Goal: Task Accomplishment & Management: Use online tool/utility

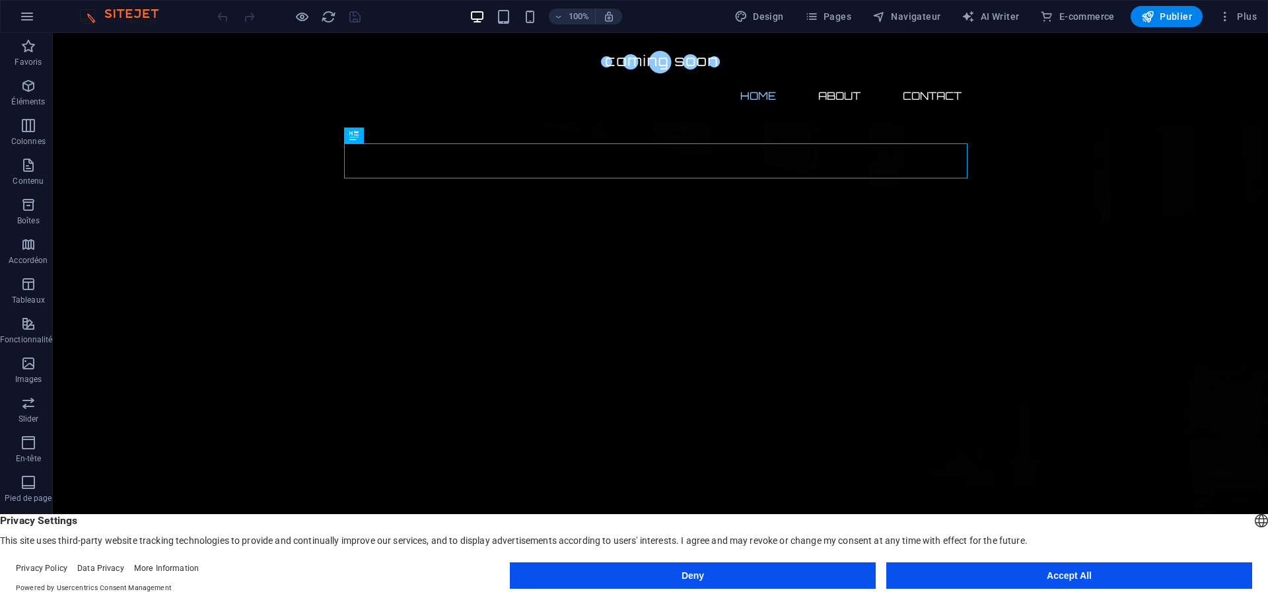
click at [1055, 583] on button "Accept All" at bounding box center [1069, 575] width 366 height 26
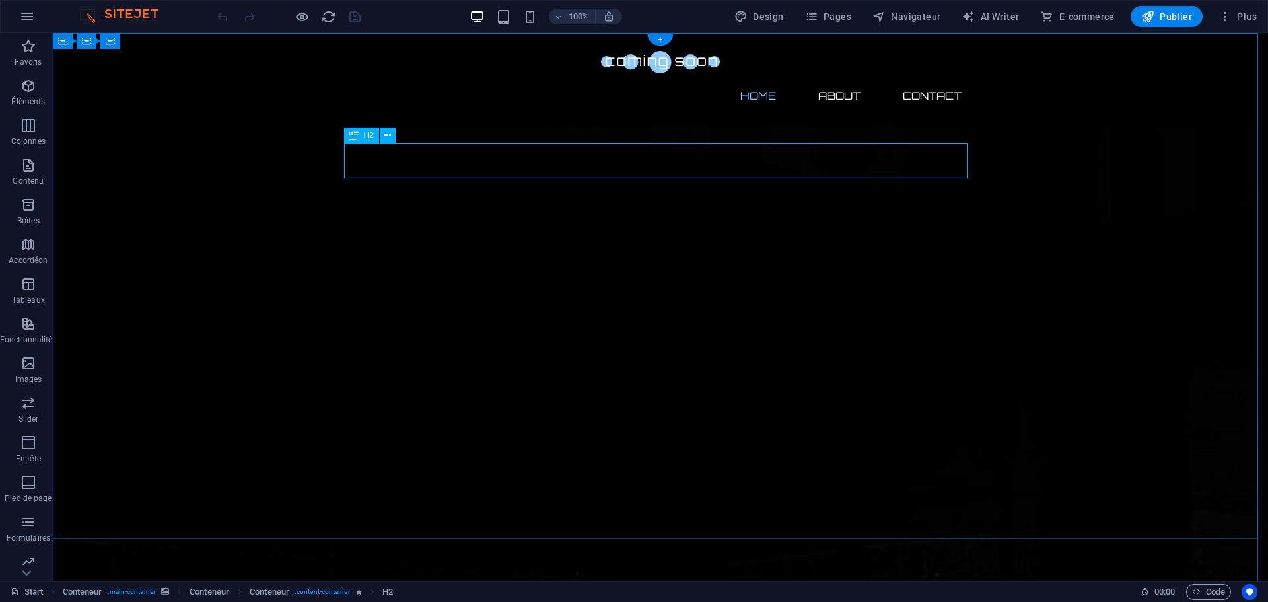
click at [388, 137] on icon at bounding box center [387, 136] width 7 height 14
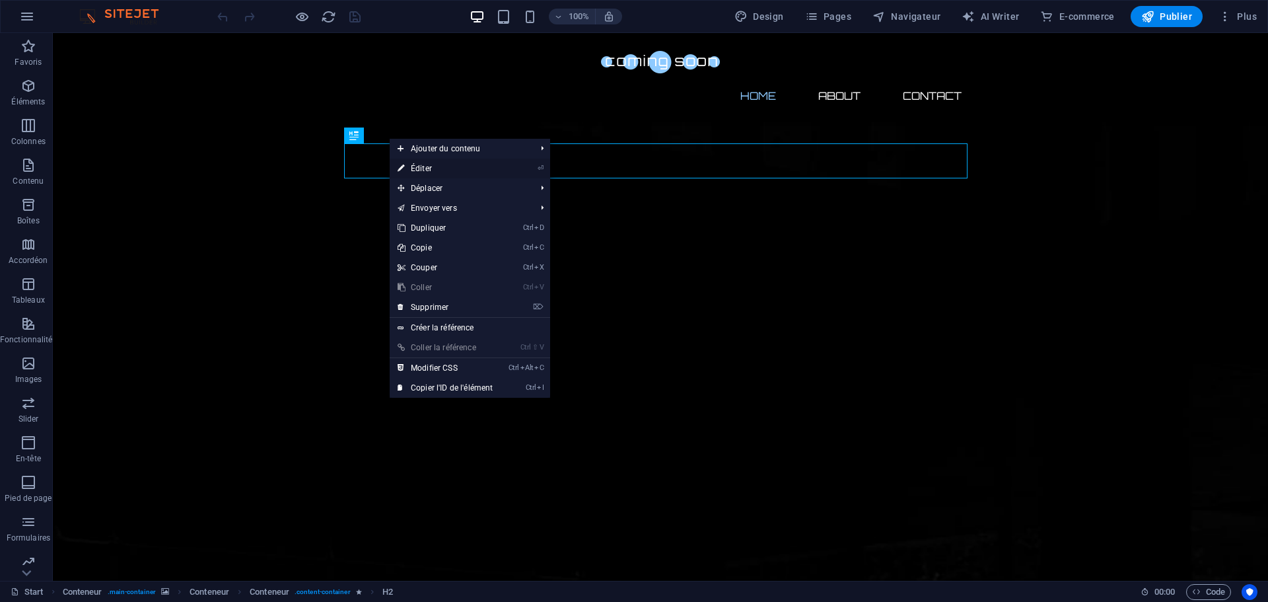
click at [430, 168] on link "⏎ Éditer" at bounding box center [445, 169] width 111 height 20
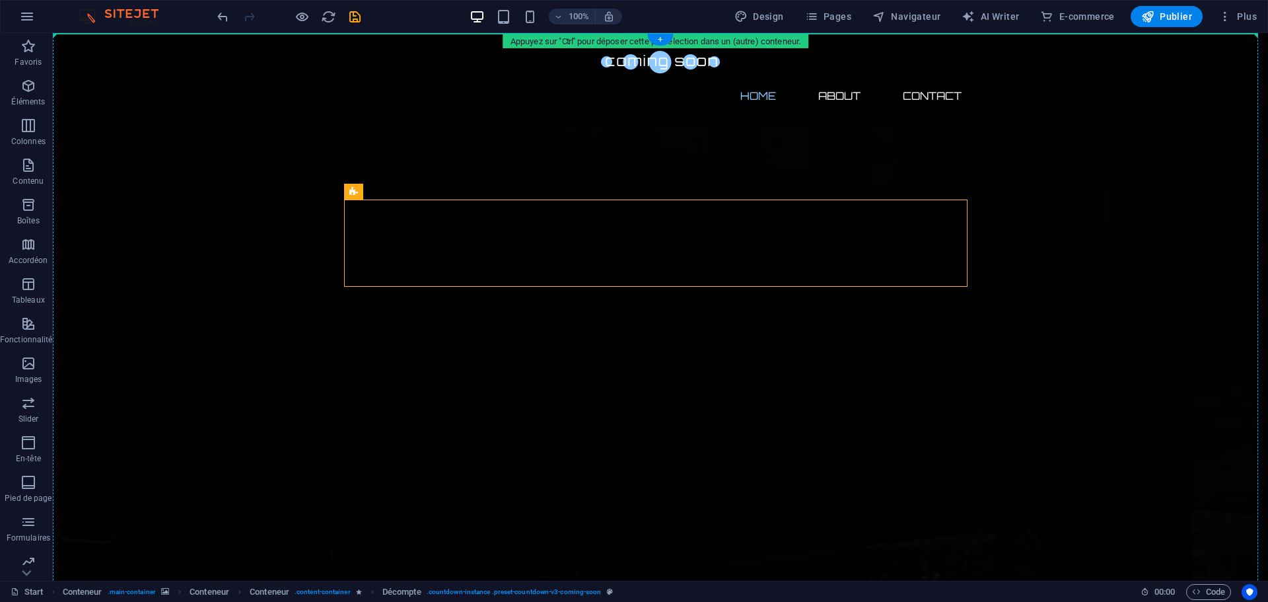
drag, startPoint x: 403, startPoint y: 227, endPoint x: 308, endPoint y: 207, distance: 97.3
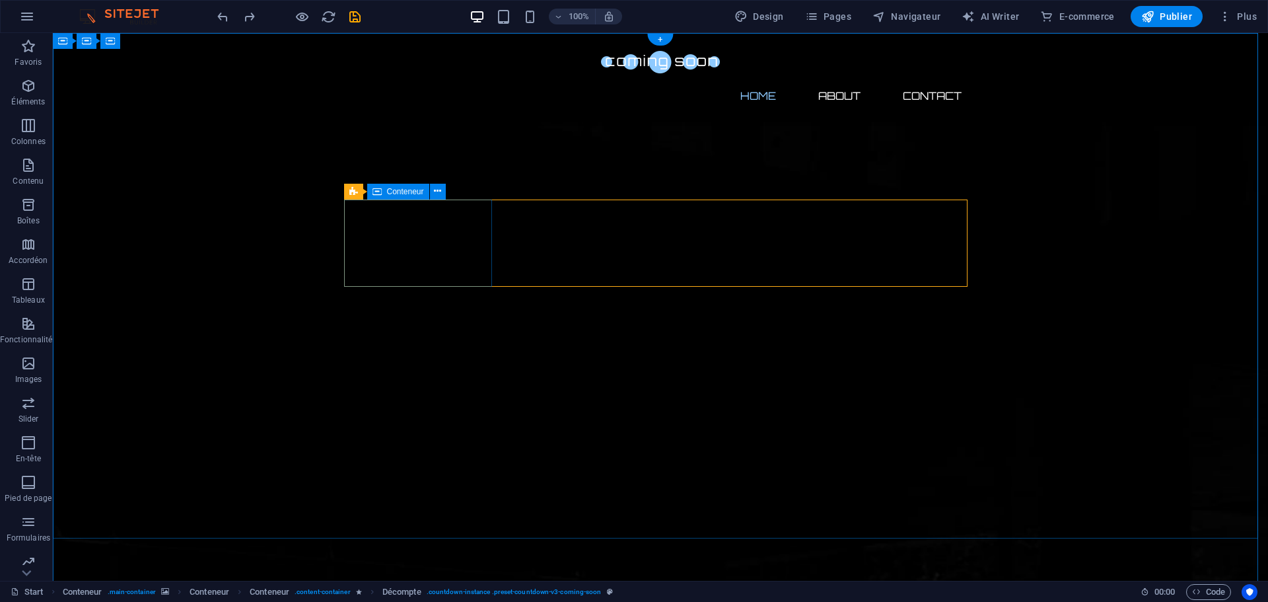
click at [345, 193] on div "Décompte" at bounding box center [374, 192] width 61 height 16
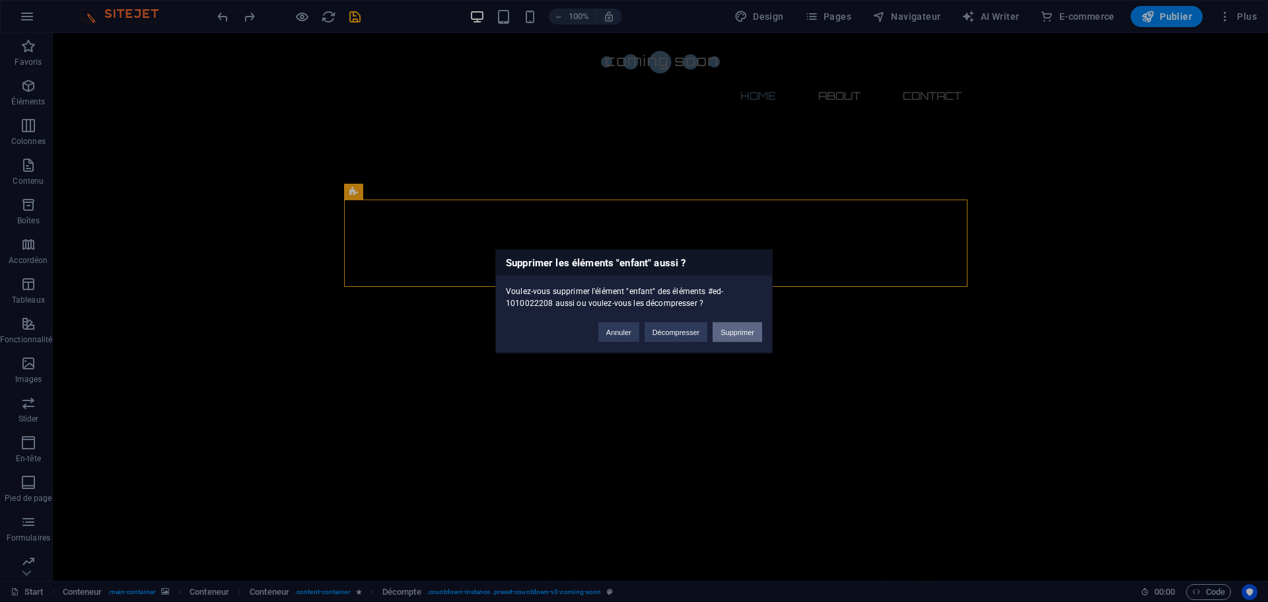
click at [730, 326] on button "Supprimer" at bounding box center [738, 332] width 50 height 20
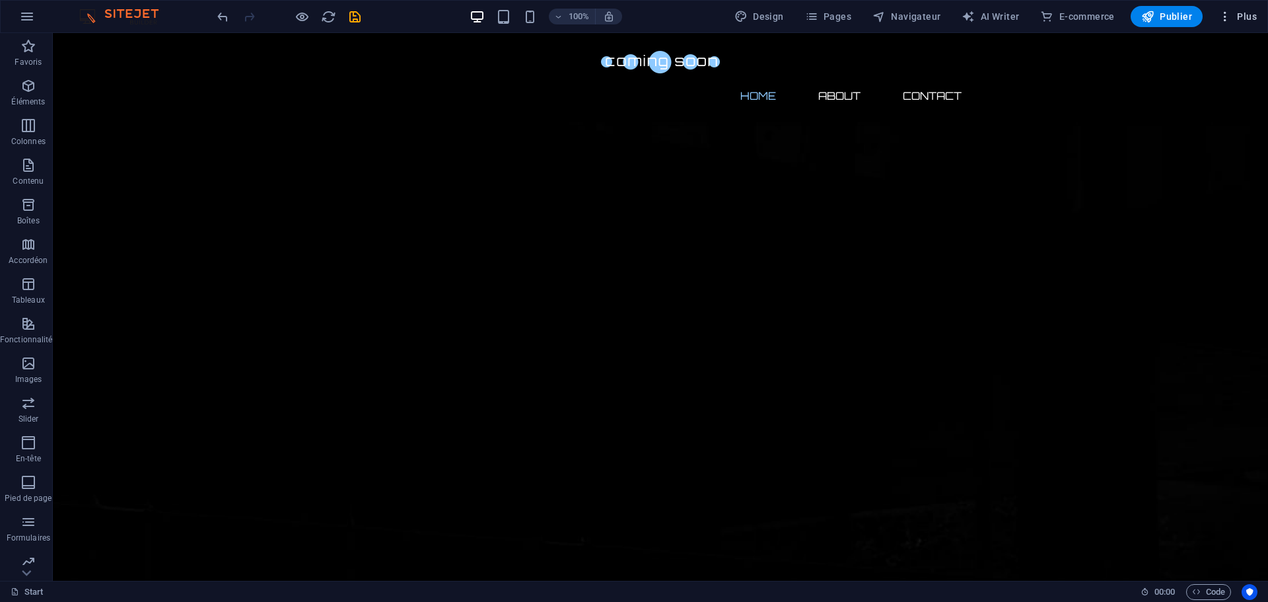
click at [1225, 18] on icon "button" at bounding box center [1224, 16] width 13 height 13
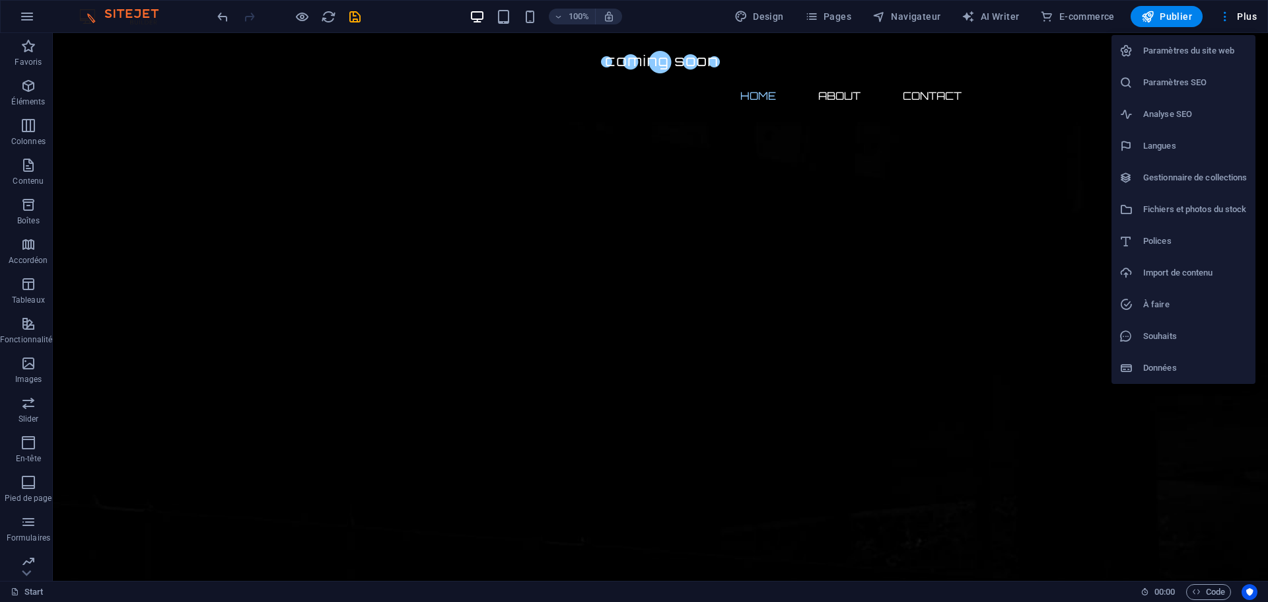
click at [369, 301] on div at bounding box center [634, 301] width 1268 height 602
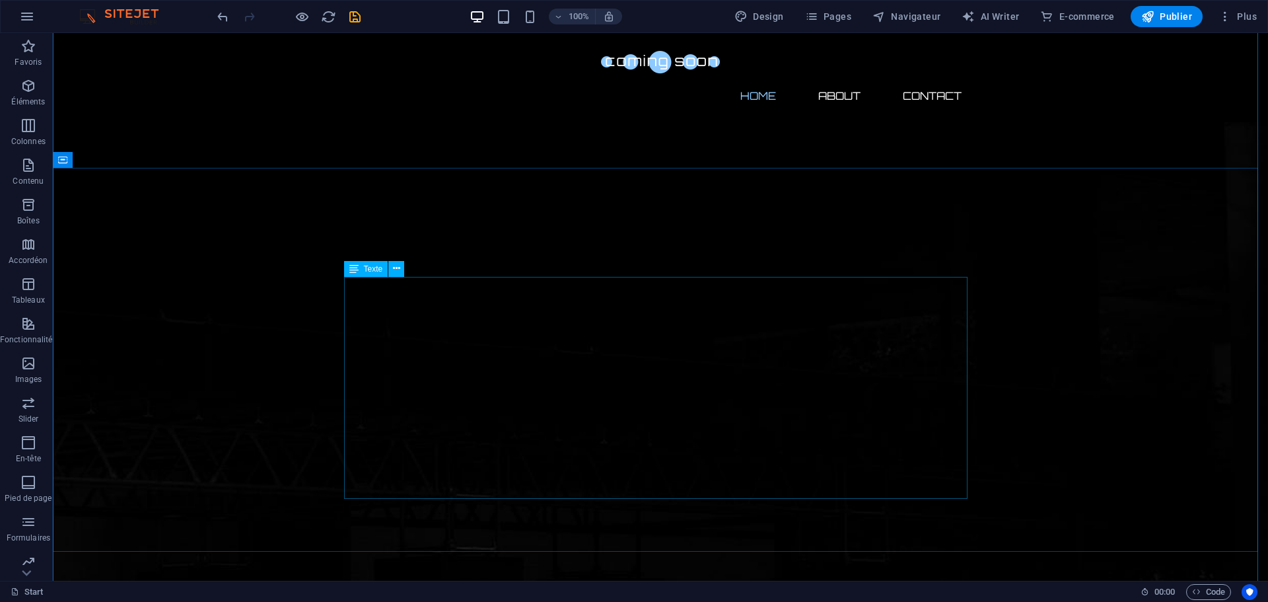
scroll to position [132, 0]
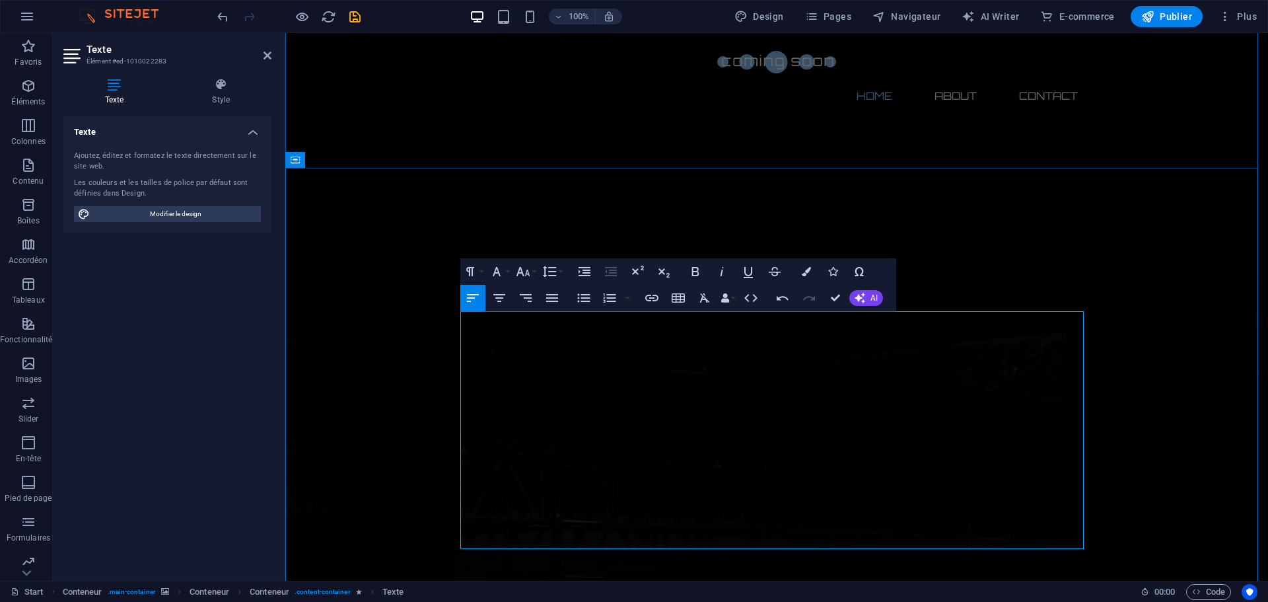
drag, startPoint x: 579, startPoint y: 509, endPoint x: 470, endPoint y: 324, distance: 214.6
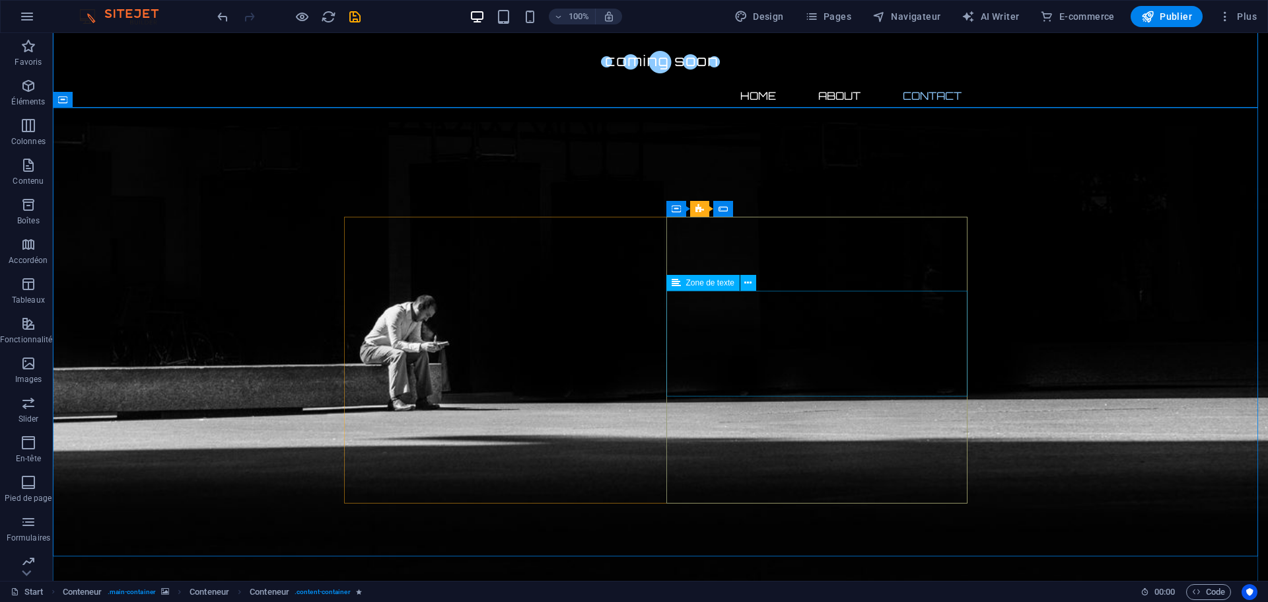
scroll to position [454, 0]
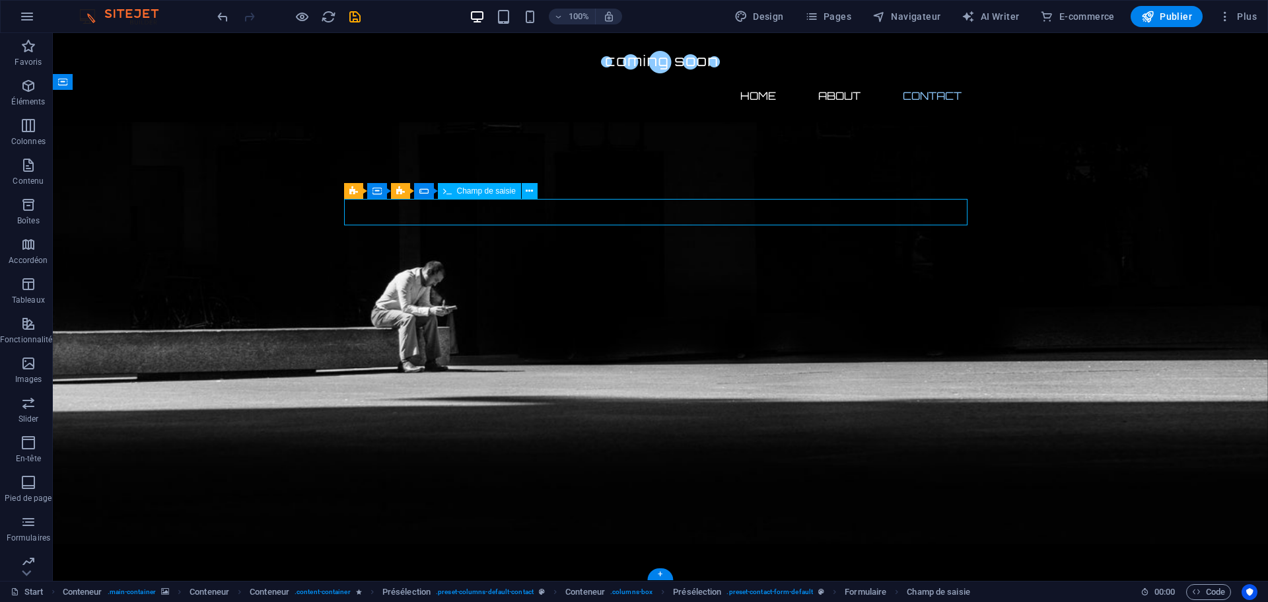
scroll to position [417, 0]
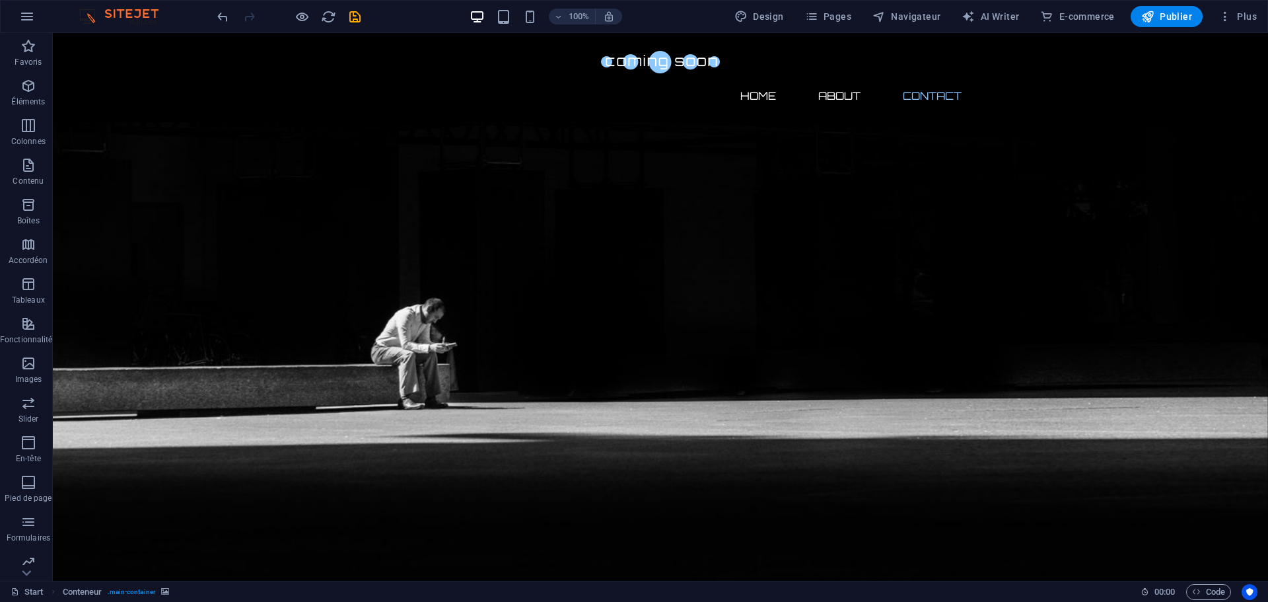
scroll to position [0, 0]
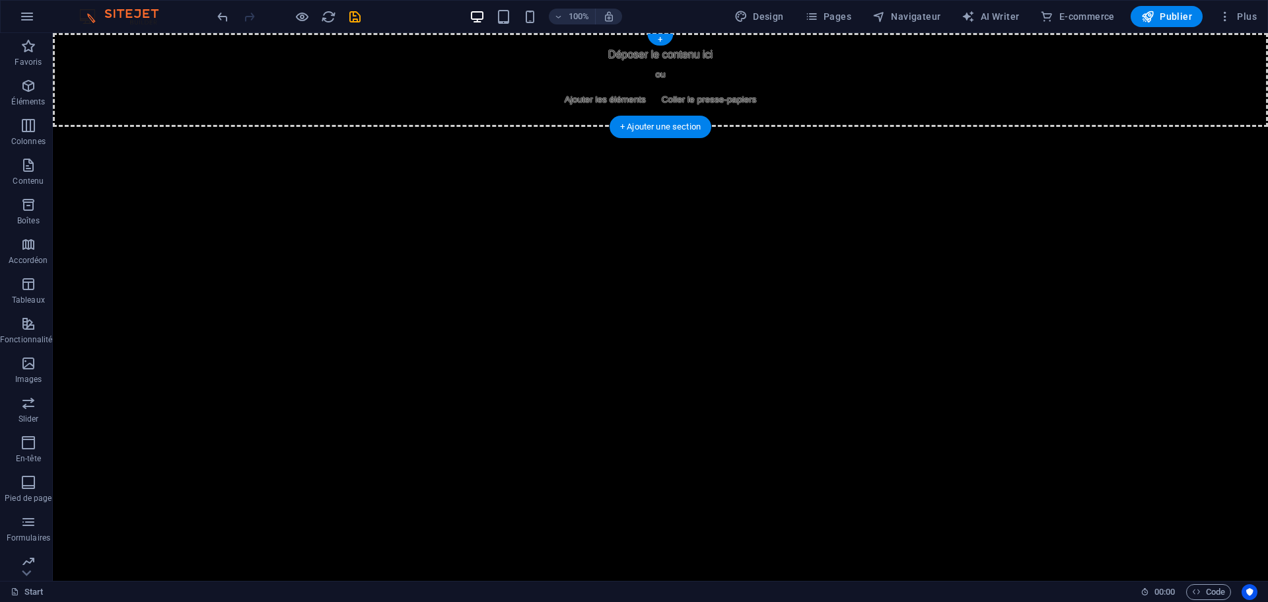
click at [547, 84] on div "Déposer le contenu ici ou Ajouter les éléments Coller le presse-papiers" at bounding box center [660, 80] width 1215 height 94
click at [542, 84] on div "Déposer le contenu ici ou Ajouter les éléments Coller le presse-papiers" at bounding box center [660, 80] width 1215 height 94
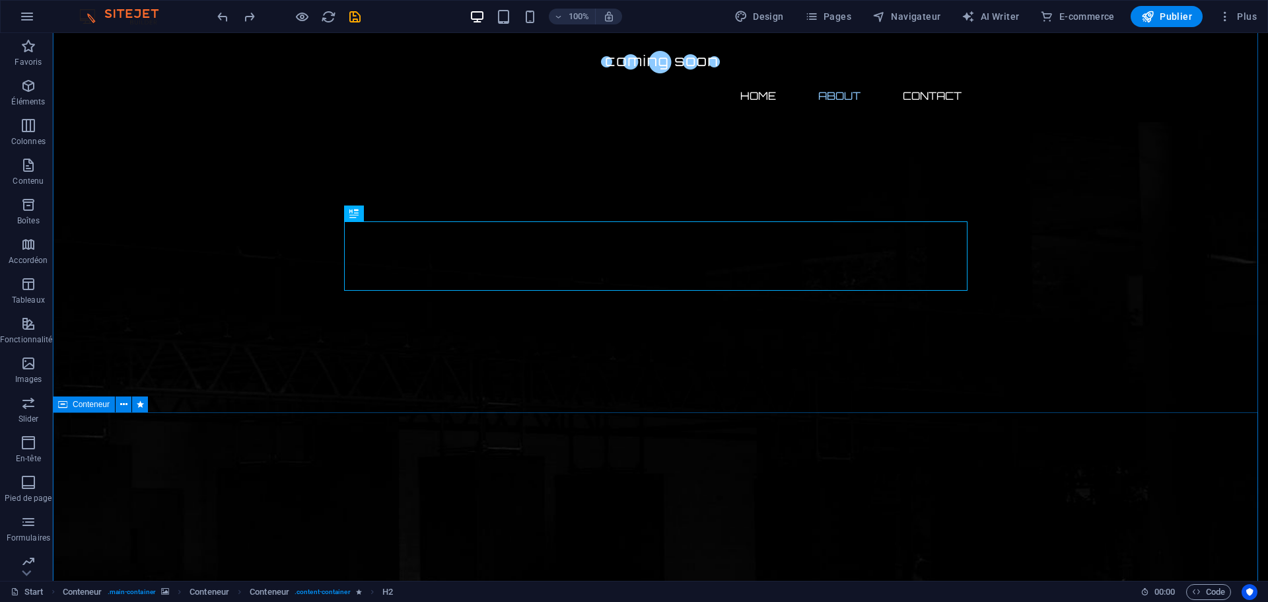
scroll to position [132, 0]
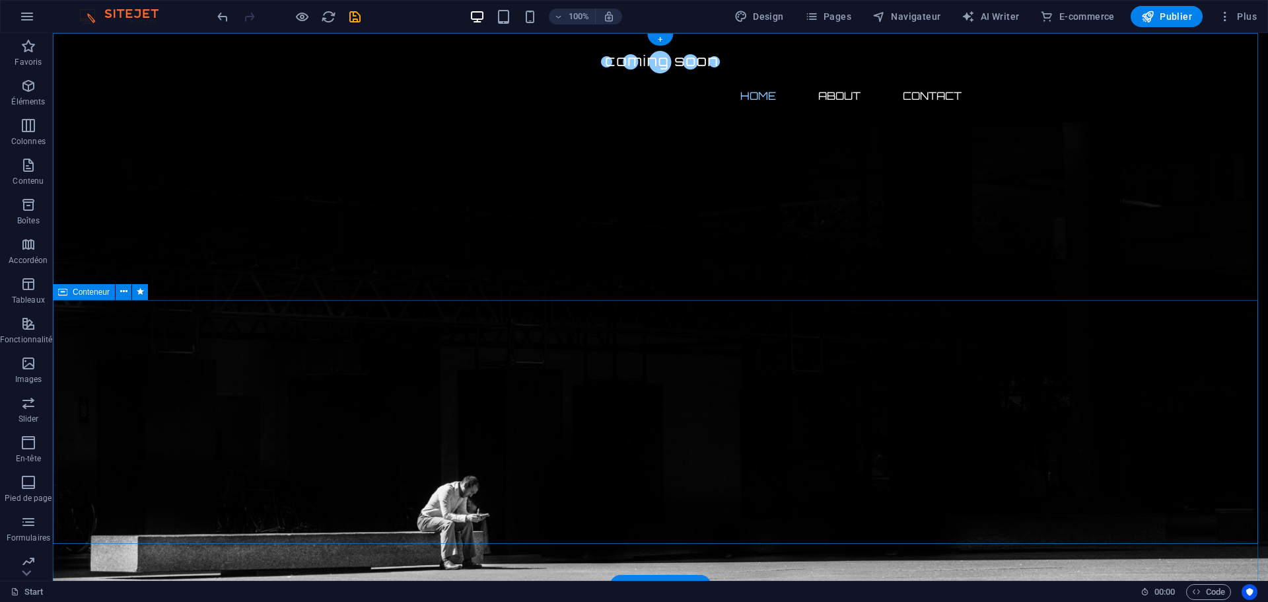
scroll to position [0, 0]
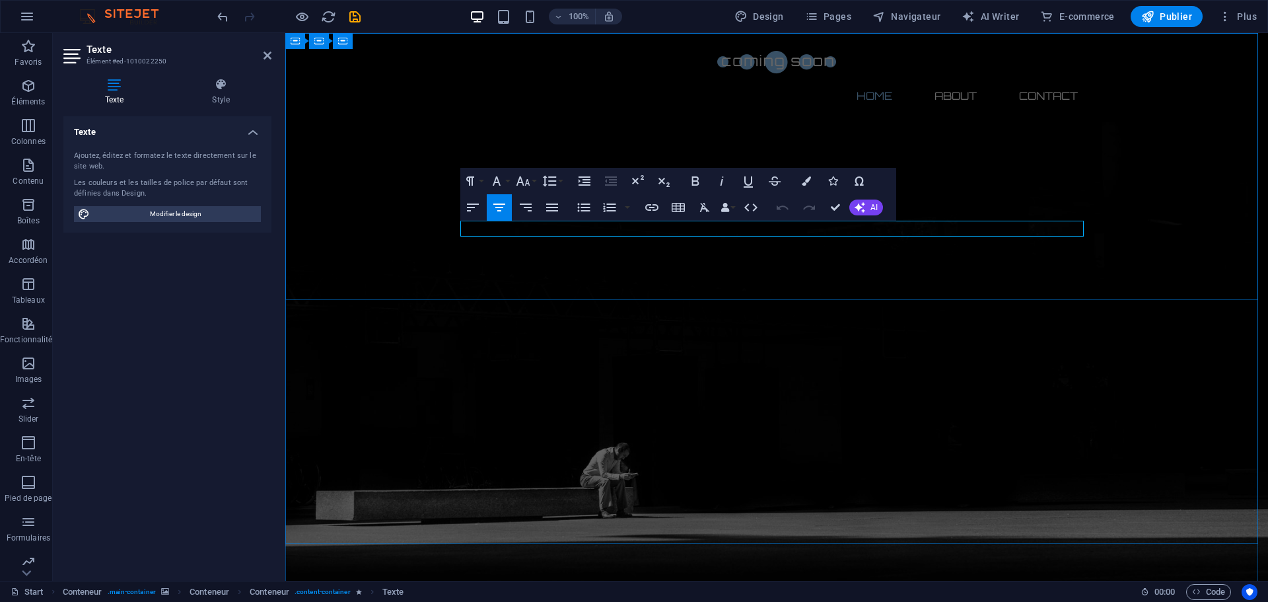
drag, startPoint x: 547, startPoint y: 229, endPoint x: 1093, endPoint y: 227, distance: 545.5
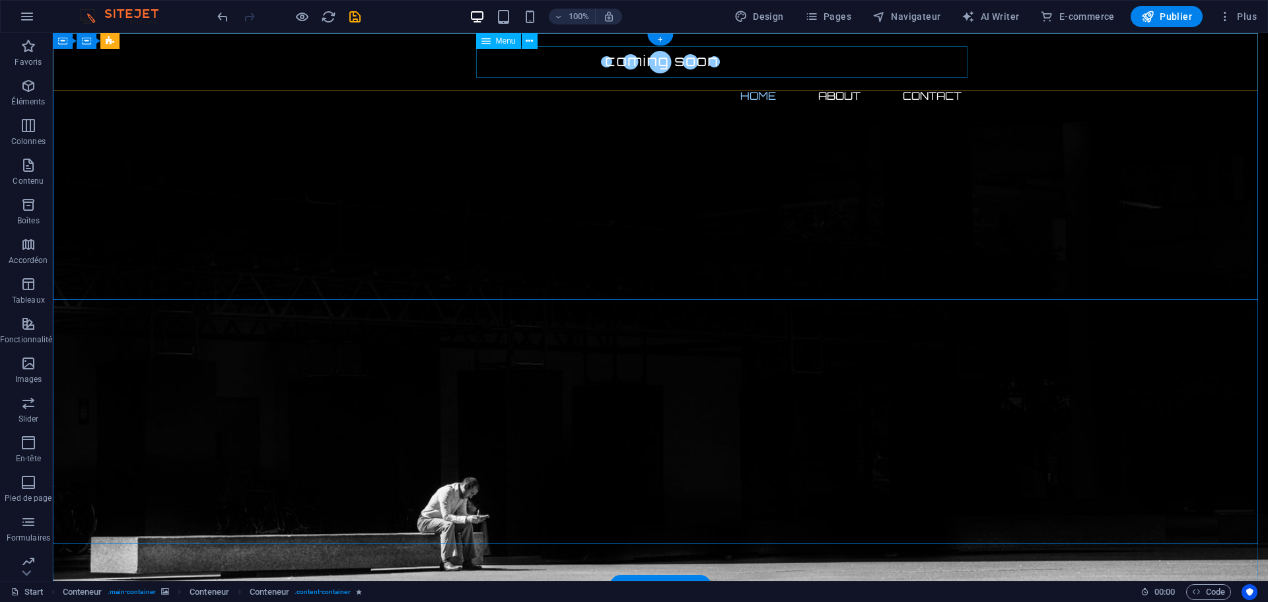
click at [752, 80] on nav "Home About Contact" at bounding box center [660, 96] width 623 height 32
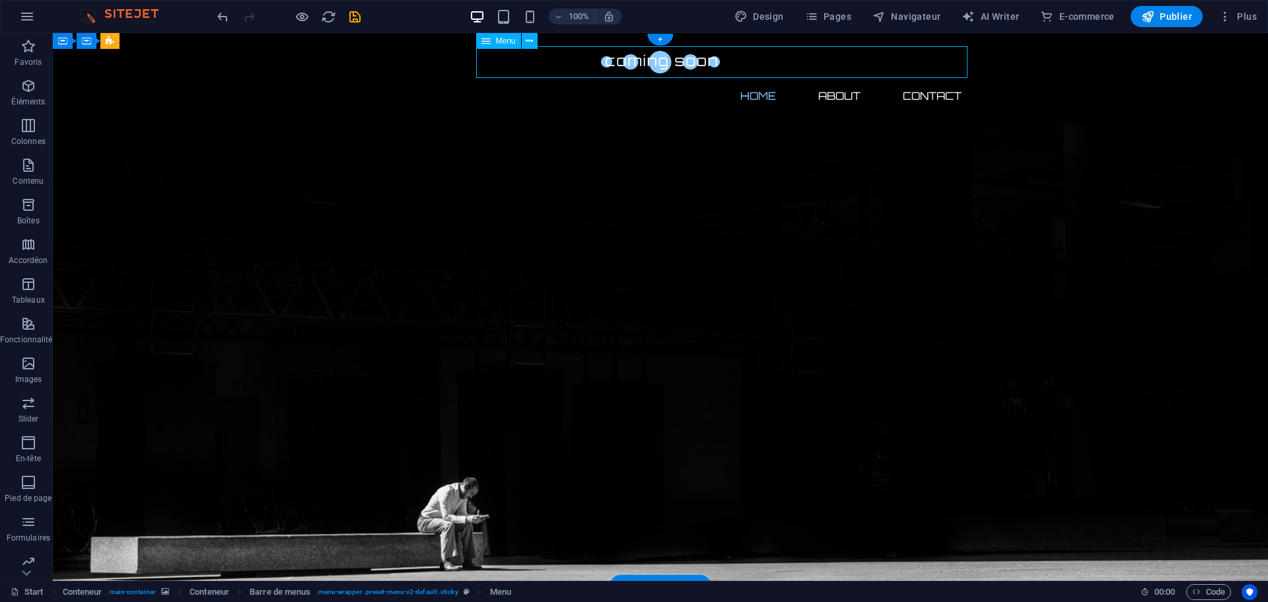
click at [752, 80] on nav "Home About Contact" at bounding box center [660, 96] width 623 height 32
click at [833, 80] on nav "Home About Contact" at bounding box center [660, 96] width 623 height 32
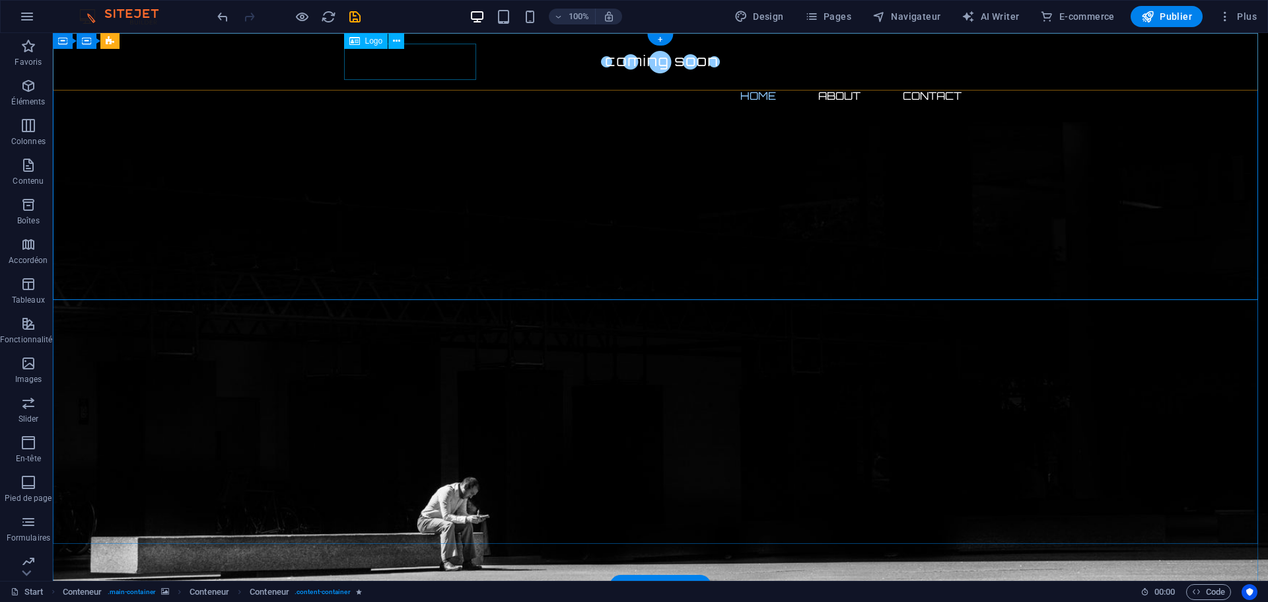
click at [398, 70] on div at bounding box center [660, 62] width 623 height 36
click at [369, 63] on div at bounding box center [660, 62] width 623 height 36
drag, startPoint x: 369, startPoint y: 63, endPoint x: 137, endPoint y: 62, distance: 231.8
click at [369, 62] on div at bounding box center [660, 62] width 623 height 36
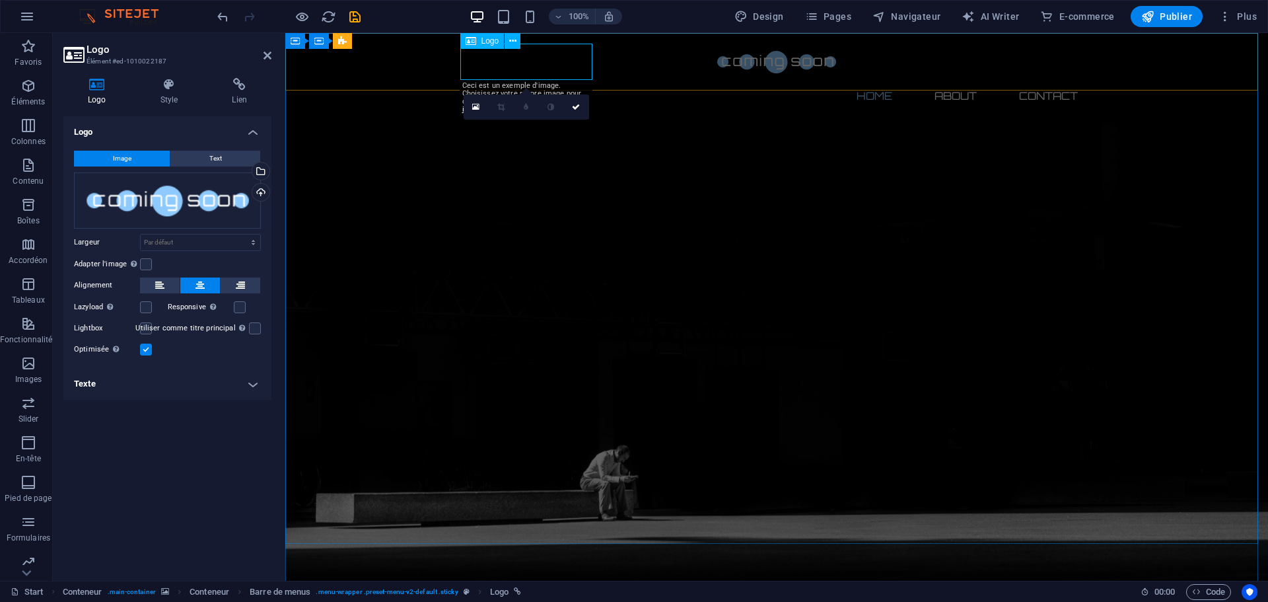
click at [471, 61] on div at bounding box center [776, 62] width 623 height 36
click at [472, 61] on div at bounding box center [776, 62] width 623 height 36
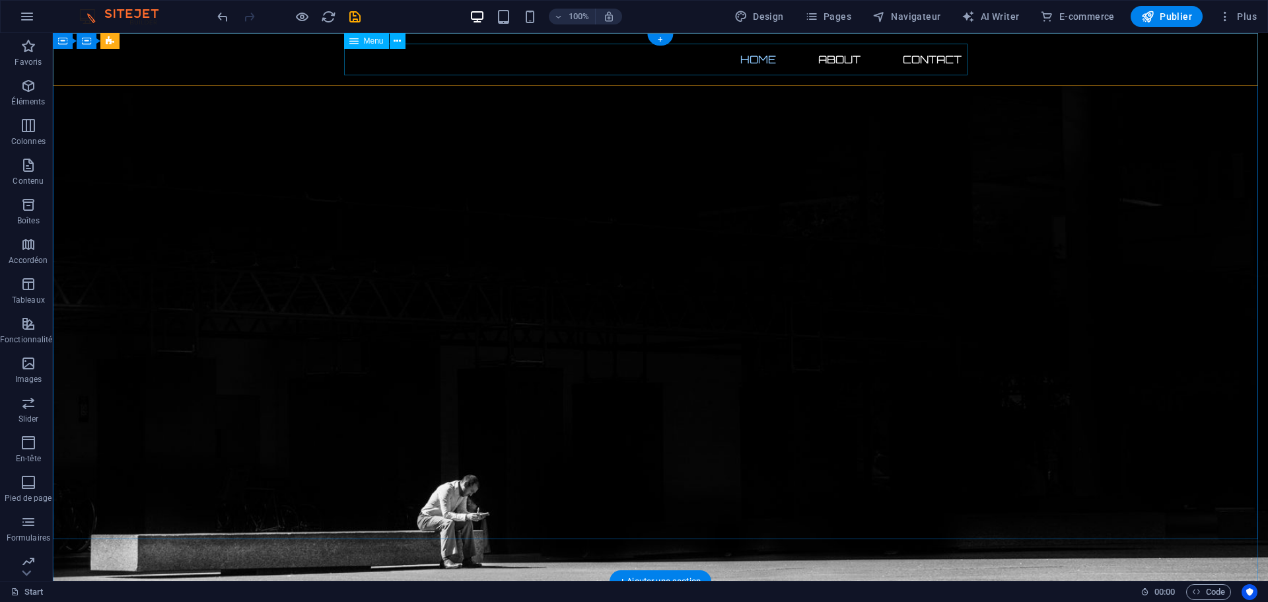
click at [754, 56] on nav "Home About Contact" at bounding box center [660, 60] width 623 height 32
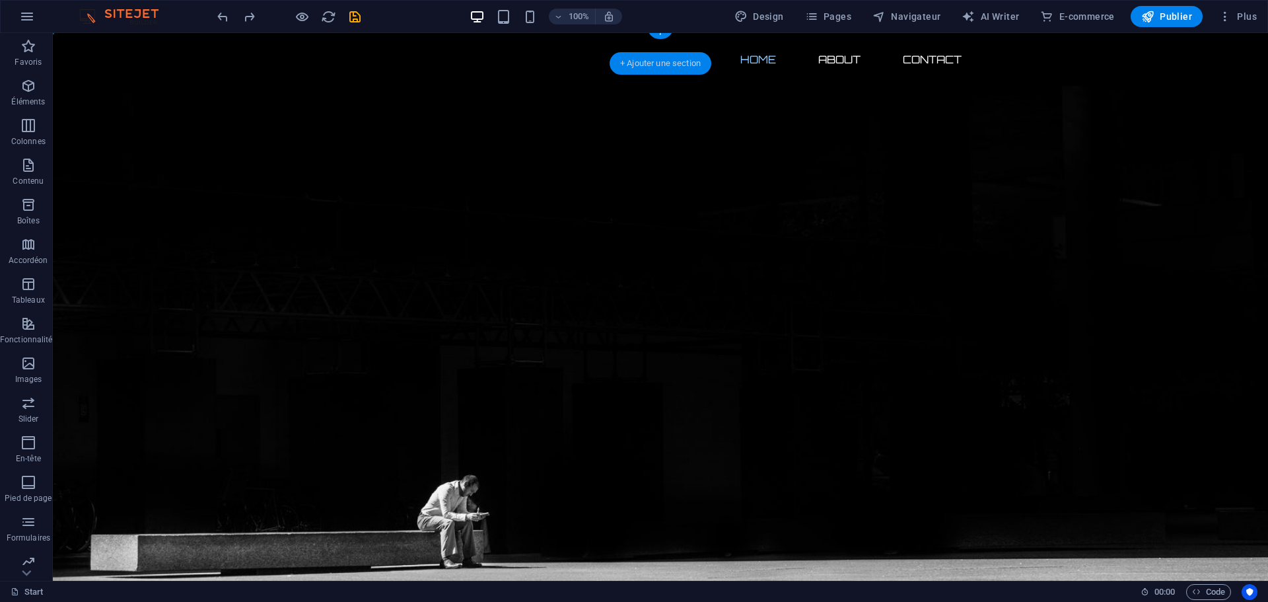
click at [671, 57] on div "+ Ajouter une section" at bounding box center [661, 63] width 102 height 22
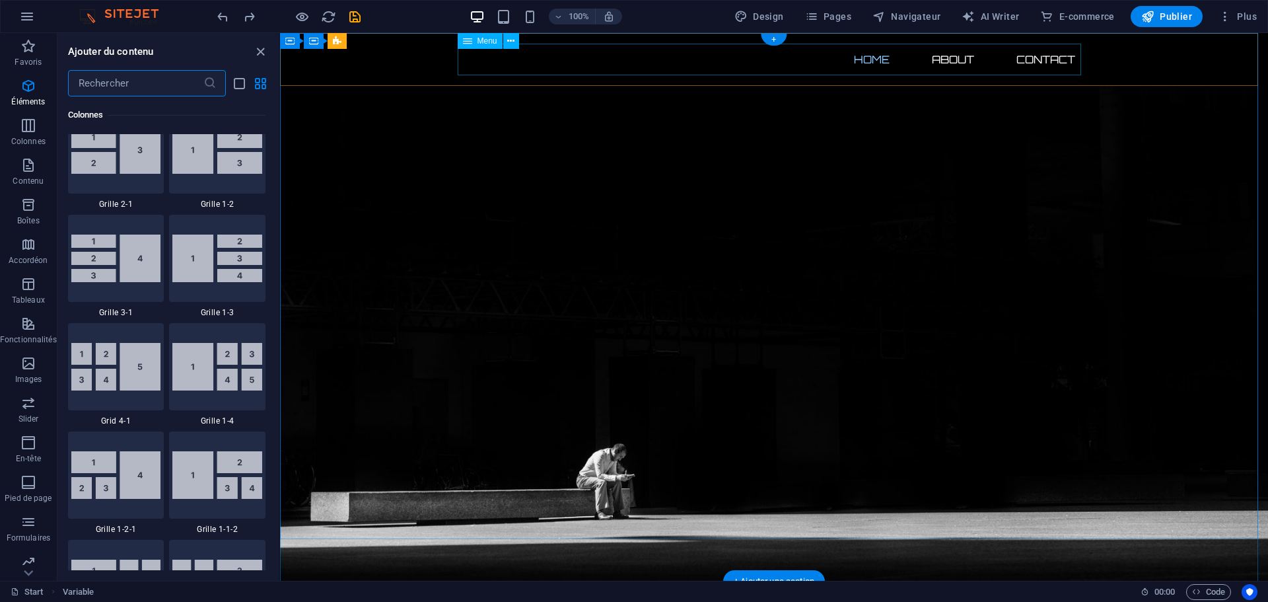
scroll to position [2311, 0]
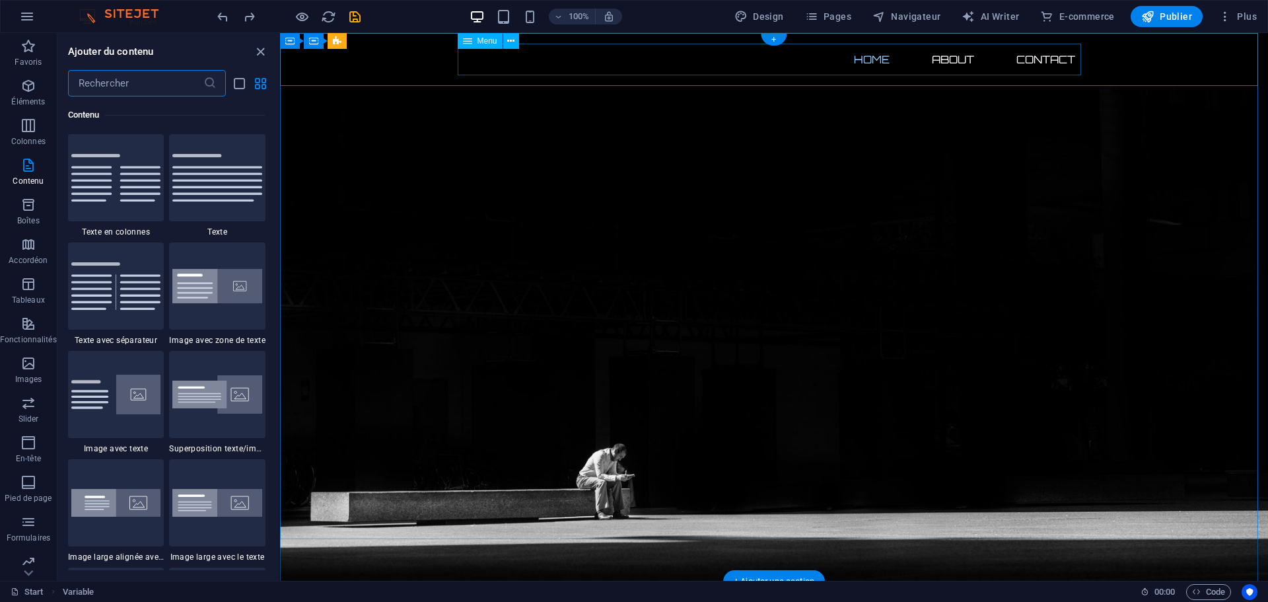
click at [472, 65] on nav "Home About Contact" at bounding box center [773, 60] width 623 height 32
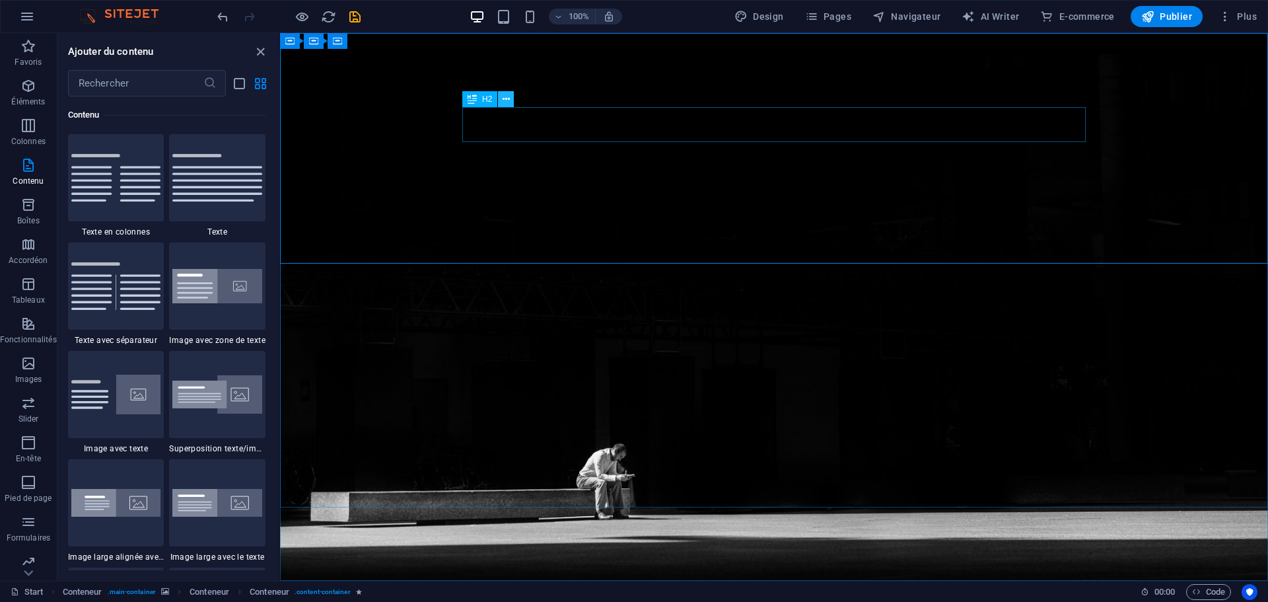
click at [507, 101] on icon at bounding box center [506, 99] width 7 height 14
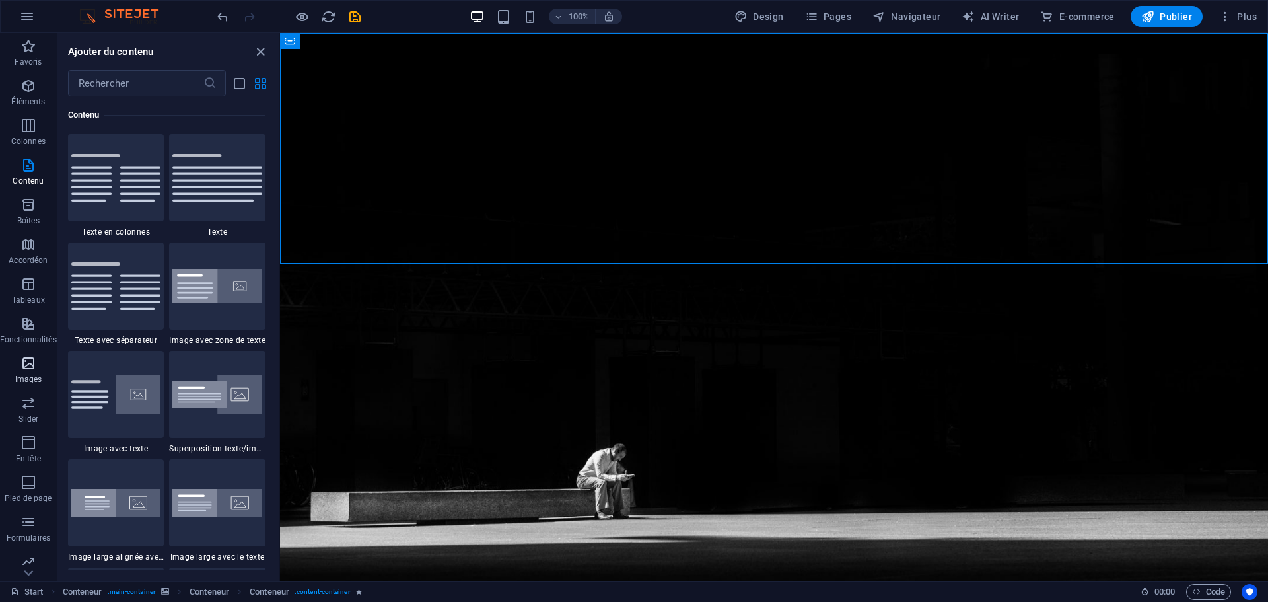
click at [17, 371] on span "Images" at bounding box center [28, 371] width 57 height 32
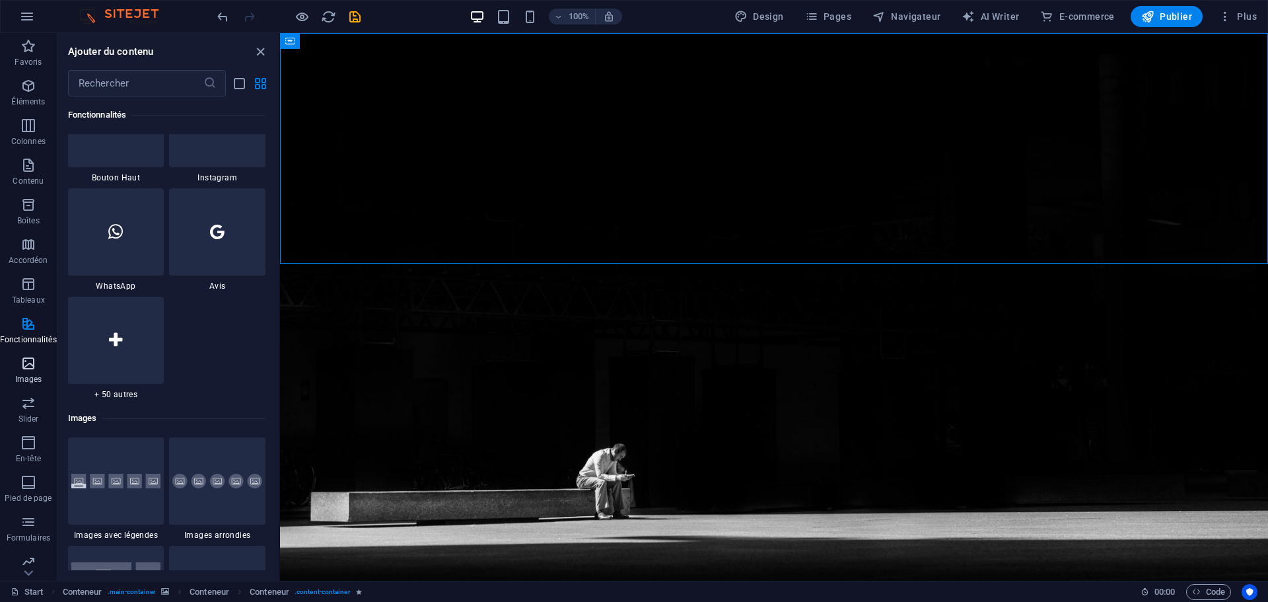
scroll to position [6389, 0]
click at [32, 573] on icon at bounding box center [28, 572] width 18 height 18
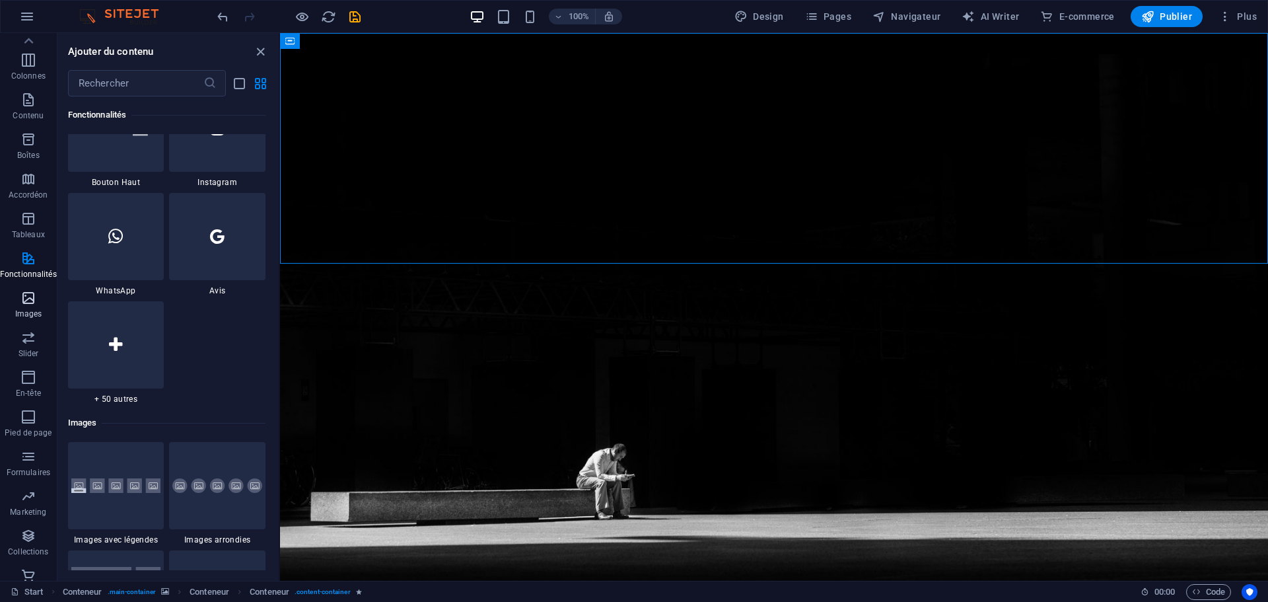
scroll to position [65, 0]
click at [1224, 15] on icon "button" at bounding box center [1224, 16] width 13 height 13
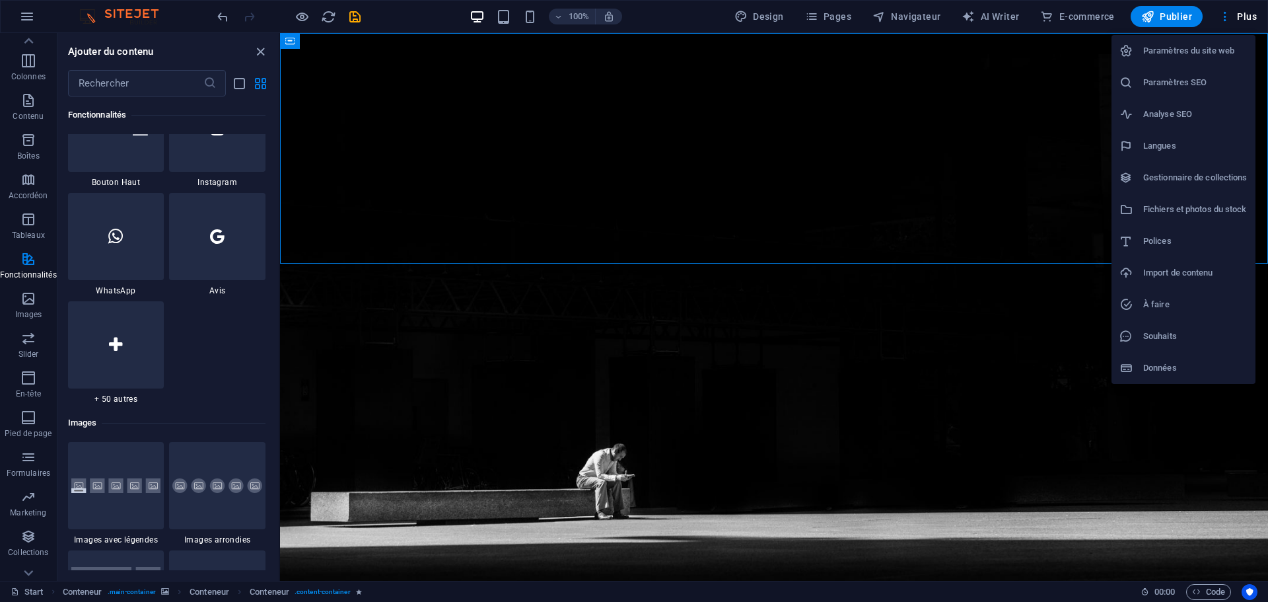
click at [874, 137] on div at bounding box center [634, 301] width 1268 height 602
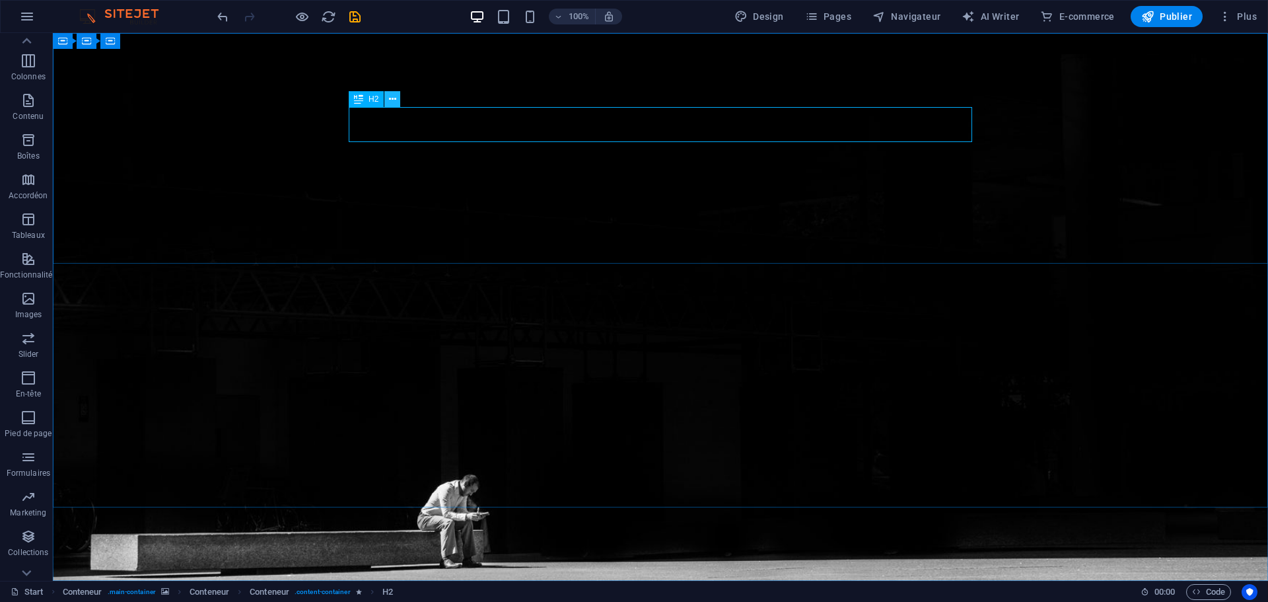
click at [393, 98] on icon at bounding box center [392, 99] width 7 height 14
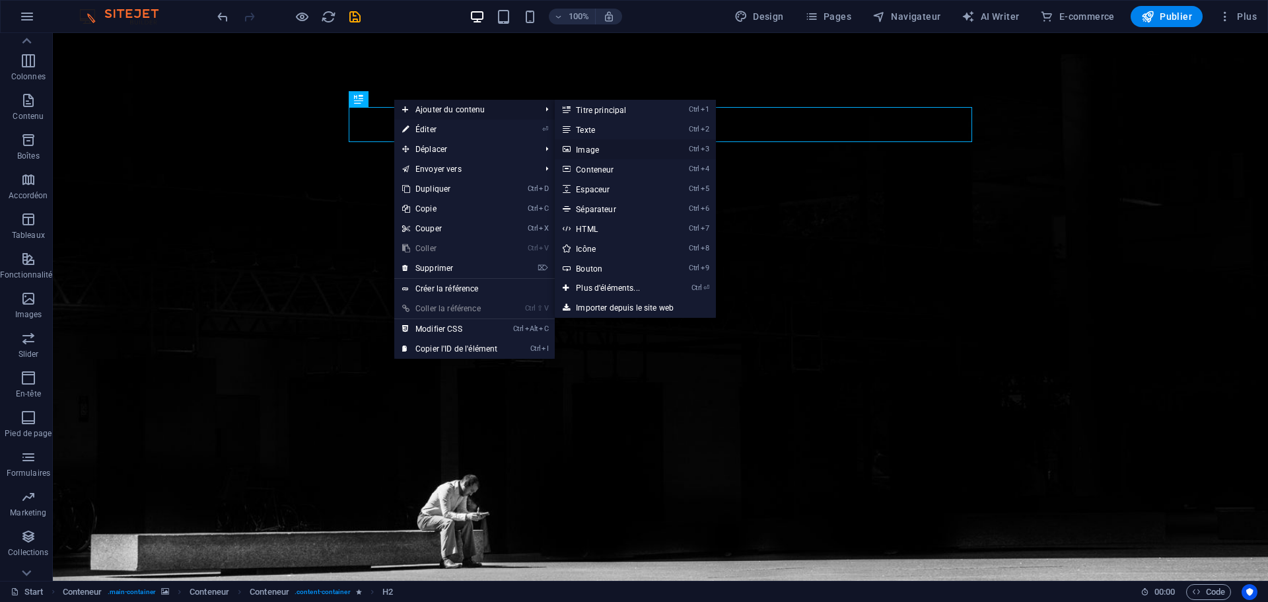
click at [593, 146] on link "Ctrl 3 Image" at bounding box center [611, 149] width 112 height 20
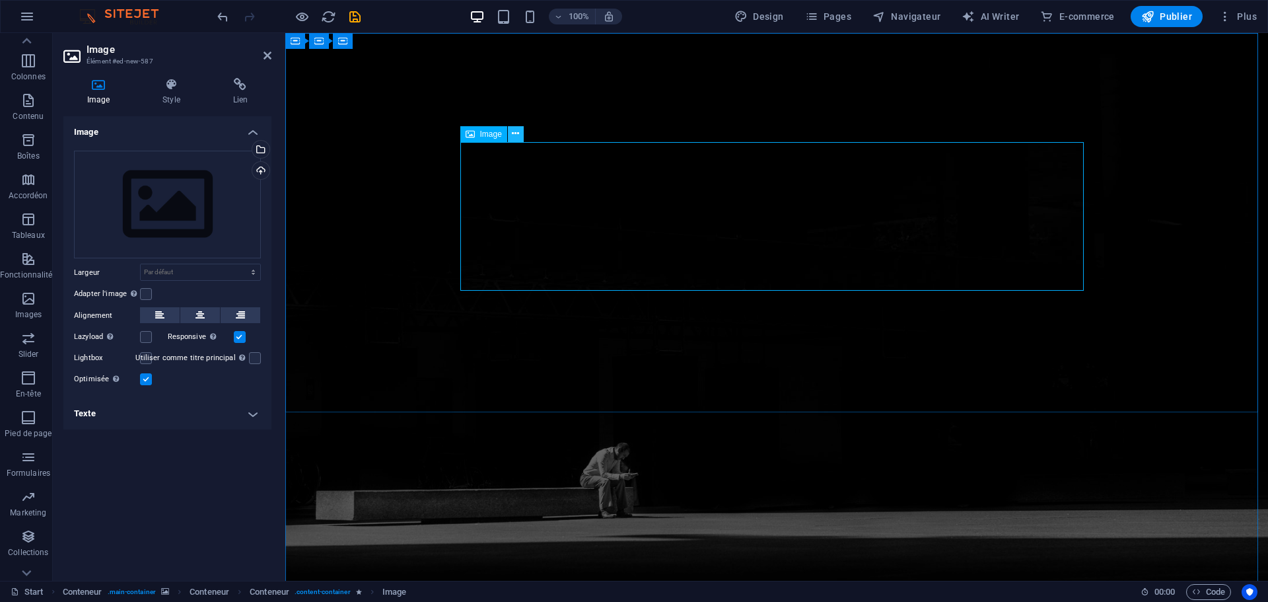
click at [514, 135] on icon at bounding box center [515, 134] width 7 height 14
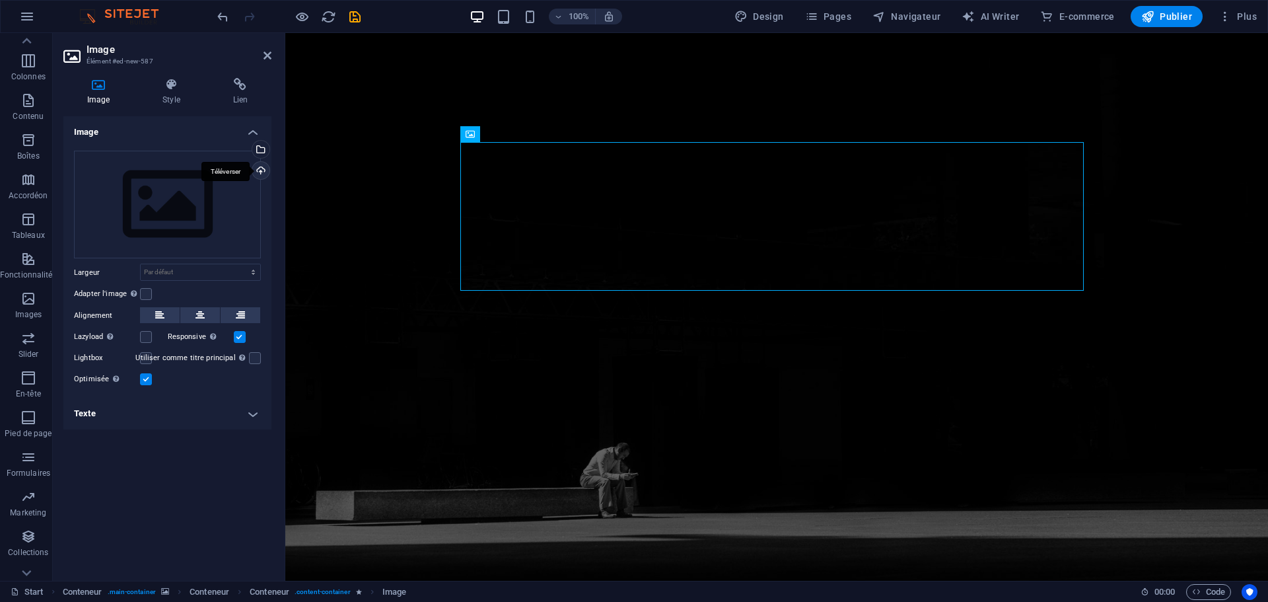
click at [261, 171] on div "Téléverser" at bounding box center [260, 172] width 20 height 20
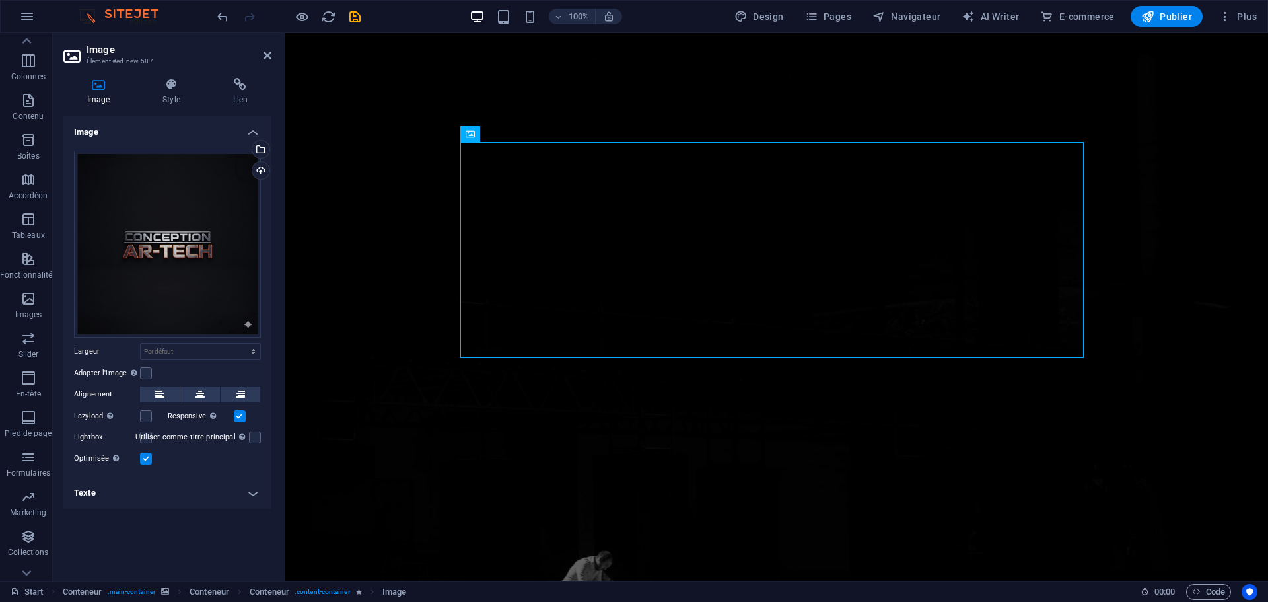
click at [254, 495] on h4 "Texte" at bounding box center [167, 493] width 208 height 32
click at [147, 371] on label at bounding box center [146, 373] width 12 height 12
click at [0, 0] on input "Adapter l'image Adapter automatiquement l'image à une largeur et une hauteur fi…" at bounding box center [0, 0] width 0 height 0
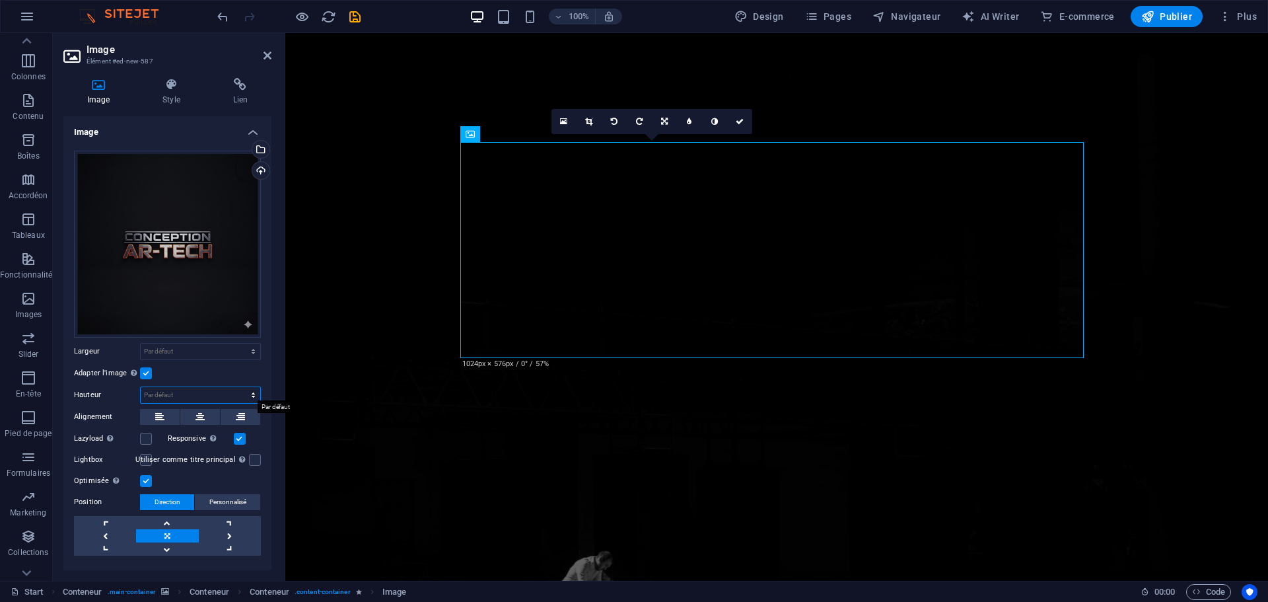
click at [156, 397] on select "Par défaut auto px" at bounding box center [201, 395] width 120 height 16
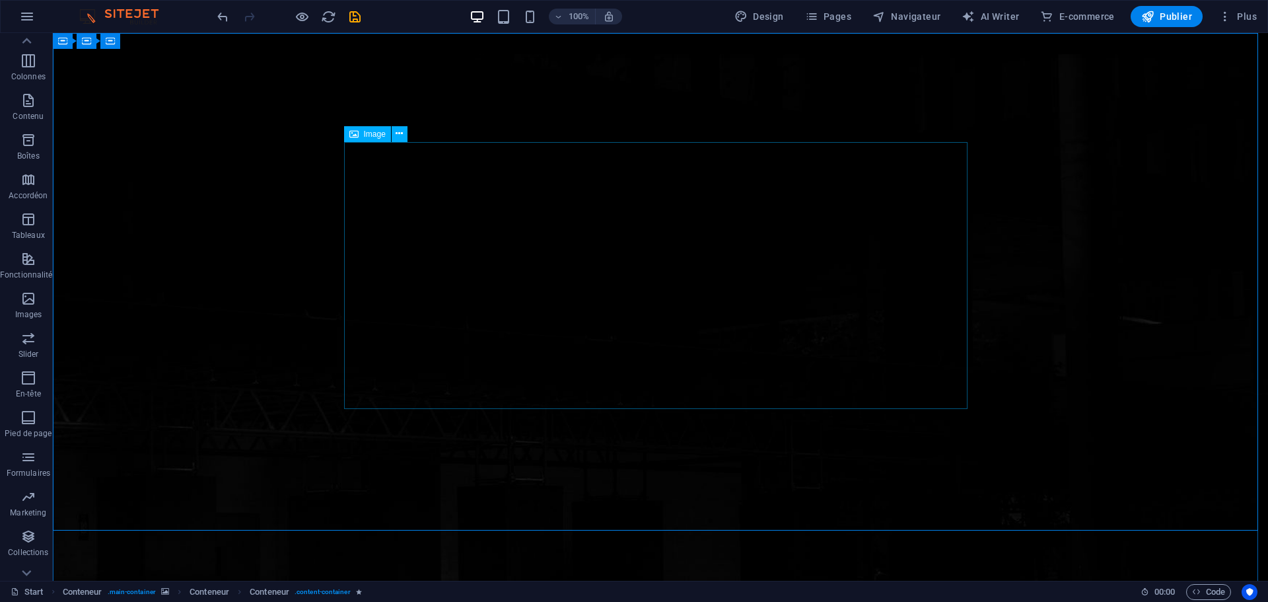
click at [373, 137] on span "Image" at bounding box center [375, 134] width 22 height 8
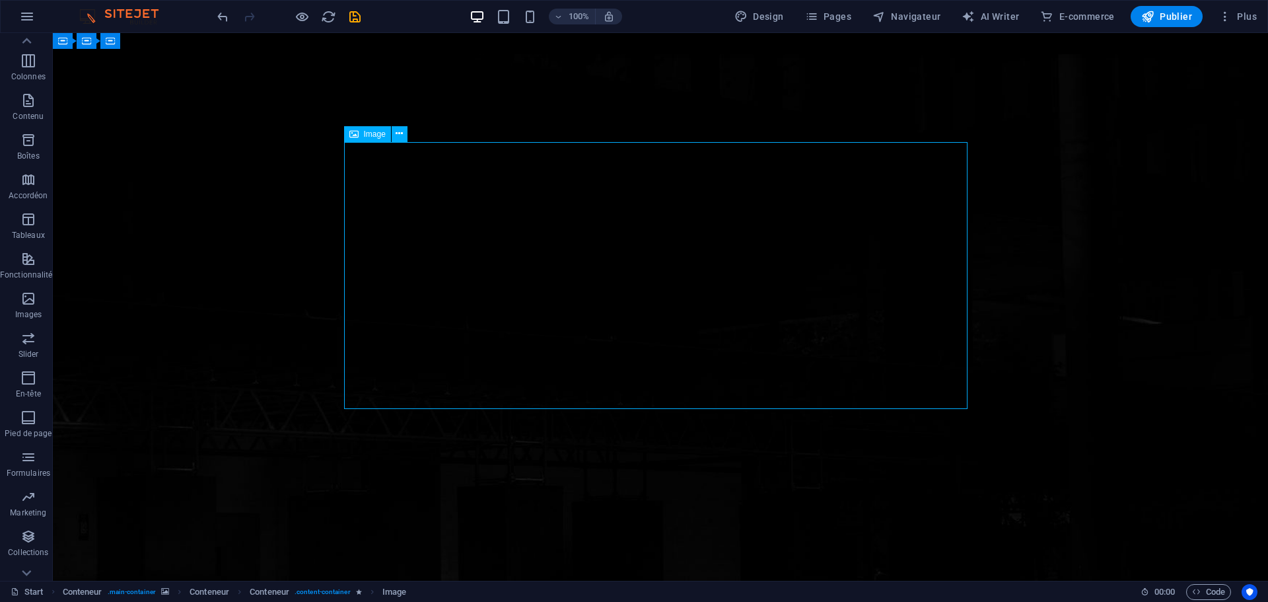
click at [373, 137] on span "Image" at bounding box center [375, 134] width 22 height 8
click at [372, 137] on span "Image" at bounding box center [375, 134] width 22 height 8
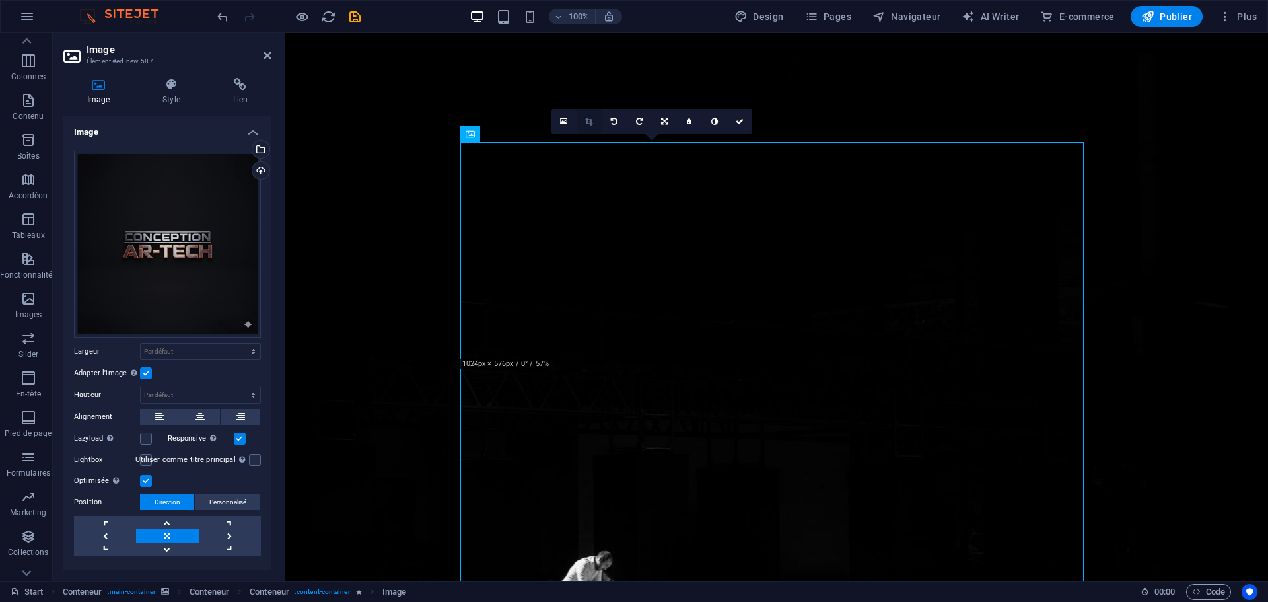
click at [590, 123] on icon at bounding box center [588, 122] width 7 height 8
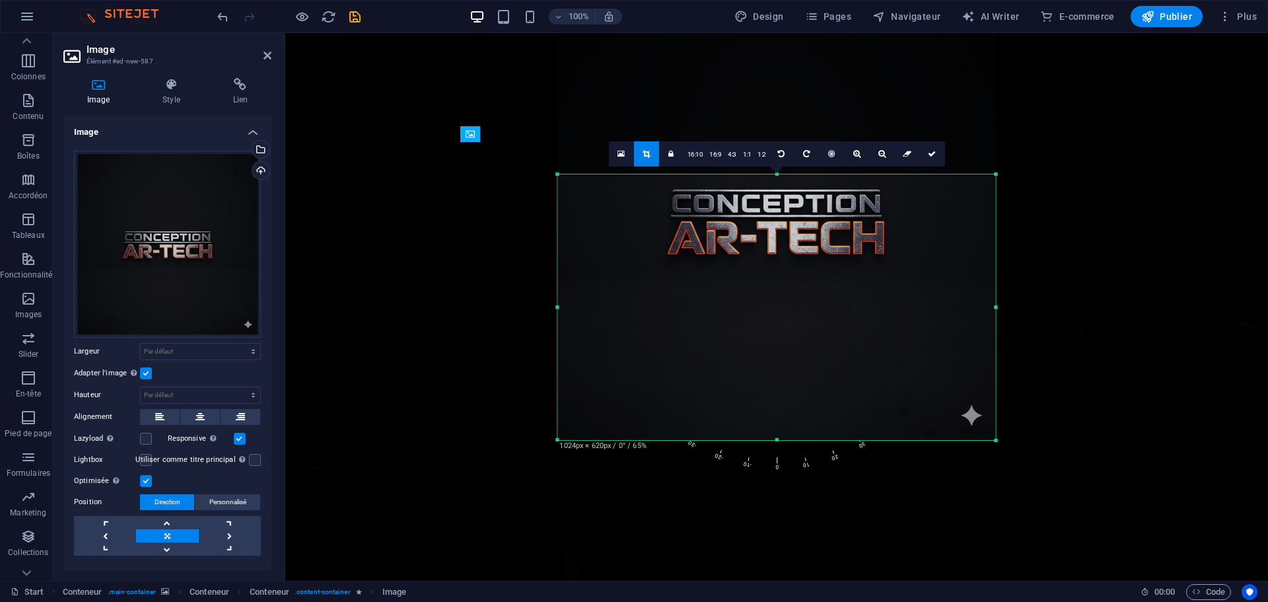
drag, startPoint x: 777, startPoint y: 85, endPoint x: 769, endPoint y: 258, distance: 173.2
click at [769, 258] on div "180 170 160 150 140 130 120 110 100 90 80 70 60 50 40 30 20 10 0 -10 -20 -30 -4…" at bounding box center [776, 306] width 438 height 265
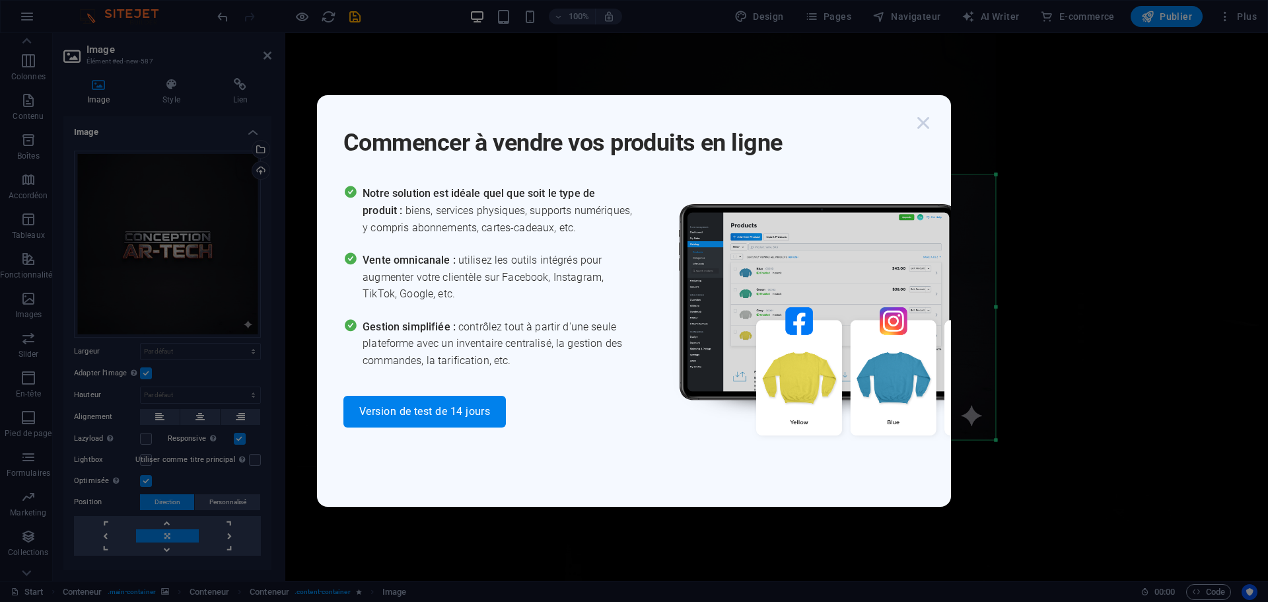
click at [921, 127] on icon "button" at bounding box center [923, 123] width 24 height 24
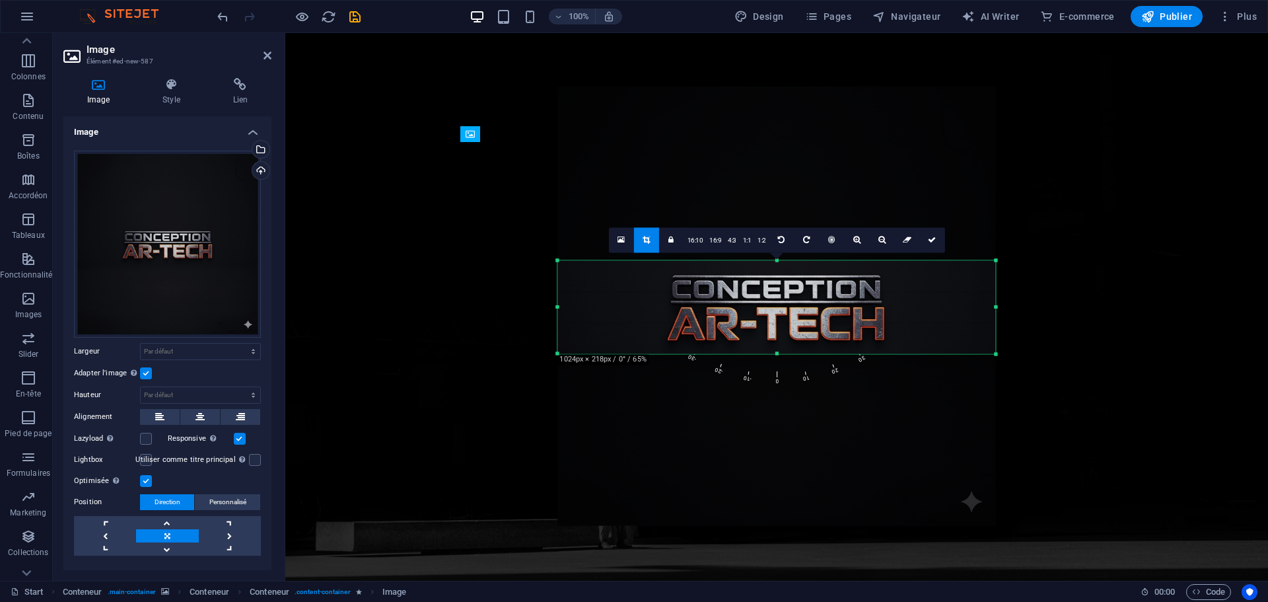
drag, startPoint x: 778, startPoint y: 437, endPoint x: 795, endPoint y: 265, distance: 172.5
click at [795, 265] on div "180 170 160 150 140 130 120 110 100 90 80 70 60 50 40 30 20 10 0 -10 -20 -30 -4…" at bounding box center [776, 306] width 438 height 93
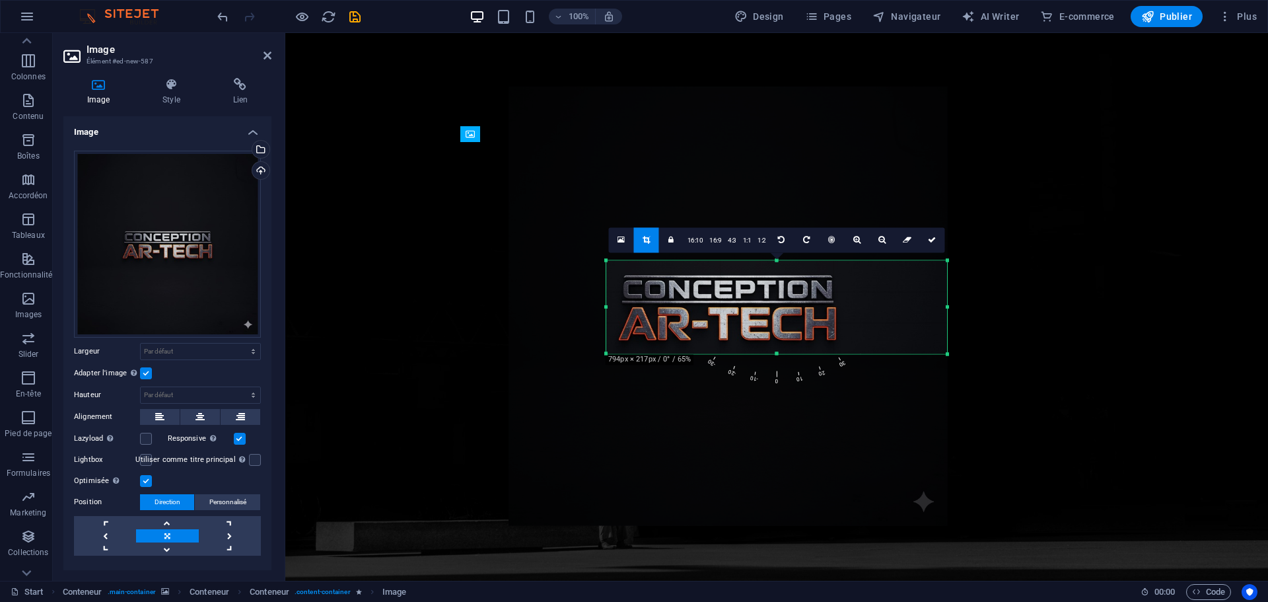
drag, startPoint x: 557, startPoint y: 307, endPoint x: 654, endPoint y: 313, distance: 97.9
click at [654, 313] on div "180 170 160 150 140 130 120 110 100 90 80 70 60 50 40 30 20 10 0 -10 -20 -30 -4…" at bounding box center [776, 306] width 341 height 93
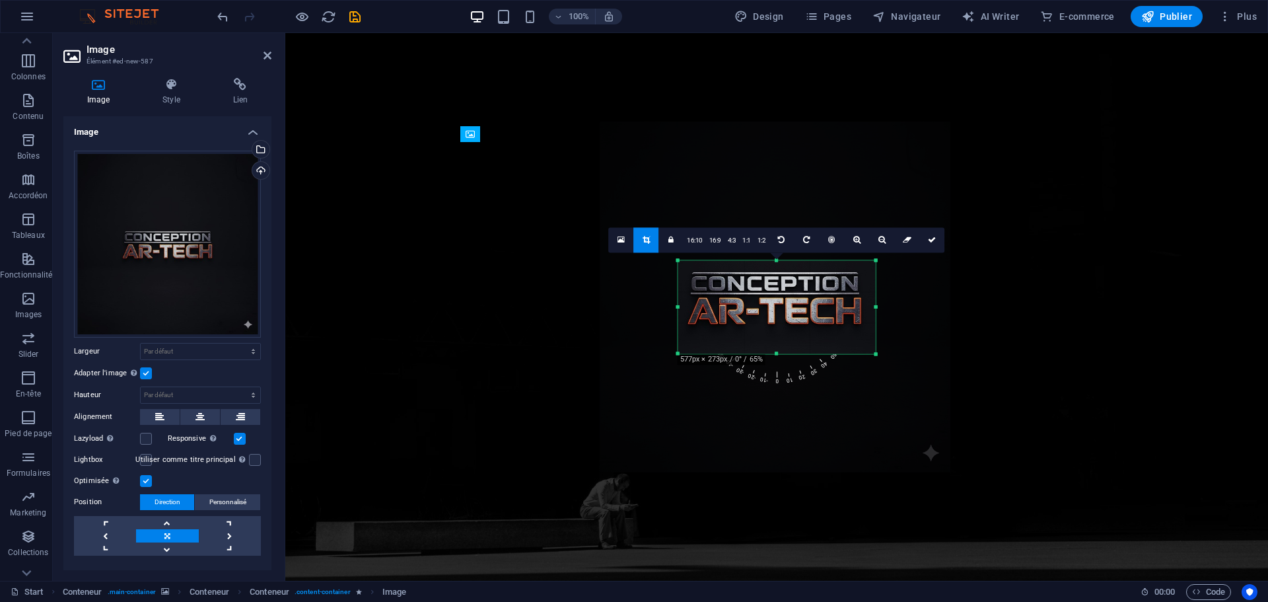
drag, startPoint x: 946, startPoint y: 304, endPoint x: 803, endPoint y: 304, distance: 143.3
click at [803, 304] on div "180 170 160 150 140 130 120 110 100 90 80 70 60 50 40 30 20 10 0 -10 -20 -30 -4…" at bounding box center [776, 306] width 197 height 93
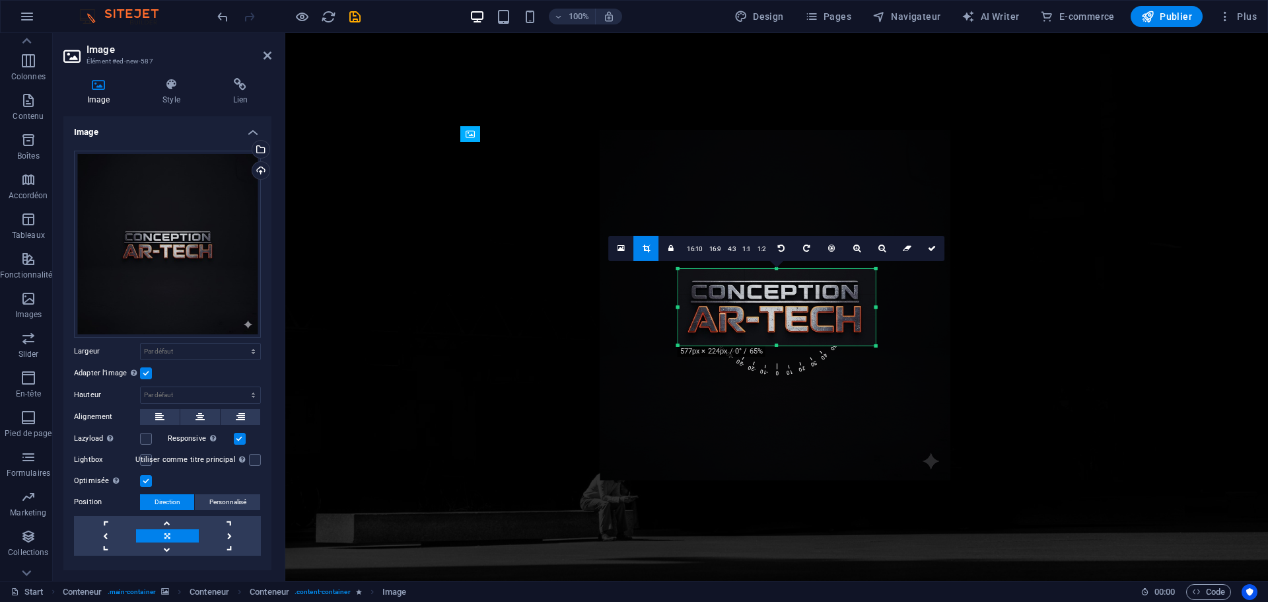
drag, startPoint x: 777, startPoint y: 353, endPoint x: 779, endPoint y: 336, distance: 16.6
click at [779, 336] on div "180 170 160 150 140 130 120 110 100 90 80 70 60 50 40 30 20 10 0 -10 -20 -30 -4…" at bounding box center [776, 306] width 197 height 77
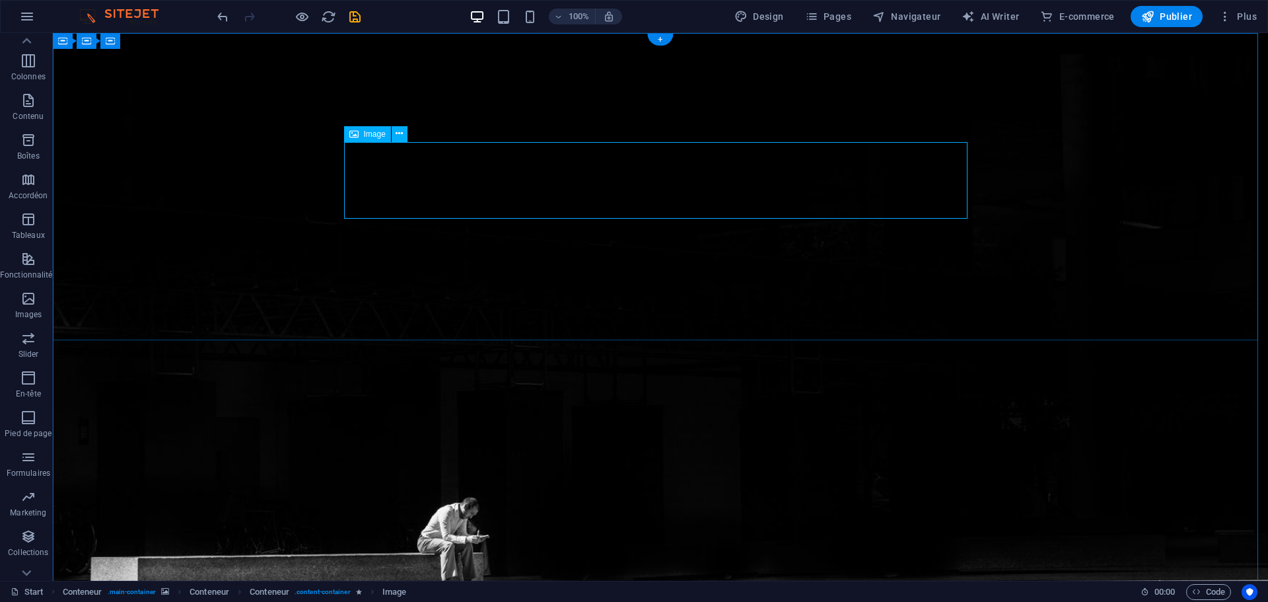
click at [404, 133] on button at bounding box center [400, 134] width 16 height 16
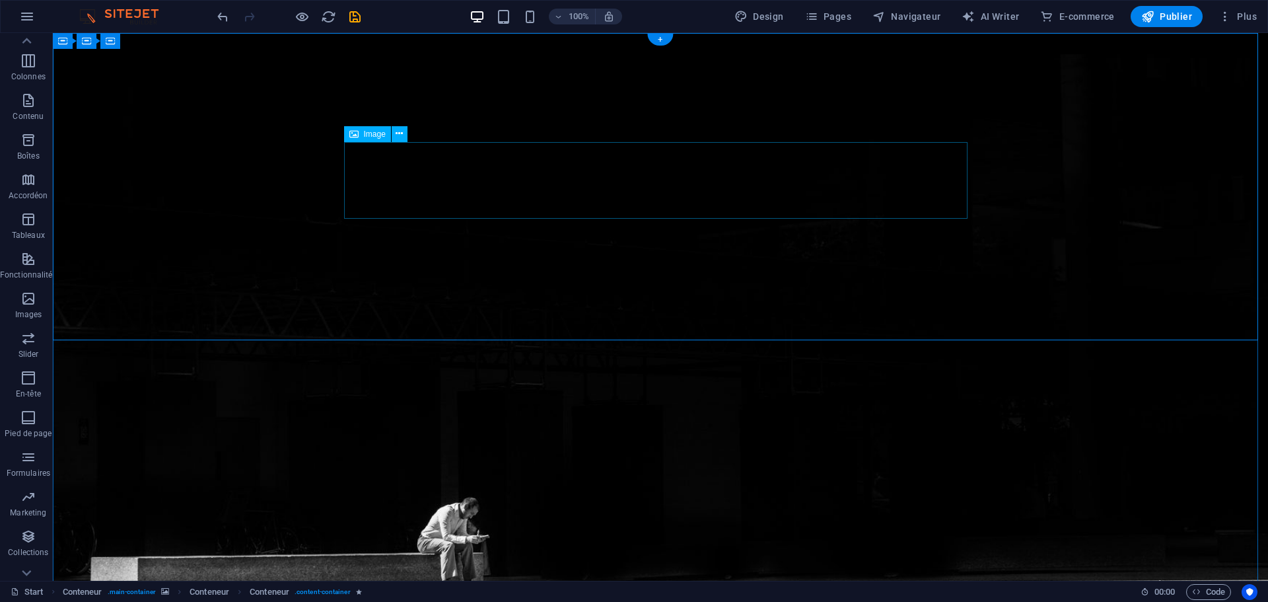
click at [369, 137] on span "Image" at bounding box center [375, 134] width 22 height 8
select select "px"
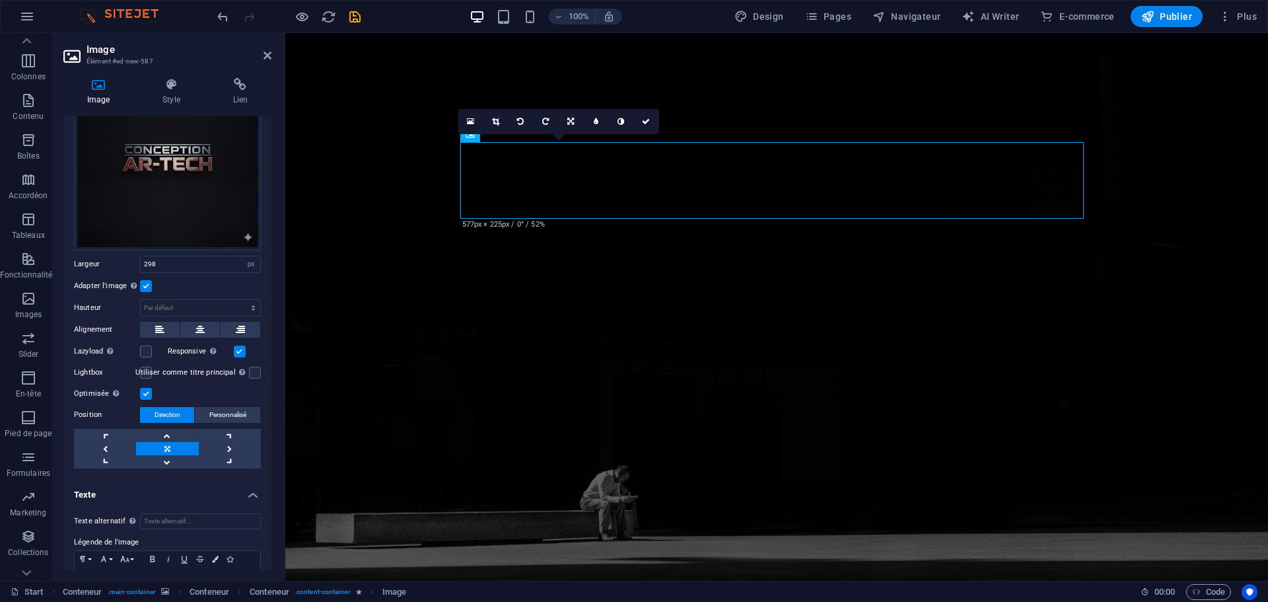
scroll to position [88, 0]
click at [225, 441] on link at bounding box center [230, 447] width 62 height 13
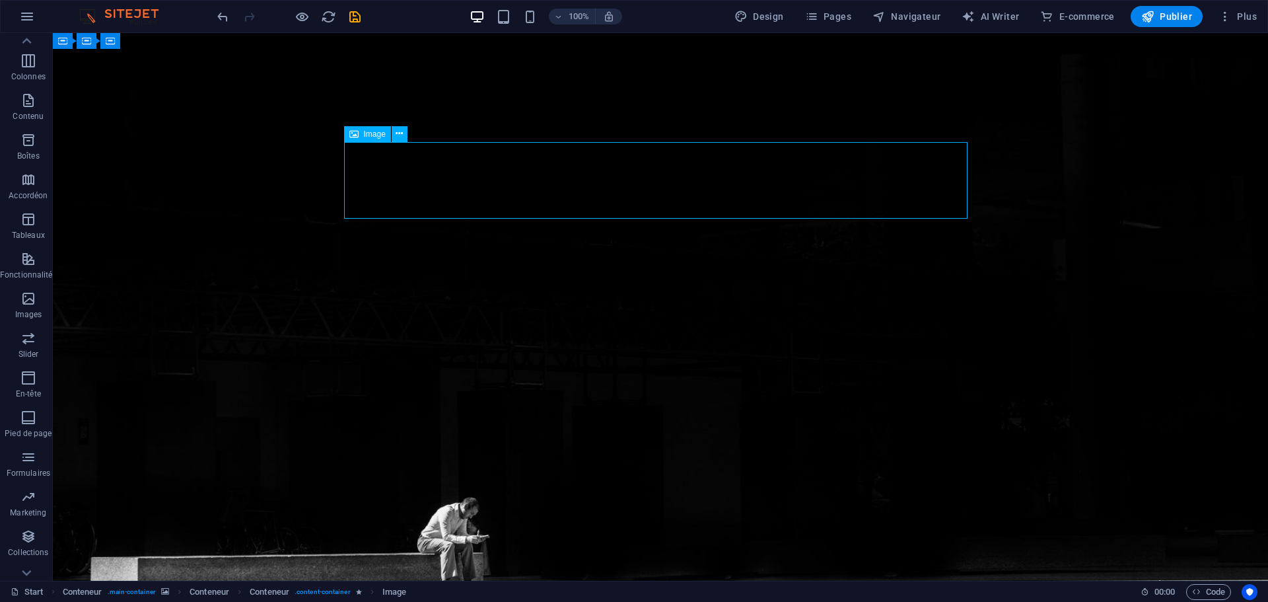
select select "px"
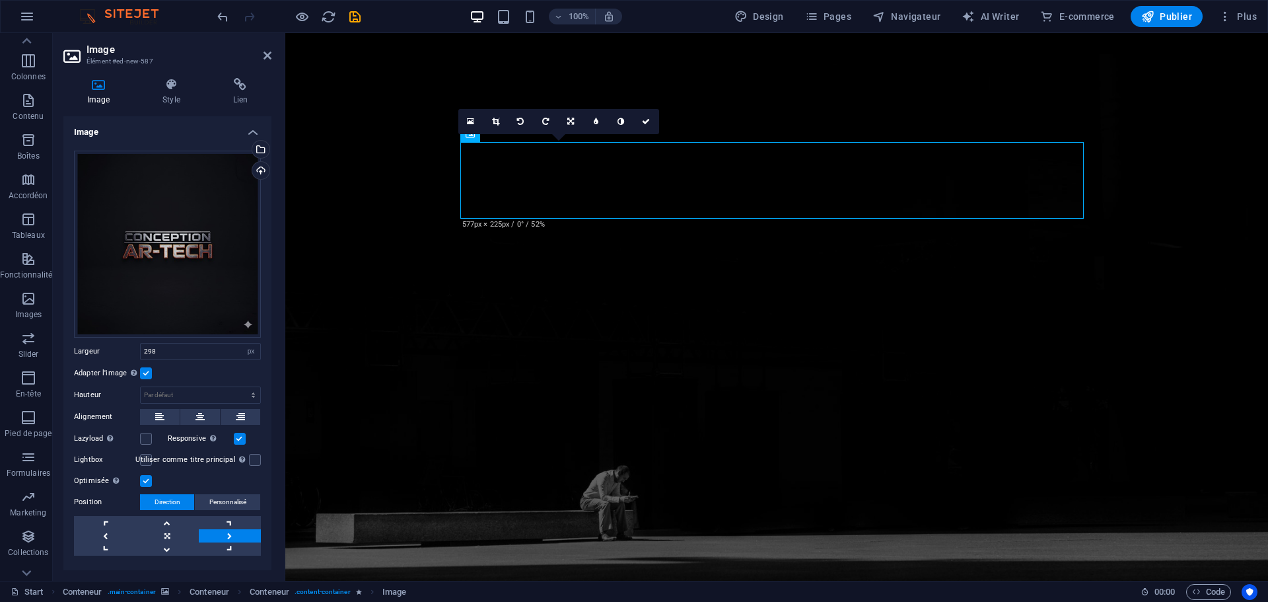
click at [221, 530] on link at bounding box center [230, 535] width 62 height 13
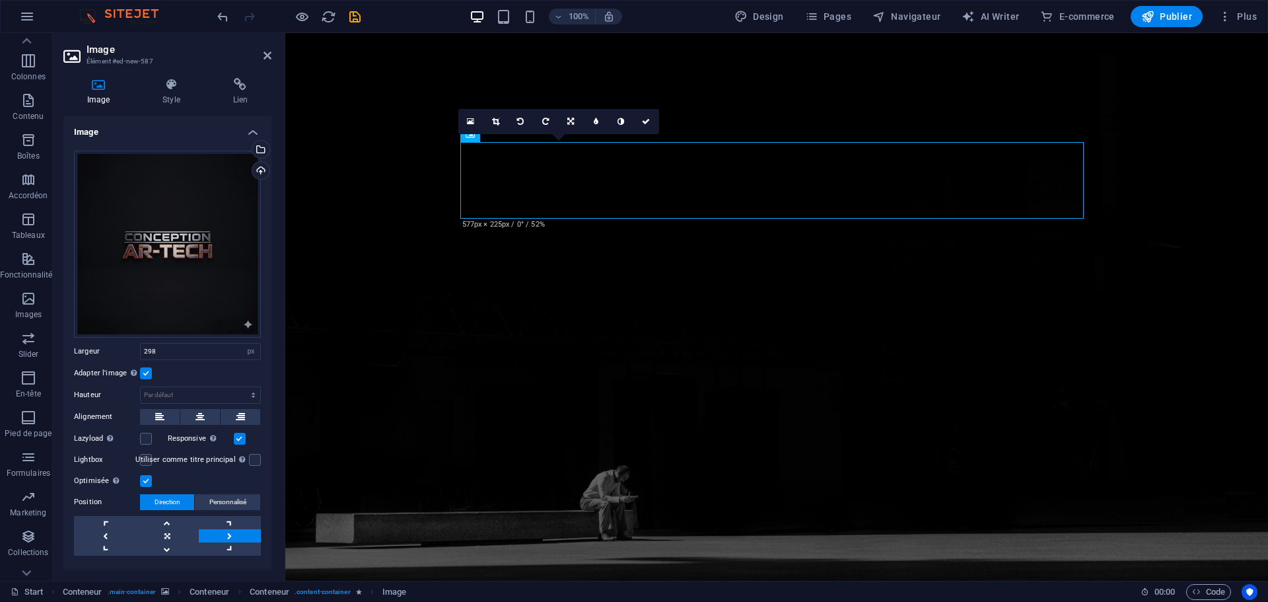
click at [221, 530] on link at bounding box center [230, 535] width 62 height 13
click at [160, 532] on link at bounding box center [167, 535] width 62 height 13
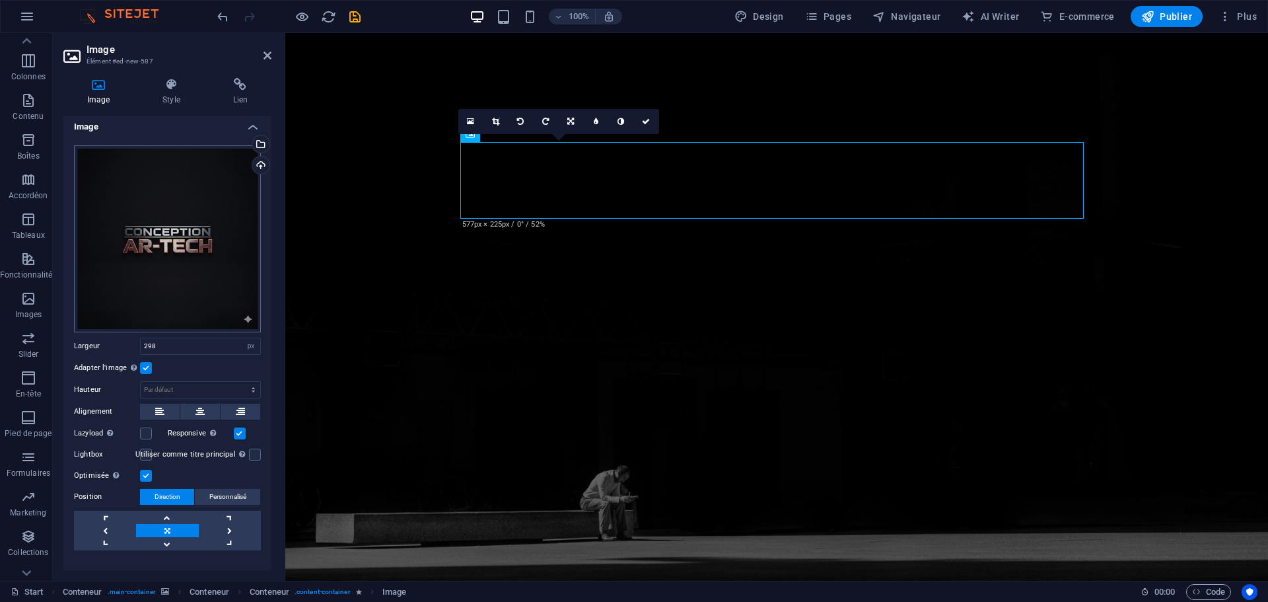
scroll to position [0, 0]
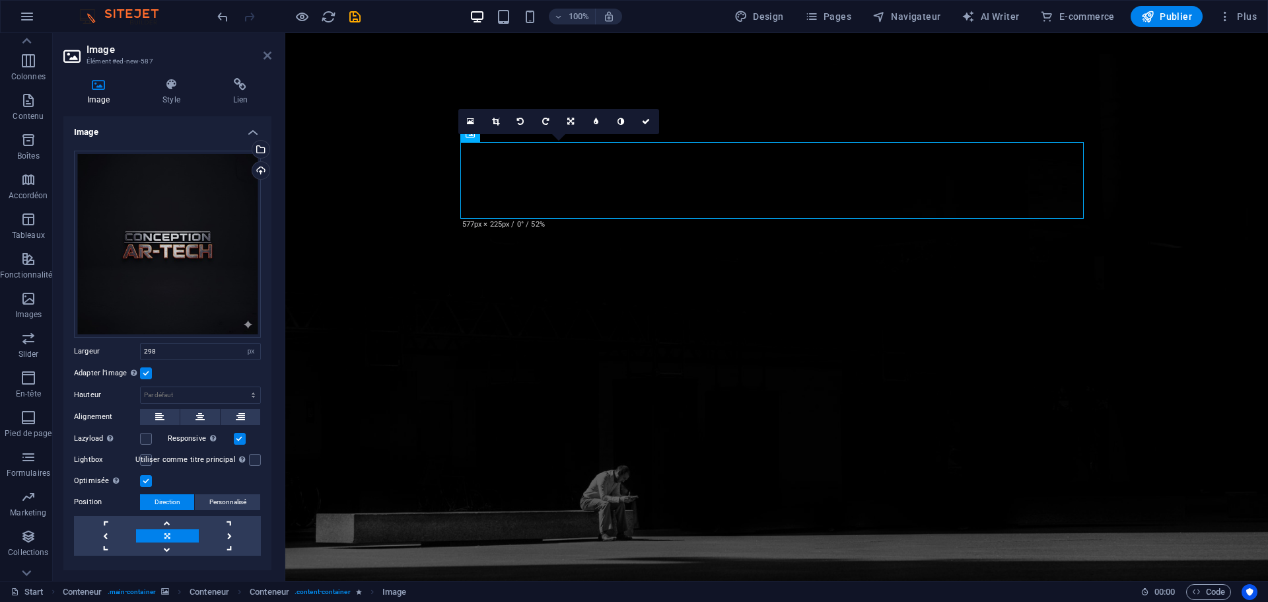
click at [269, 53] on icon at bounding box center [268, 55] width 8 height 11
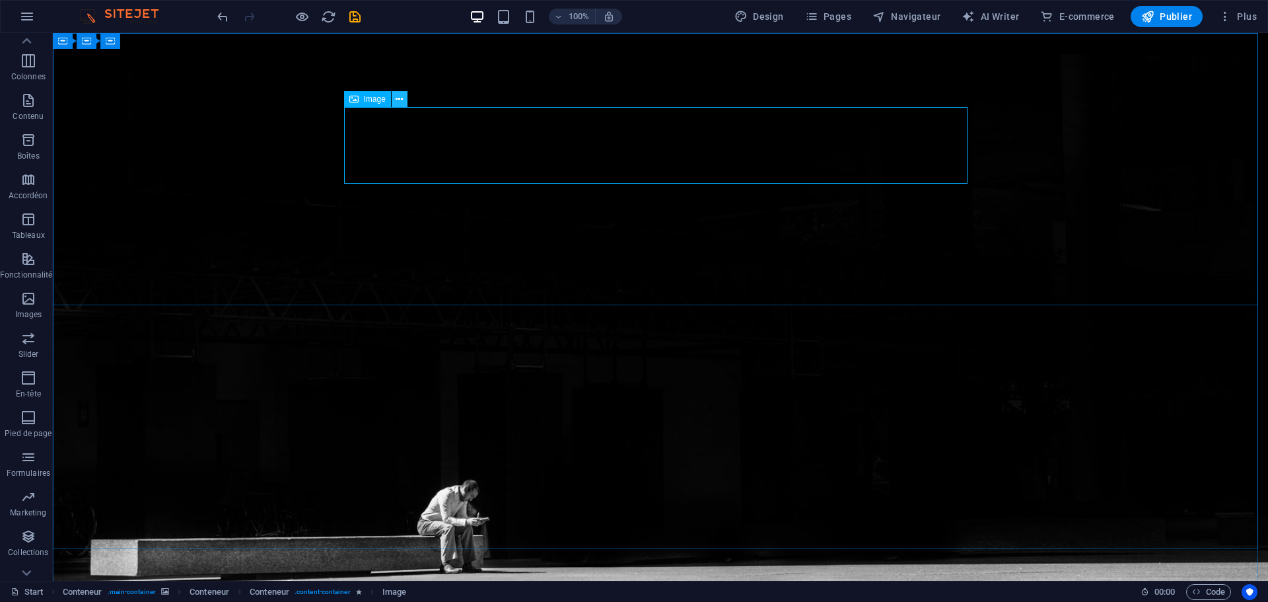
click at [399, 100] on icon at bounding box center [399, 99] width 7 height 14
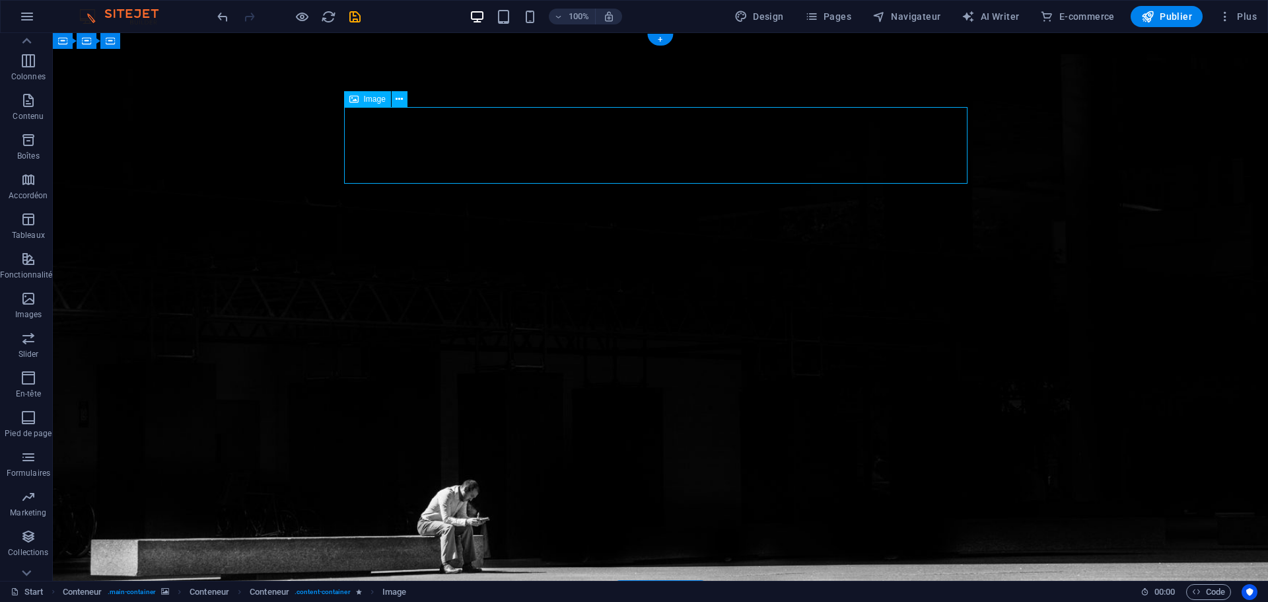
select select "px"
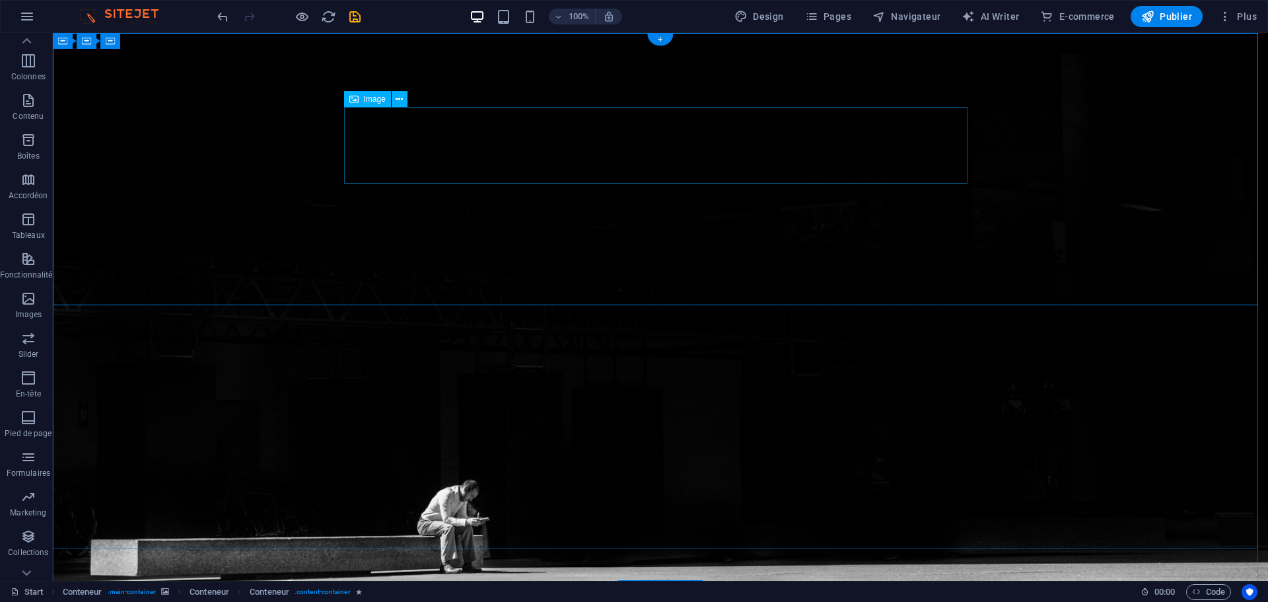
click at [386, 102] on div "Image" at bounding box center [367, 99] width 47 height 16
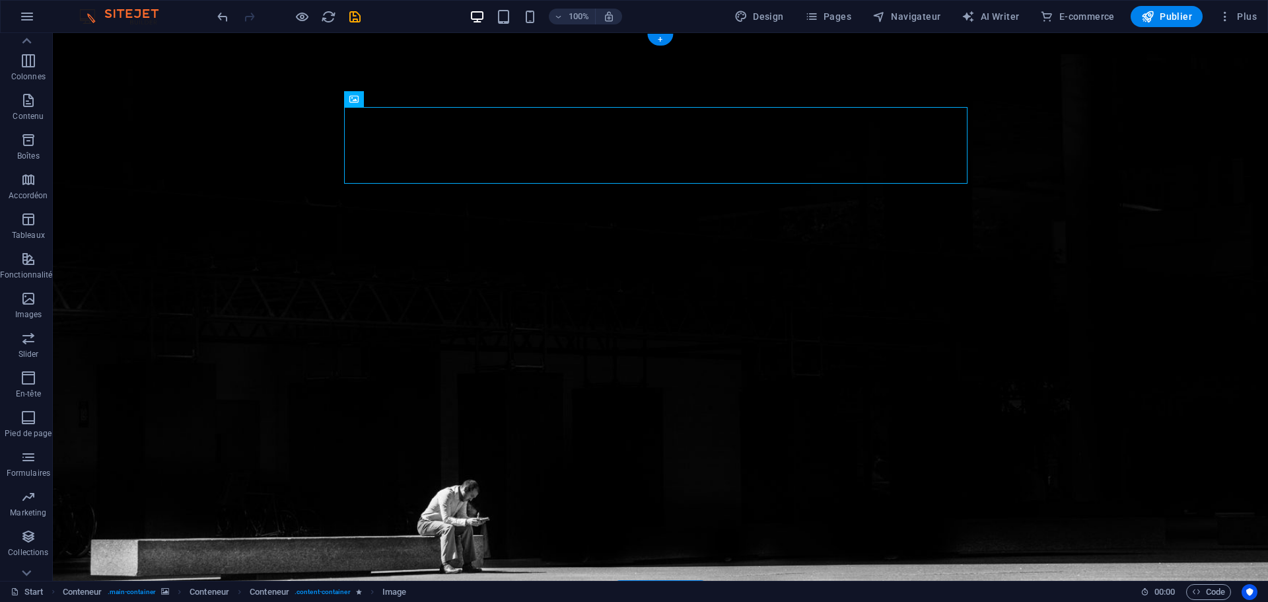
drag, startPoint x: 425, startPoint y: 137, endPoint x: 419, endPoint y: 124, distance: 14.8
drag, startPoint x: 420, startPoint y: 137, endPoint x: 444, endPoint y: 125, distance: 26.3
drag, startPoint x: 458, startPoint y: 145, endPoint x: 619, endPoint y: 153, distance: 160.7
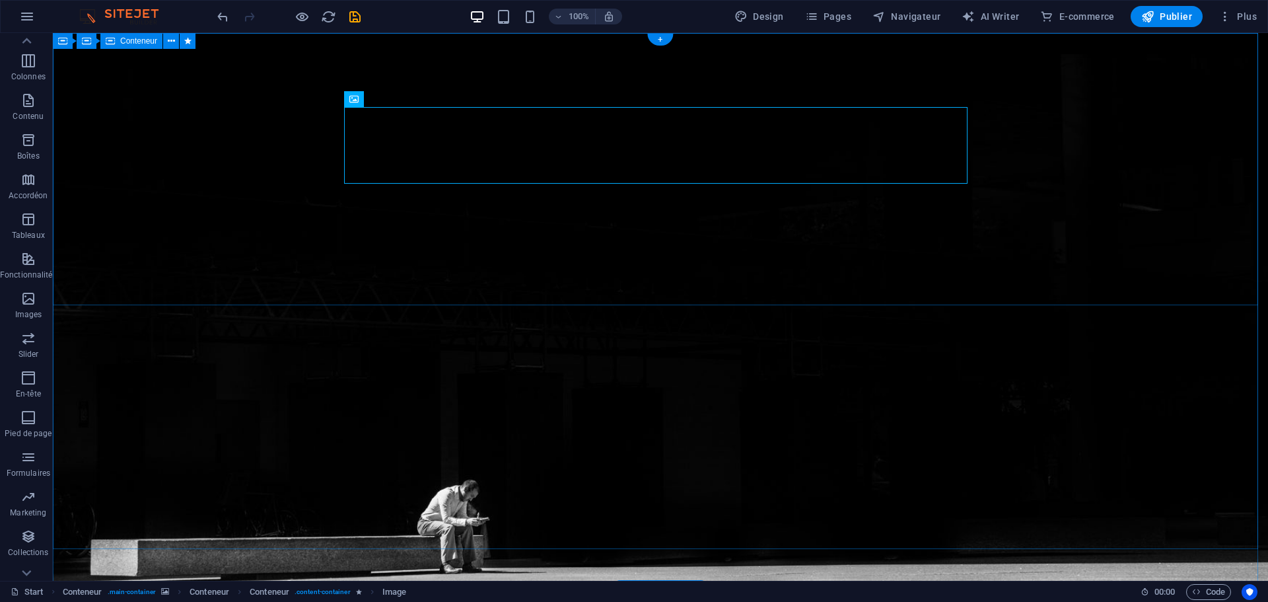
drag, startPoint x: 969, startPoint y: 141, endPoint x: 961, endPoint y: 140, distance: 8.0
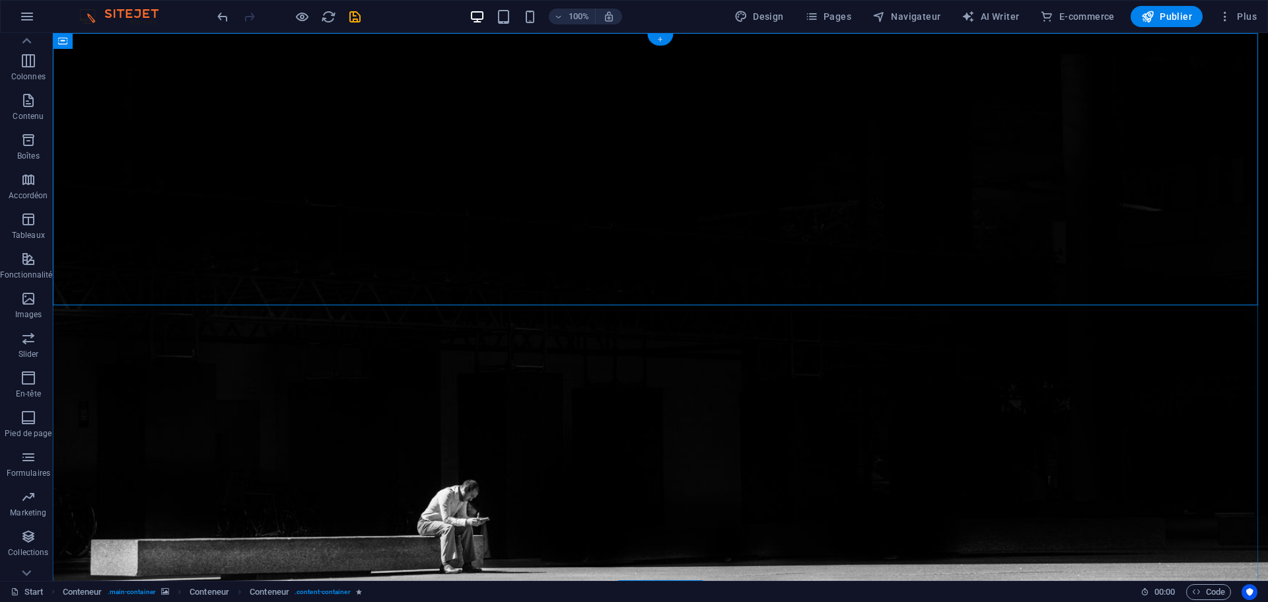
click at [660, 38] on div "+" at bounding box center [660, 40] width 26 height 12
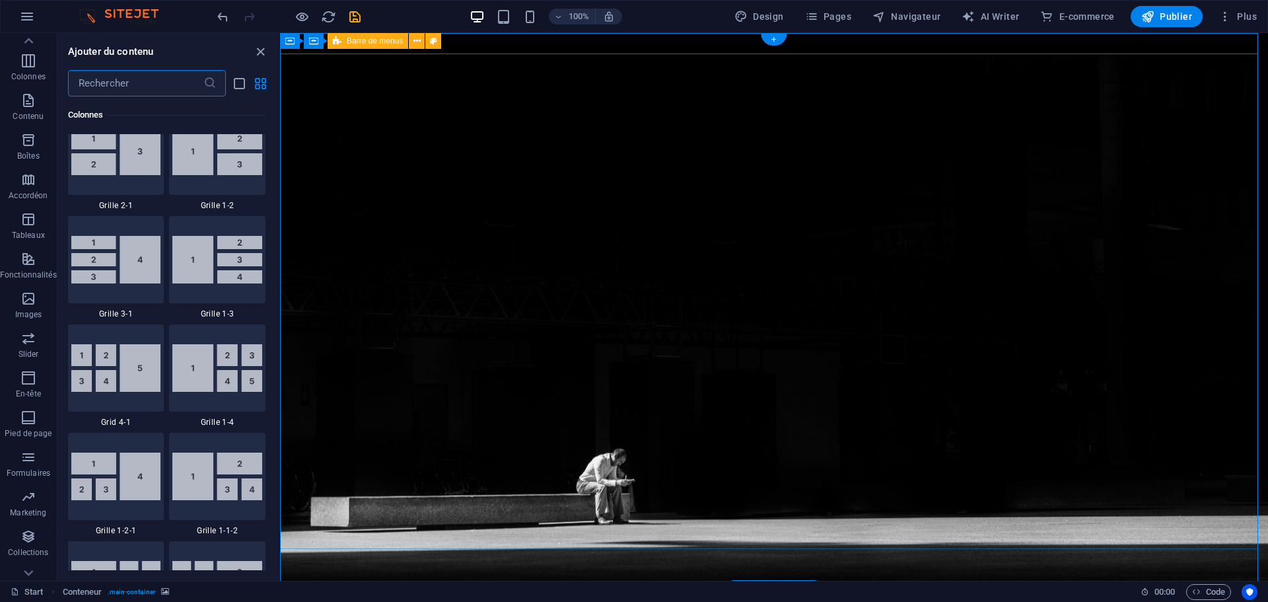
scroll to position [2311, 0]
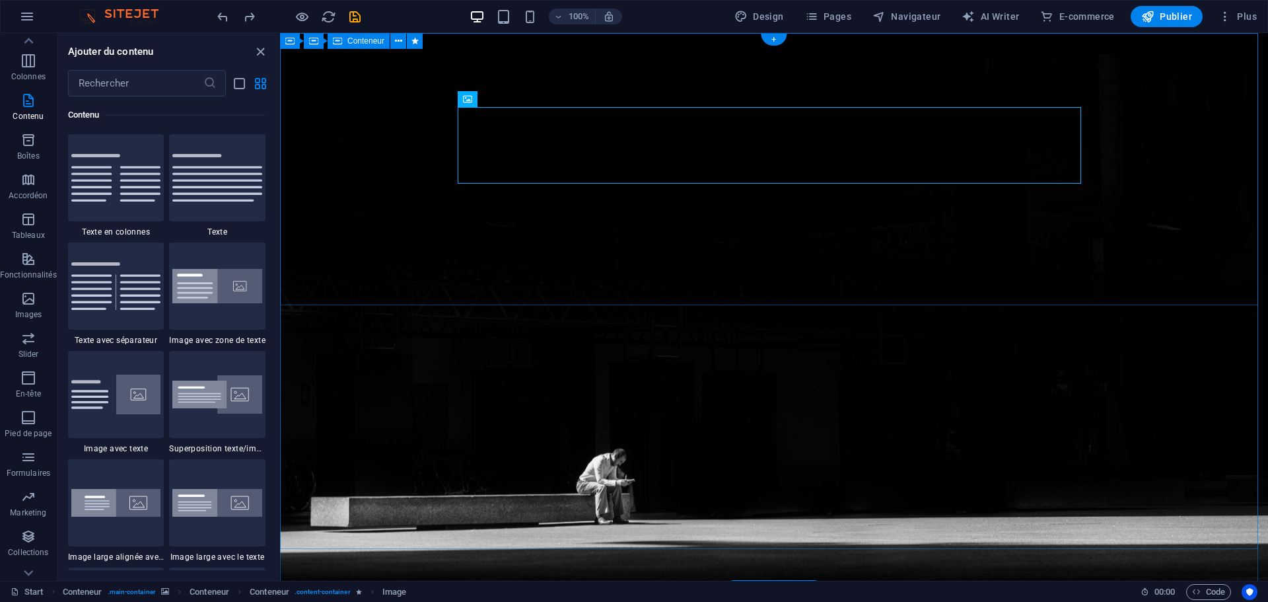
drag, startPoint x: 549, startPoint y: 108, endPoint x: 556, endPoint y: 77, distance: 31.9
click at [771, 36] on div "+" at bounding box center [774, 40] width 26 height 12
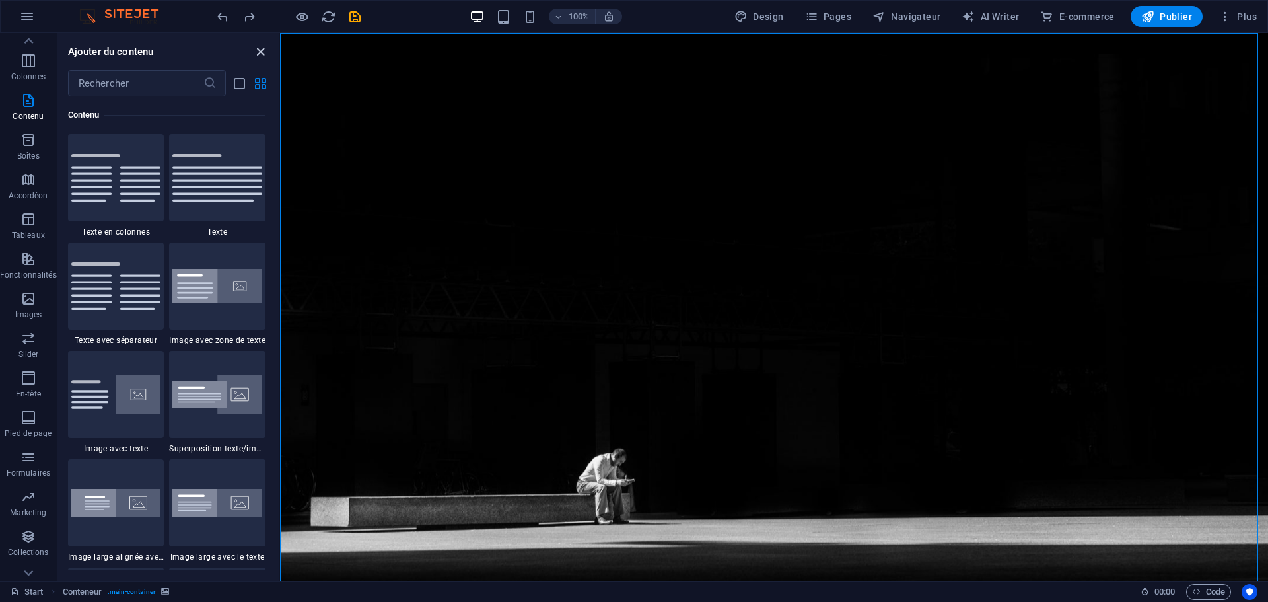
click at [264, 48] on icon "close panel" at bounding box center [260, 51] width 15 height 15
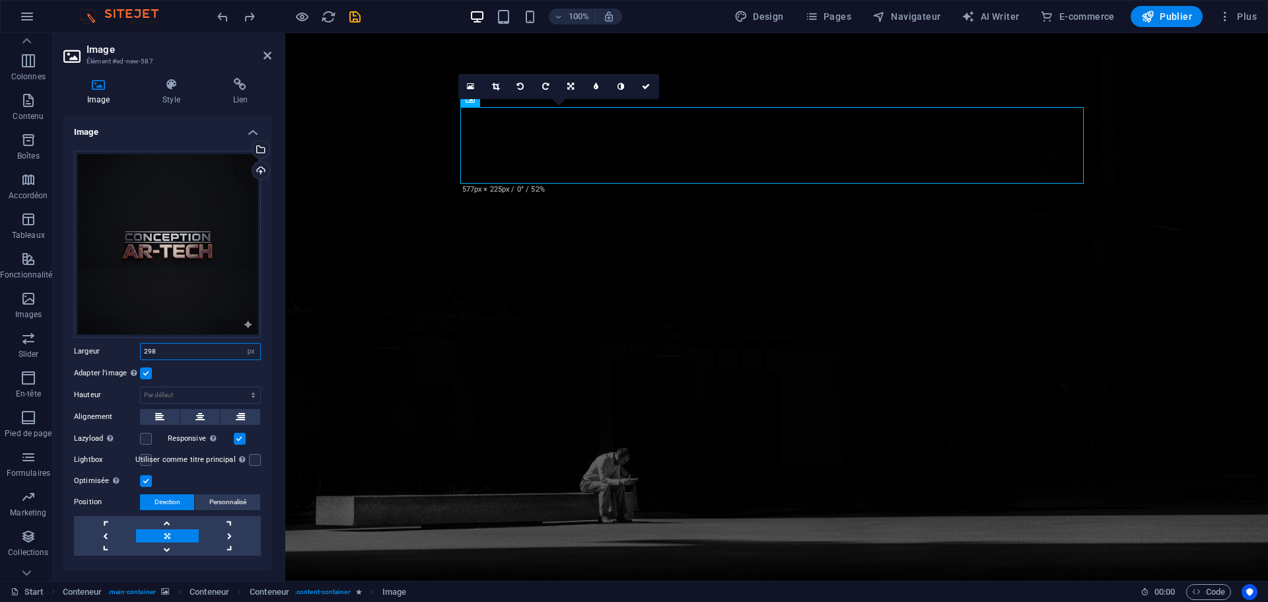
click at [204, 349] on input "298" at bounding box center [201, 351] width 120 height 16
drag, startPoint x: 179, startPoint y: 347, endPoint x: 135, endPoint y: 347, distance: 43.6
click at [135, 347] on div "Largeur 298 Par défaut auto px rem % em vh vw" at bounding box center [167, 351] width 187 height 17
click at [250, 350] on select "Par défaut auto px rem % em vh vw" at bounding box center [251, 351] width 18 height 16
select select "auto"
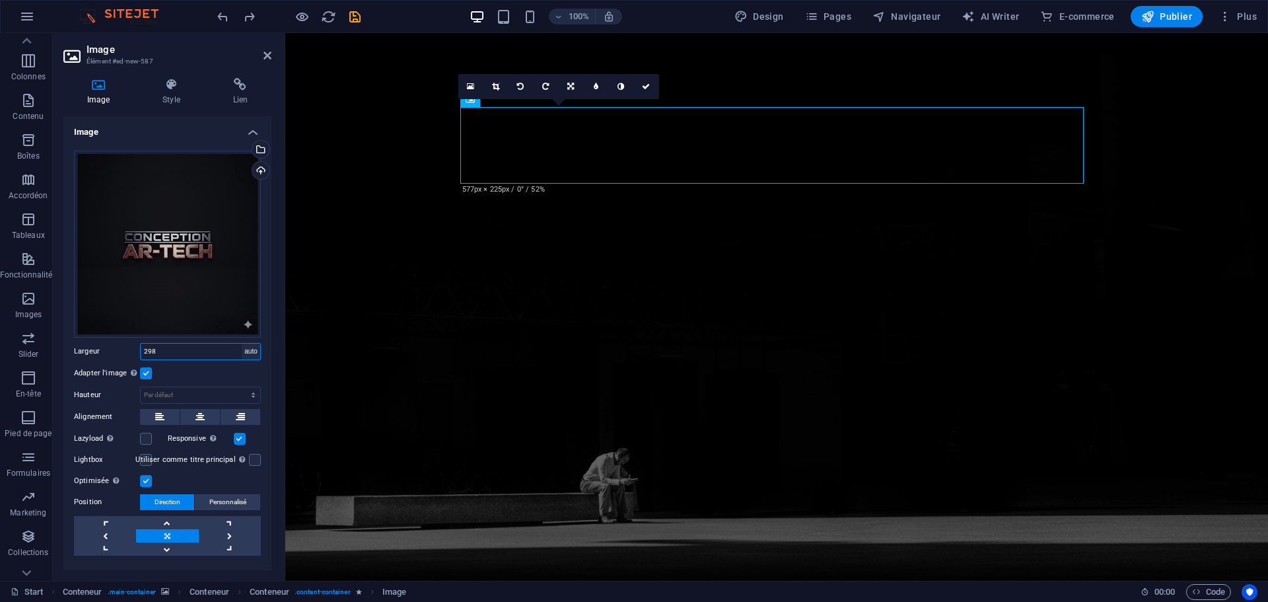
click at [242, 343] on select "Par défaut auto px rem % em vh vw" at bounding box center [251, 351] width 18 height 16
select select "DISABLED_OPTION_VALUE"
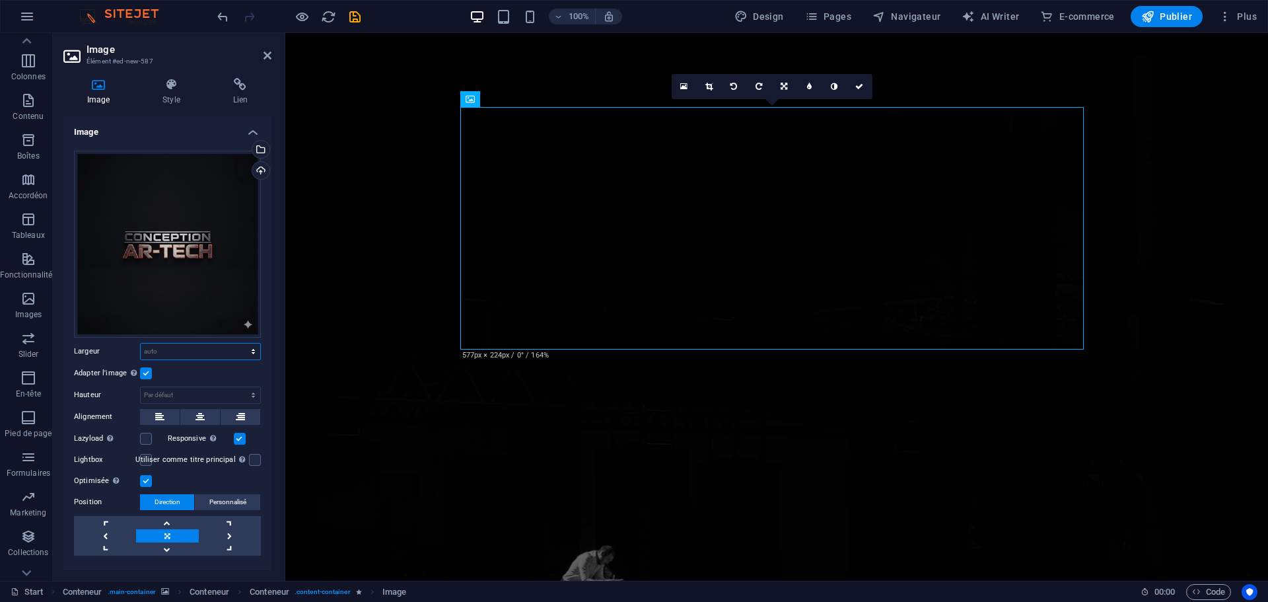
click at [197, 351] on select "Par défaut auto px rem % em vh vw" at bounding box center [201, 351] width 120 height 16
click at [141, 343] on select "Par défaut auto px rem % em vh vw" at bounding box center [201, 351] width 120 height 16
select select "DISABLED_OPTION_VALUE"
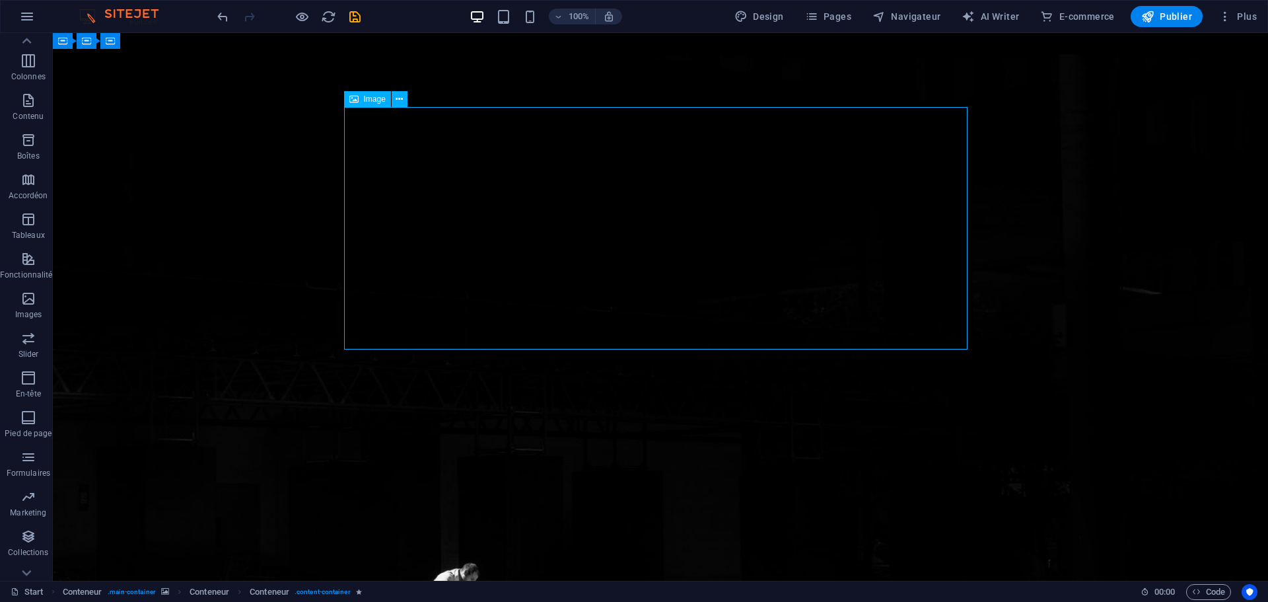
drag, startPoint x: 353, startPoint y: 195, endPoint x: 586, endPoint y: 195, distance: 233.8
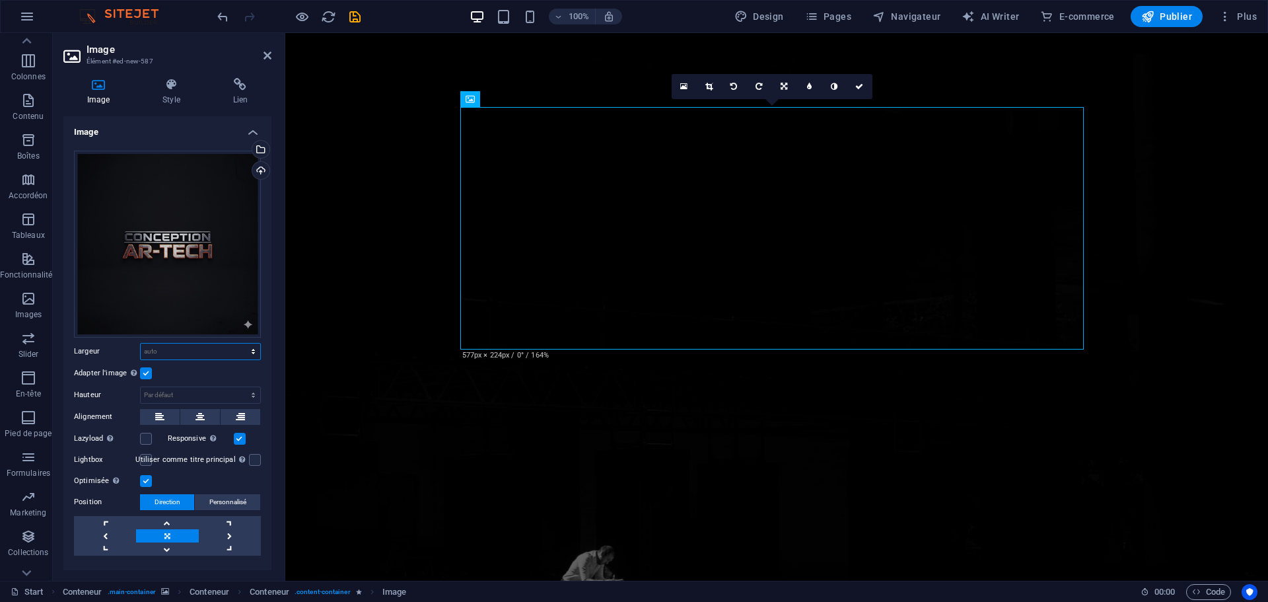
click at [205, 347] on select "Par défaut auto px rem % em vh vw" at bounding box center [201, 351] width 120 height 16
select select "%"
click at [239, 343] on select "Par défaut auto px rem % em vh vw" at bounding box center [201, 351] width 120 height 16
type input "100"
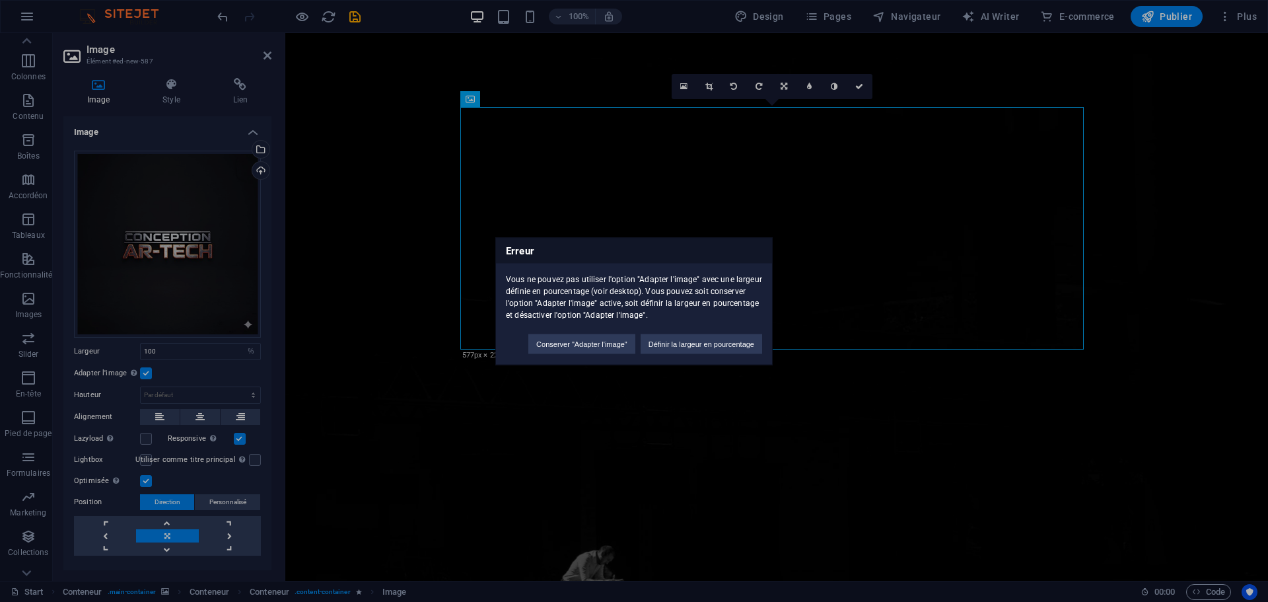
click at [762, 245] on h3 "Erreur" at bounding box center [634, 250] width 276 height 25
click at [610, 350] on button "Conserver "Adapter l'image"" at bounding box center [581, 344] width 107 height 20
select select "DISABLED_OPTION_VALUE"
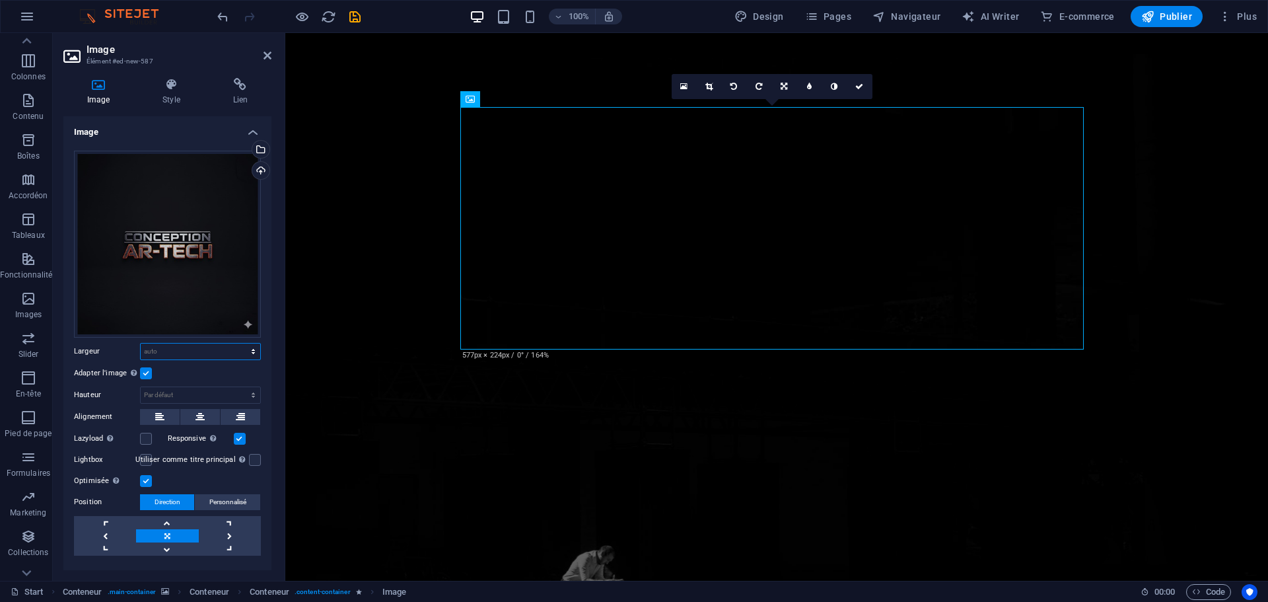
click at [197, 349] on select "Par défaut auto px rem % em vh vw" at bounding box center [201, 351] width 120 height 16
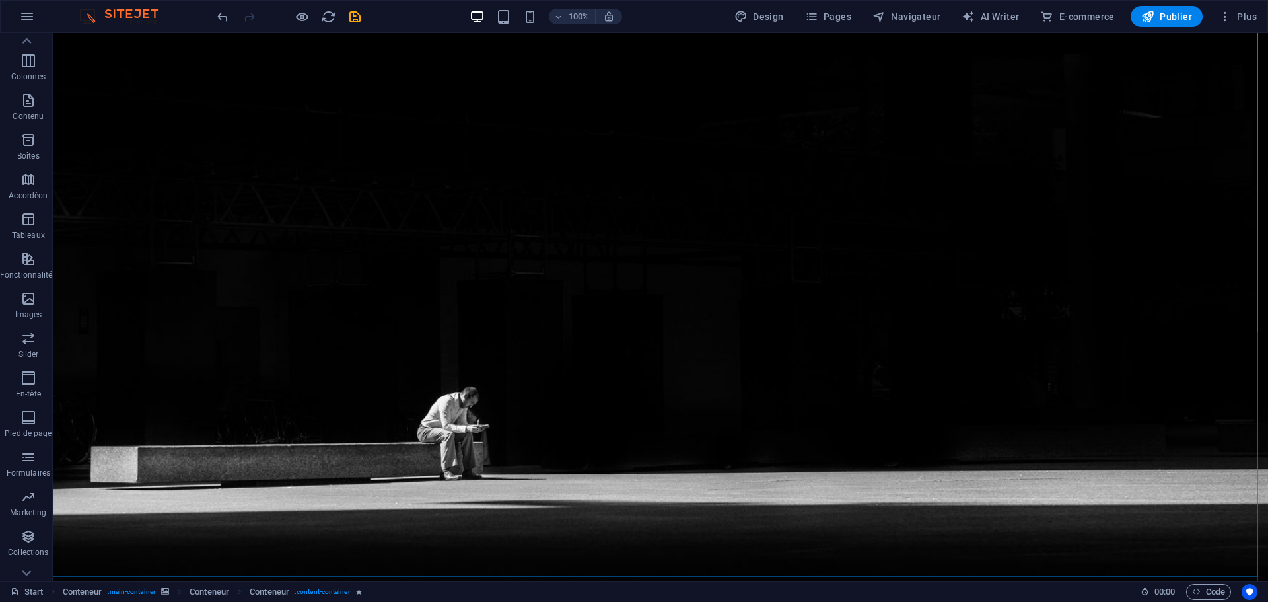
scroll to position [177, 0]
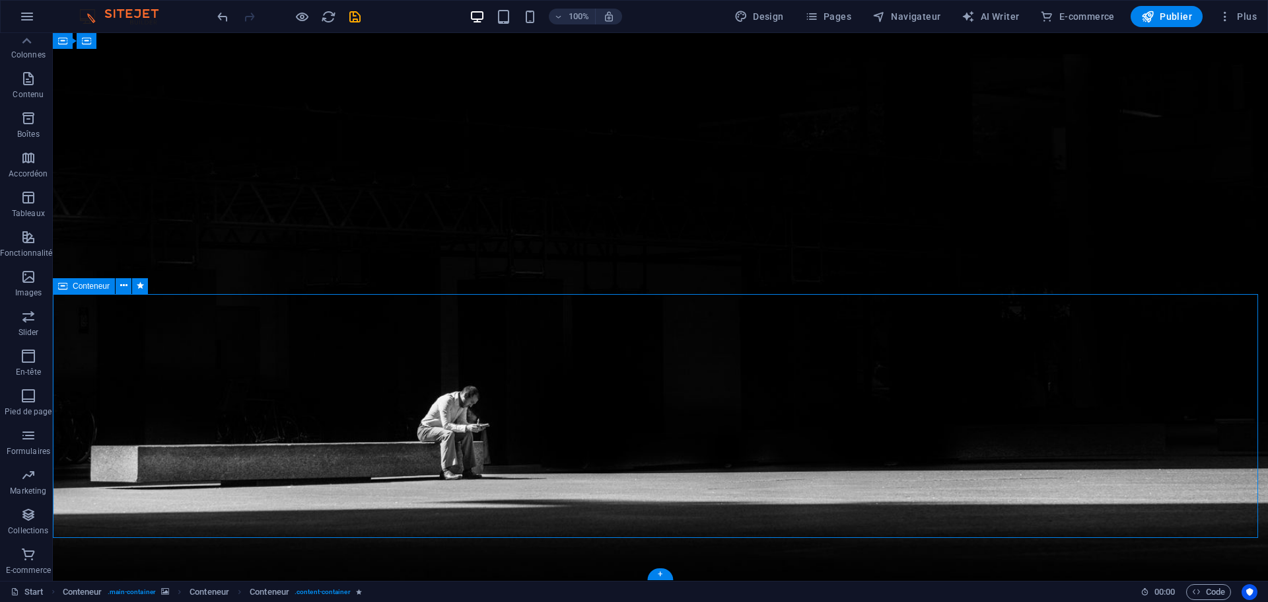
click at [125, 286] on icon at bounding box center [123, 286] width 7 height 14
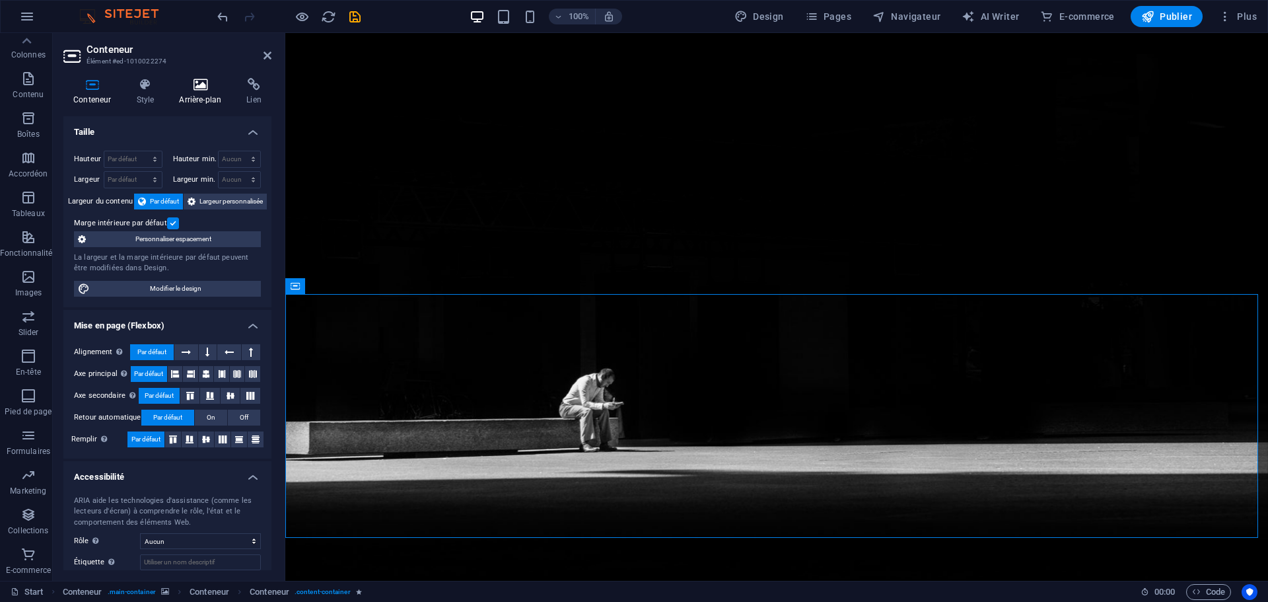
click at [198, 93] on h4 "Arrière-plan" at bounding box center [202, 92] width 67 height 28
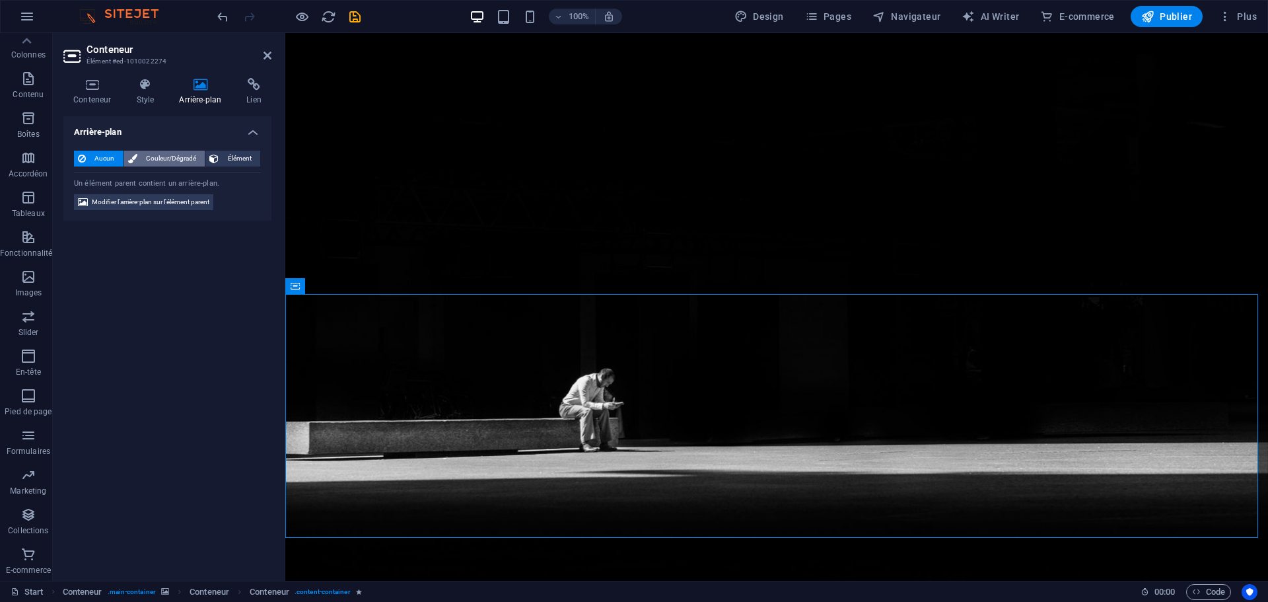
click at [162, 160] on span "Couleur/Dégradé" at bounding box center [171, 159] width 60 height 16
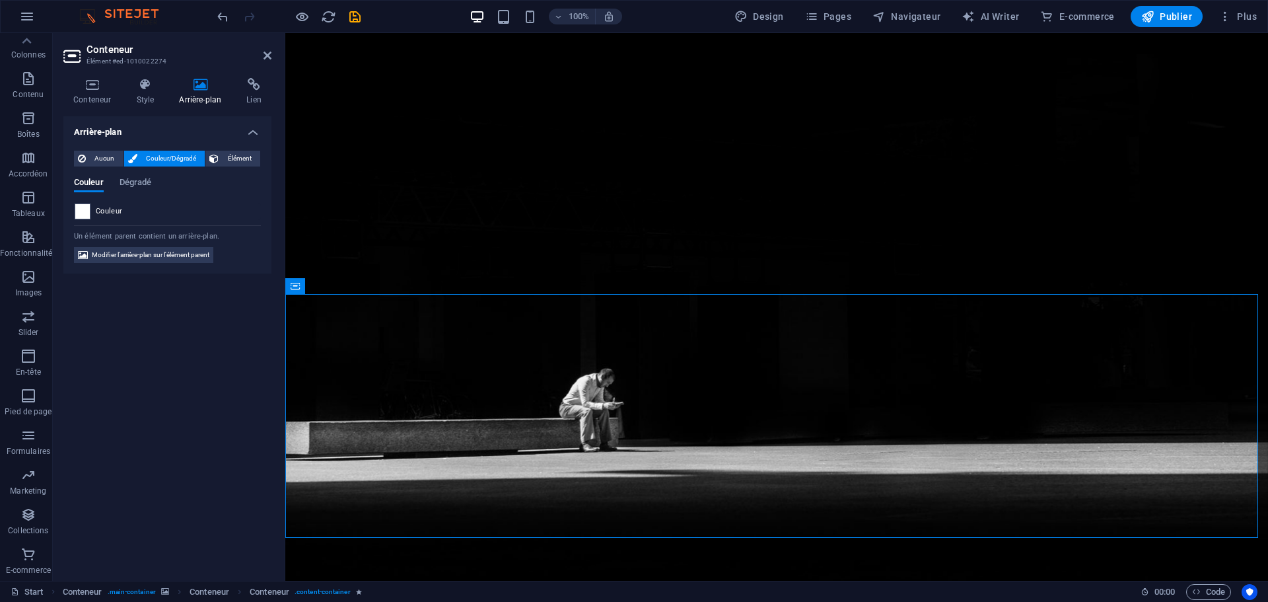
click at [106, 211] on span "Couleur" at bounding box center [109, 211] width 27 height 11
click at [79, 213] on span at bounding box center [82, 211] width 15 height 15
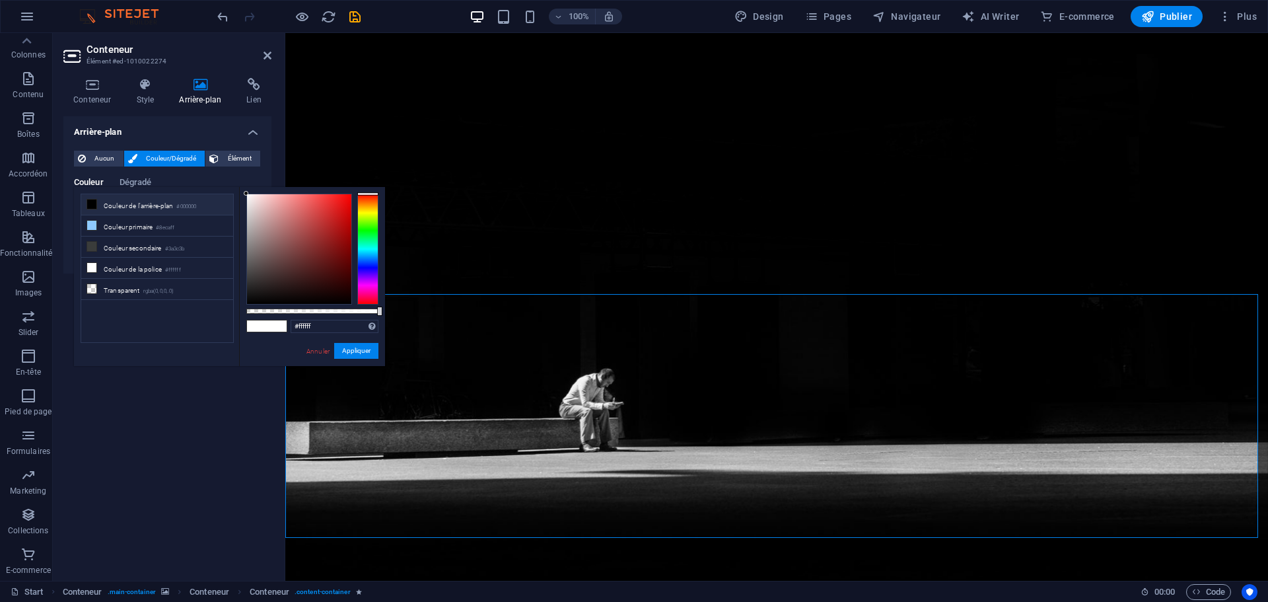
click at [104, 204] on li "Couleur de l'arrière-plan #000000" at bounding box center [157, 204] width 152 height 21
type input "#000000"
click at [349, 348] on button "Appliquer" at bounding box center [356, 351] width 44 height 16
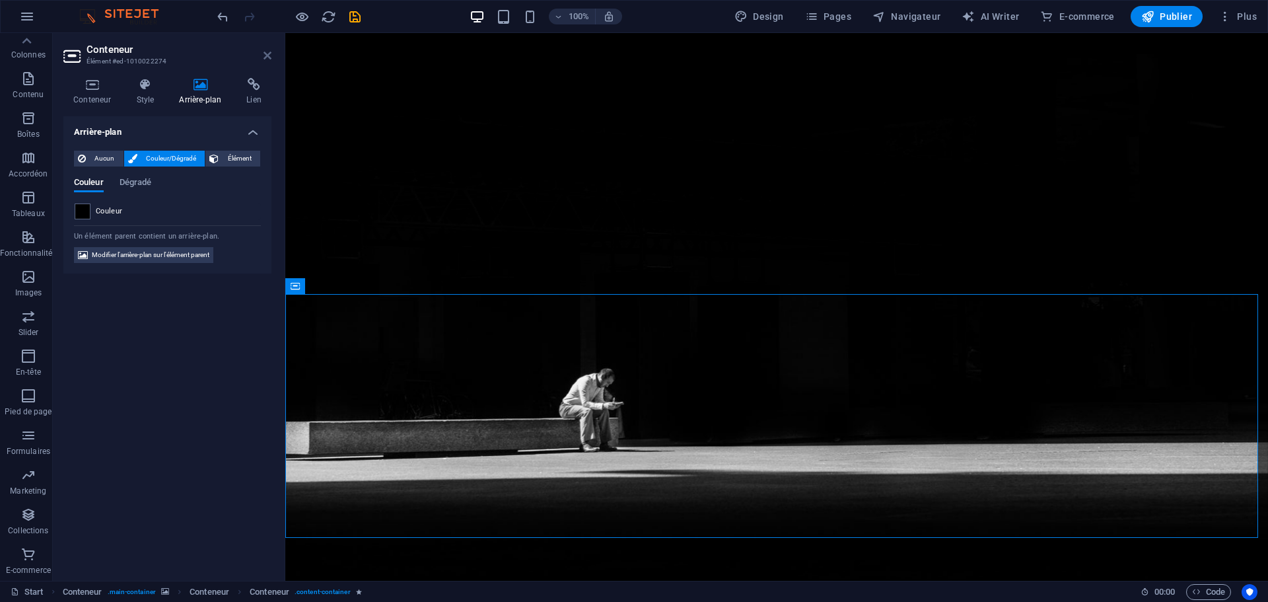
click at [268, 57] on icon at bounding box center [268, 55] width 8 height 11
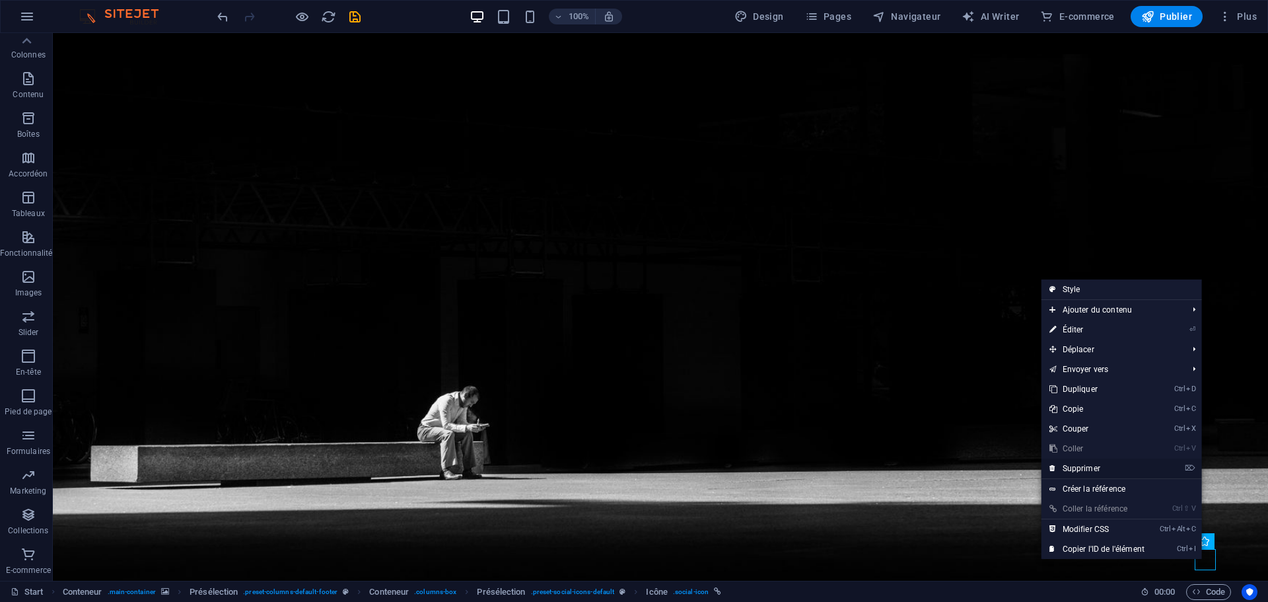
drag, startPoint x: 1106, startPoint y: 470, endPoint x: 1061, endPoint y: 444, distance: 52.3
click at [1106, 470] on link "⌦ Supprimer" at bounding box center [1097, 468] width 111 height 20
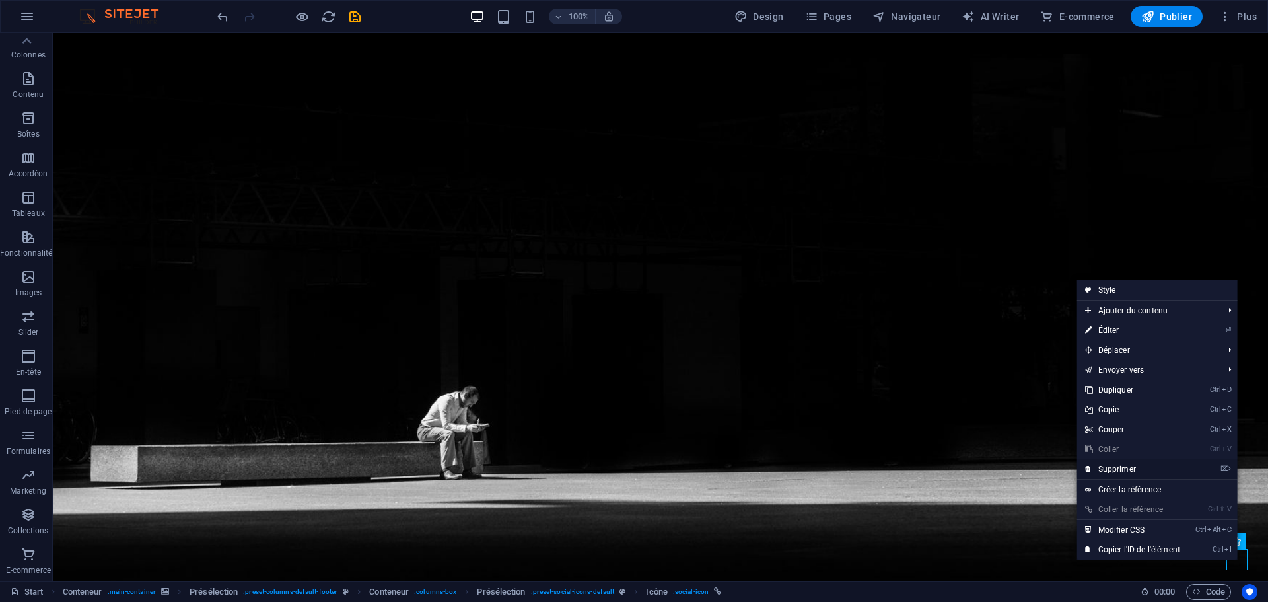
click at [1127, 474] on link "⌦ Supprimer" at bounding box center [1132, 469] width 111 height 20
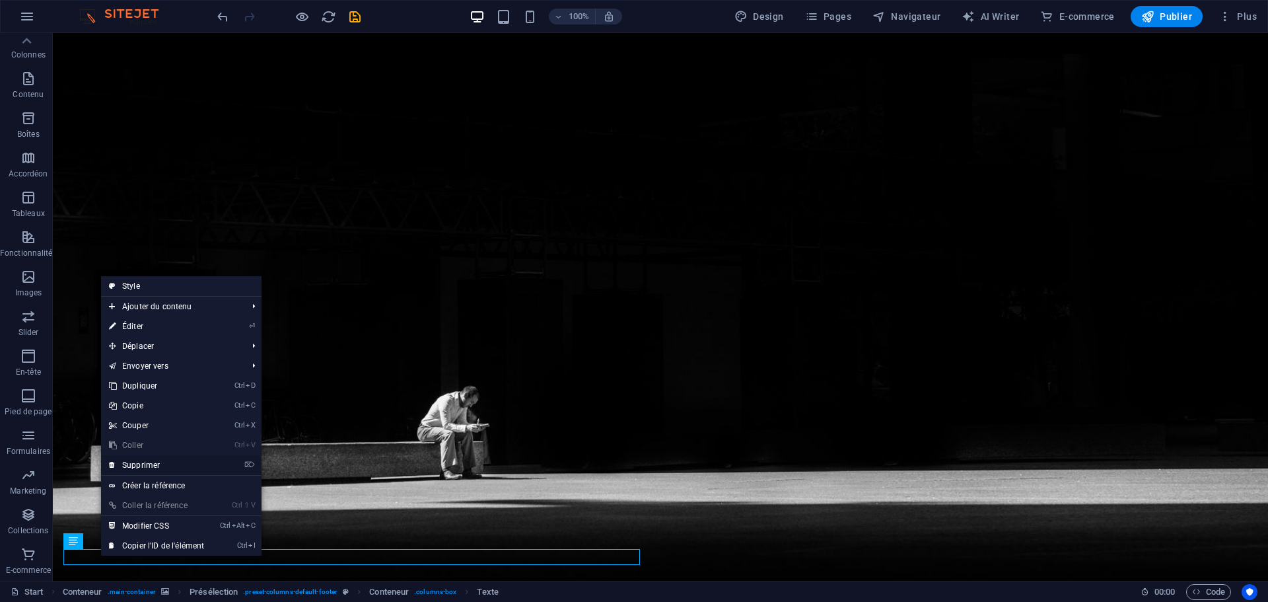
drag, startPoint x: 143, startPoint y: 468, endPoint x: 87, endPoint y: 437, distance: 64.1
click at [143, 468] on link "⌦ Supprimer" at bounding box center [156, 465] width 111 height 20
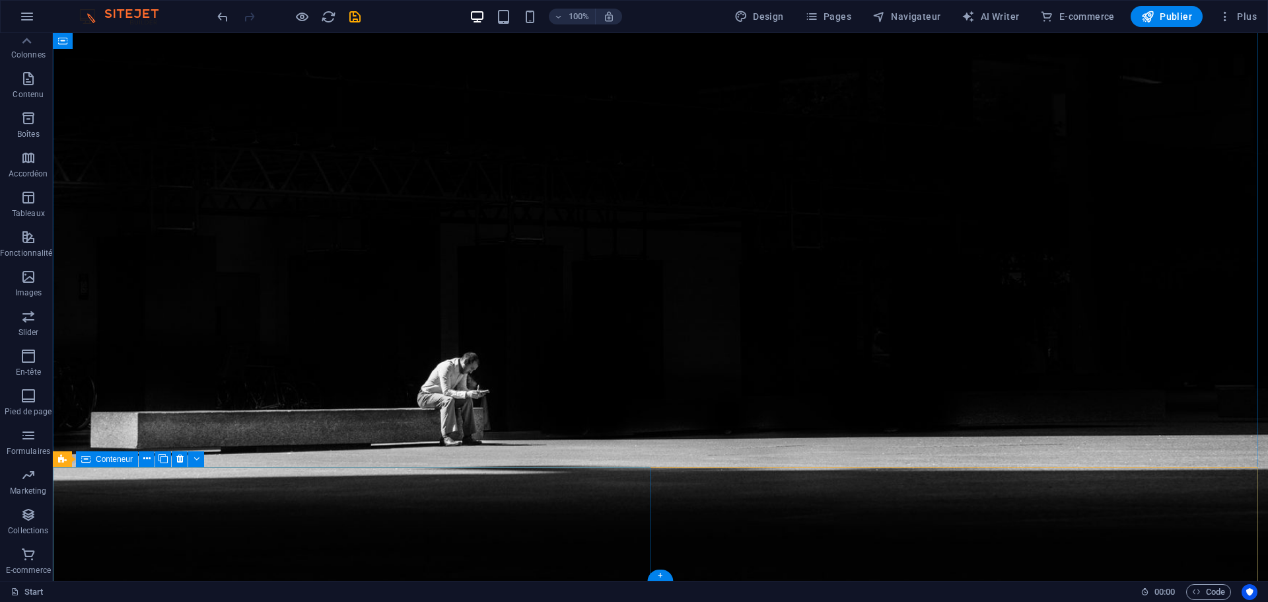
scroll to position [250, 0]
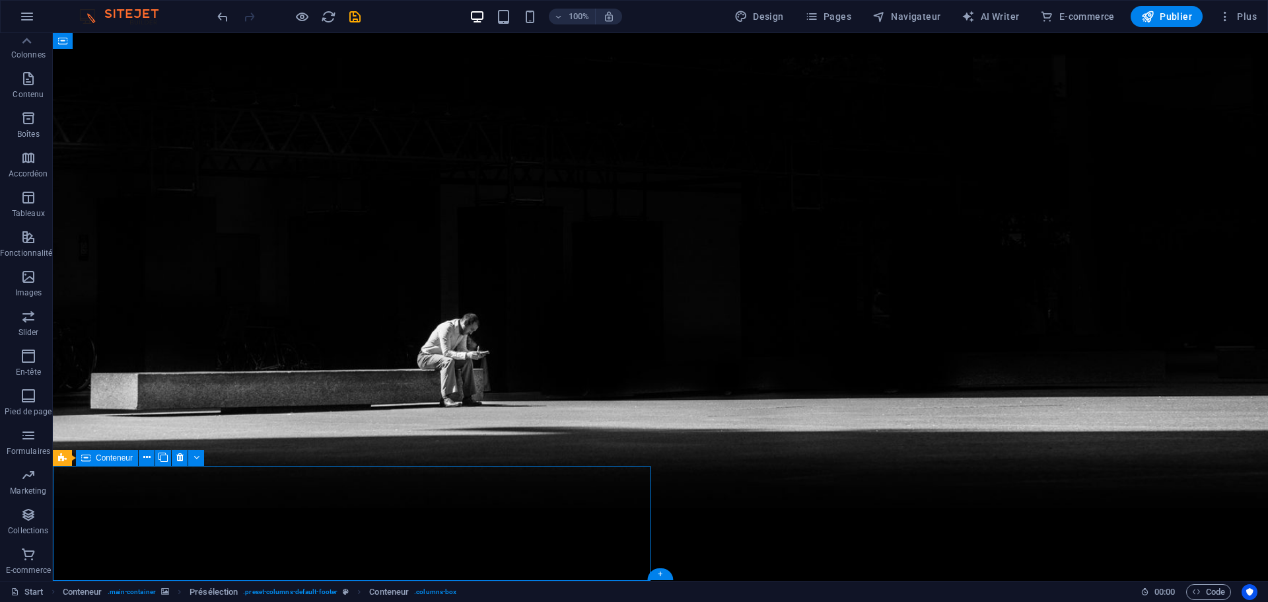
scroll to position [177, 0]
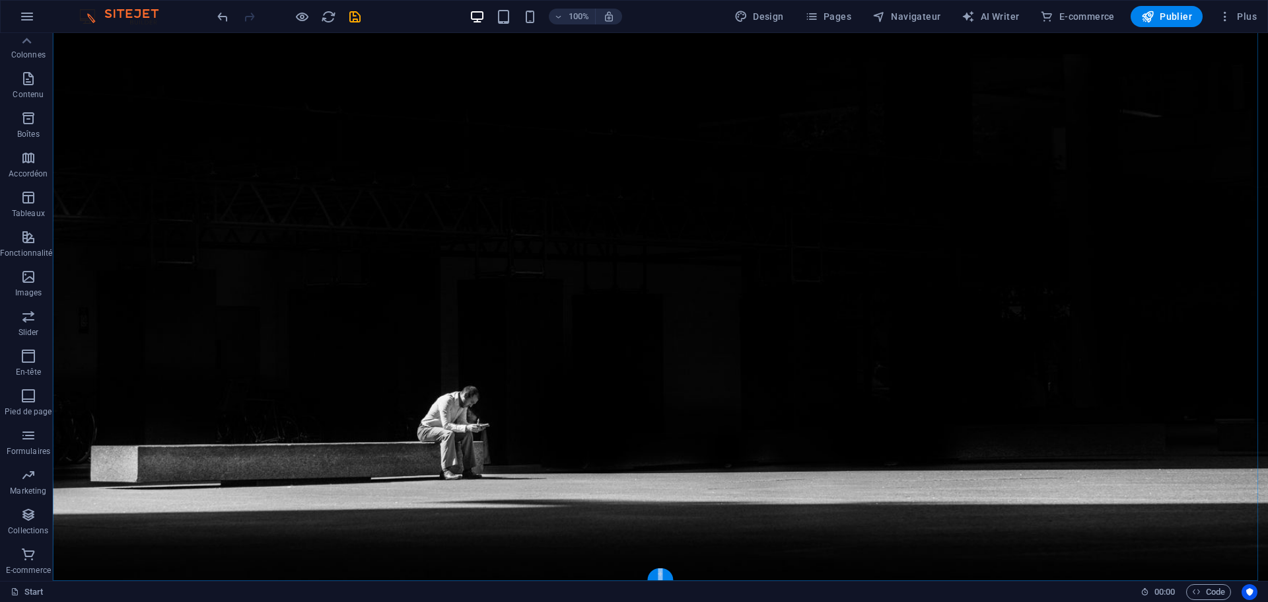
click at [662, 575] on div "+" at bounding box center [660, 574] width 26 height 12
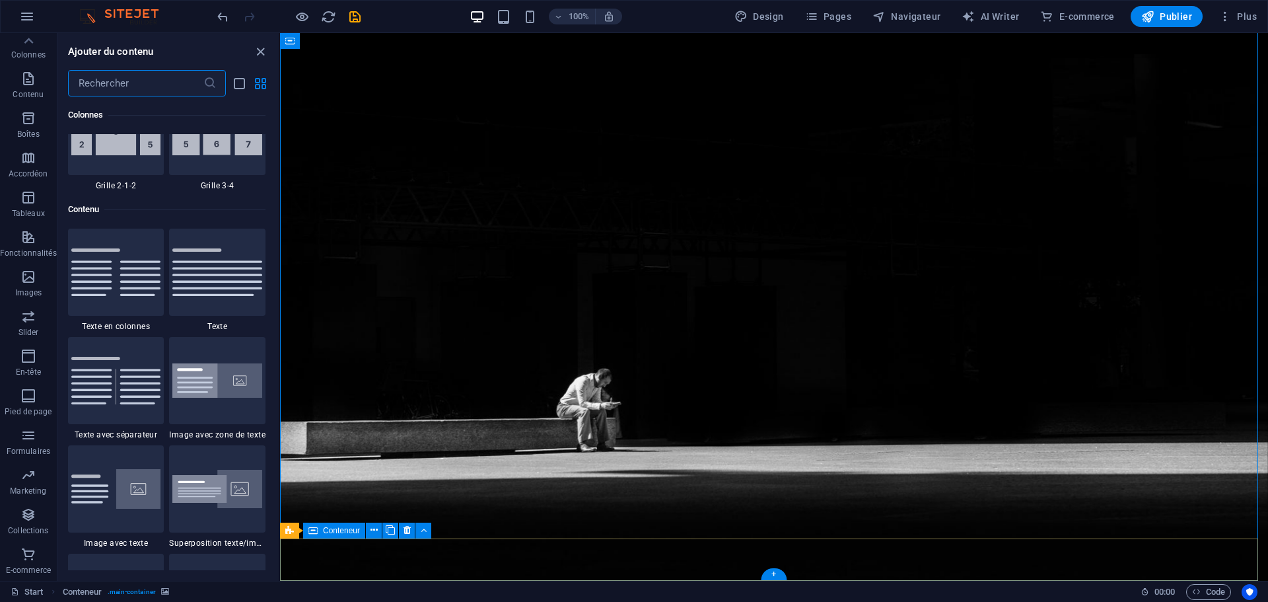
scroll to position [2311, 0]
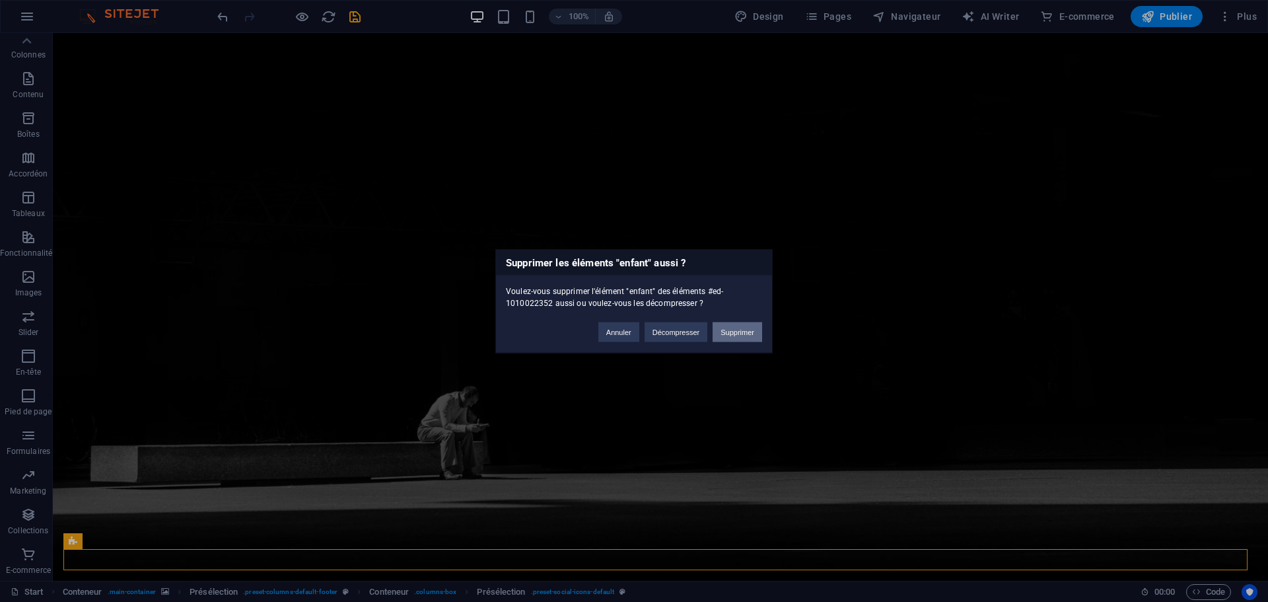
click at [741, 330] on button "Supprimer" at bounding box center [738, 332] width 50 height 20
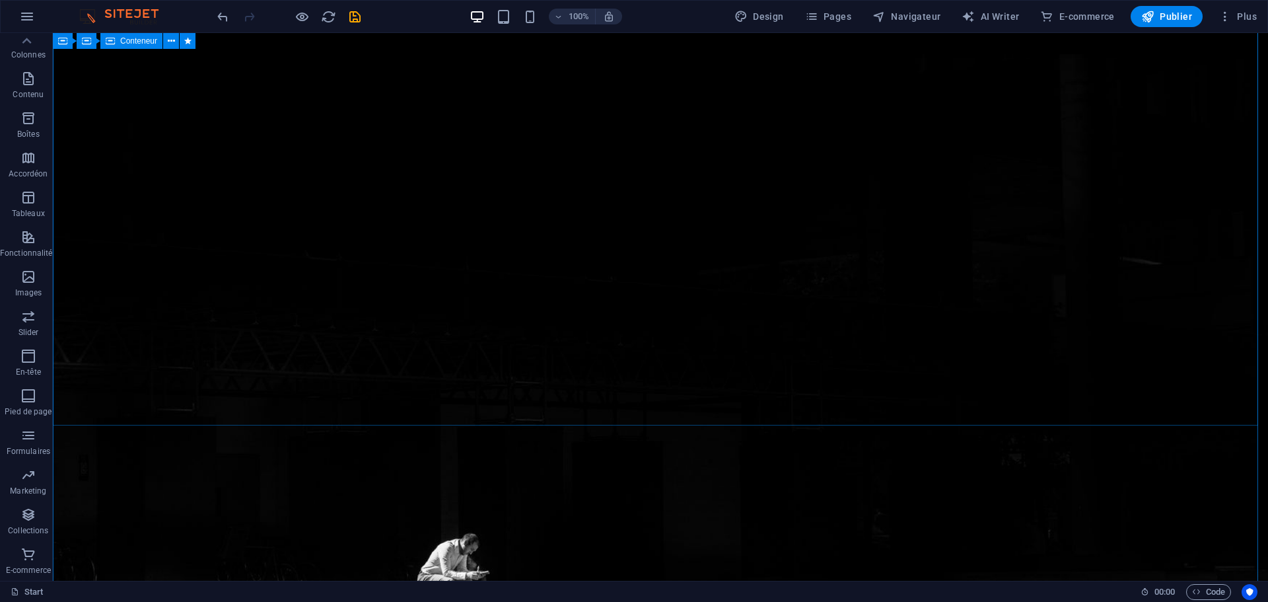
scroll to position [0, 0]
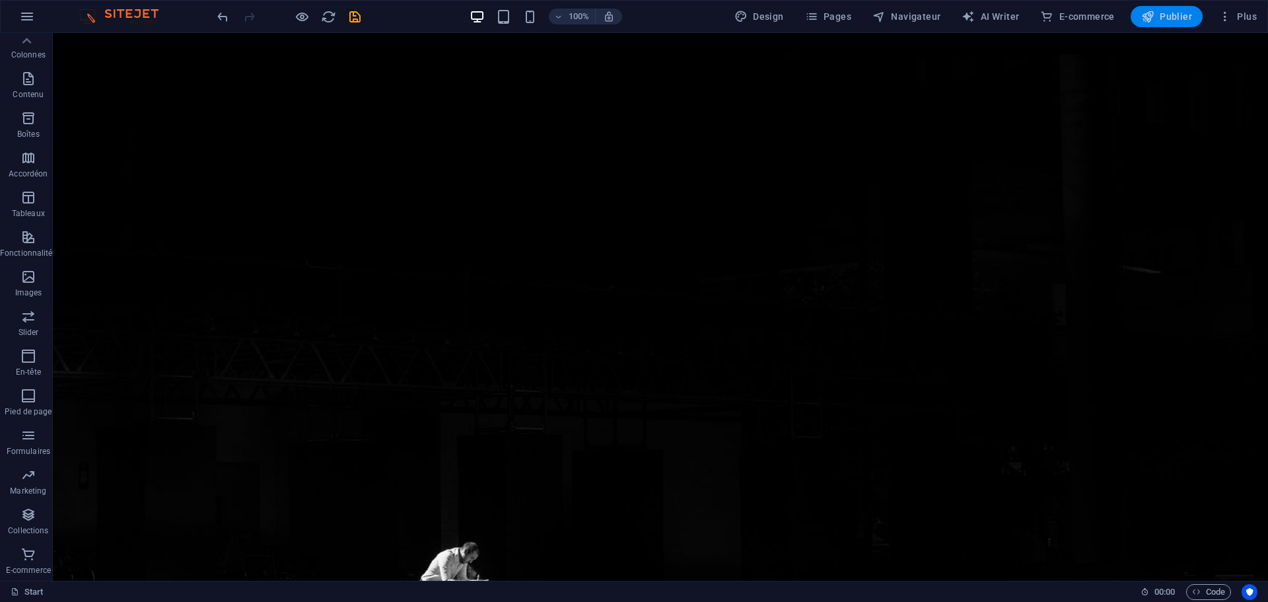
click at [1166, 20] on span "Publier" at bounding box center [1166, 16] width 51 height 13
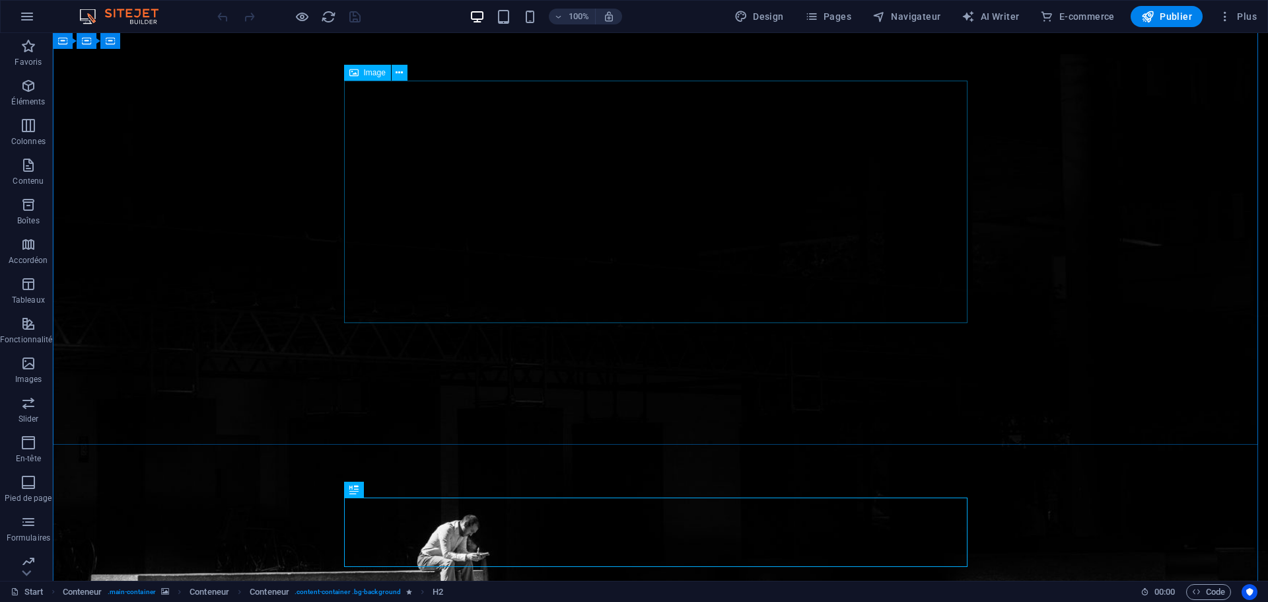
scroll to position [26, 0]
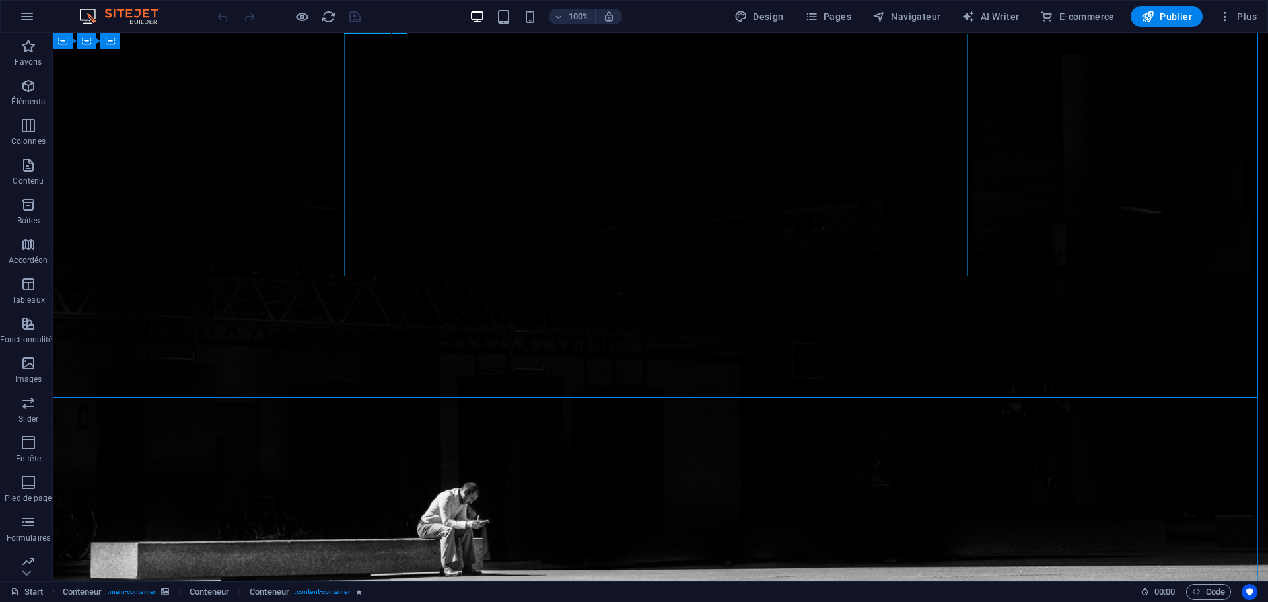
scroll to position [135, 0]
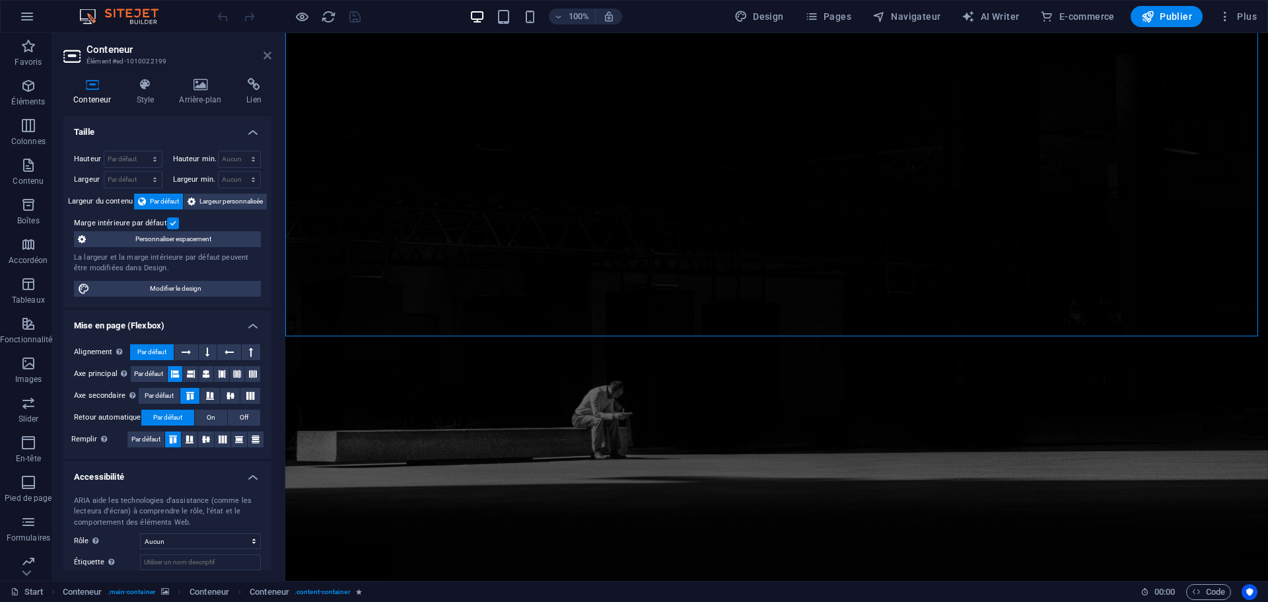
click at [265, 57] on icon at bounding box center [268, 55] width 8 height 11
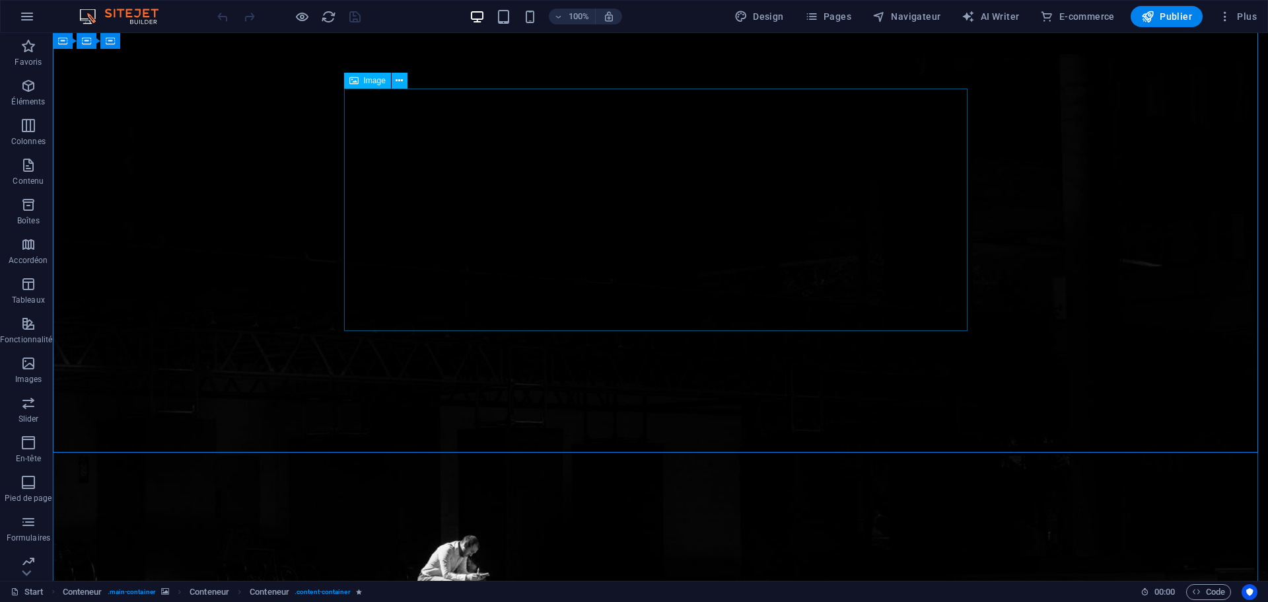
scroll to position [0, 0]
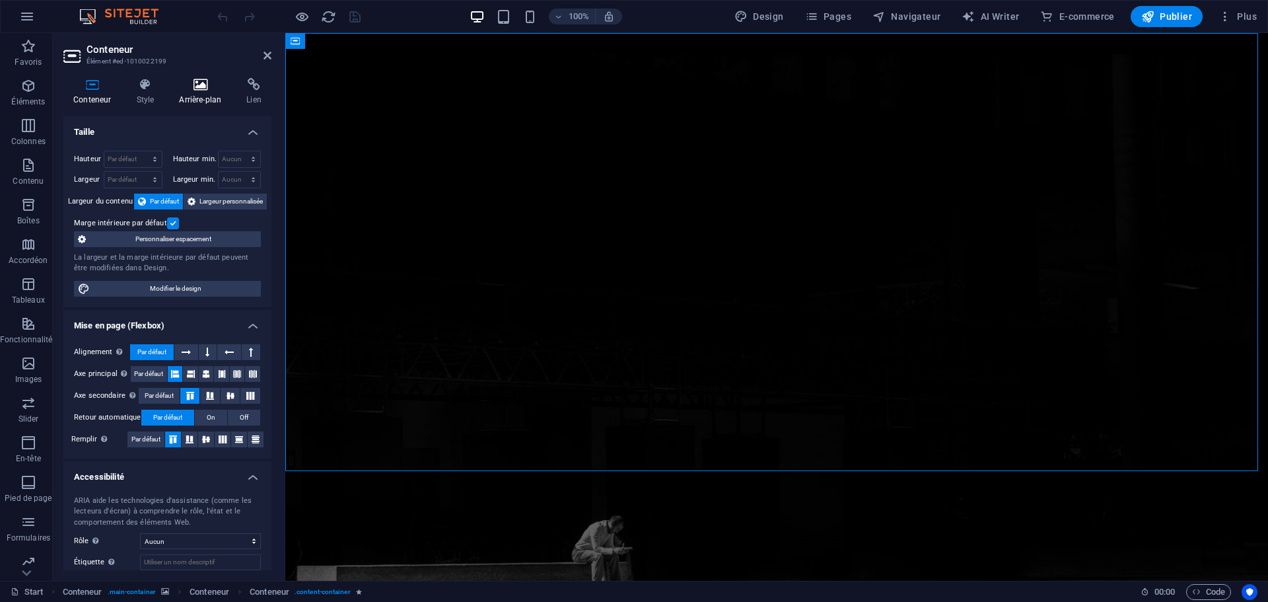
click at [197, 90] on icon at bounding box center [200, 84] width 62 height 13
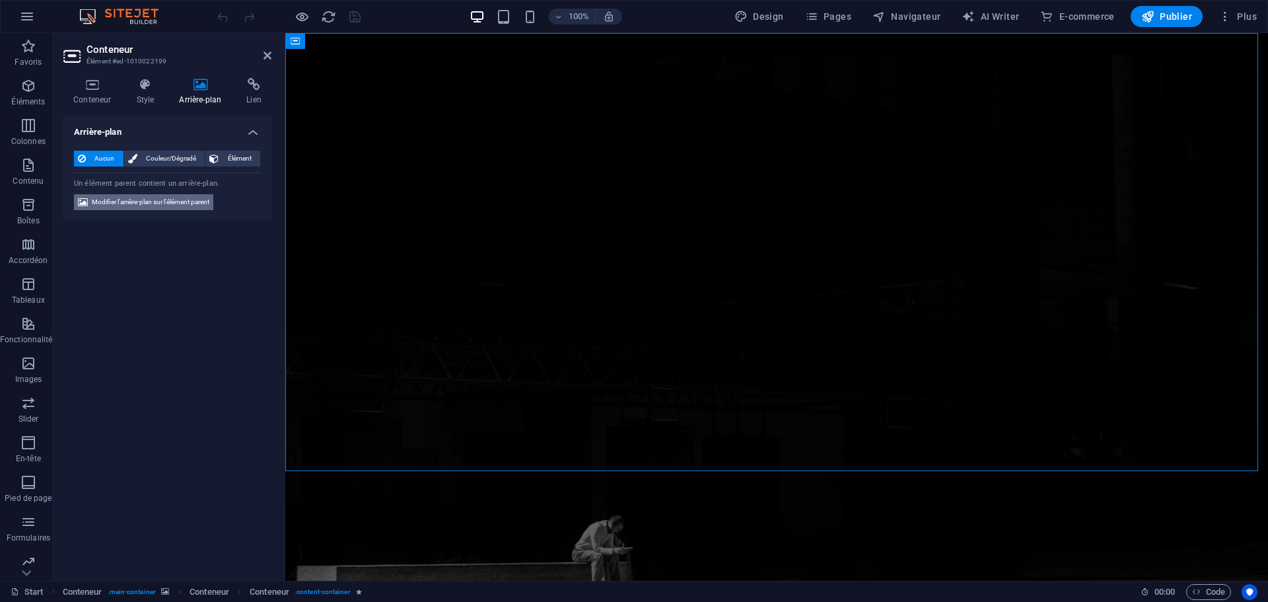
click at [201, 204] on span "Modifier l'arrière-plan sur l'élément parent" at bounding box center [151, 202] width 118 height 16
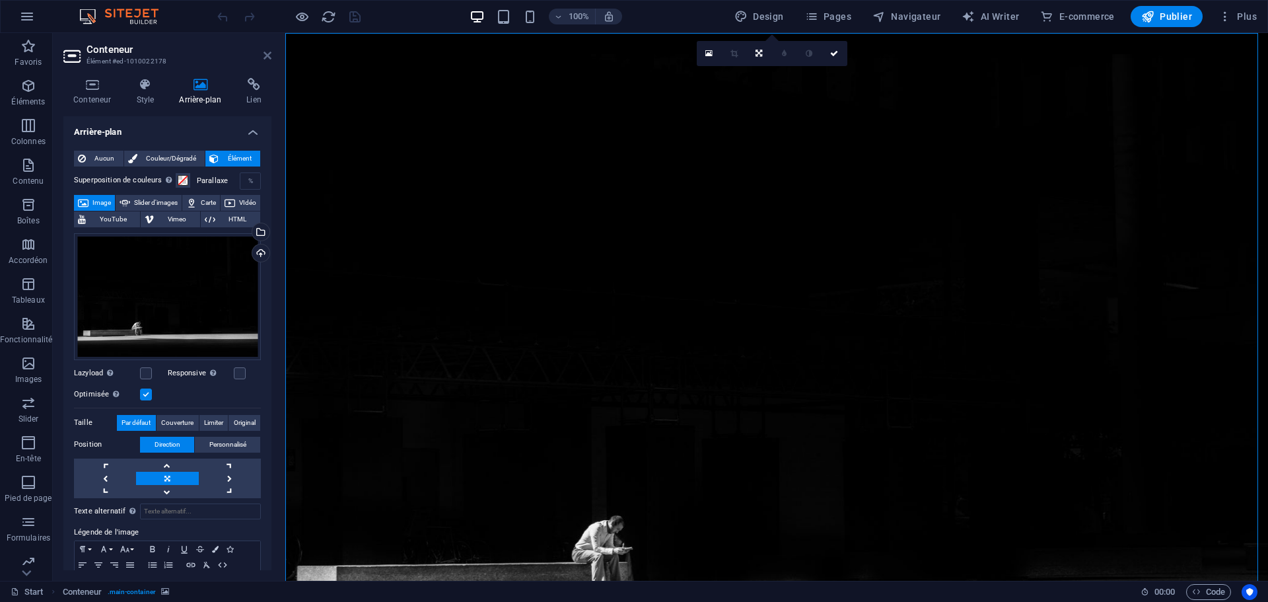
click at [265, 57] on icon at bounding box center [268, 55] width 8 height 11
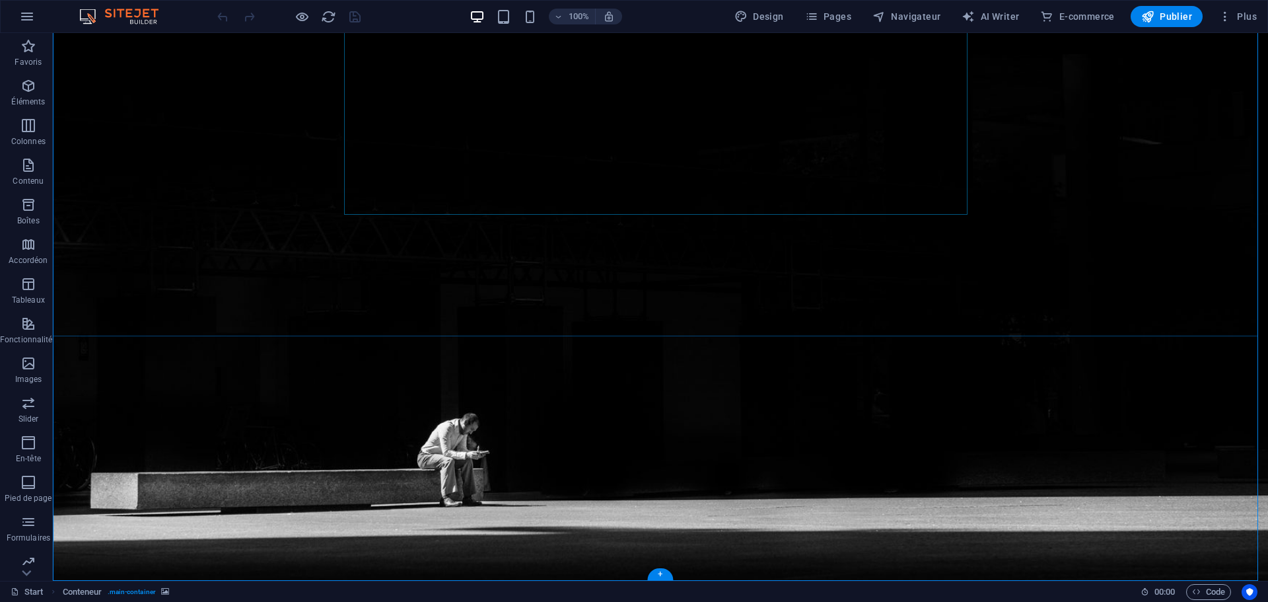
scroll to position [135, 0]
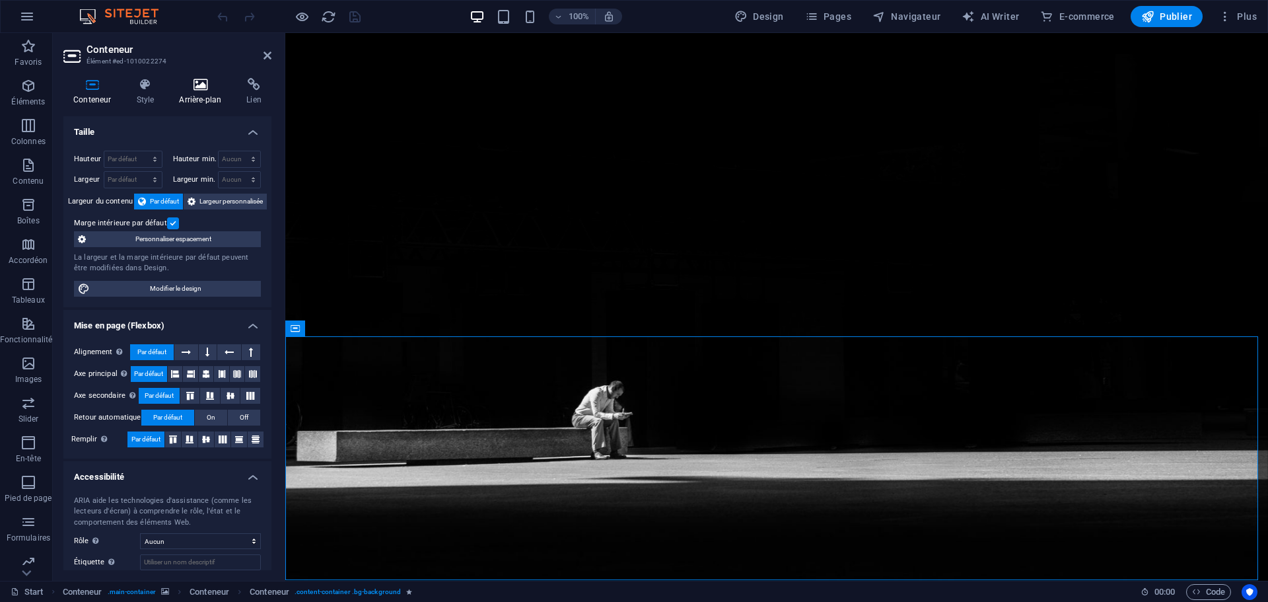
click at [201, 87] on icon at bounding box center [200, 84] width 62 height 13
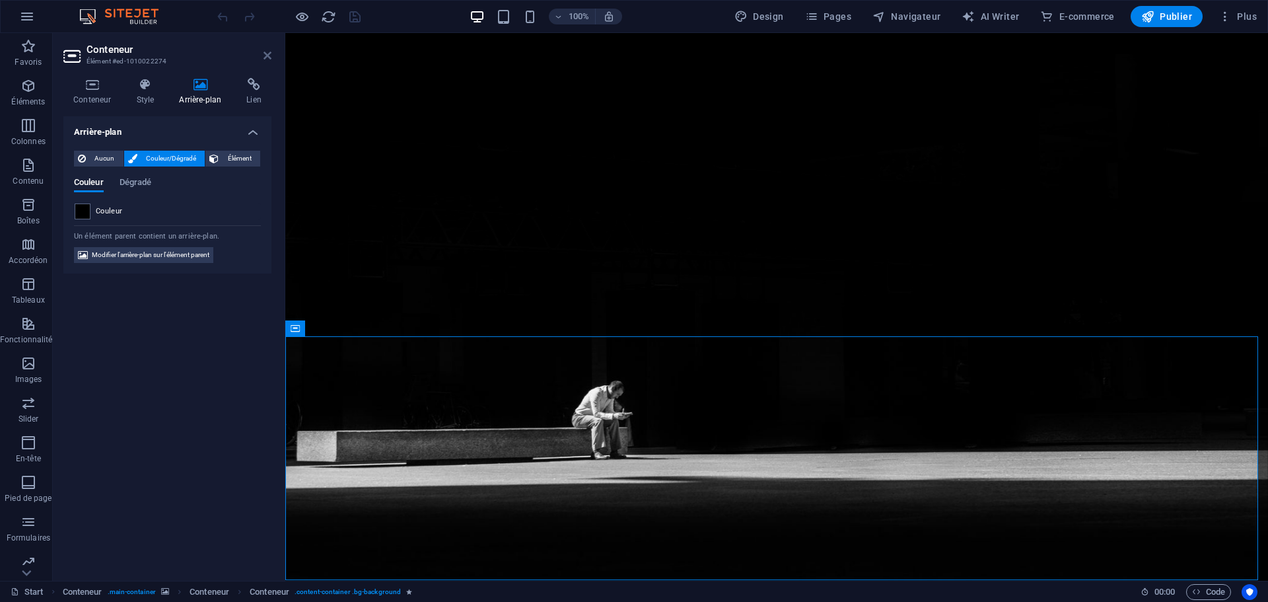
click at [268, 56] on icon at bounding box center [268, 55] width 8 height 11
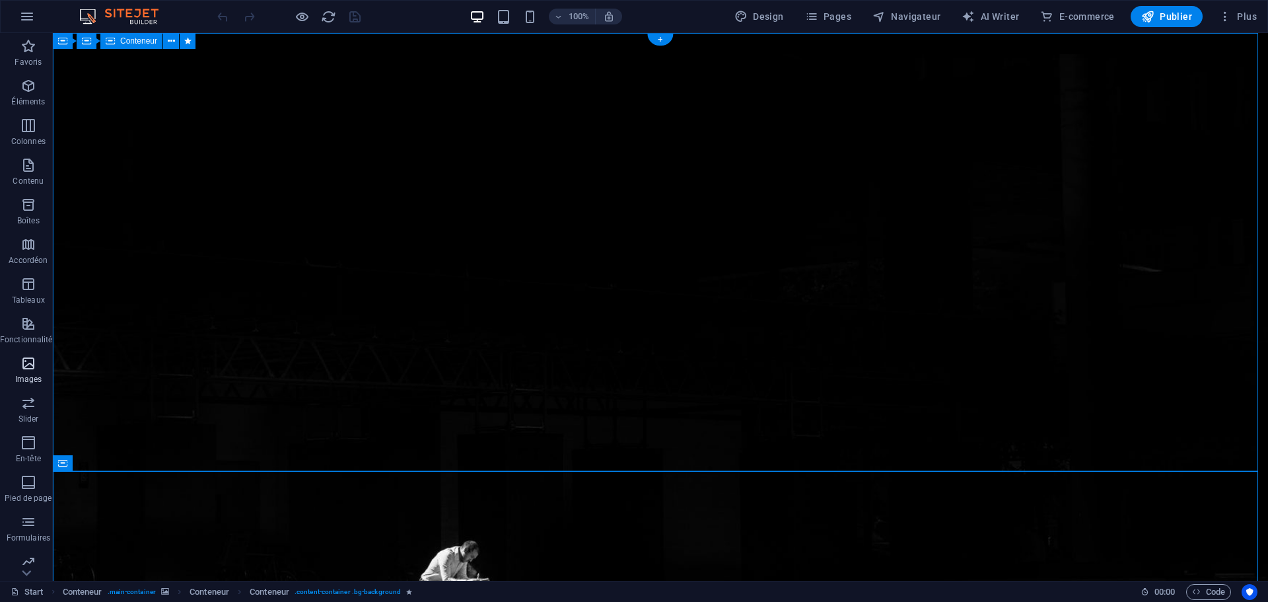
scroll to position [0, 0]
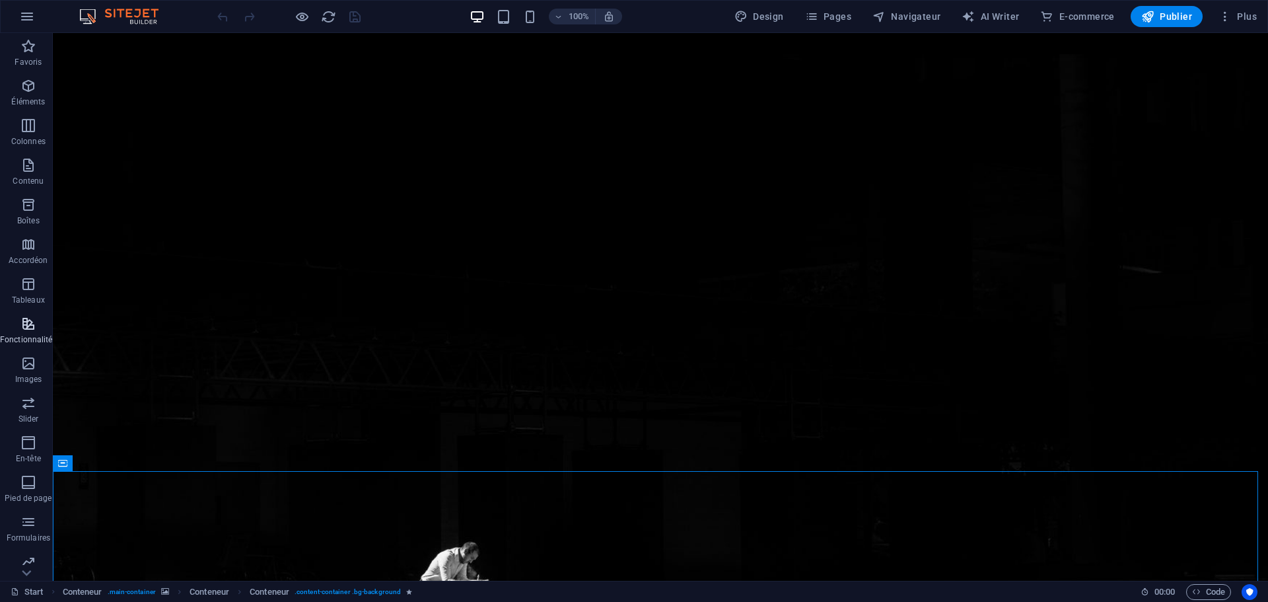
click at [30, 334] on p "Fonctionnalités" at bounding box center [28, 339] width 57 height 11
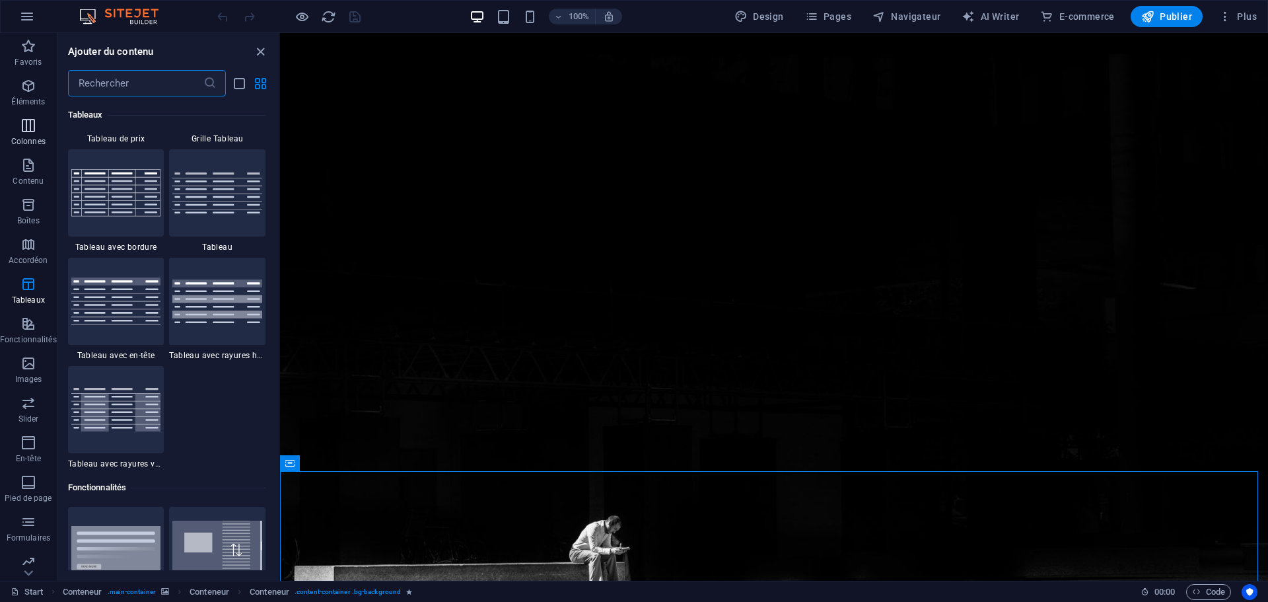
scroll to position [4774, 0]
click at [30, 441] on icon "button" at bounding box center [28, 443] width 16 height 16
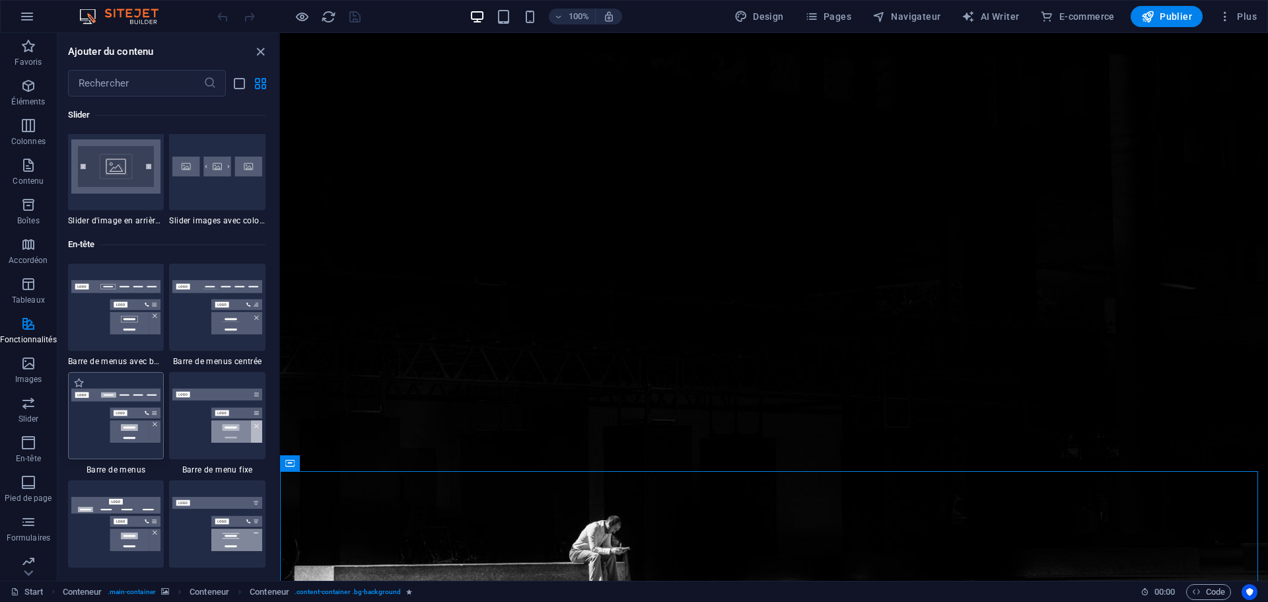
scroll to position [7953, 0]
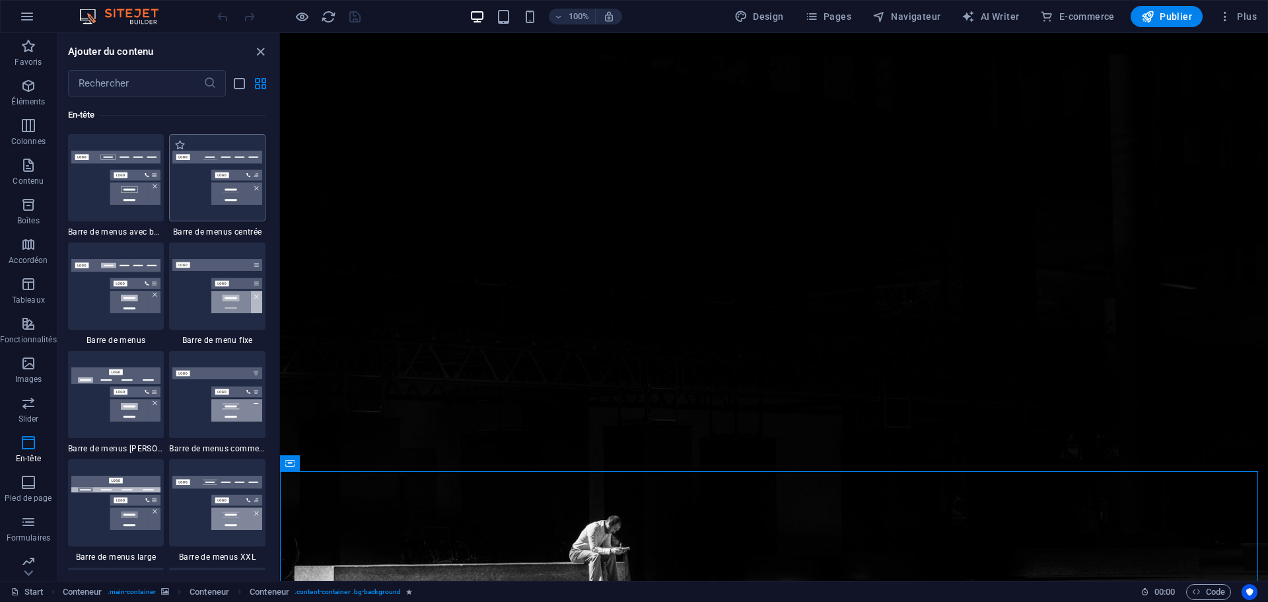
click at [233, 186] on img at bounding box center [217, 178] width 90 height 54
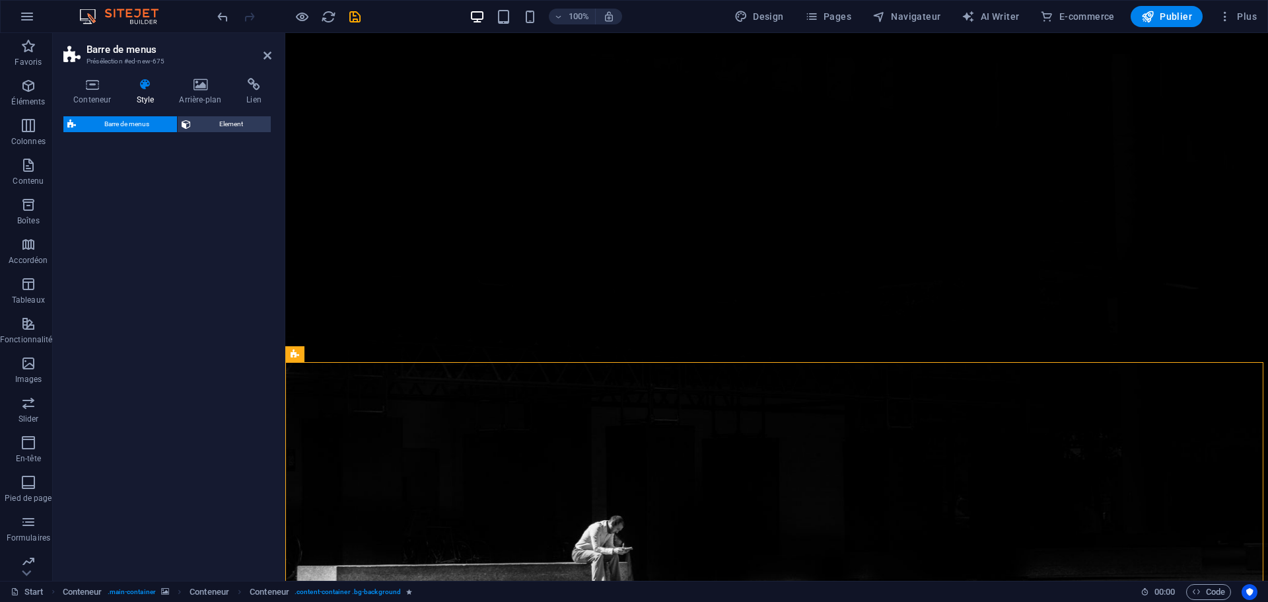
select select "rem"
select select "preset-menu-v2-centered"
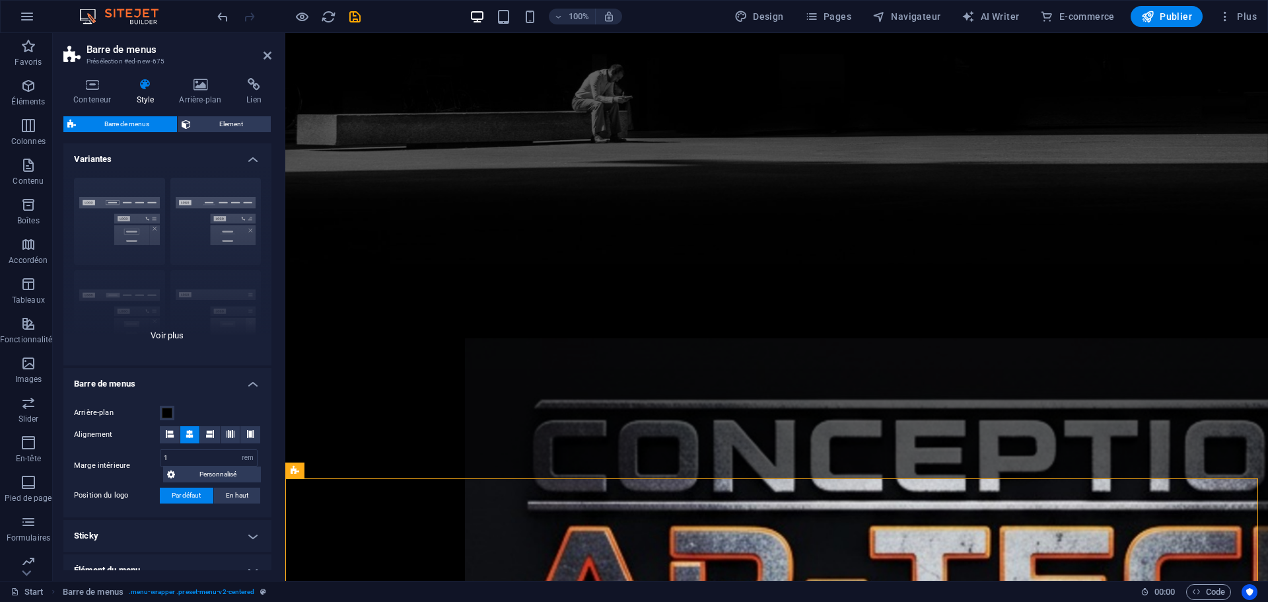
scroll to position [237, 0]
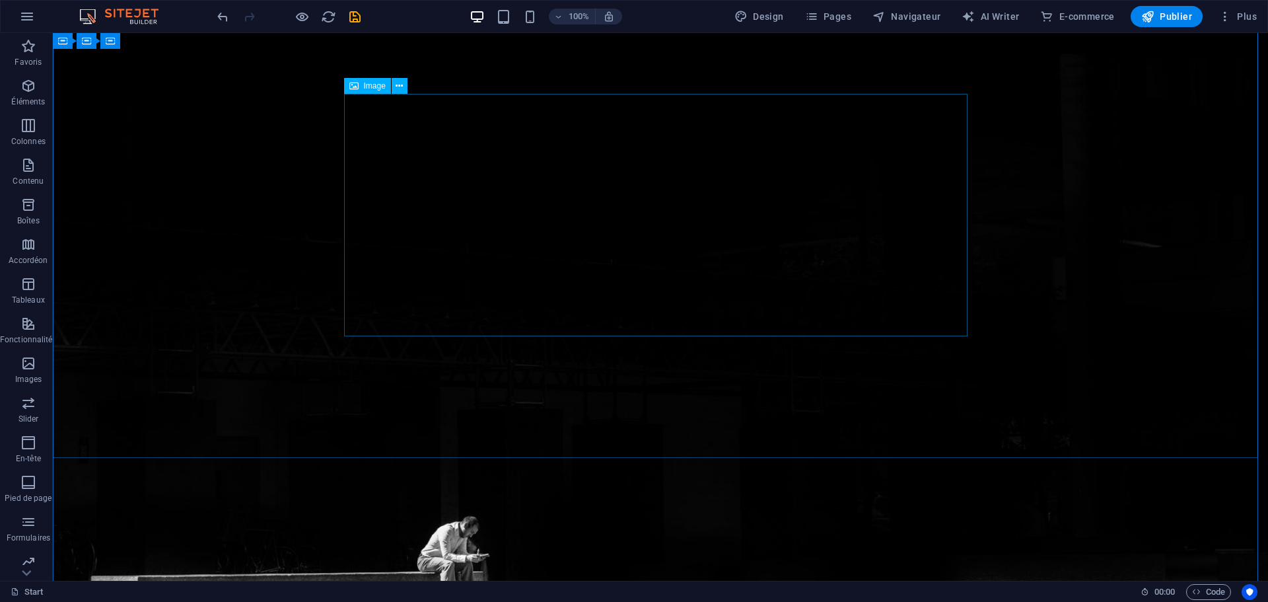
scroll to position [0, 0]
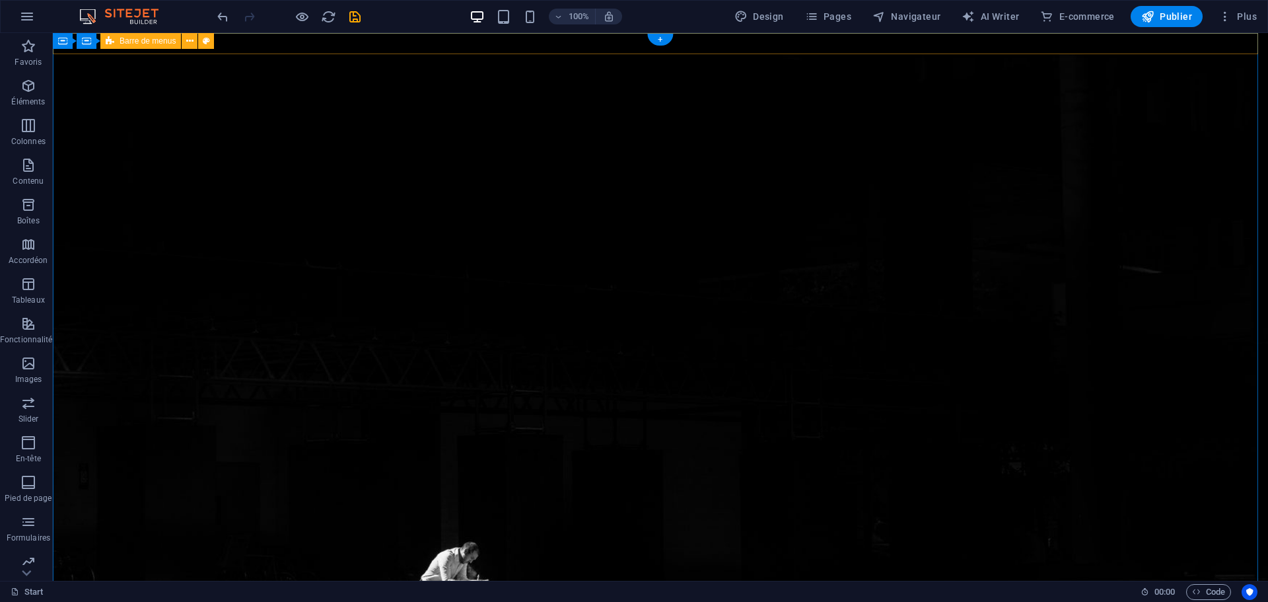
click at [659, 42] on div "+" at bounding box center [660, 40] width 26 height 12
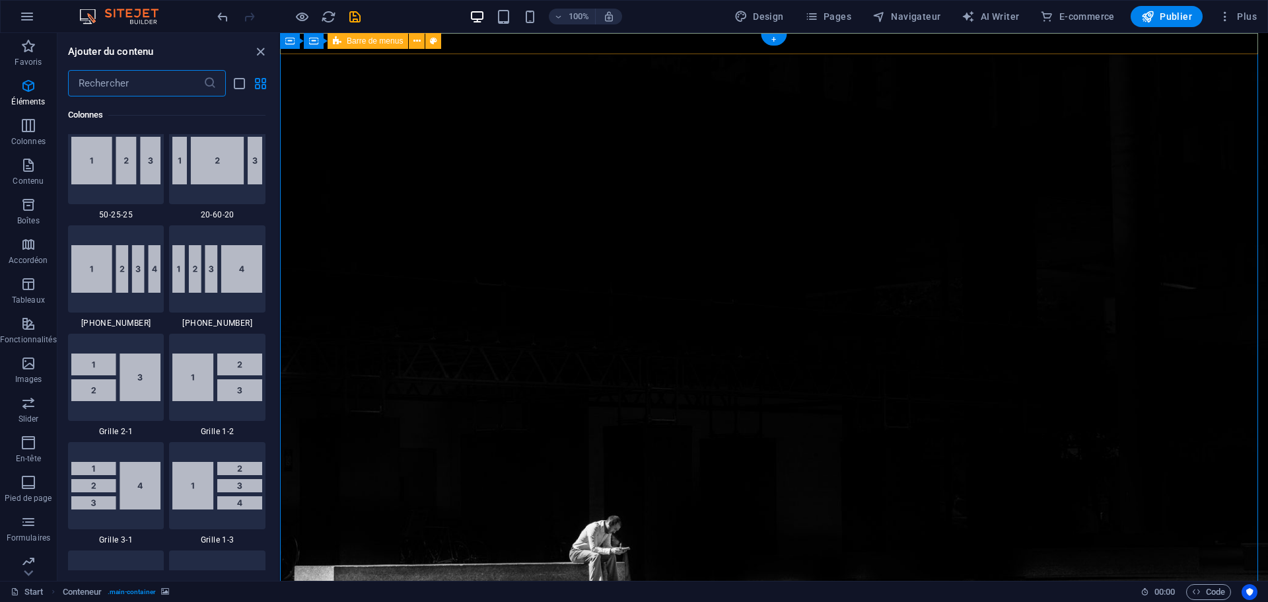
scroll to position [2311, 0]
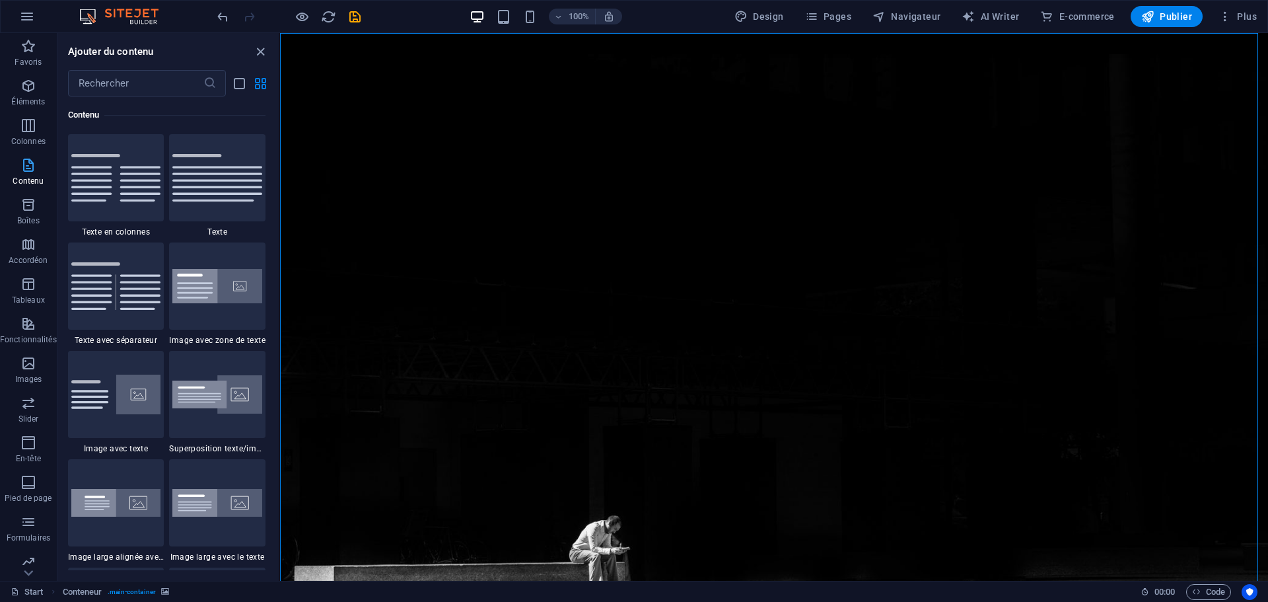
click at [31, 169] on icon "button" at bounding box center [28, 165] width 16 height 16
click at [20, 367] on p "En-tête" at bounding box center [28, 372] width 25 height 11
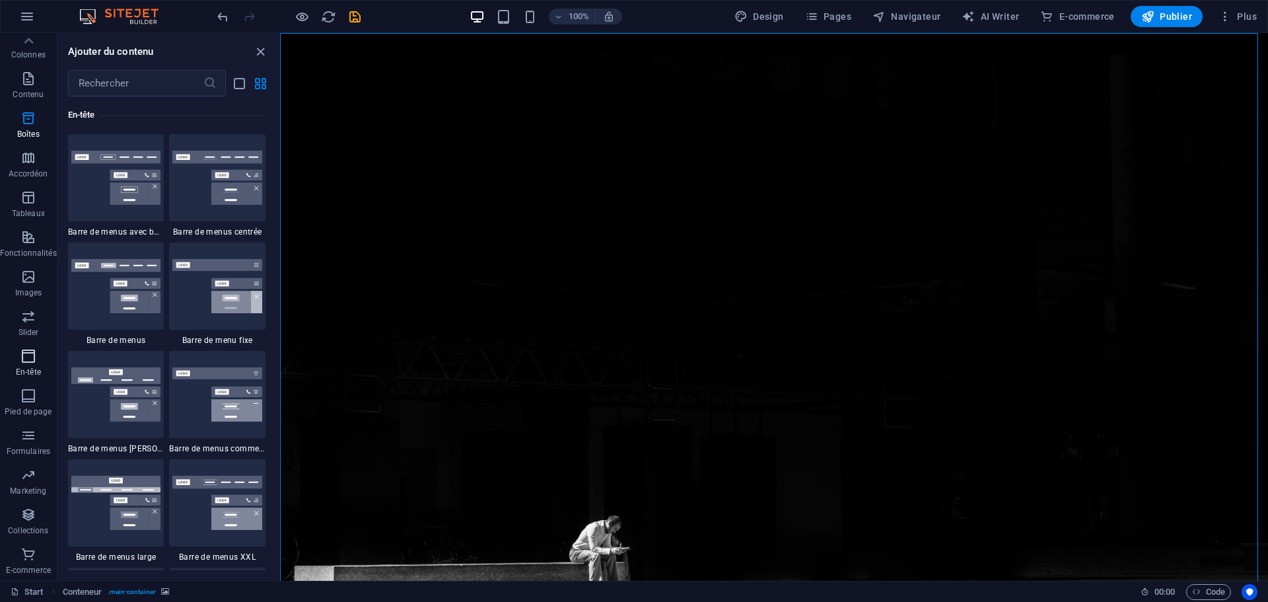
scroll to position [7953, 0]
click at [126, 157] on img at bounding box center [116, 178] width 90 height 54
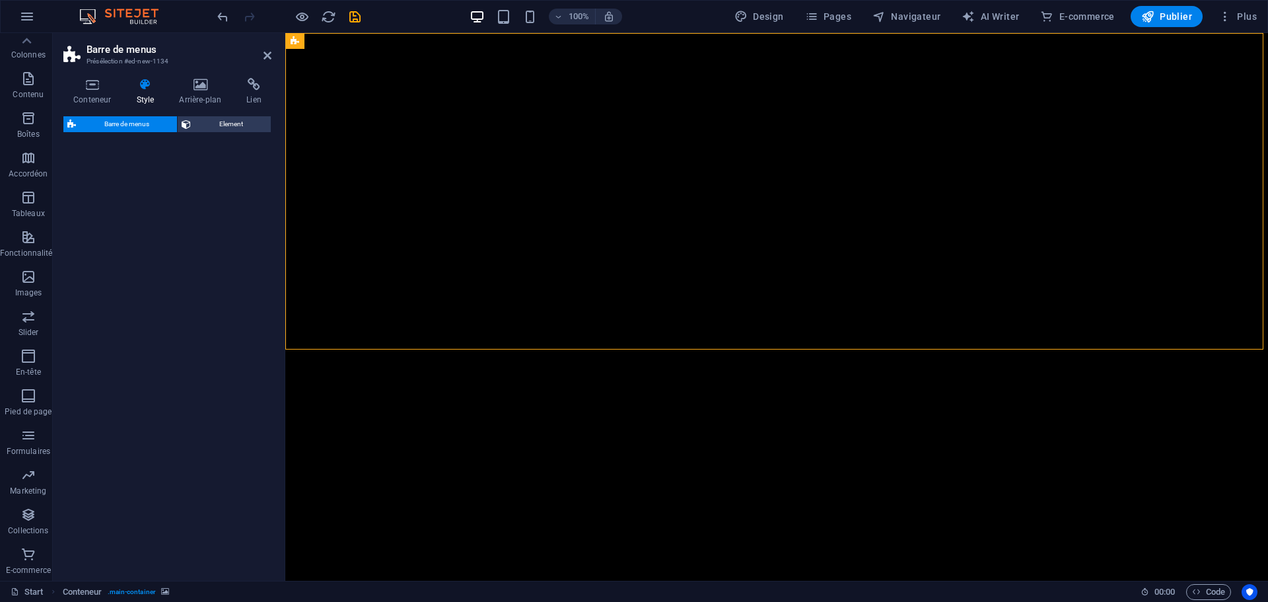
select select "rem"
select select "preset-menu-v2-border"
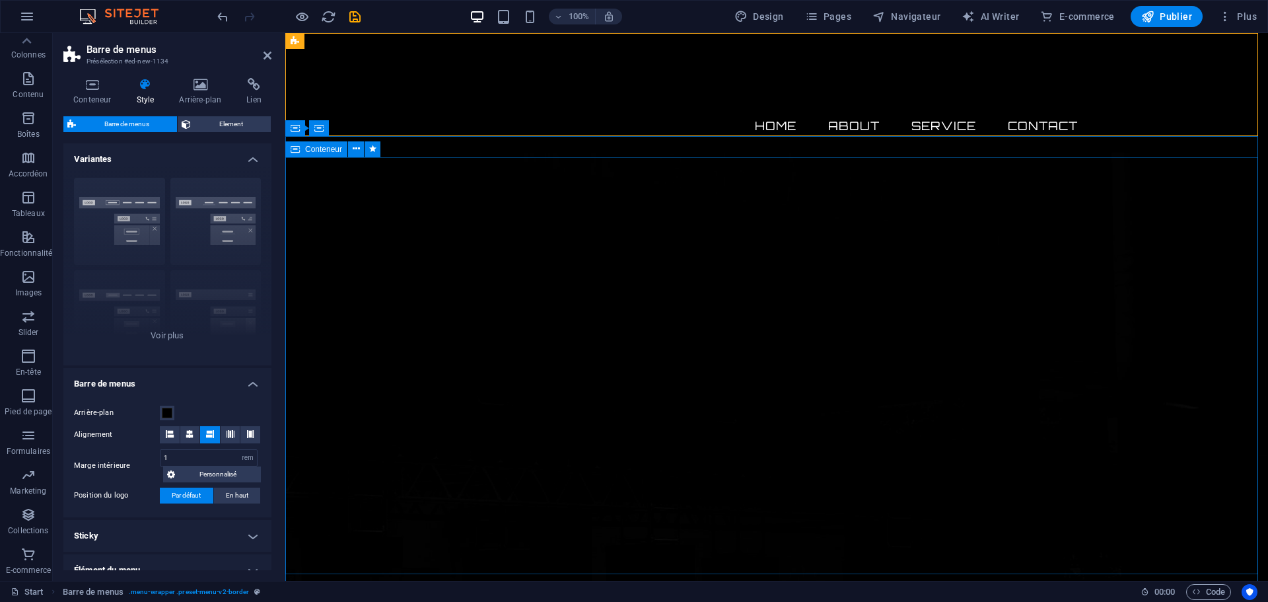
scroll to position [0, 0]
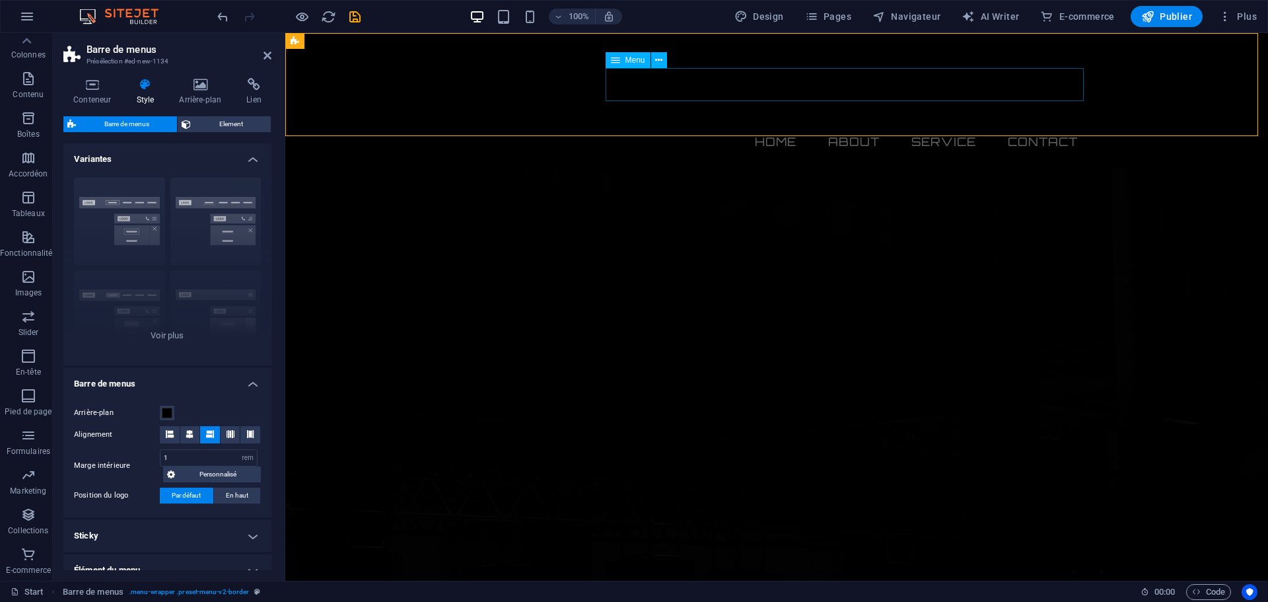
click at [759, 125] on nav "Home About Service Contact" at bounding box center [776, 141] width 623 height 33
click at [774, 125] on nav "Home About Service Contact" at bounding box center [776, 141] width 623 height 33
click at [861, 125] on nav "Home About Service Contact" at bounding box center [776, 141] width 623 height 33
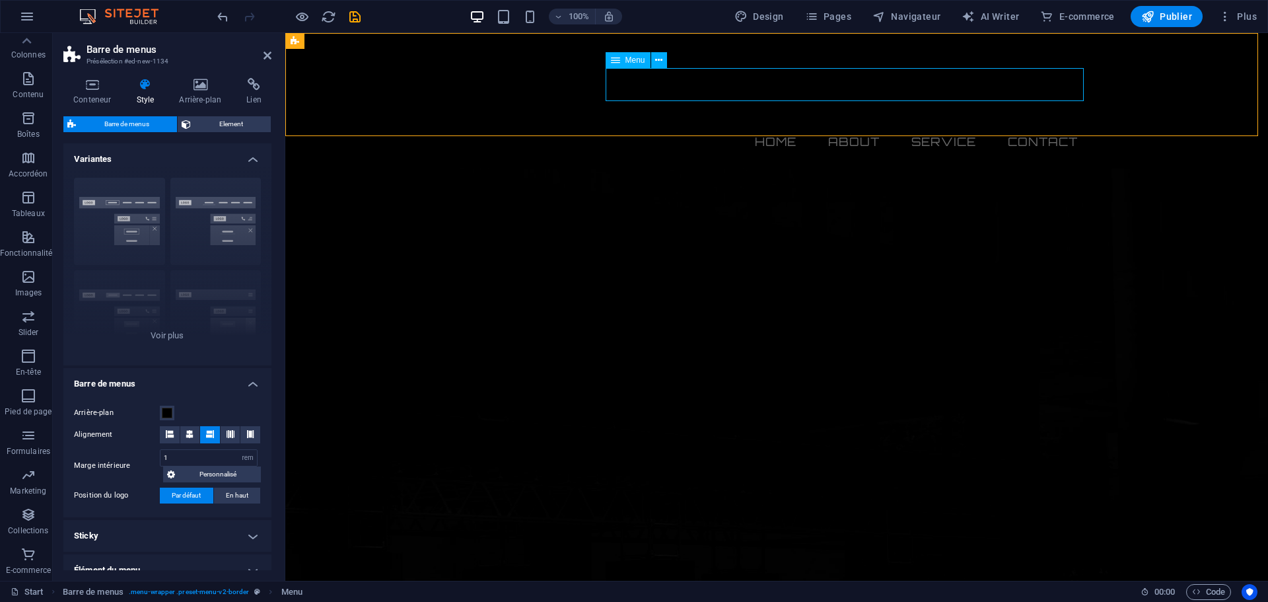
select select
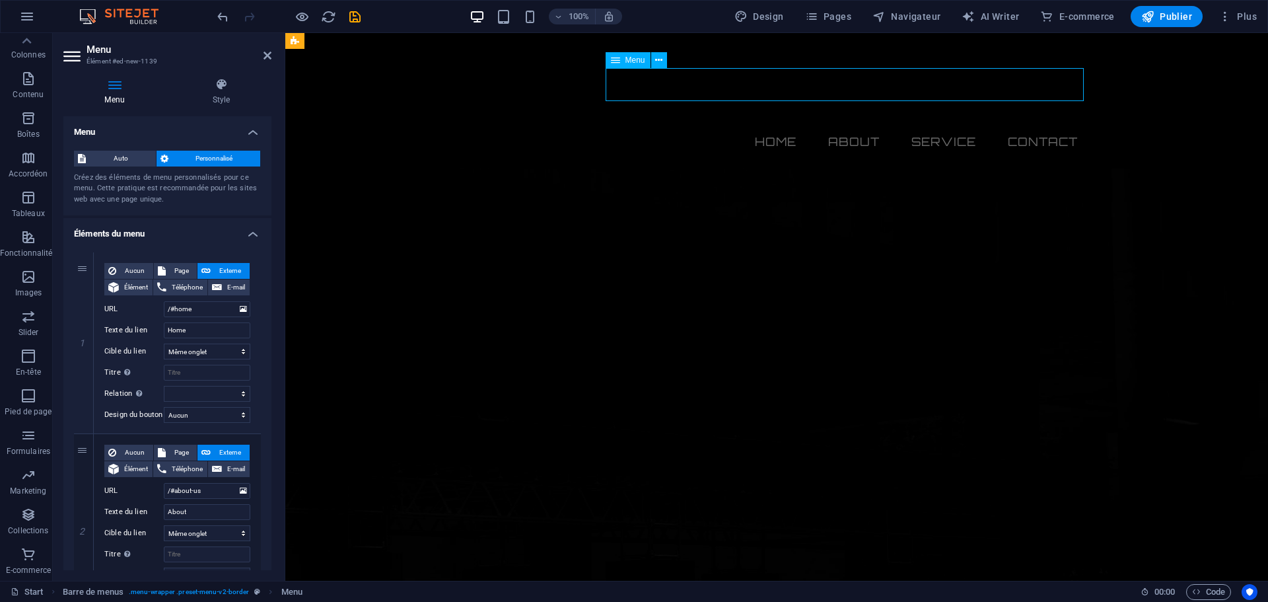
click at [858, 125] on nav "Home About Service Contact" at bounding box center [776, 141] width 623 height 33
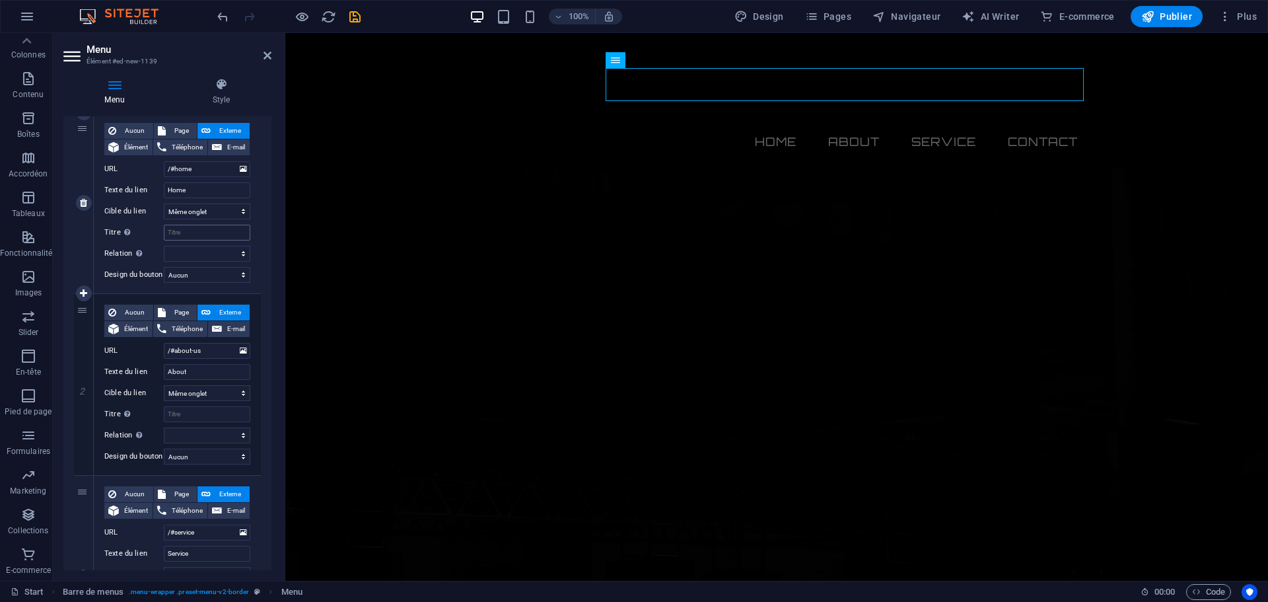
scroll to position [136, 0]
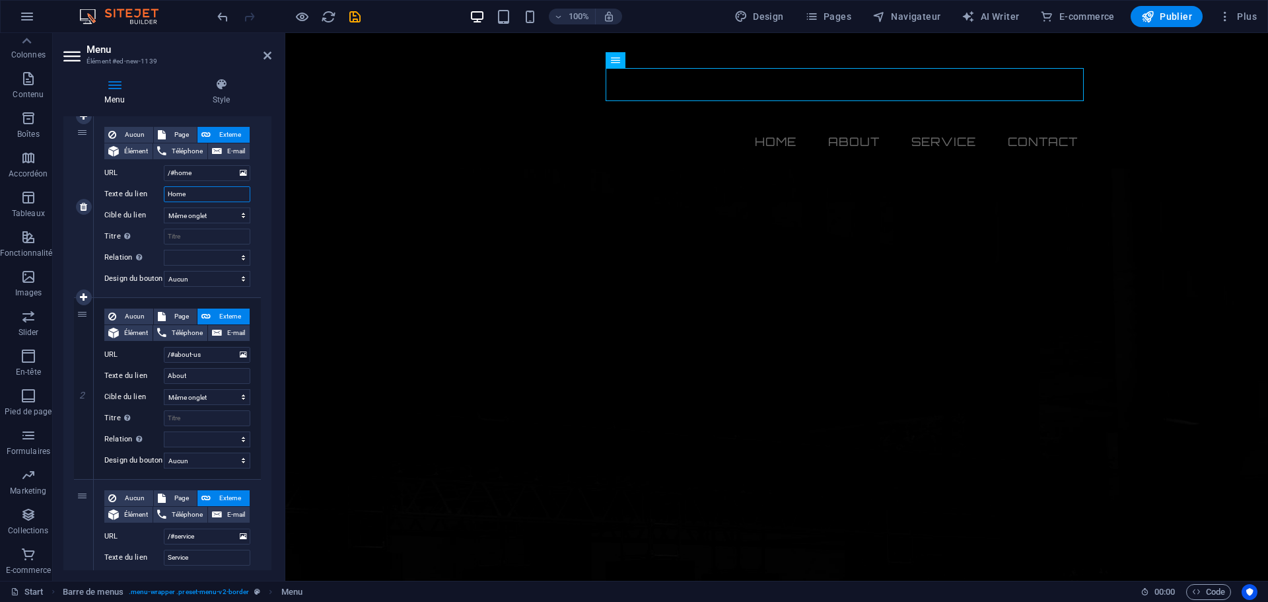
drag, startPoint x: 196, startPoint y: 196, endPoint x: 159, endPoint y: 195, distance: 37.7
click at [159, 195] on div "Texte du lien Home" at bounding box center [177, 194] width 146 height 16
type input "ACCUEIL"
select select
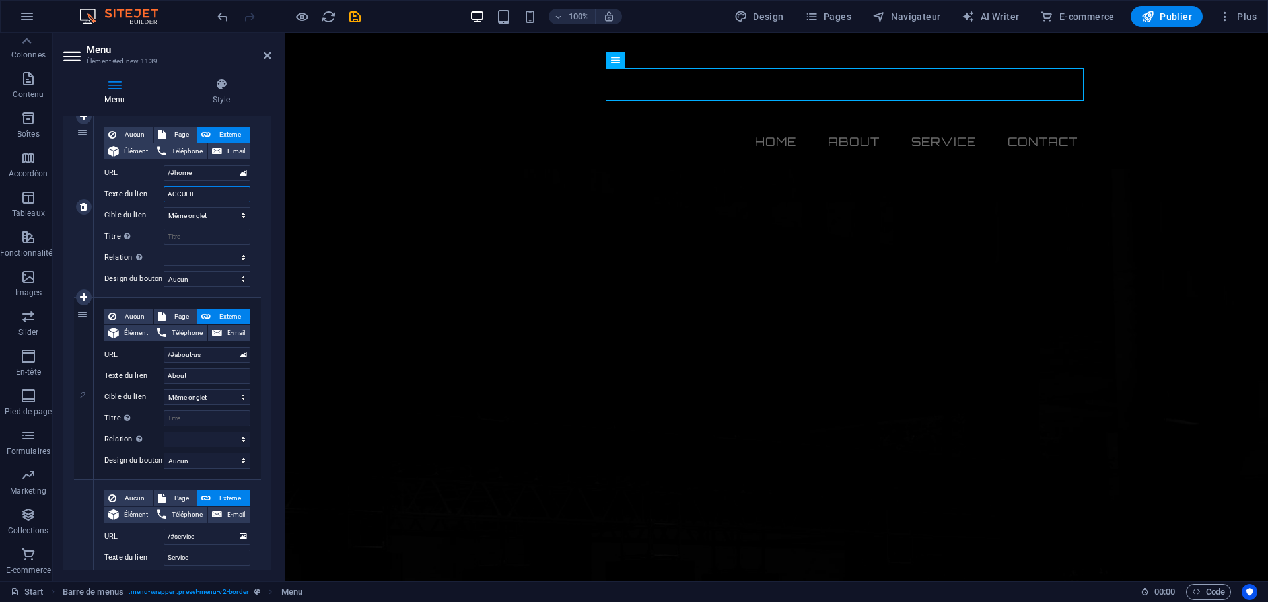
select select
type input "ACCUEIL"
drag, startPoint x: 199, startPoint y: 380, endPoint x: 131, endPoint y: 374, distance: 67.6
click at [131, 374] on div "Texte du lien About" at bounding box center [177, 376] width 146 height 16
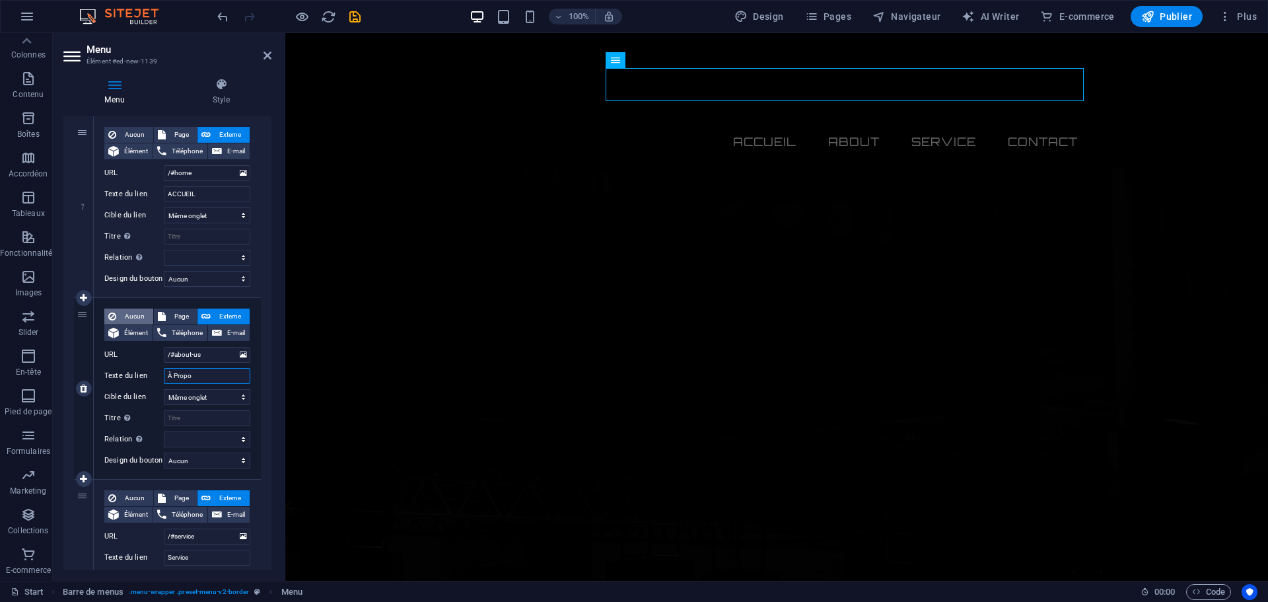
type input "À Propos"
select select
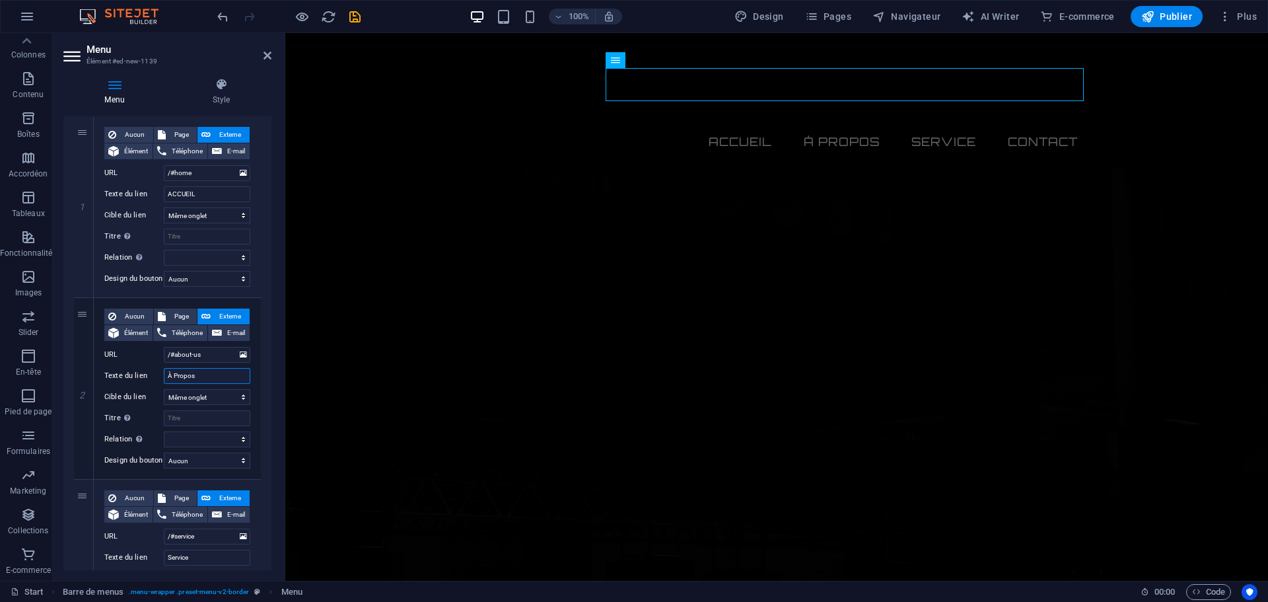
type input "À Propos"
drag, startPoint x: 273, startPoint y: 341, endPoint x: 271, endPoint y: 365, distance: 23.2
click at [271, 365] on div "Menu Style Menu Auto Personnalisé Créez des éléments de menu personnalisés pour…" at bounding box center [167, 323] width 229 height 513
drag, startPoint x: 267, startPoint y: 358, endPoint x: 268, endPoint y: 392, distance: 33.7
click at [268, 392] on div "1 Aucun Page Externe Élément Téléphone E-mail Page Start Legal Notice Privacy É…" at bounding box center [167, 479] width 208 height 747
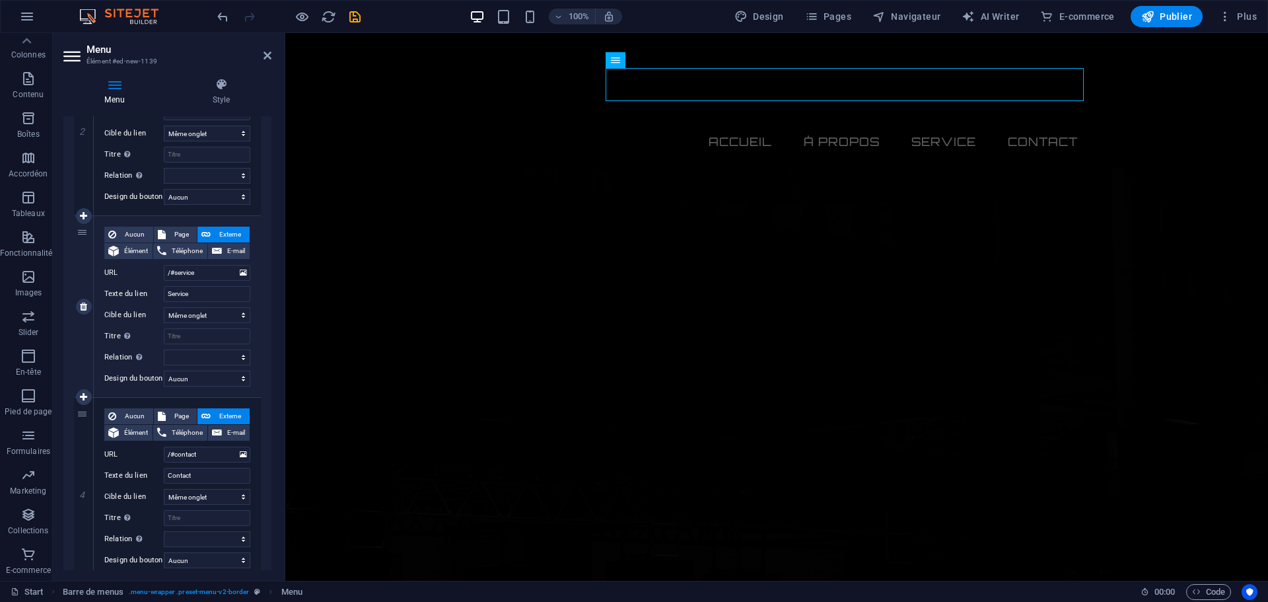
scroll to position [400, 0]
drag, startPoint x: 195, startPoint y: 293, endPoint x: 164, endPoint y: 293, distance: 31.0
click at [164, 293] on input "Service" at bounding box center [207, 293] width 87 height 16
type input "offre de sef"
select select
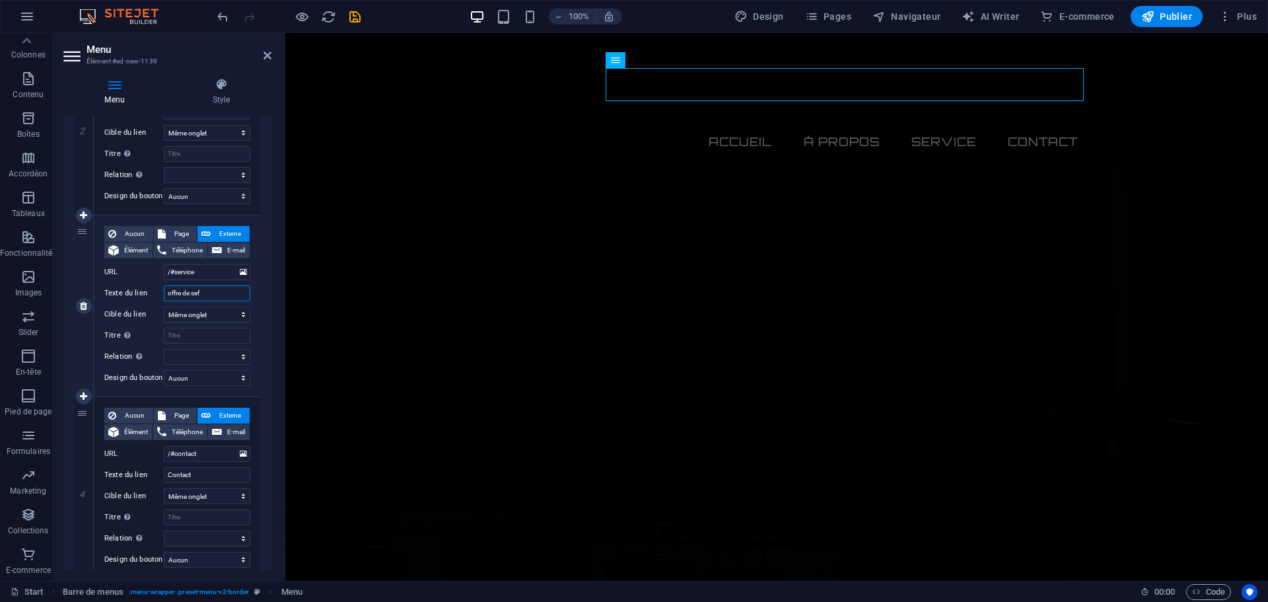
select select
type input "offre de service"
select select
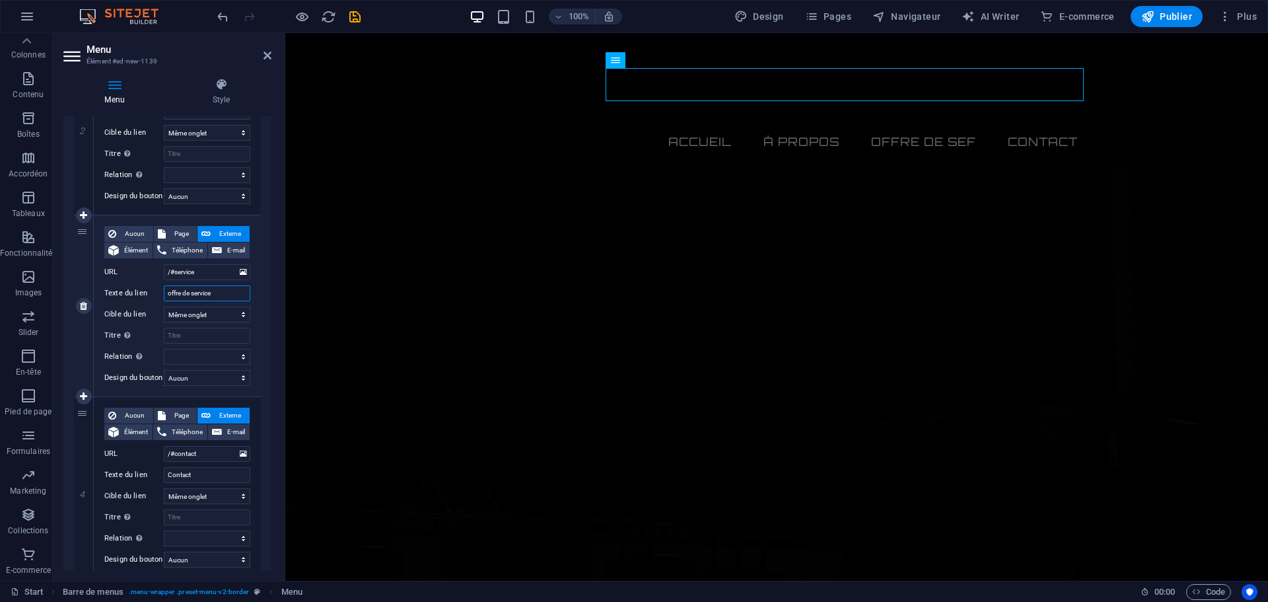
select select
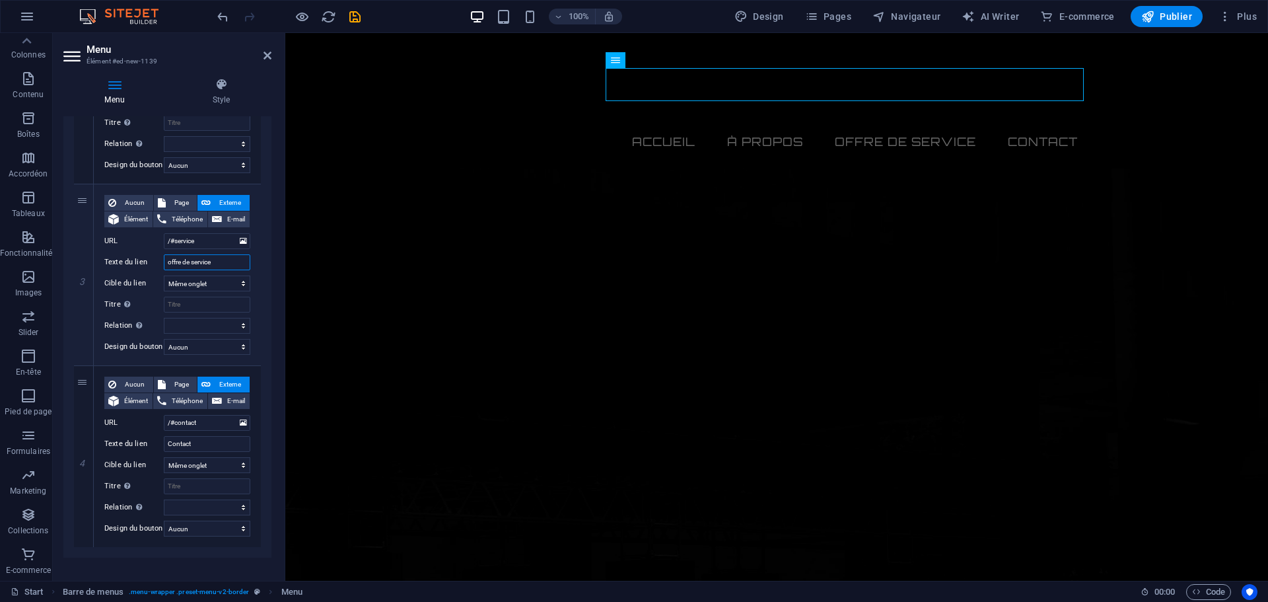
scroll to position [455, 0]
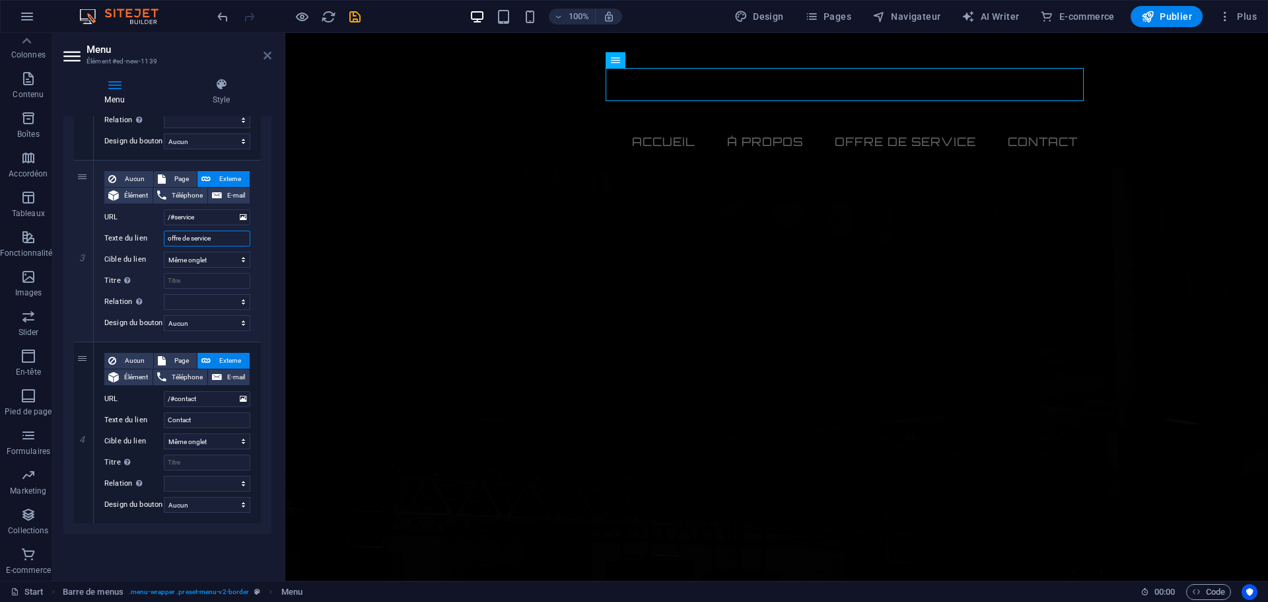
type input "offre de service"
click at [265, 55] on icon at bounding box center [268, 55] width 8 height 11
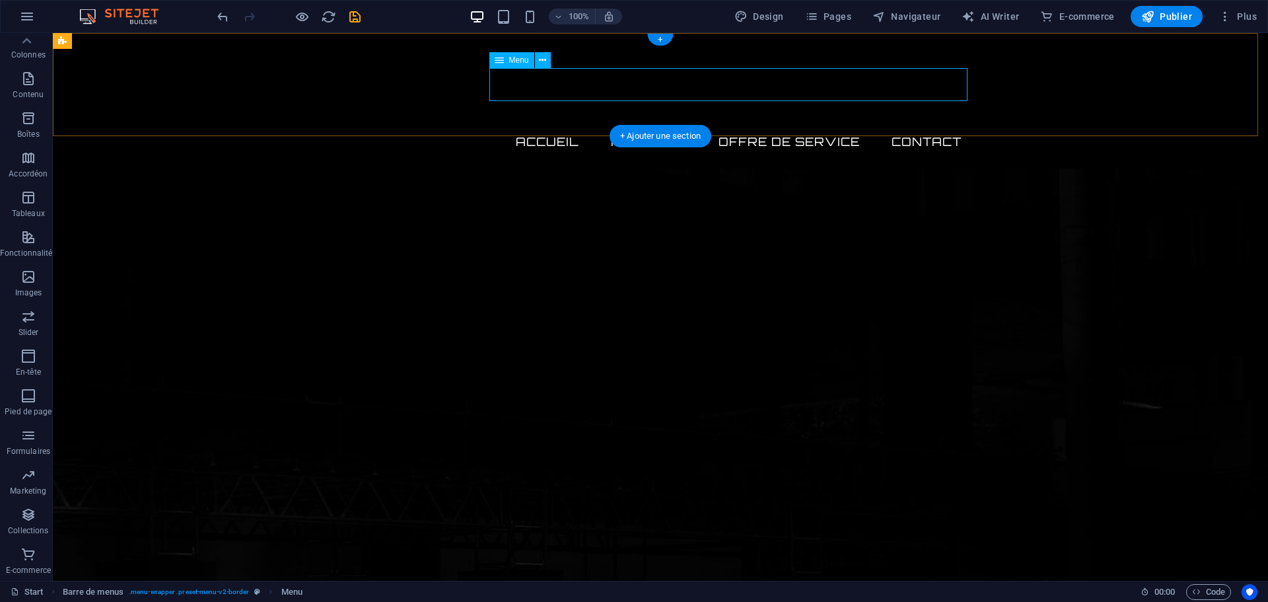
click at [511, 125] on nav "ACCUEIL À Propos offre de service Contact" at bounding box center [660, 141] width 623 height 33
click at [506, 125] on nav "ACCUEIL À Propos offre de service Contact" at bounding box center [660, 141] width 623 height 33
select select
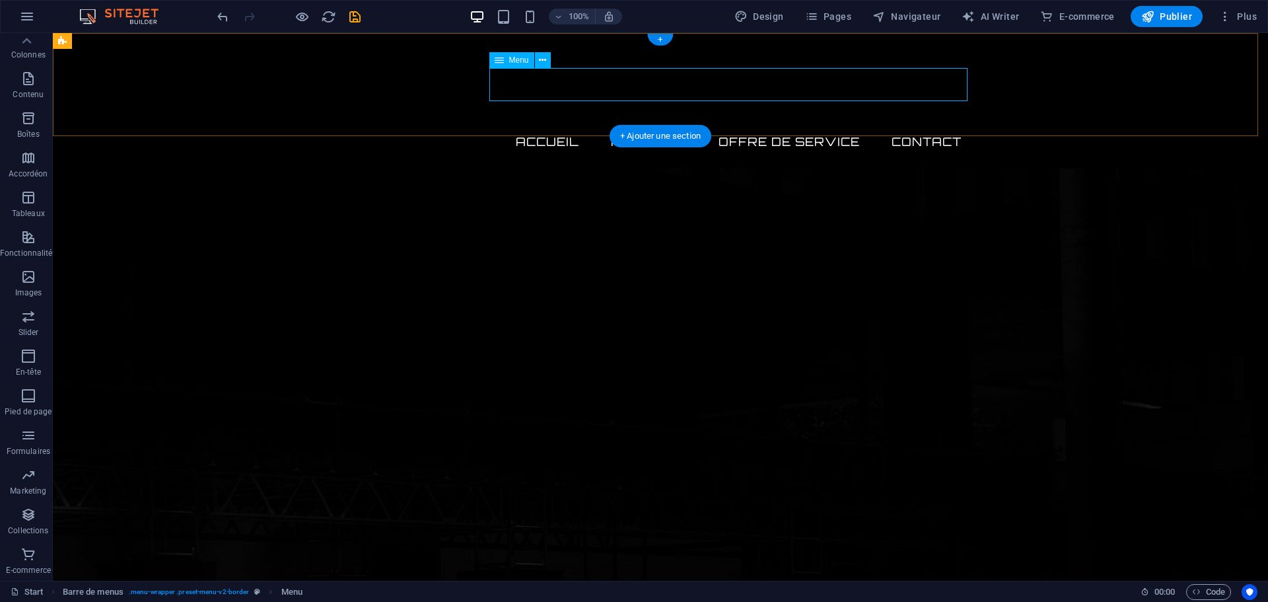
select select
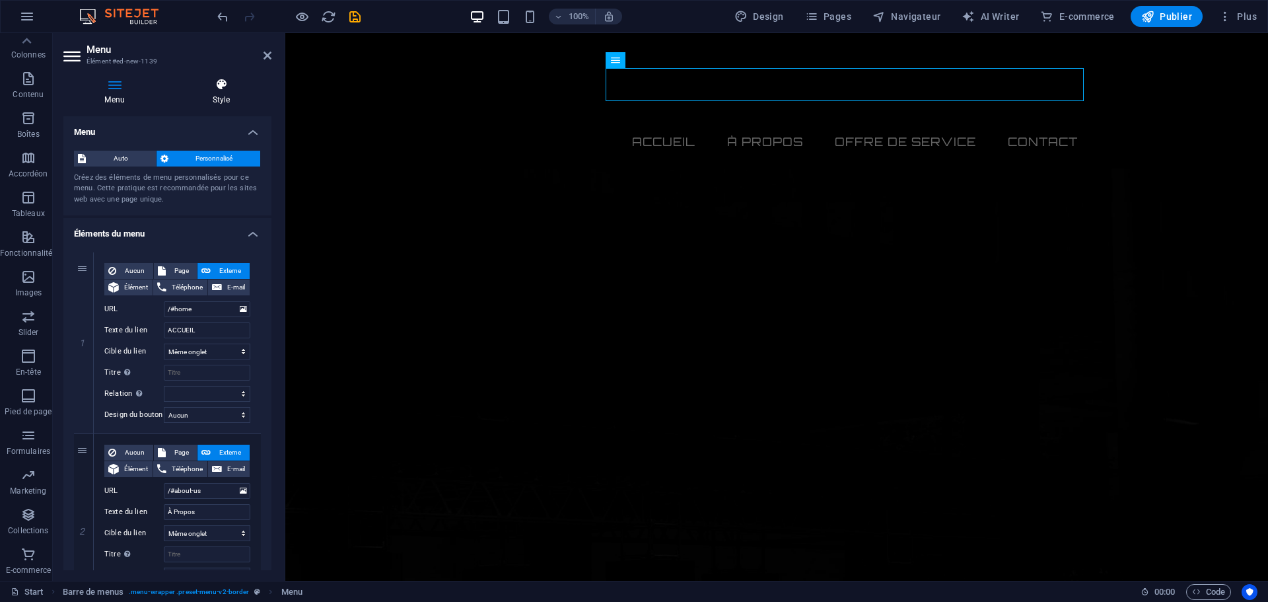
click at [217, 89] on icon at bounding box center [221, 84] width 100 height 13
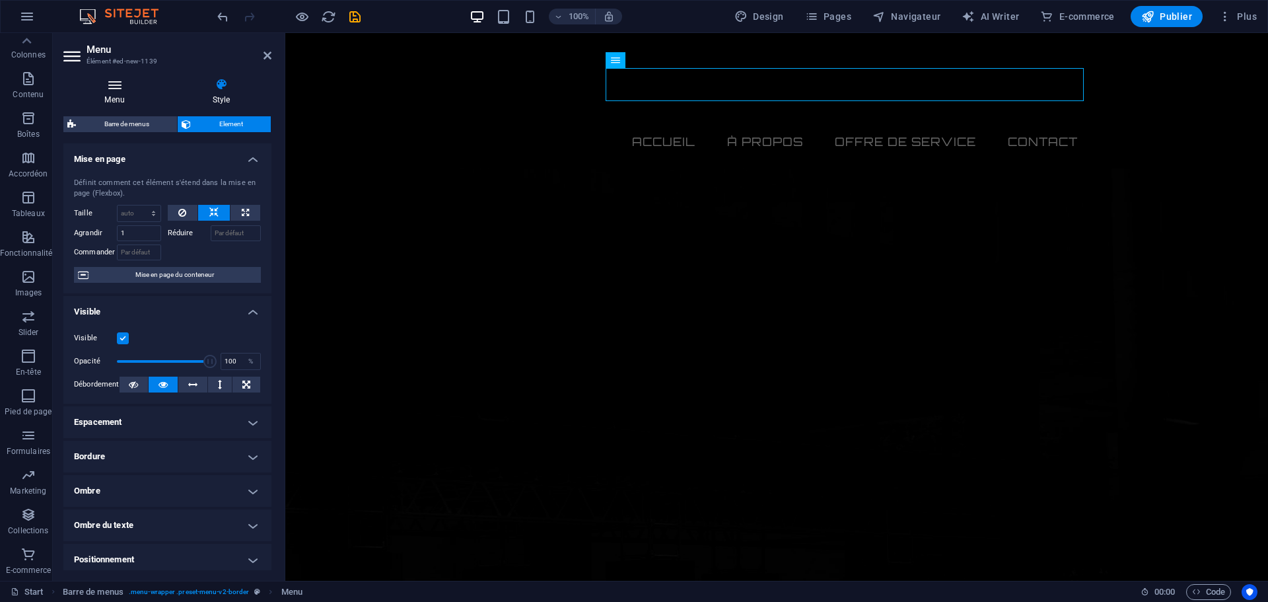
click at [122, 96] on h4 "Menu" at bounding box center [117, 92] width 108 height 28
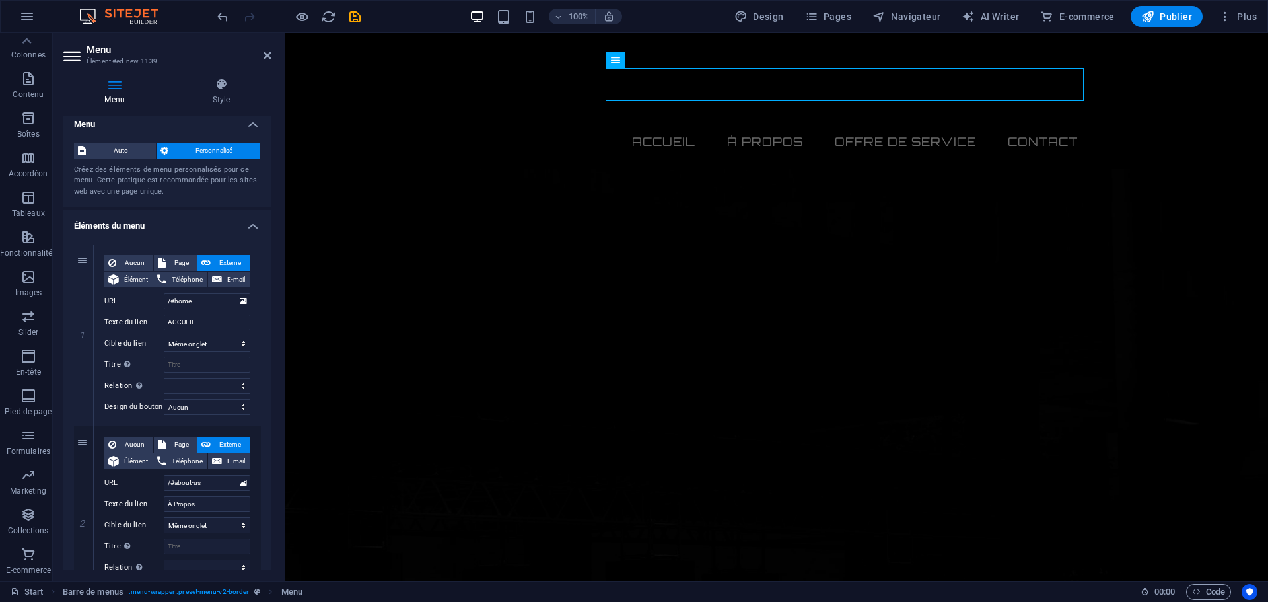
scroll to position [5, 0]
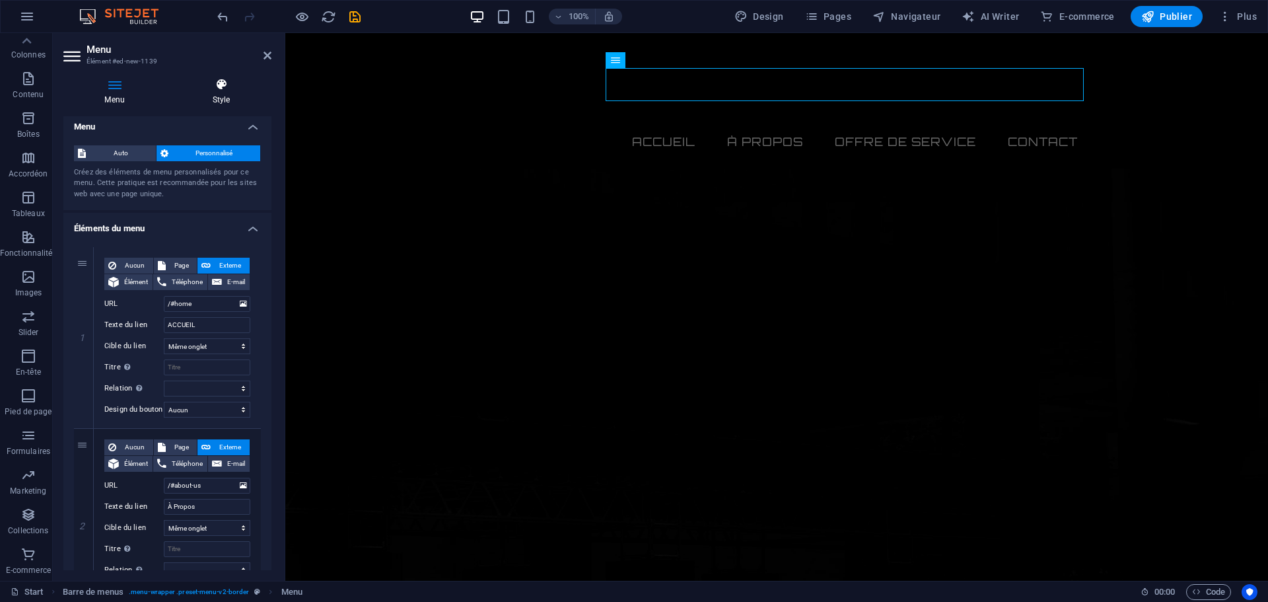
click at [232, 93] on h4 "Style" at bounding box center [221, 92] width 100 height 28
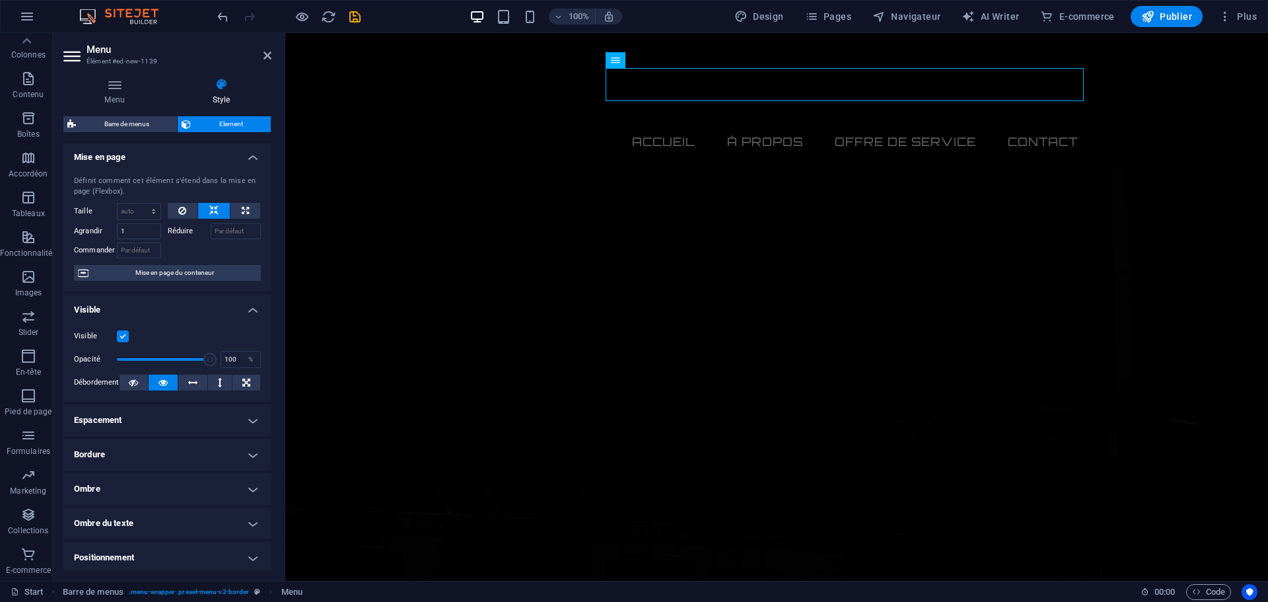
scroll to position [0, 0]
click at [144, 122] on span "Barre de menus" at bounding box center [126, 124] width 93 height 16
select select "rem"
select select "preset-menu-v2-border"
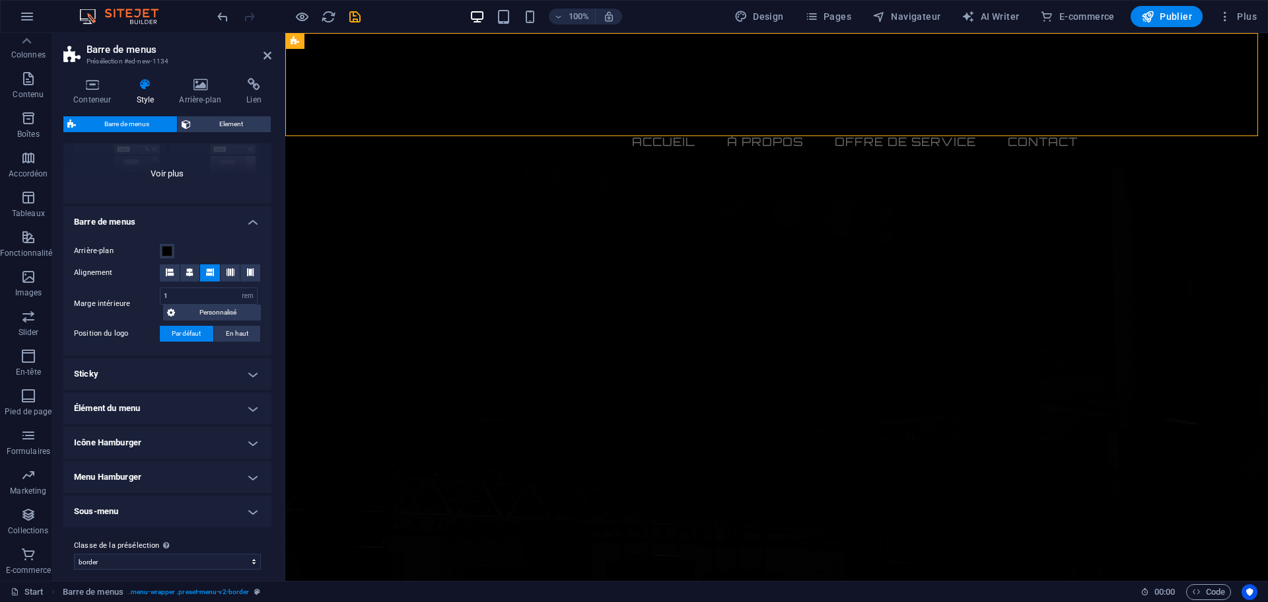
scroll to position [172, 0]
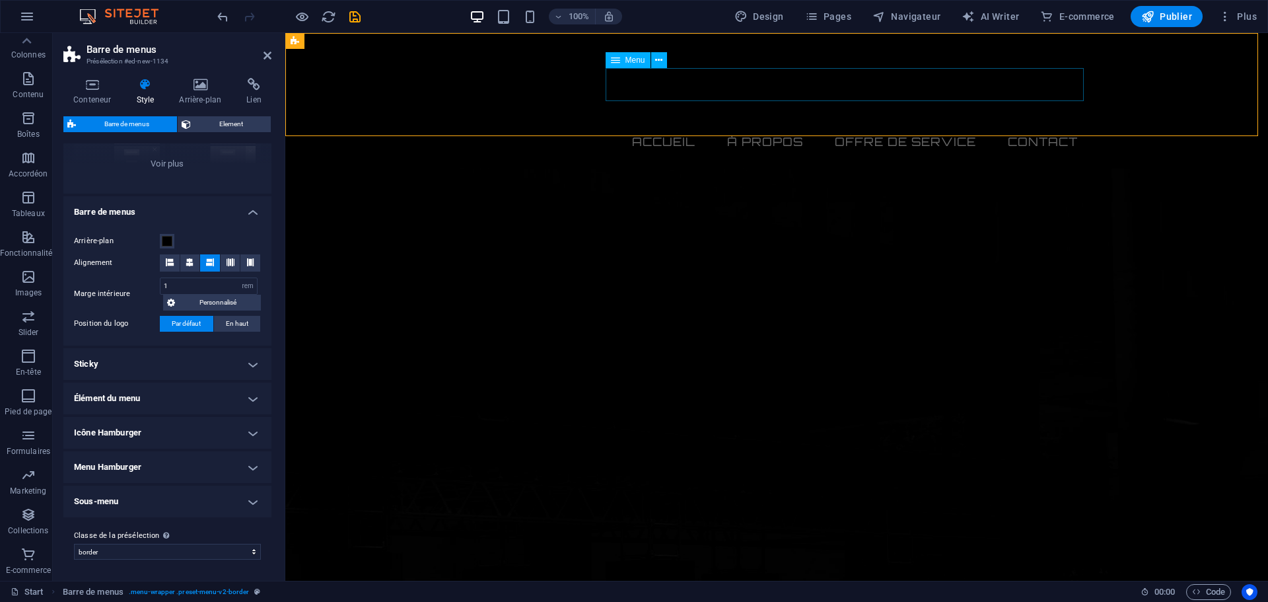
click at [660, 125] on nav "ACCUEIL À Propos offre de service Contact" at bounding box center [776, 141] width 623 height 33
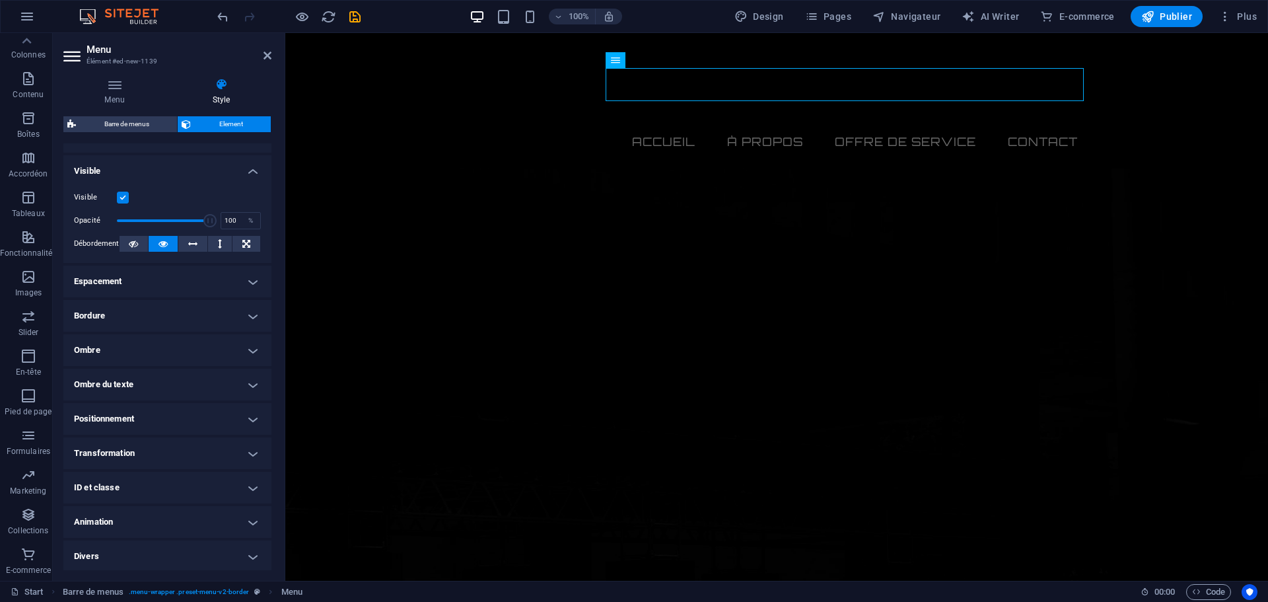
scroll to position [143, 0]
click at [120, 314] on h4 "Bordure" at bounding box center [167, 314] width 208 height 32
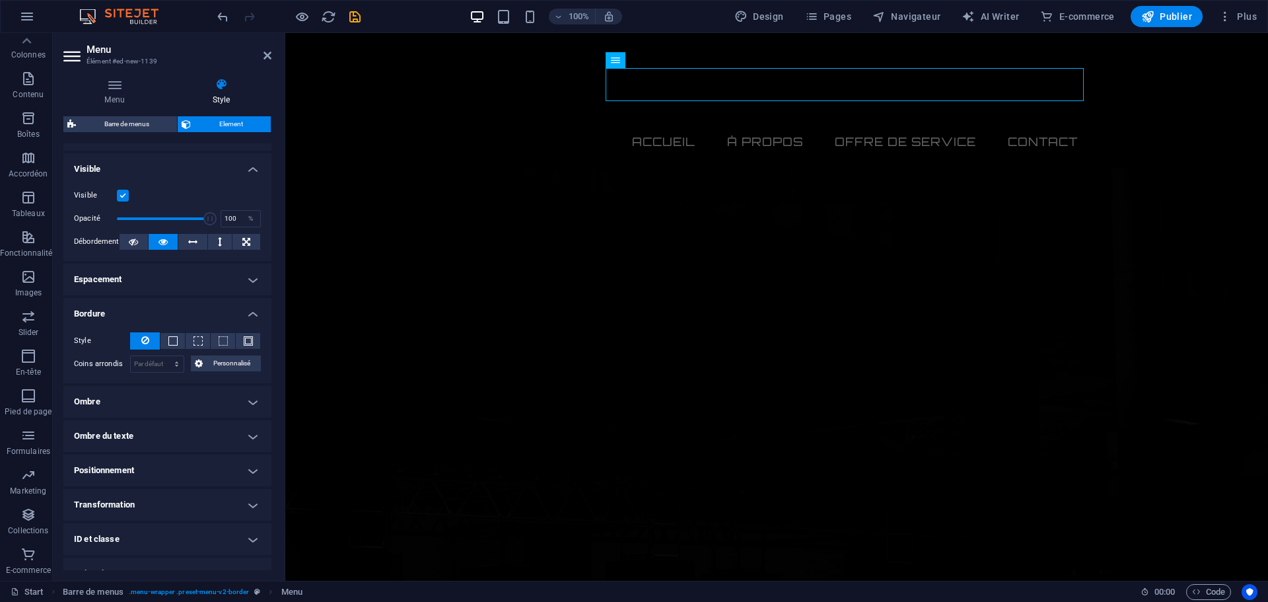
click at [127, 305] on h4 "Bordure" at bounding box center [167, 310] width 208 height 24
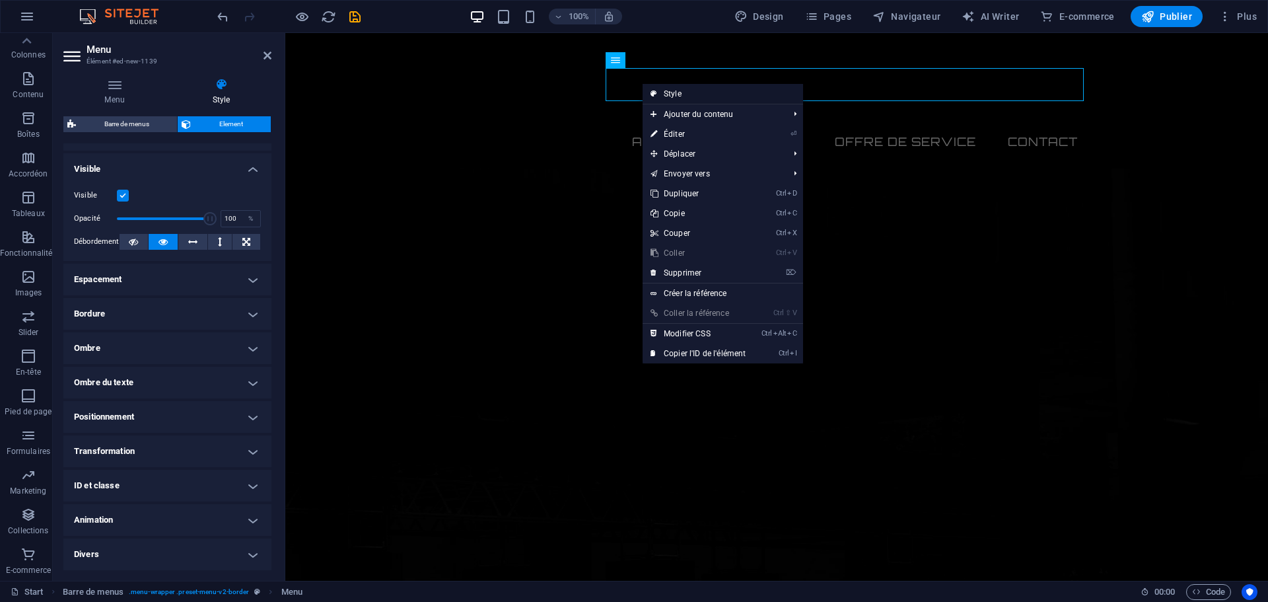
click at [673, 86] on link "Style" at bounding box center [723, 94] width 160 height 20
select select "rem"
select select "preset-menu-v2-border"
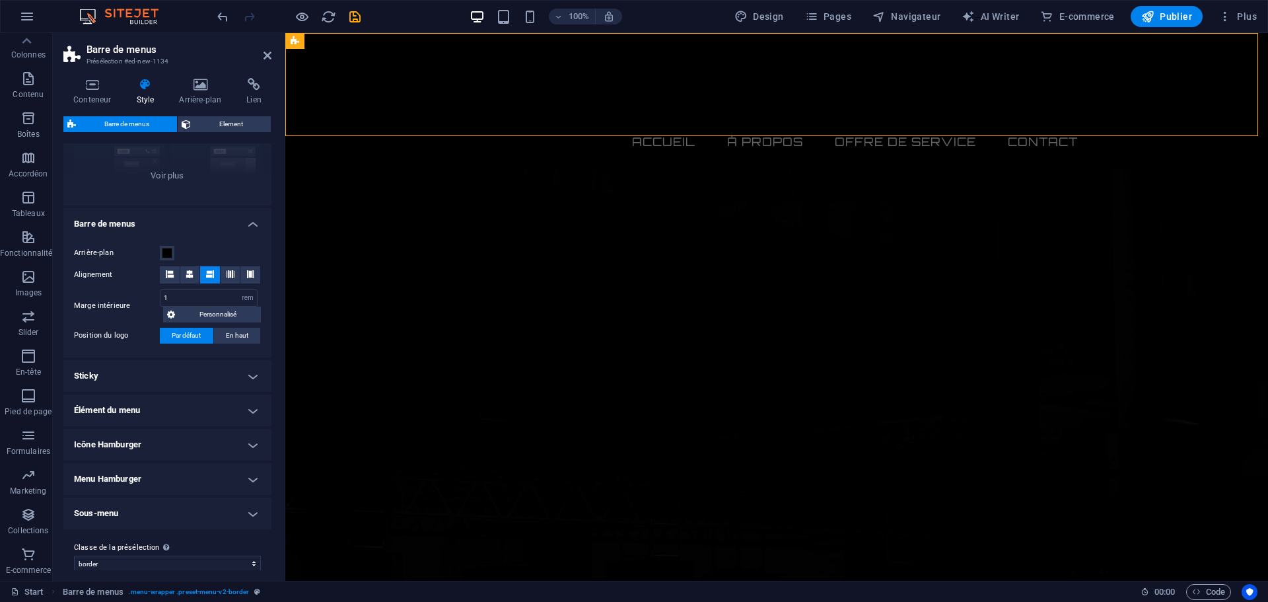
scroll to position [172, 0]
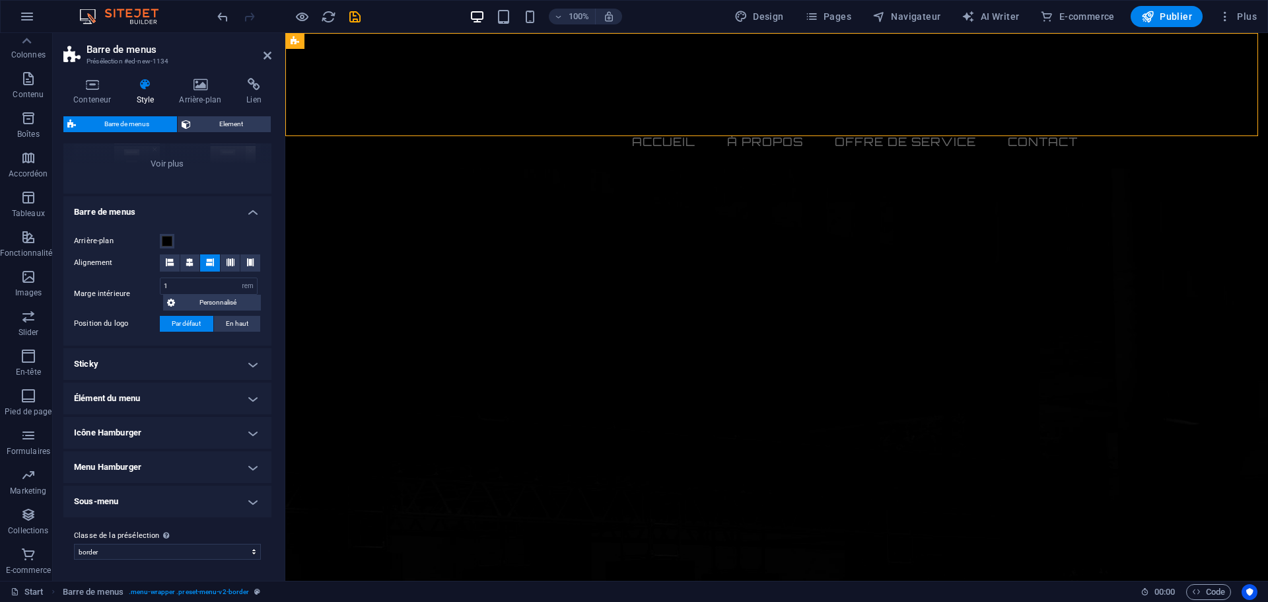
click at [246, 397] on h4 "Élément du menu" at bounding box center [167, 398] width 208 height 32
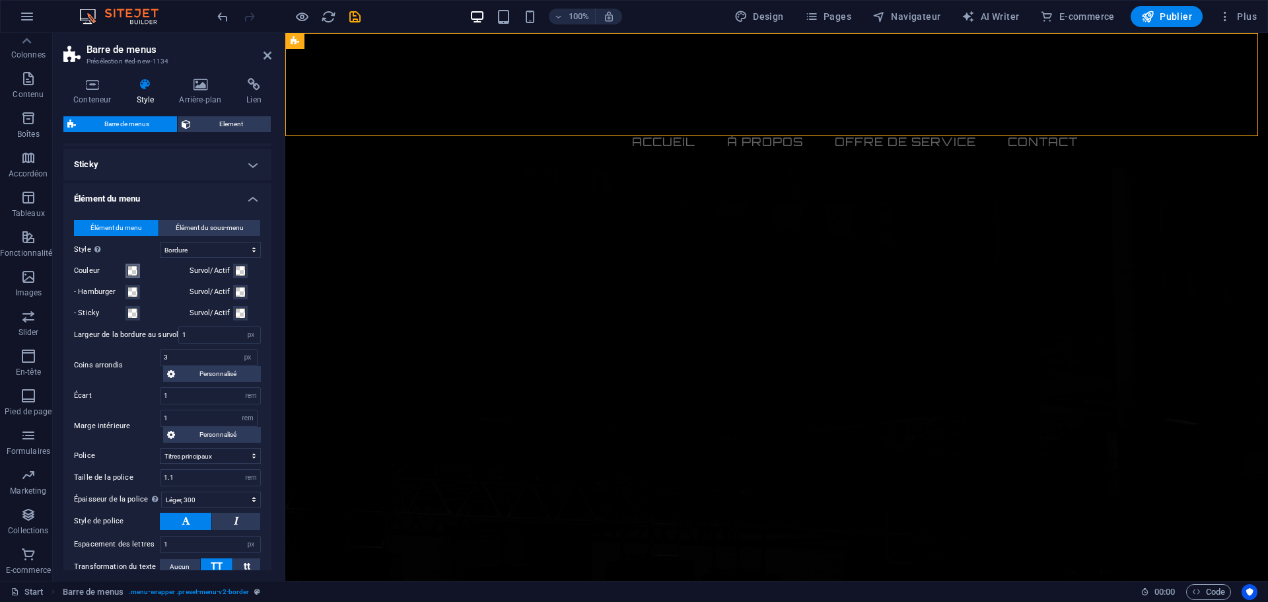
scroll to position [371, 0]
click at [131, 271] on span at bounding box center [132, 271] width 11 height 11
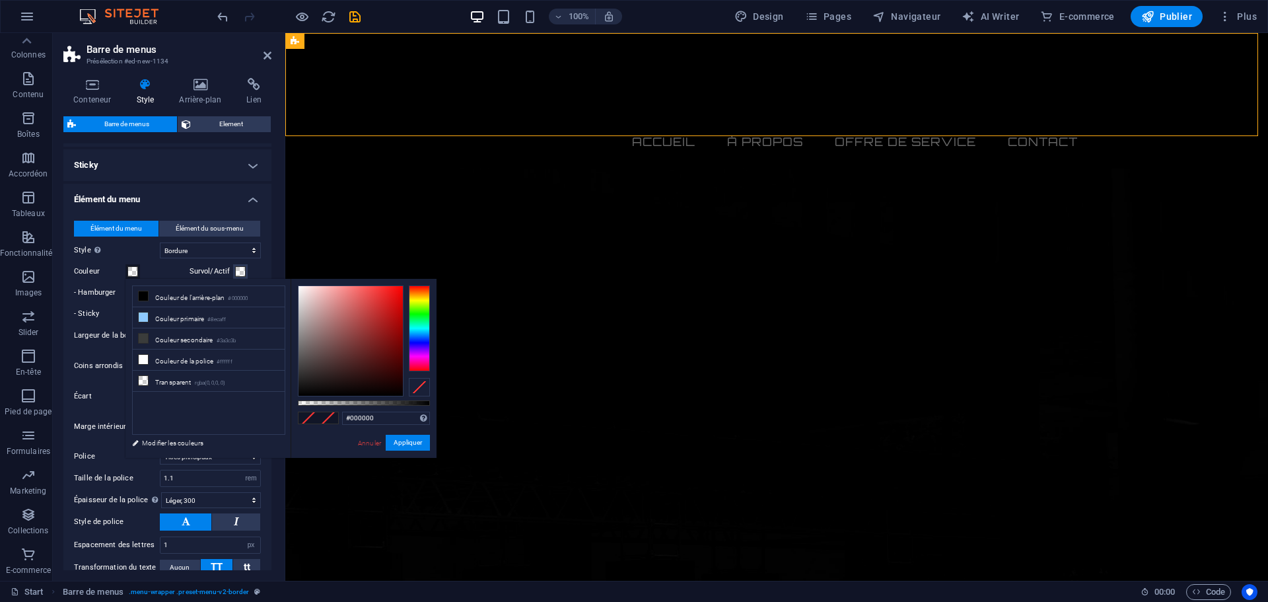
click at [420, 297] on div at bounding box center [419, 328] width 21 height 86
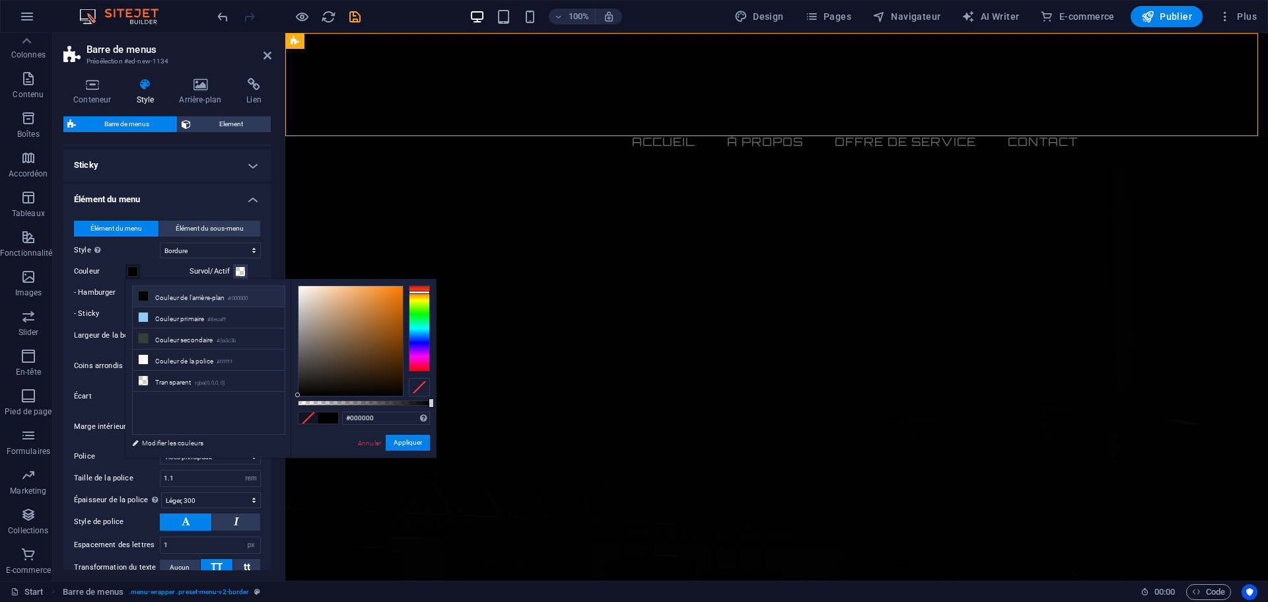
click at [421, 292] on div at bounding box center [419, 292] width 21 height 3
type input "#f47b09"
click at [398, 290] on div at bounding box center [351, 341] width 104 height 110
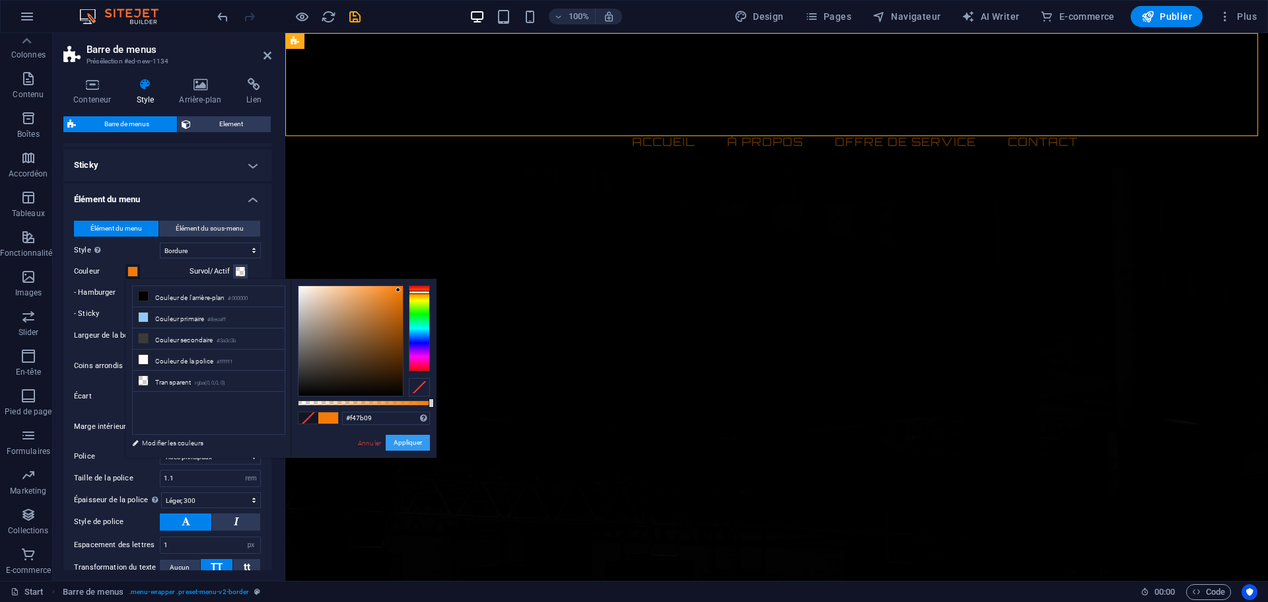
click at [409, 446] on button "Appliquer" at bounding box center [408, 443] width 44 height 16
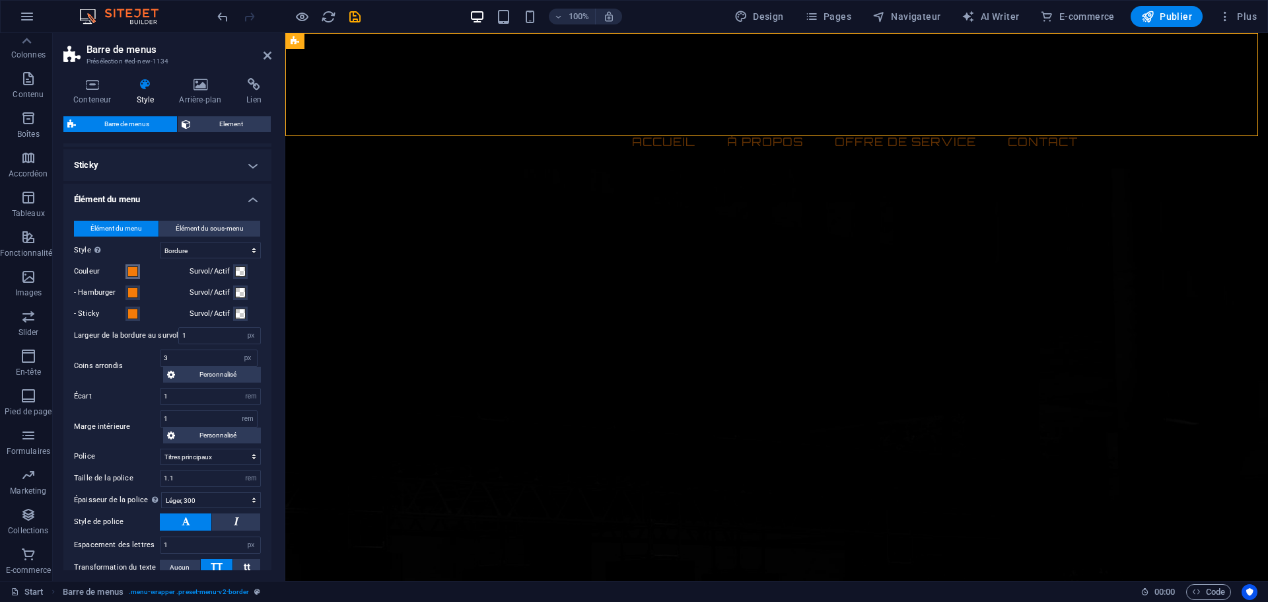
click at [129, 271] on span at bounding box center [132, 271] width 11 height 11
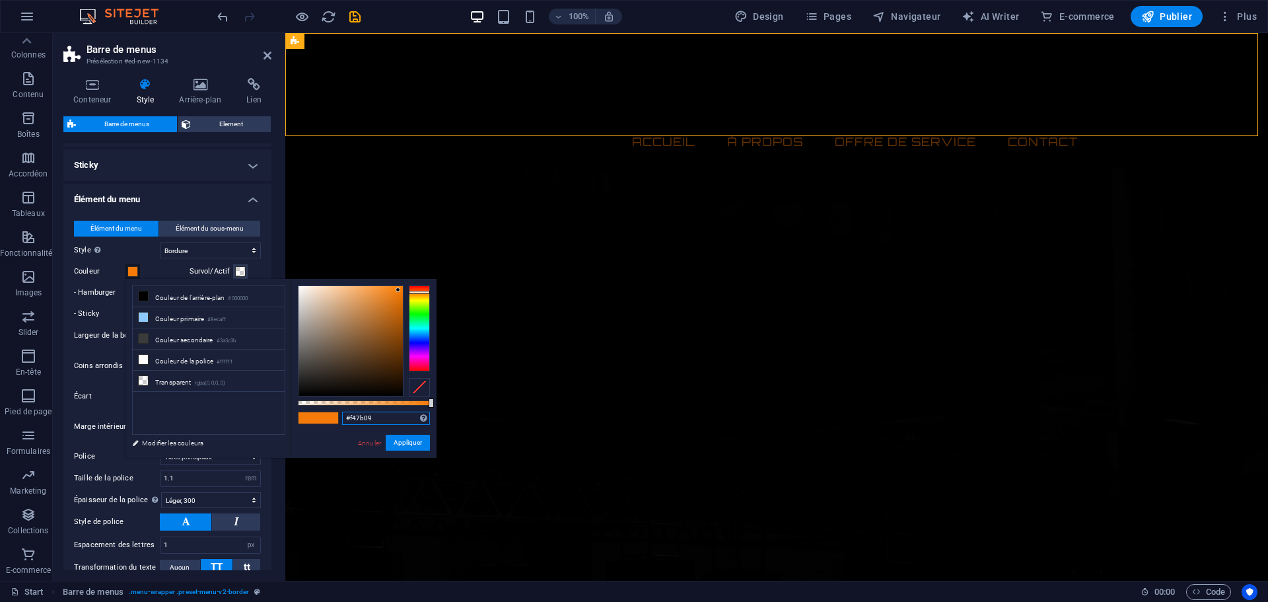
click at [384, 417] on input "#f47b09" at bounding box center [386, 417] width 88 height 13
drag, startPoint x: 384, startPoint y: 417, endPoint x: 326, endPoint y: 415, distance: 58.1
click at [327, 415] on div "#f47b09 Formats pris en charge #0852ed rgb(8, 82, 237) rgba(8, 82, 237, 90%) hs…" at bounding box center [364, 464] width 146 height 371
click at [407, 444] on button "Appliquer" at bounding box center [408, 443] width 44 height 16
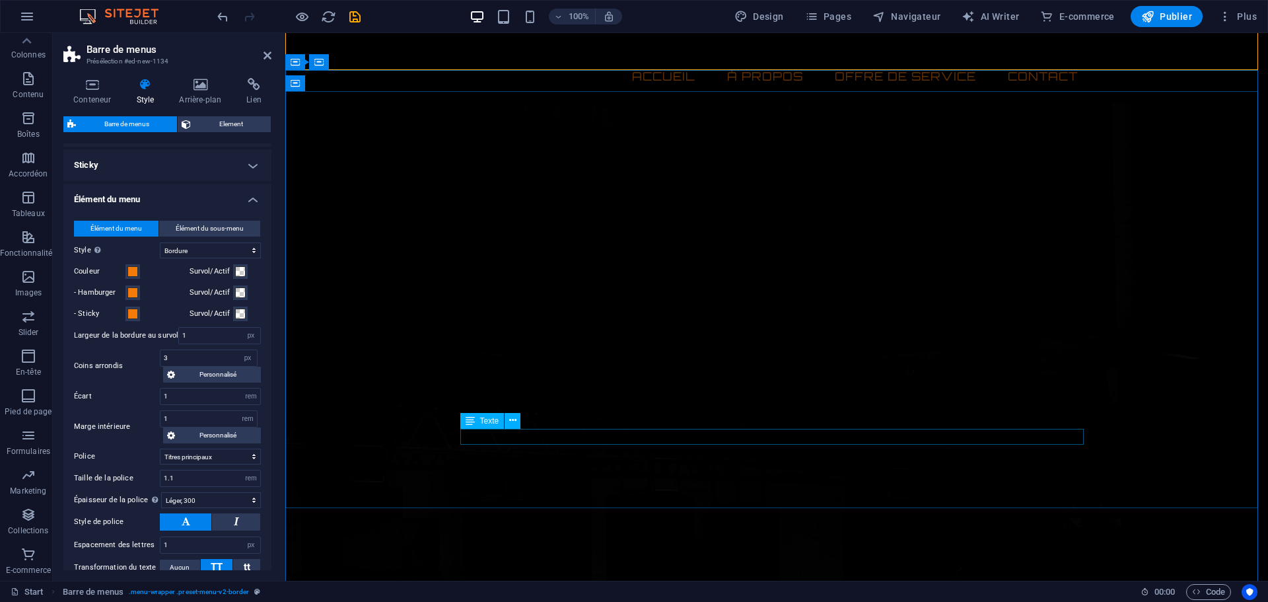
scroll to position [66, 0]
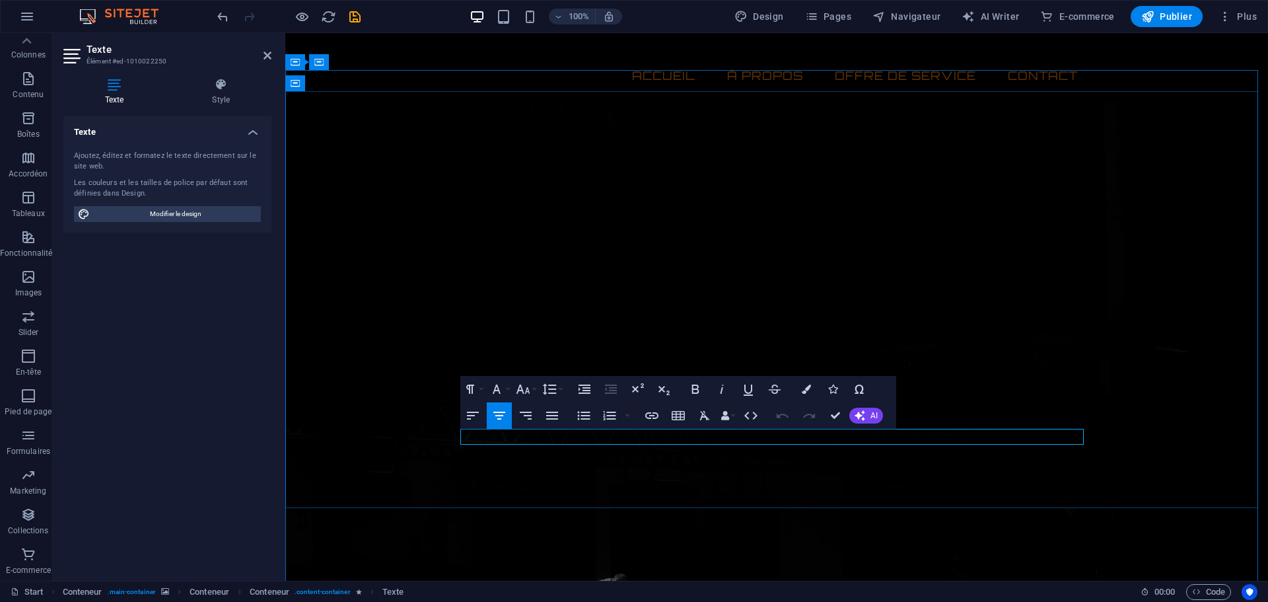
drag, startPoint x: 831, startPoint y: 435, endPoint x: 701, endPoint y: 438, distance: 130.1
click at [183, 316] on div "Texte Ajoutez, éditez et formatez le texte directement sur le site web. Les cou…" at bounding box center [167, 343] width 208 height 454
click at [221, 92] on h4 "Style" at bounding box center [221, 92] width 101 height 28
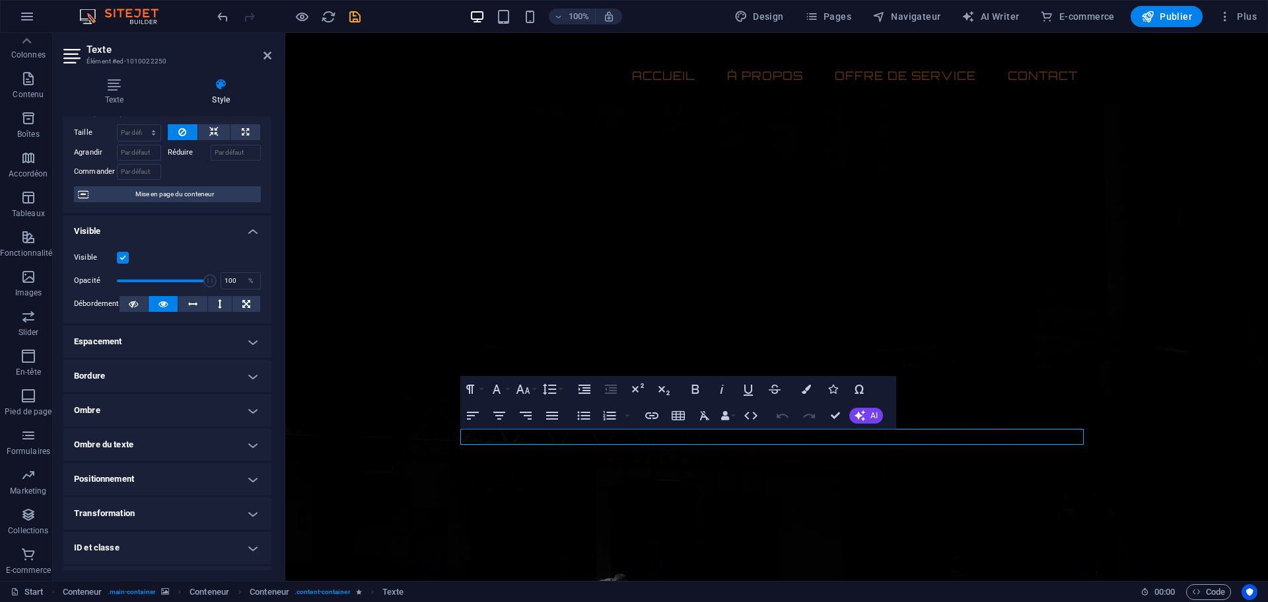
scroll to position [0, 0]
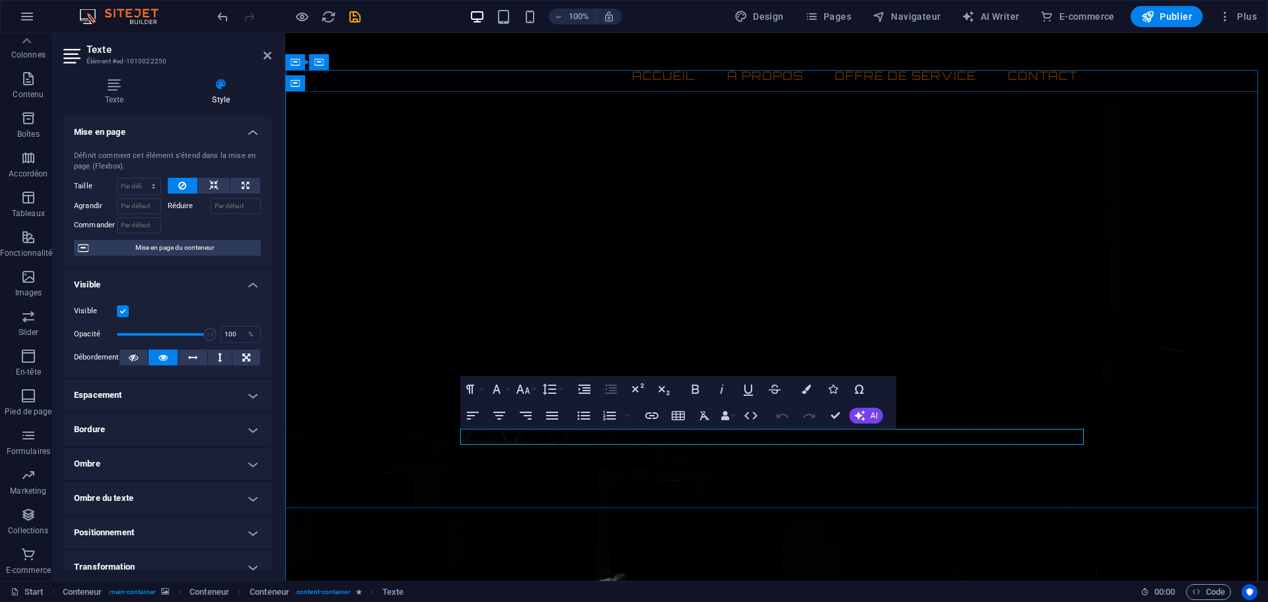
drag, startPoint x: 712, startPoint y: 440, endPoint x: 855, endPoint y: 439, distance: 143.3
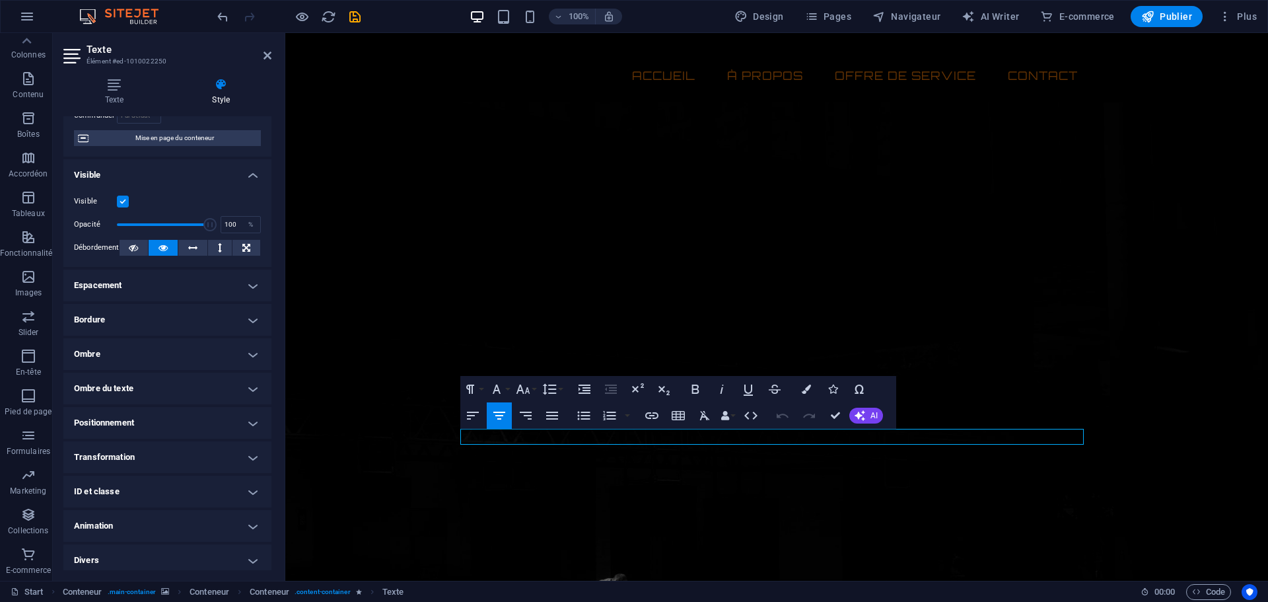
scroll to position [116, 0]
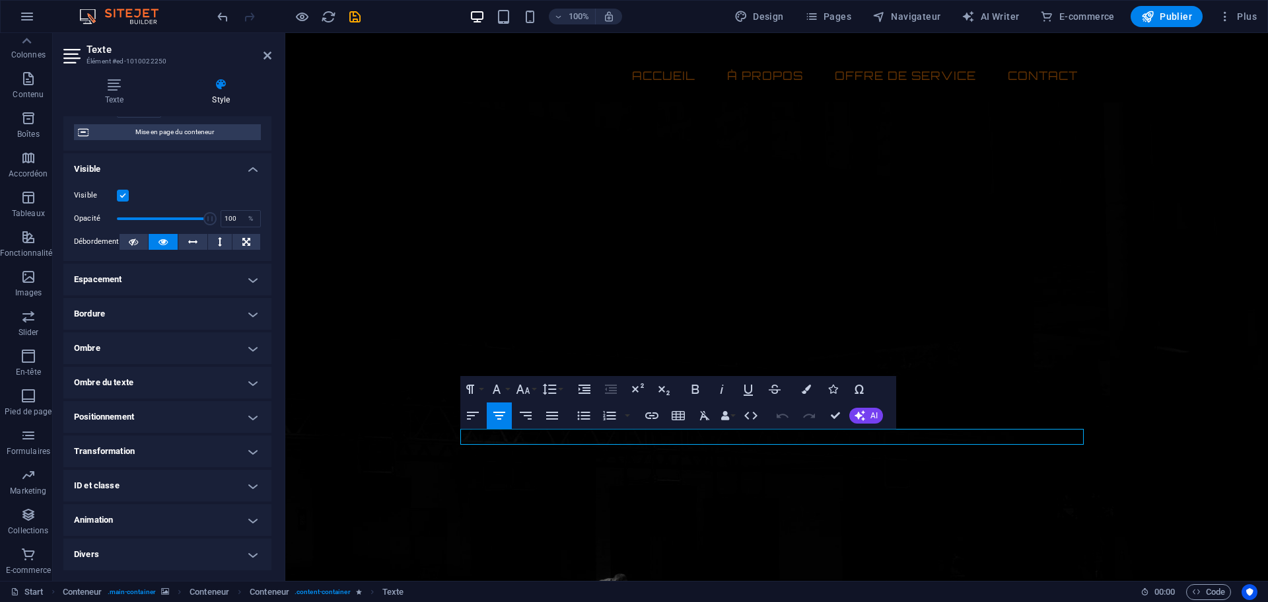
click at [249, 386] on h4 "Ombre du texte" at bounding box center [167, 383] width 208 height 32
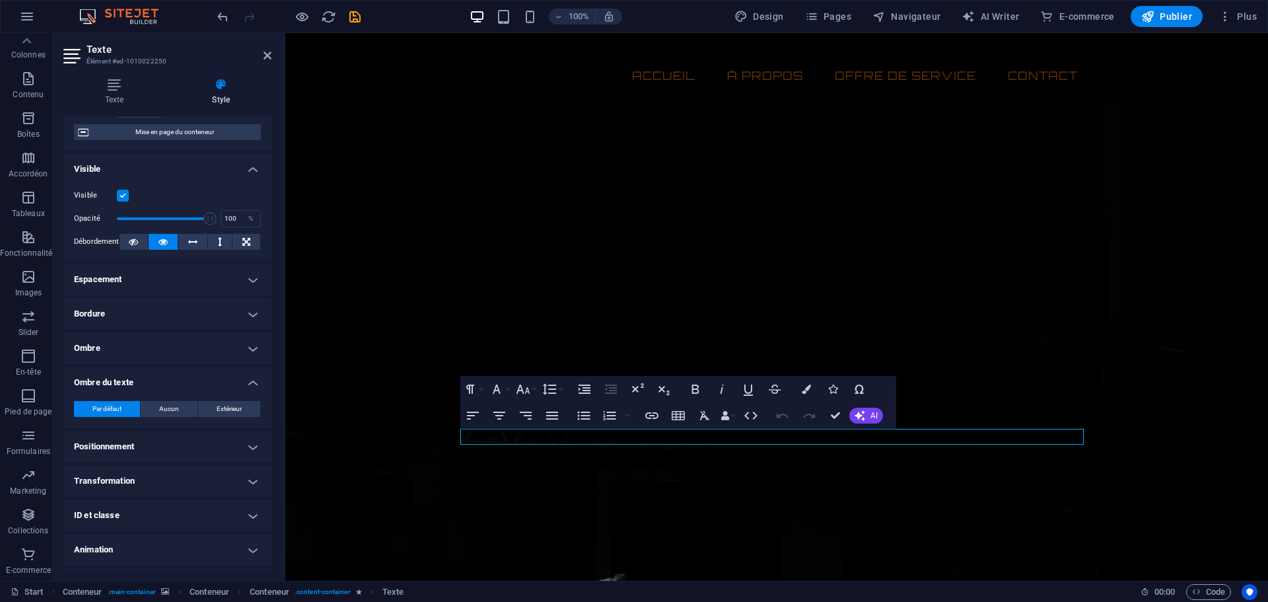
click at [249, 386] on h4 "Ombre du texte" at bounding box center [167, 379] width 208 height 24
click at [238, 552] on h4 "Divers" at bounding box center [167, 554] width 208 height 32
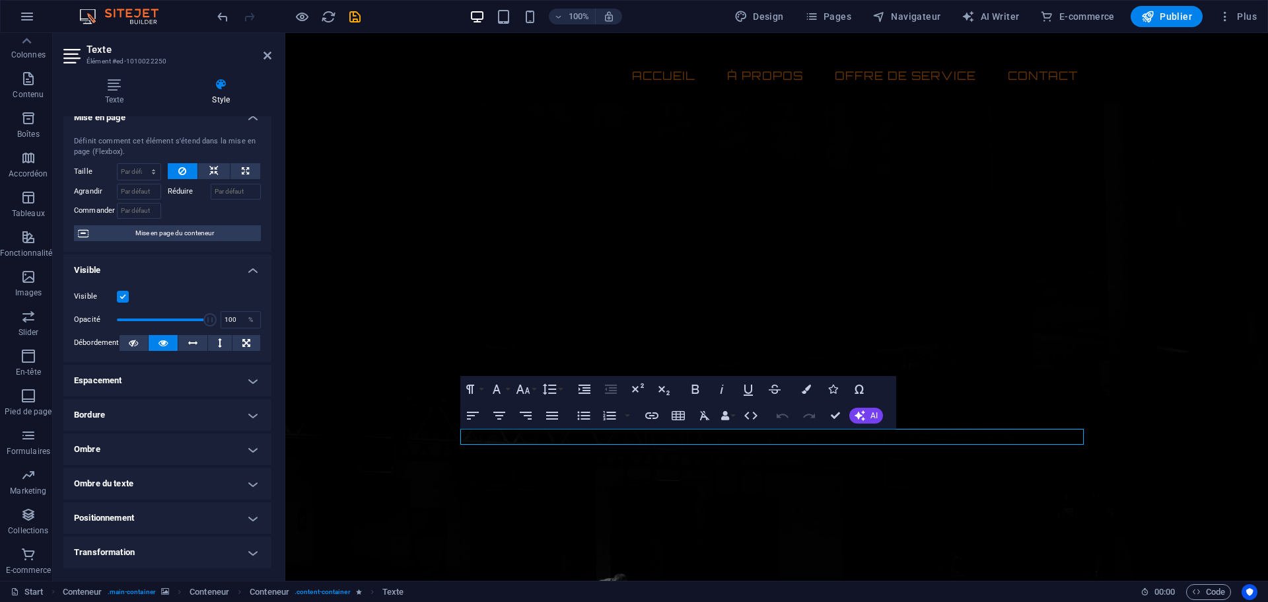
scroll to position [0, 0]
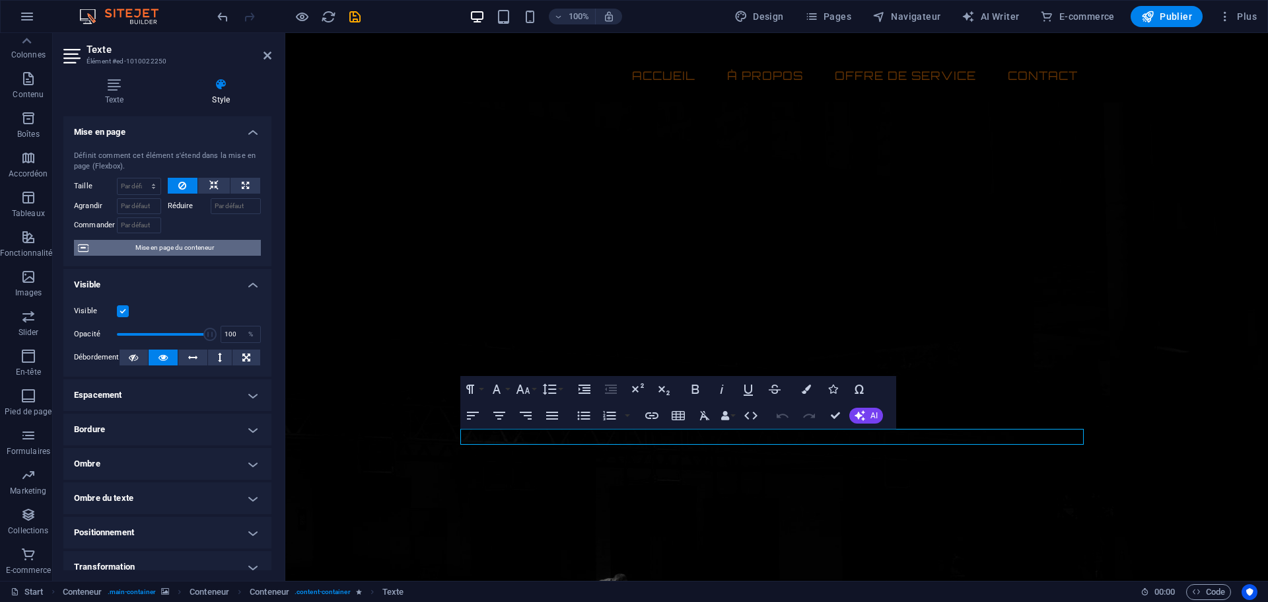
click at [169, 250] on span "Mise en page du conteneur" at bounding box center [174, 248] width 164 height 16
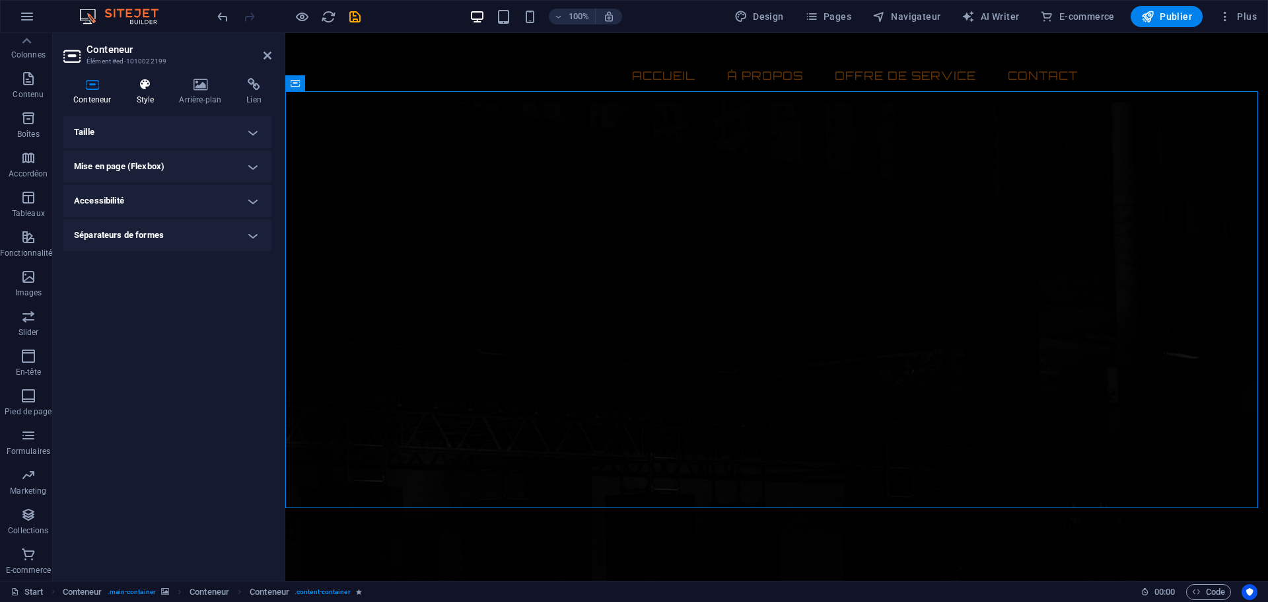
click at [145, 91] on h4 "Style" at bounding box center [147, 92] width 43 height 28
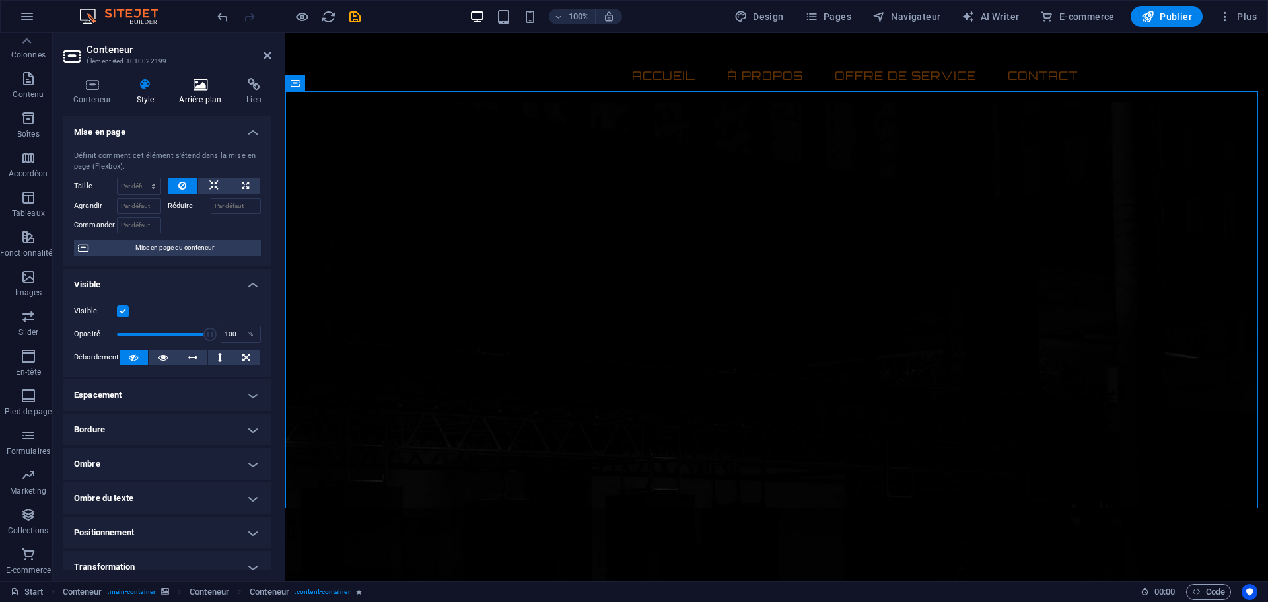
click at [199, 87] on icon at bounding box center [200, 84] width 62 height 13
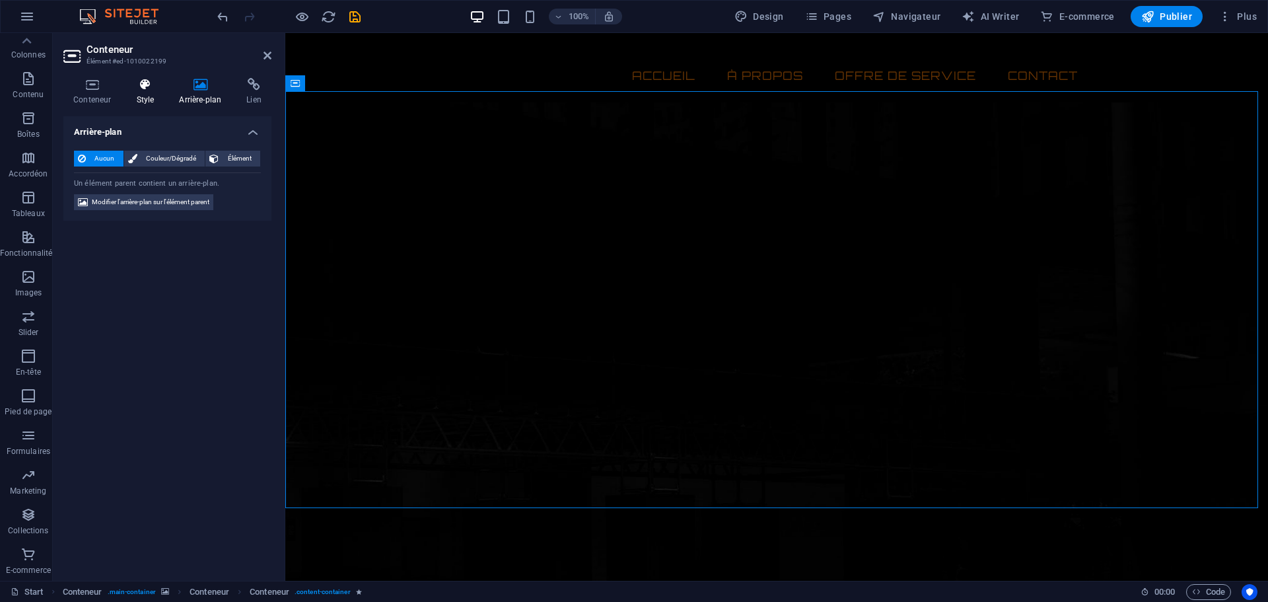
click at [142, 88] on icon at bounding box center [145, 84] width 38 height 13
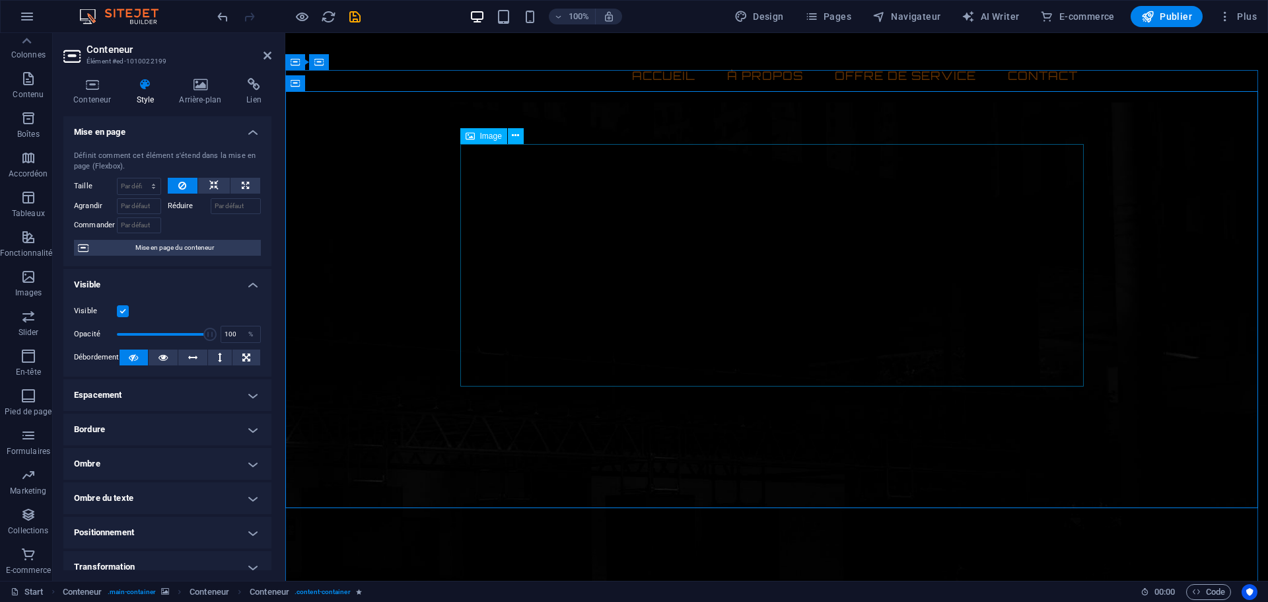
click at [473, 138] on icon at bounding box center [470, 136] width 9 height 16
click at [484, 137] on span "Image" at bounding box center [491, 136] width 22 height 8
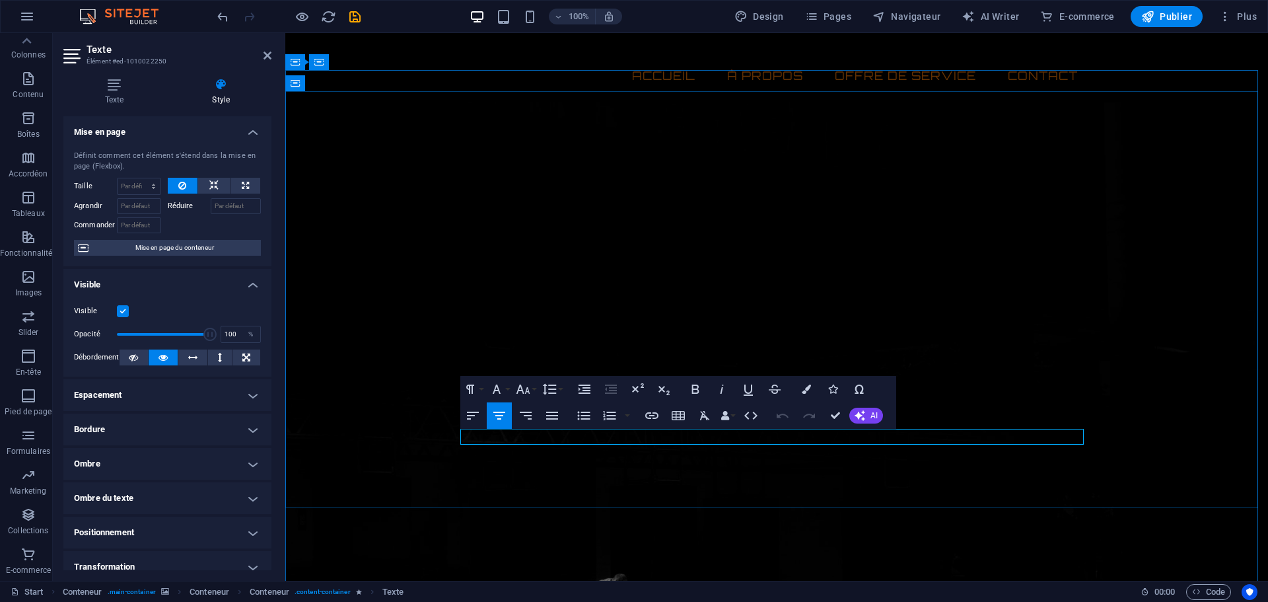
drag, startPoint x: 837, startPoint y: 435, endPoint x: 700, endPoint y: 439, distance: 136.7
click at [131, 425] on h4 "Bordure" at bounding box center [167, 429] width 208 height 32
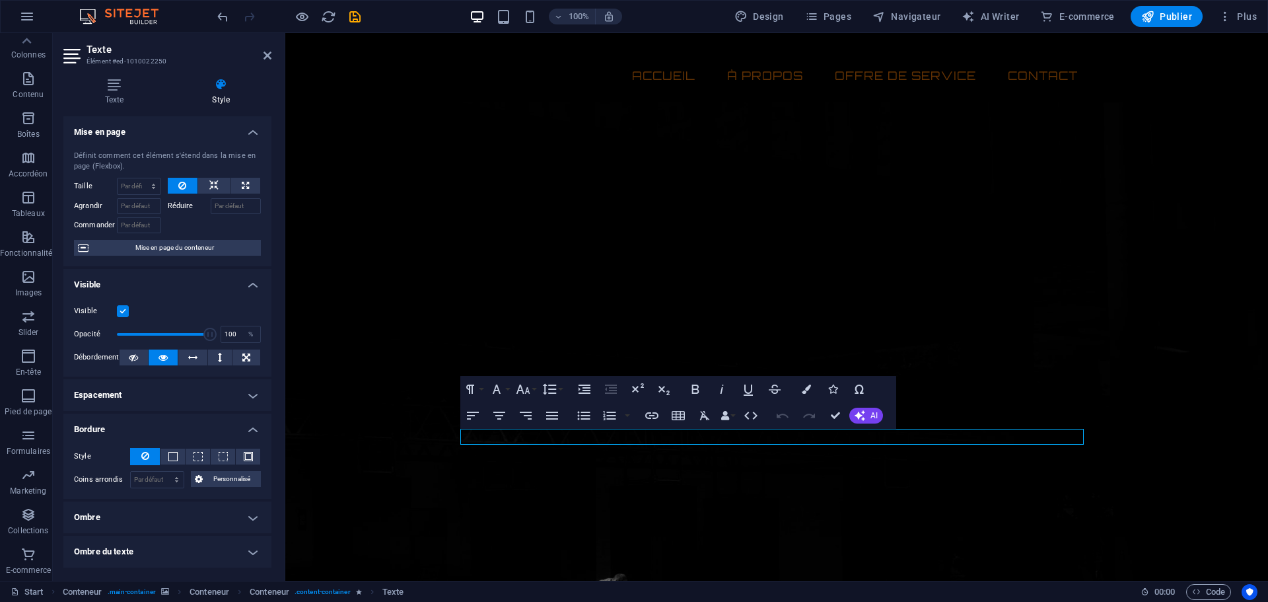
click at [150, 393] on h4 "Espacement" at bounding box center [167, 395] width 208 height 32
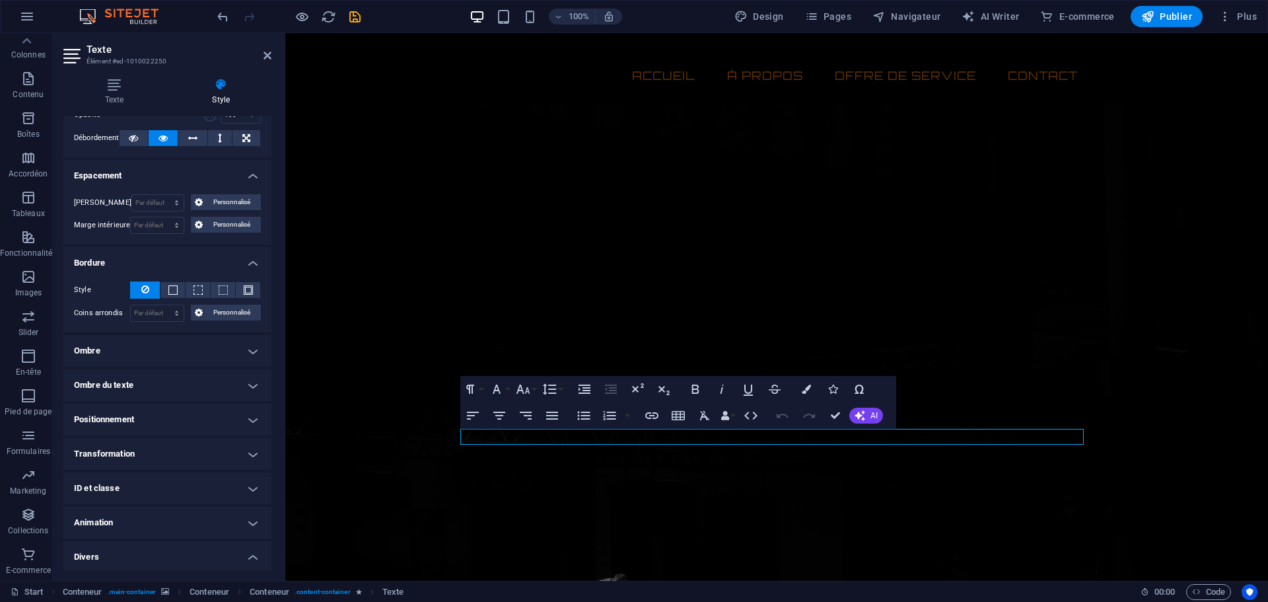
click at [136, 351] on h4 "Ombre" at bounding box center [167, 351] width 208 height 32
click at [118, 417] on h4 "Ombre du texte" at bounding box center [167, 414] width 208 height 32
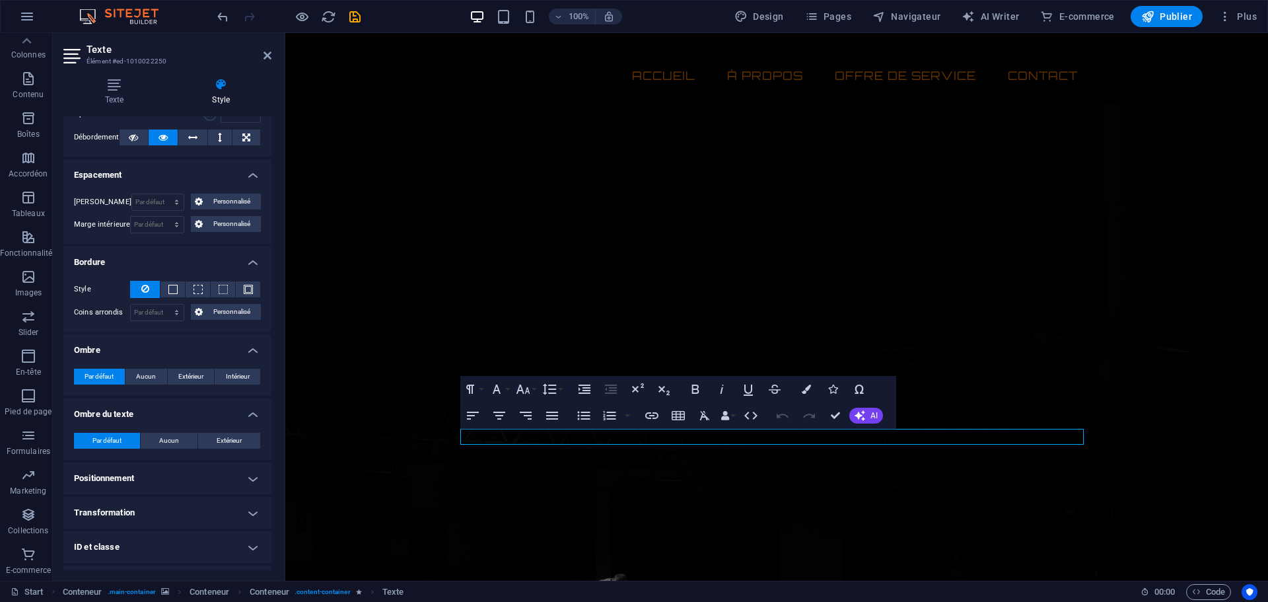
click at [124, 517] on h4 "Transformation" at bounding box center [167, 513] width 208 height 32
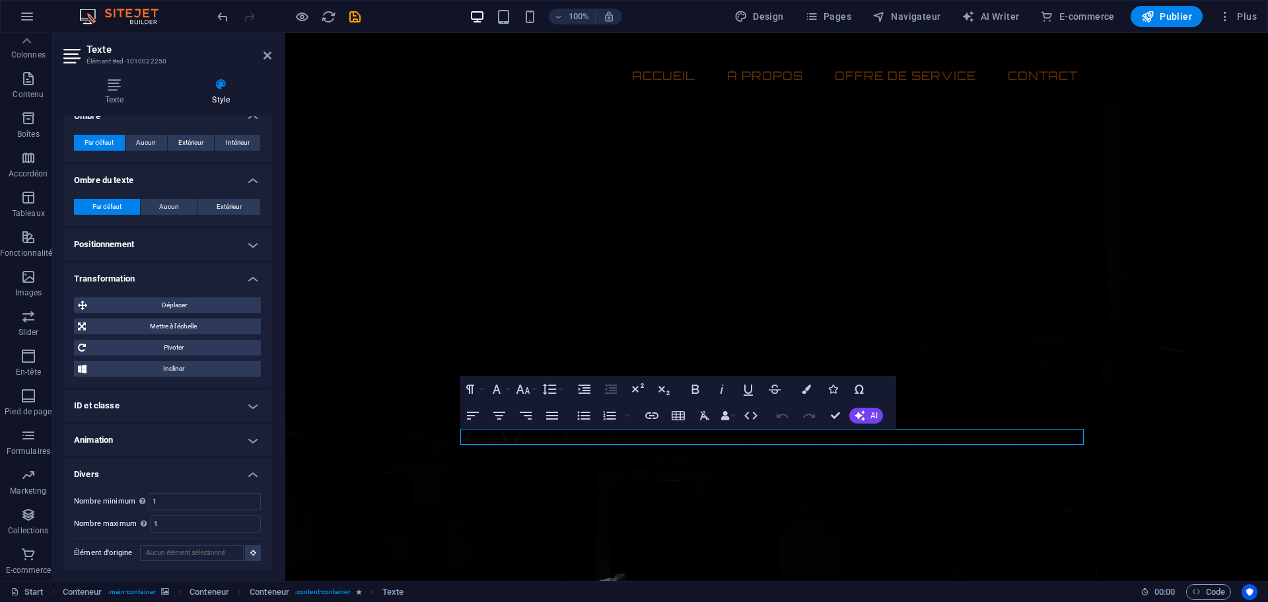
scroll to position [456, 0]
click at [127, 407] on h4 "ID et classe" at bounding box center [167, 404] width 208 height 32
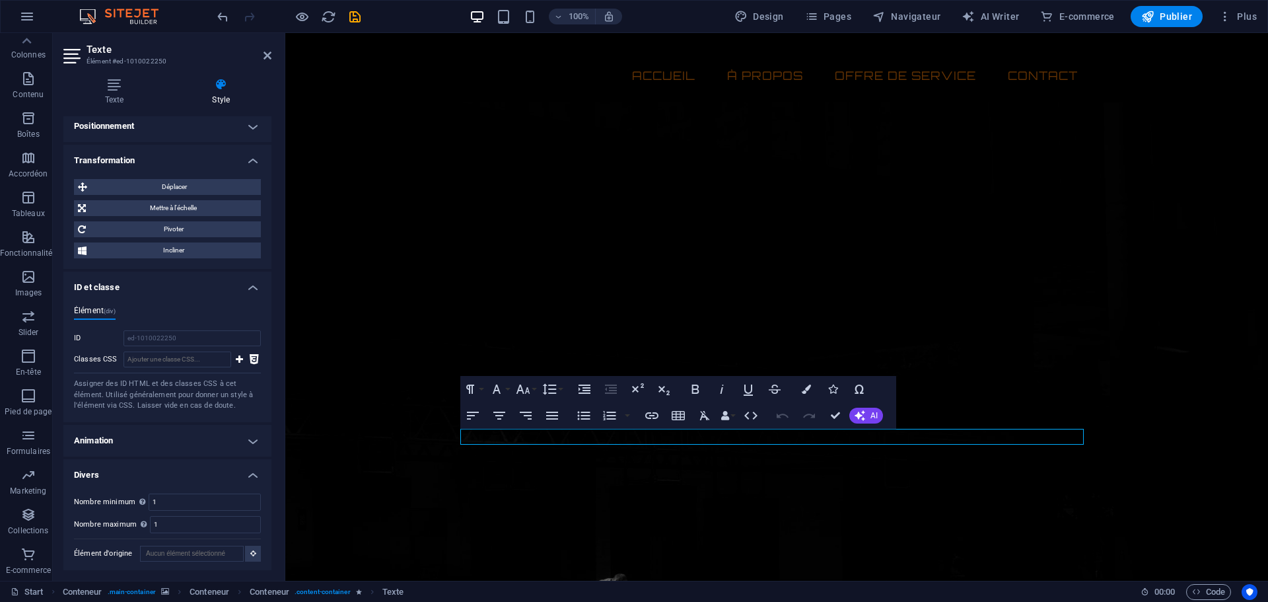
scroll to position [575, 0]
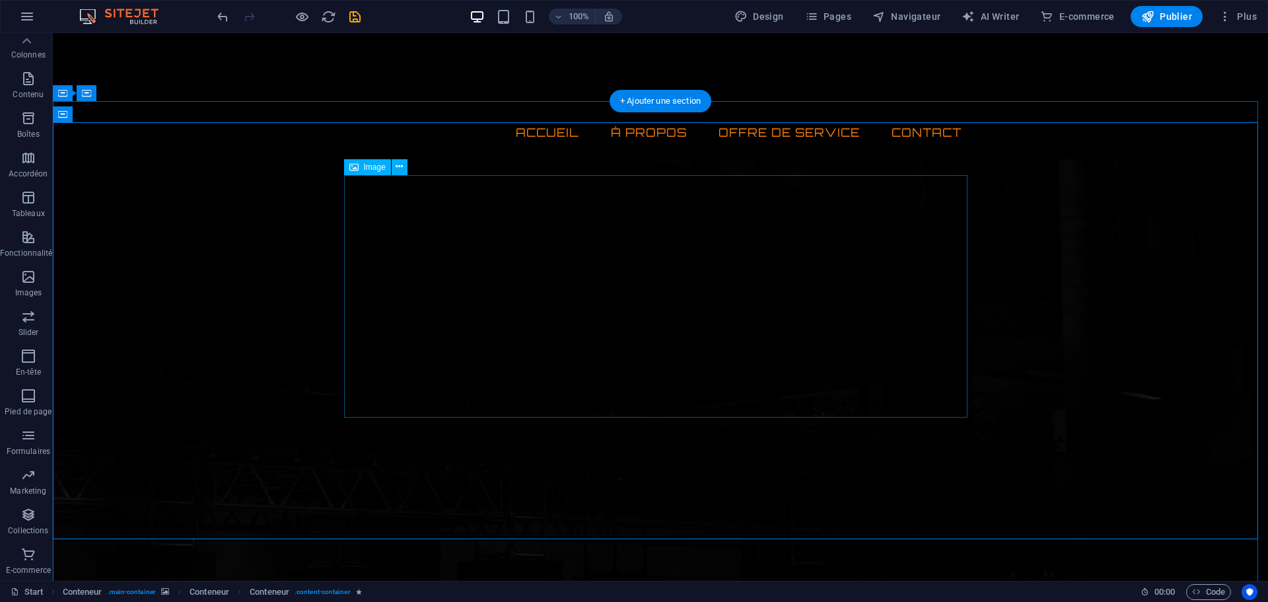
scroll to position [0, 0]
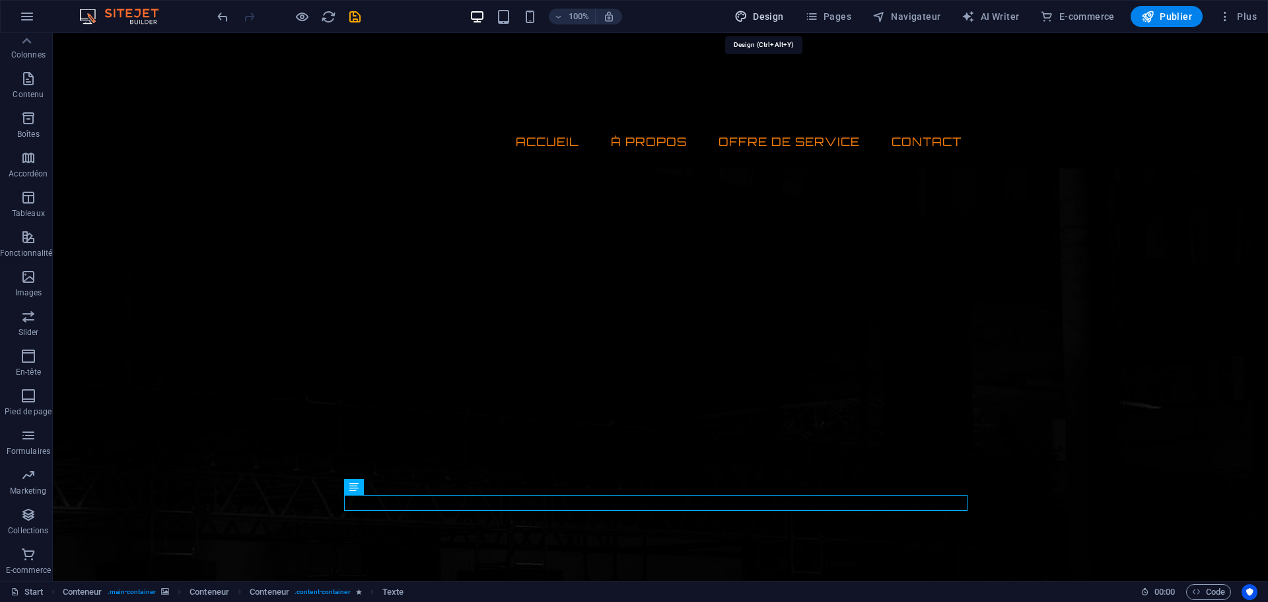
click at [769, 18] on span "Design" at bounding box center [759, 16] width 50 height 13
select select "px"
select select "300"
select select "px"
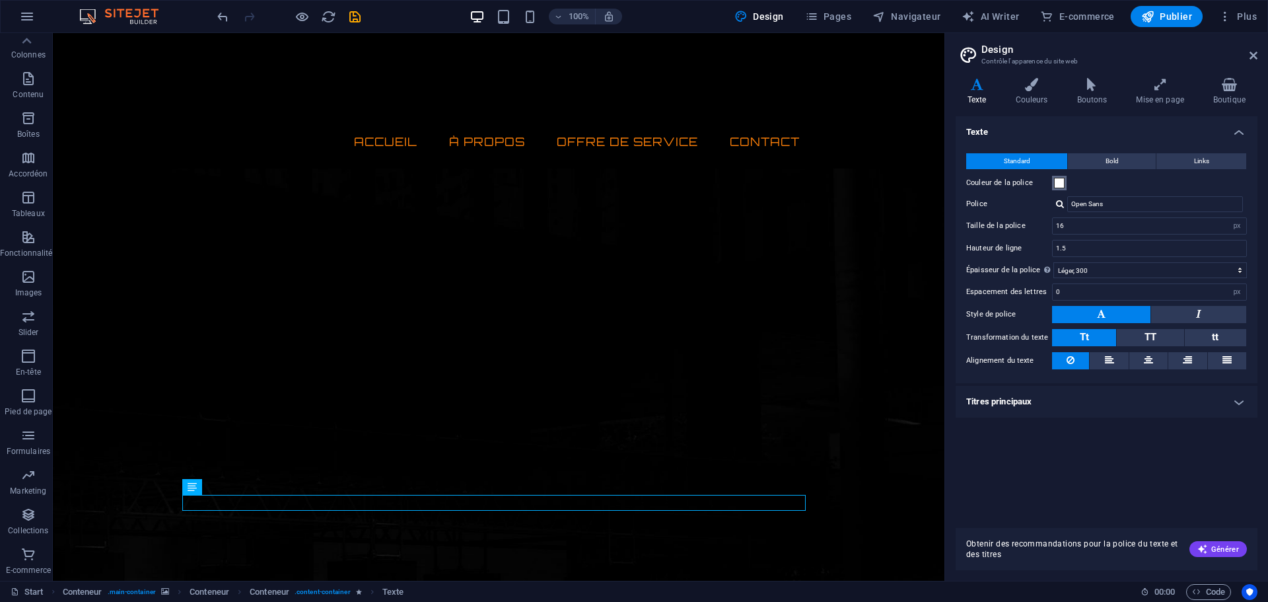
click at [1059, 181] on span at bounding box center [1059, 183] width 11 height 11
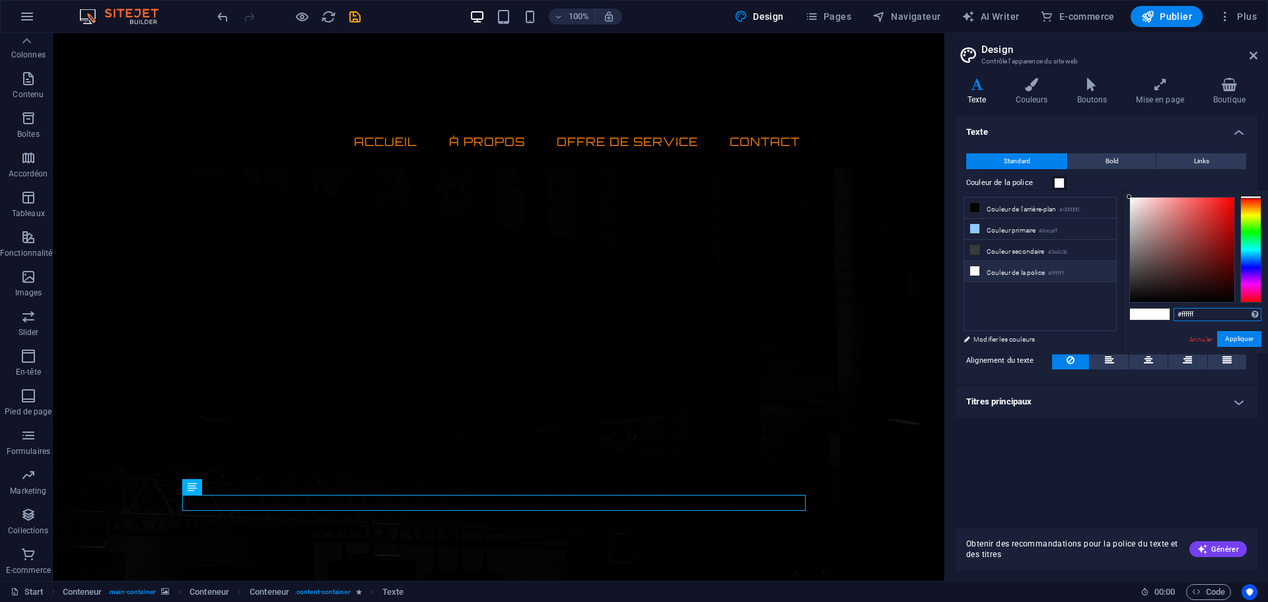
click at [1226, 312] on input "#ffffff" at bounding box center [1218, 314] width 88 height 13
drag, startPoint x: 1226, startPoint y: 312, endPoint x: 1150, endPoint y: 315, distance: 76.0
click at [1150, 315] on div "#ffffff Formats pris en charge #0852ed rgb(8, 82, 237) rgba(8, 82, 237, 90%) hs…" at bounding box center [1195, 367] width 146 height 355
paste input "47b09"
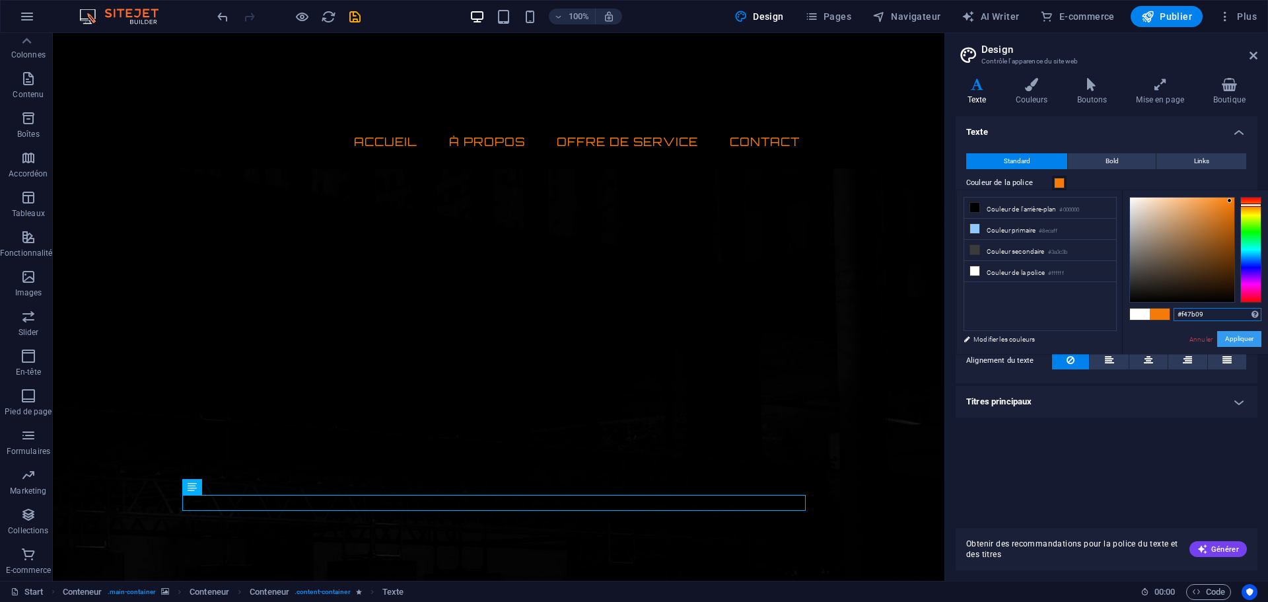
type input "#f47b09"
click at [1242, 337] on button "Appliquer" at bounding box center [1239, 339] width 44 height 16
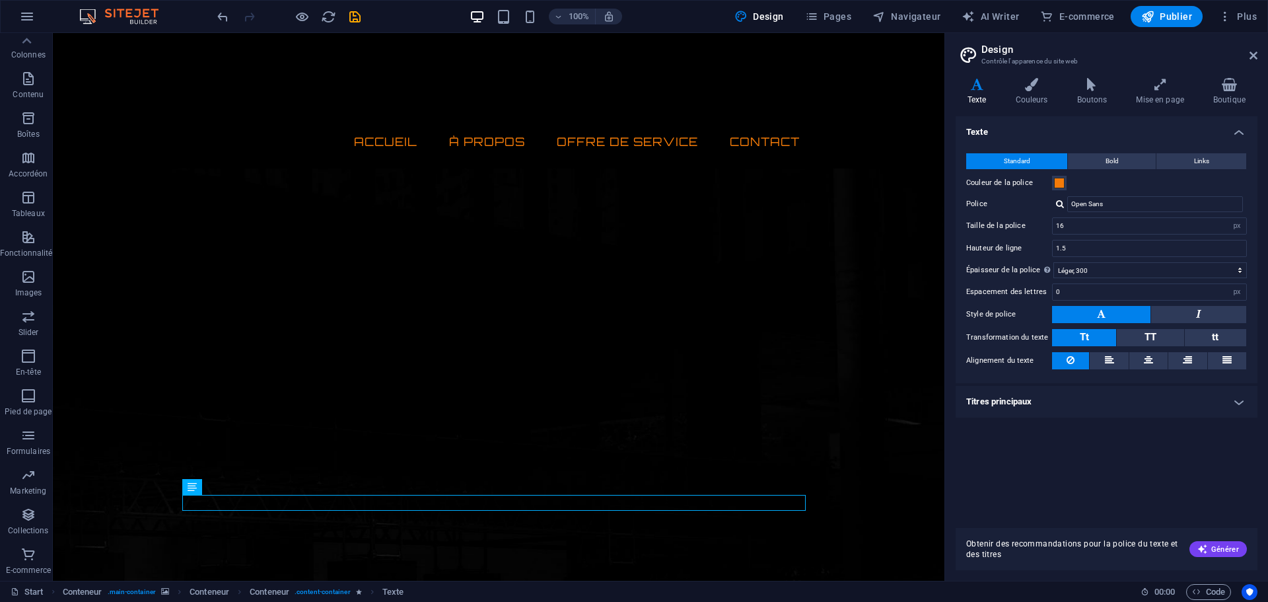
click at [1082, 314] on button at bounding box center [1101, 314] width 98 height 17
click at [1119, 314] on button at bounding box center [1101, 314] width 98 height 17
drag, startPoint x: 1077, startPoint y: 227, endPoint x: 1045, endPoint y: 227, distance: 31.7
click at [1045, 227] on div "Taille de la police 16 rem px" at bounding box center [1106, 225] width 281 height 17
type input "24"
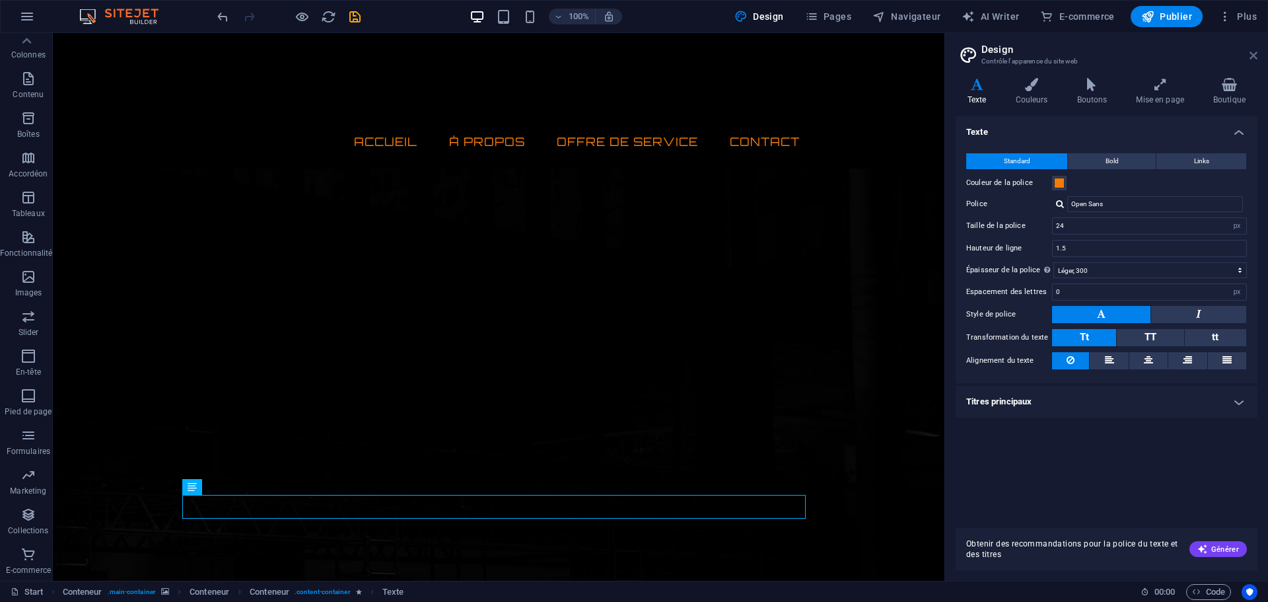
click at [1255, 56] on icon at bounding box center [1254, 55] width 8 height 11
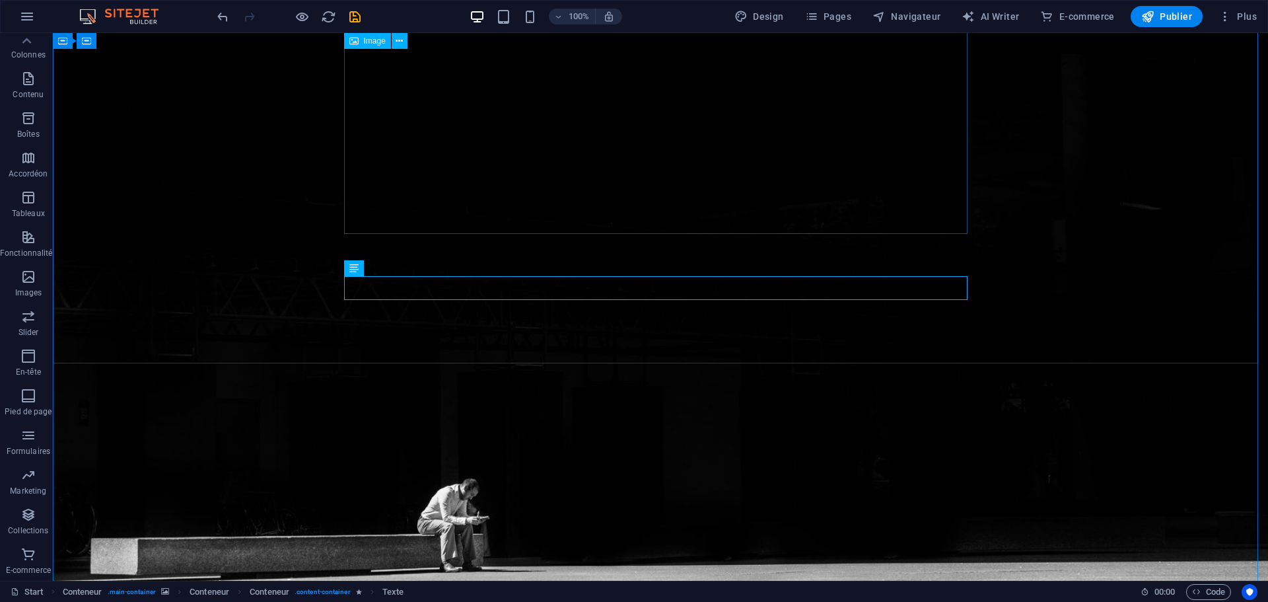
scroll to position [269, 0]
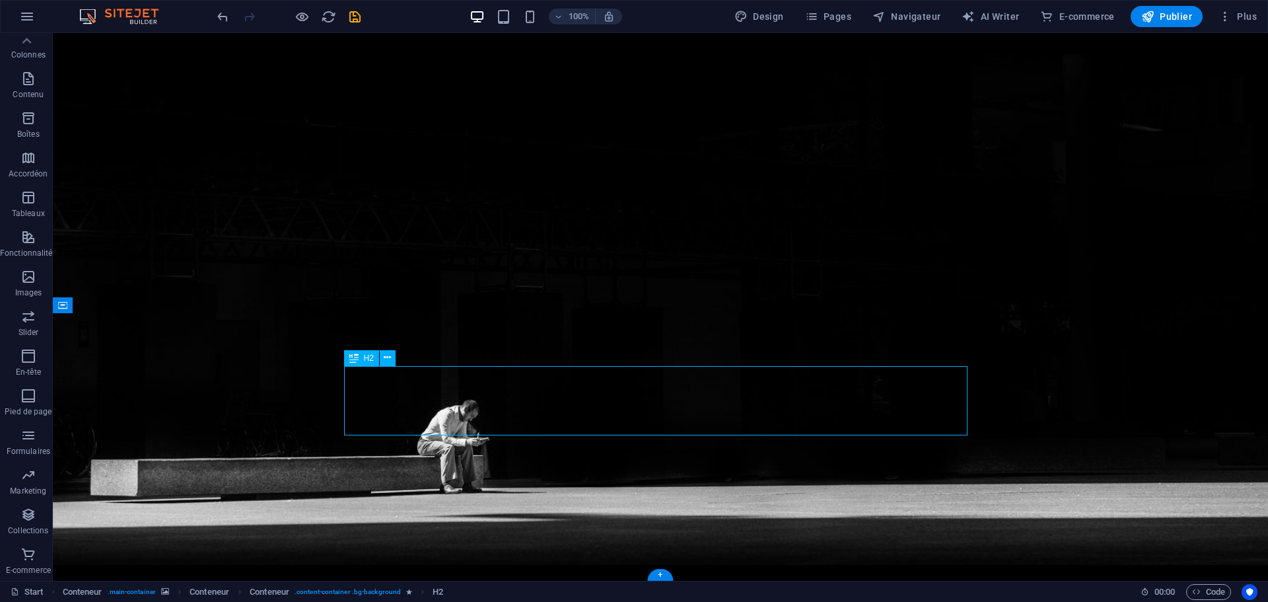
scroll to position [118, 0]
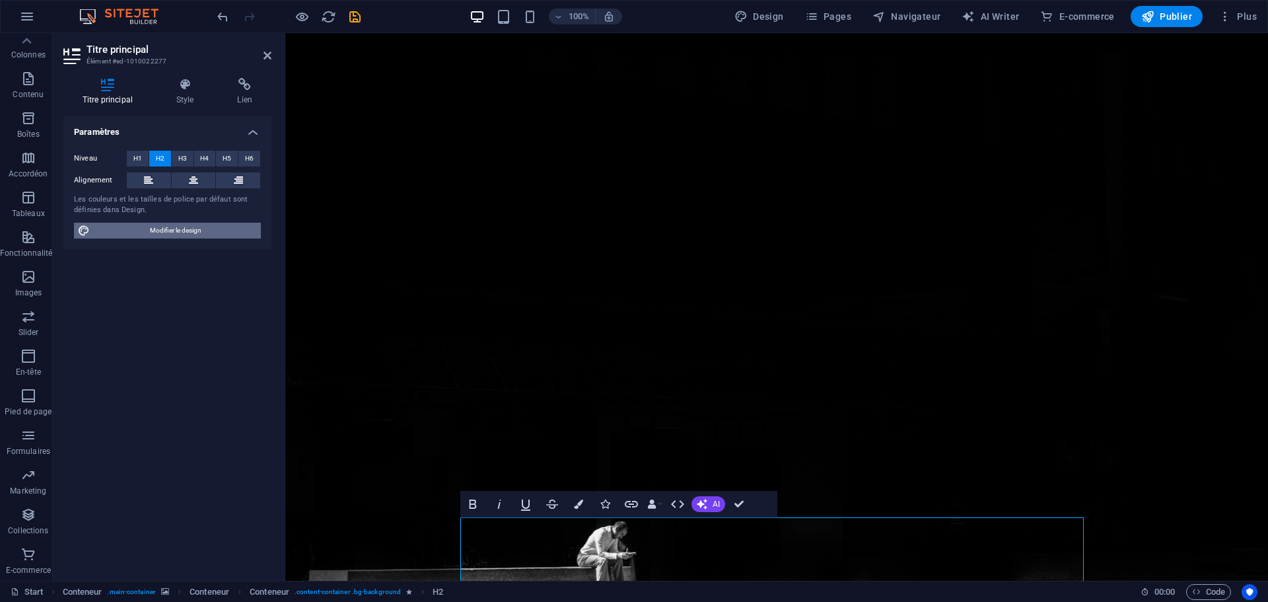
click at [212, 223] on span "Modifier le design" at bounding box center [175, 231] width 163 height 16
select select "px"
select select "300"
select select "px"
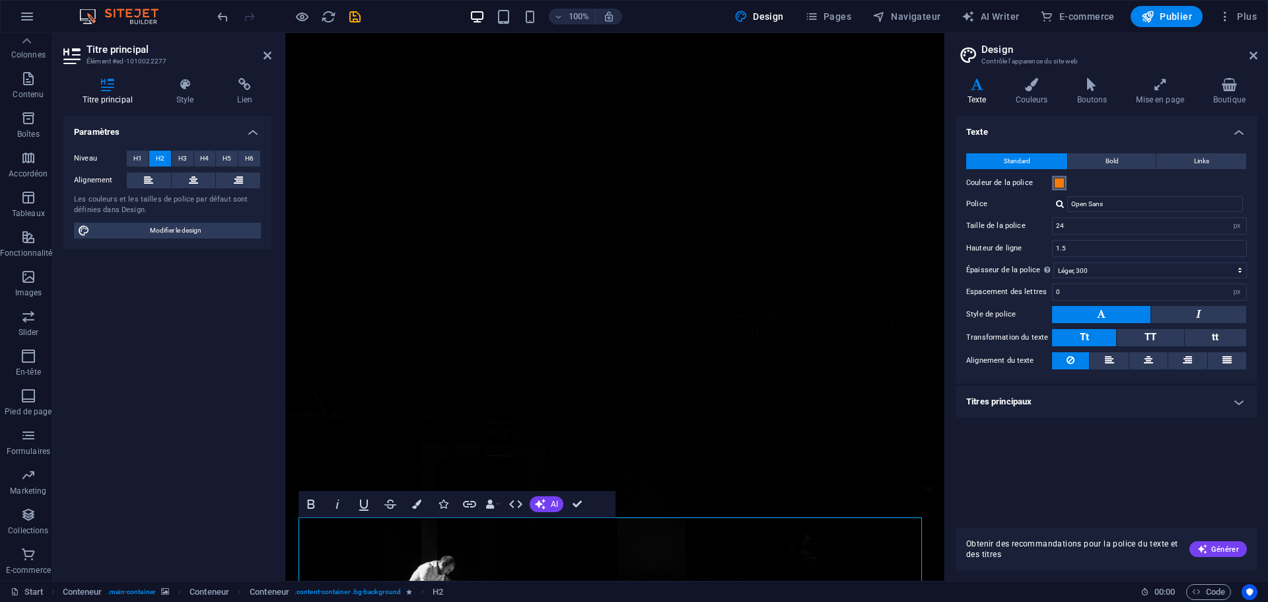
click at [1056, 182] on span at bounding box center [1059, 183] width 11 height 11
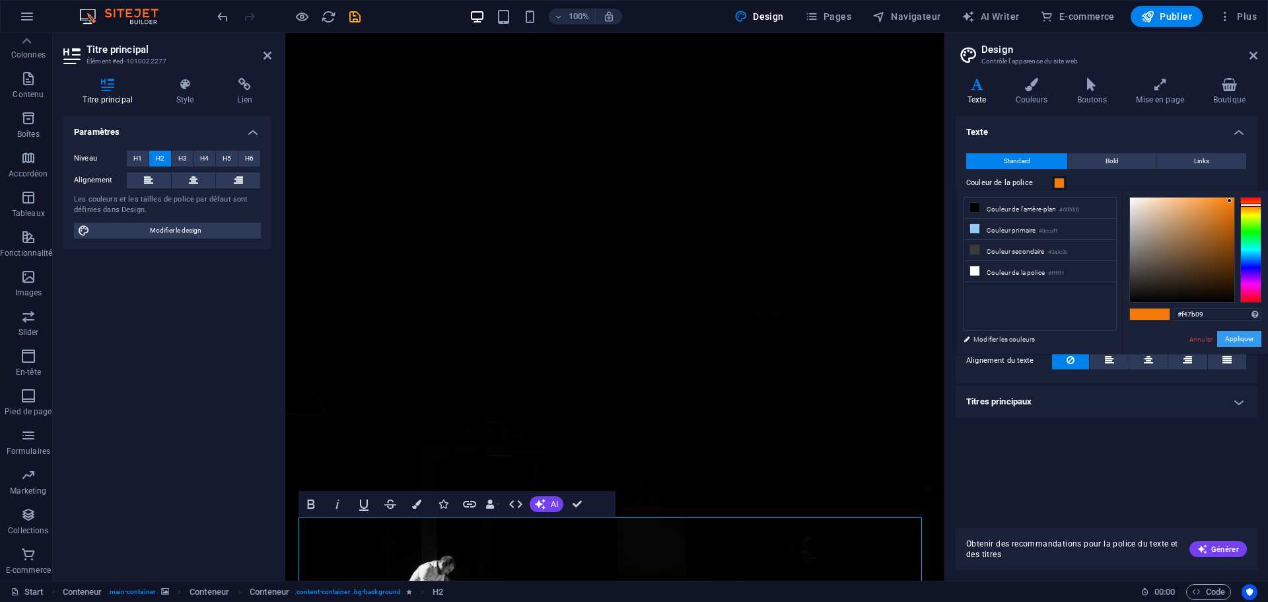
click at [1250, 341] on button "Appliquer" at bounding box center [1239, 339] width 44 height 16
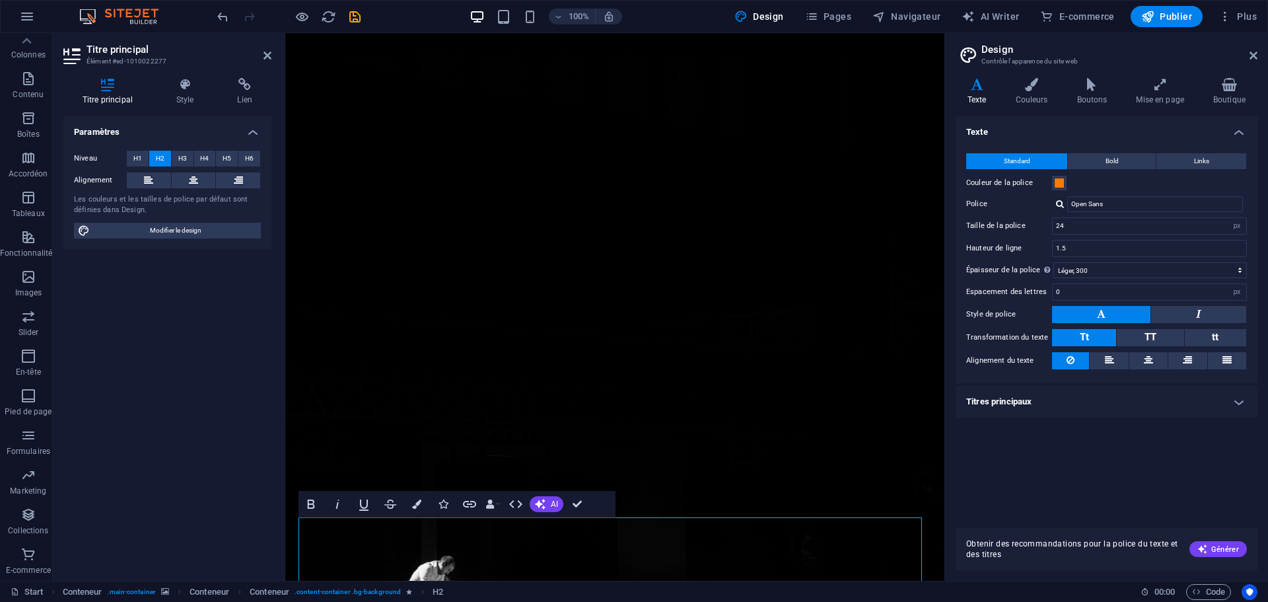
click at [1256, 50] on h2 "Design" at bounding box center [1119, 50] width 276 height 12
click at [1256, 56] on icon at bounding box center [1254, 55] width 8 height 11
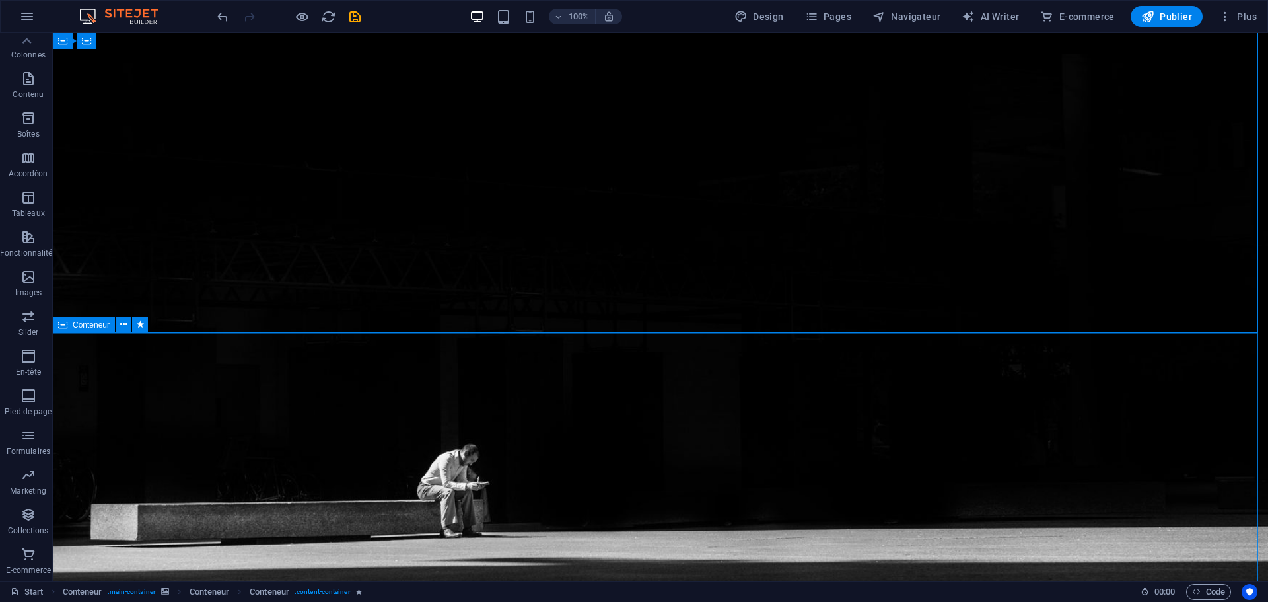
scroll to position [250, 0]
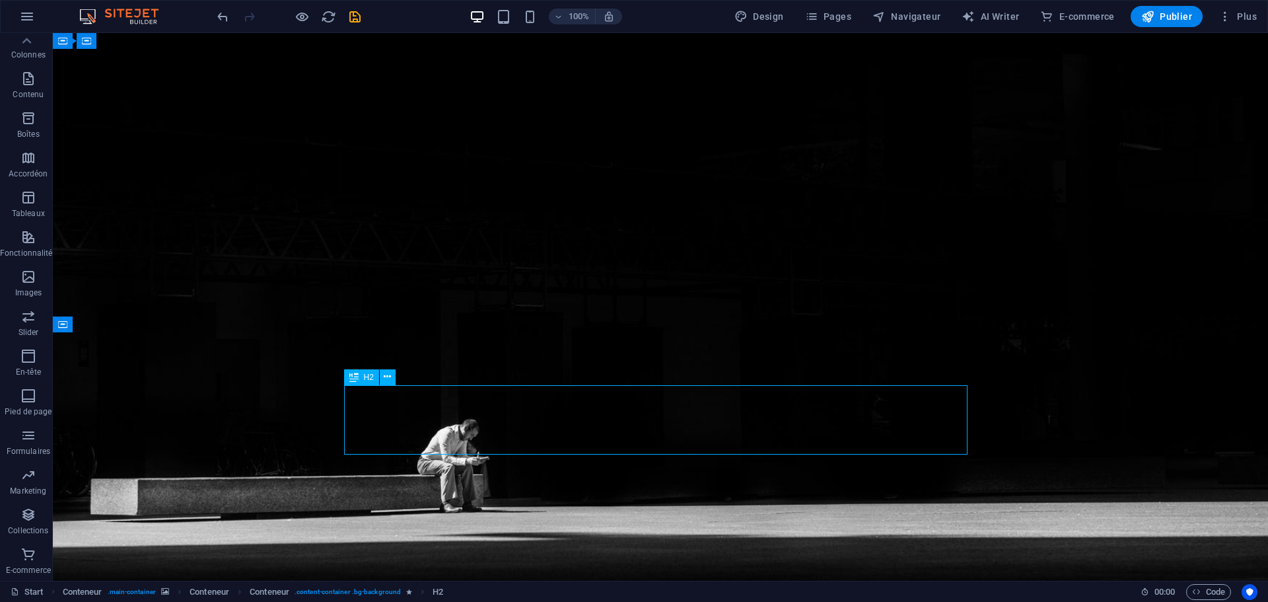
scroll to position [118, 0]
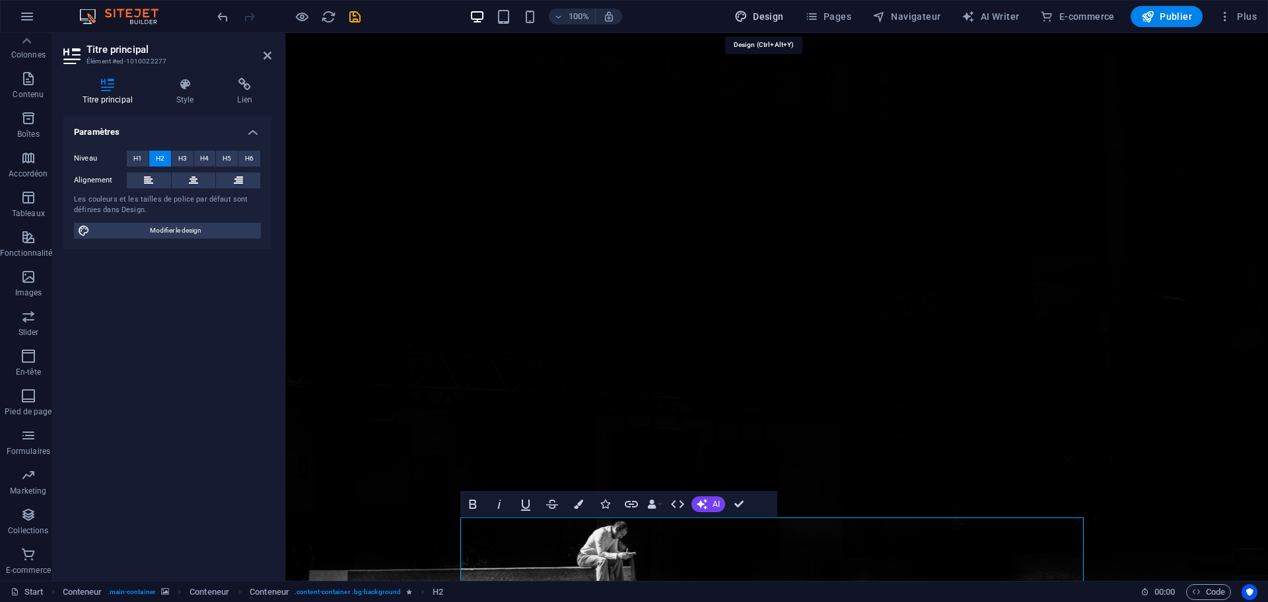
click at [771, 12] on span "Design" at bounding box center [759, 16] width 50 height 13
select select "px"
select select "300"
select select "px"
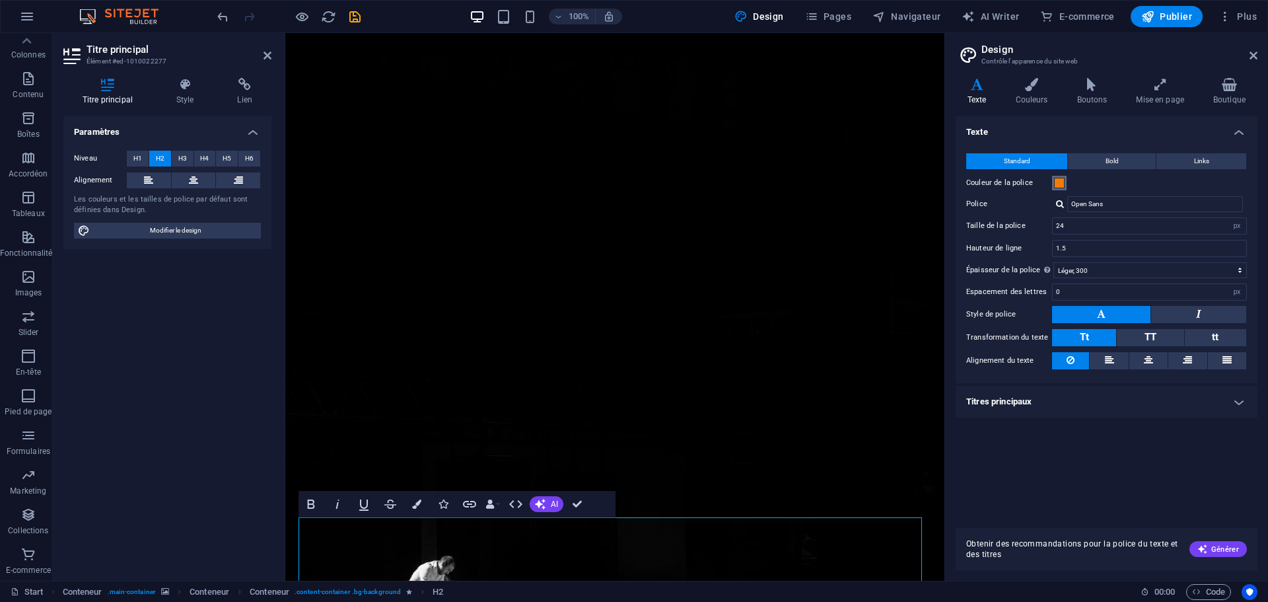
click at [1057, 178] on span at bounding box center [1059, 183] width 11 height 11
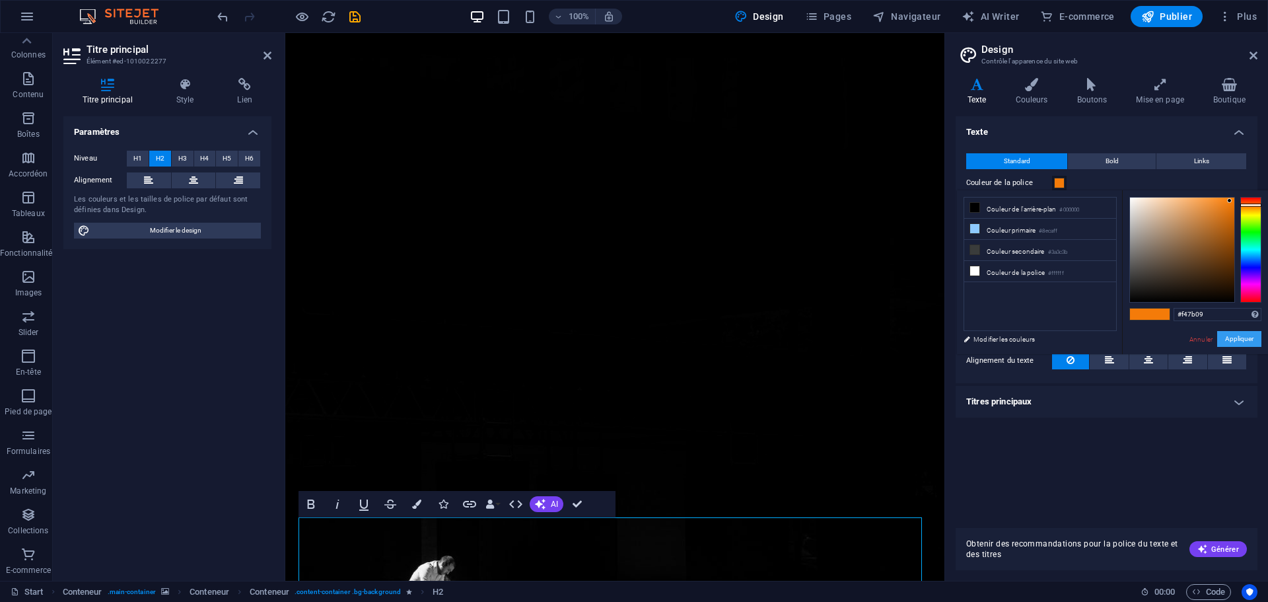
click at [1230, 334] on button "Appliquer" at bounding box center [1239, 339] width 44 height 16
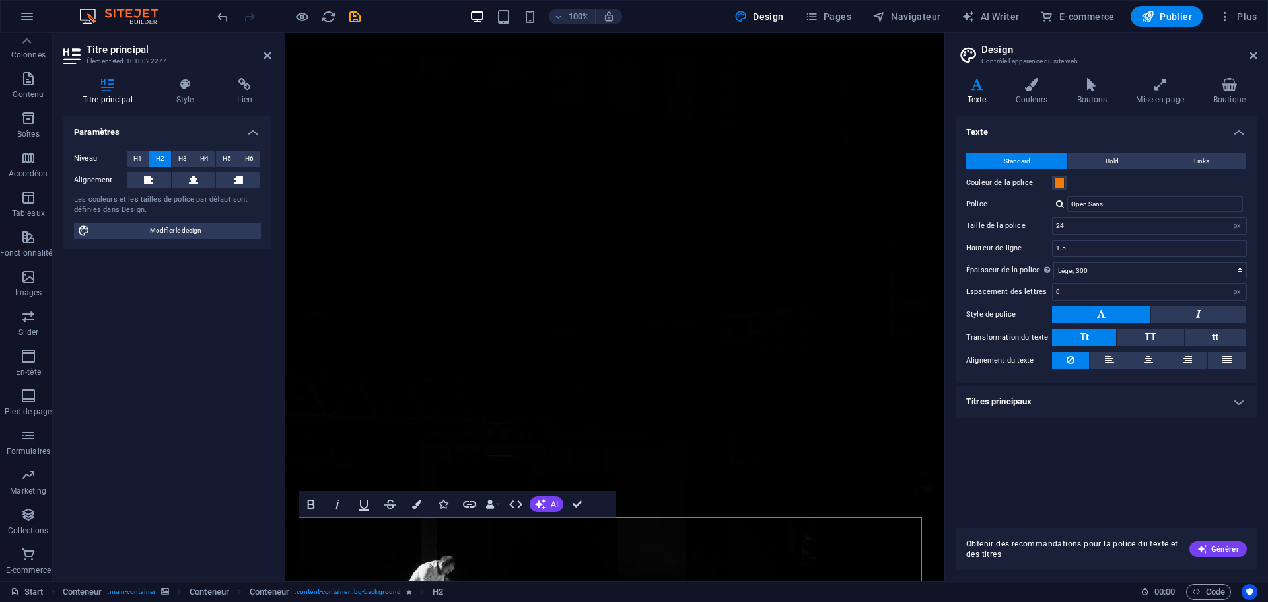
click at [1198, 447] on div "Texte Standard Bold Links Couleur de la police Police Open Sans Taille de la po…" at bounding box center [1107, 316] width 302 height 401
click at [1252, 55] on icon at bounding box center [1254, 55] width 8 height 11
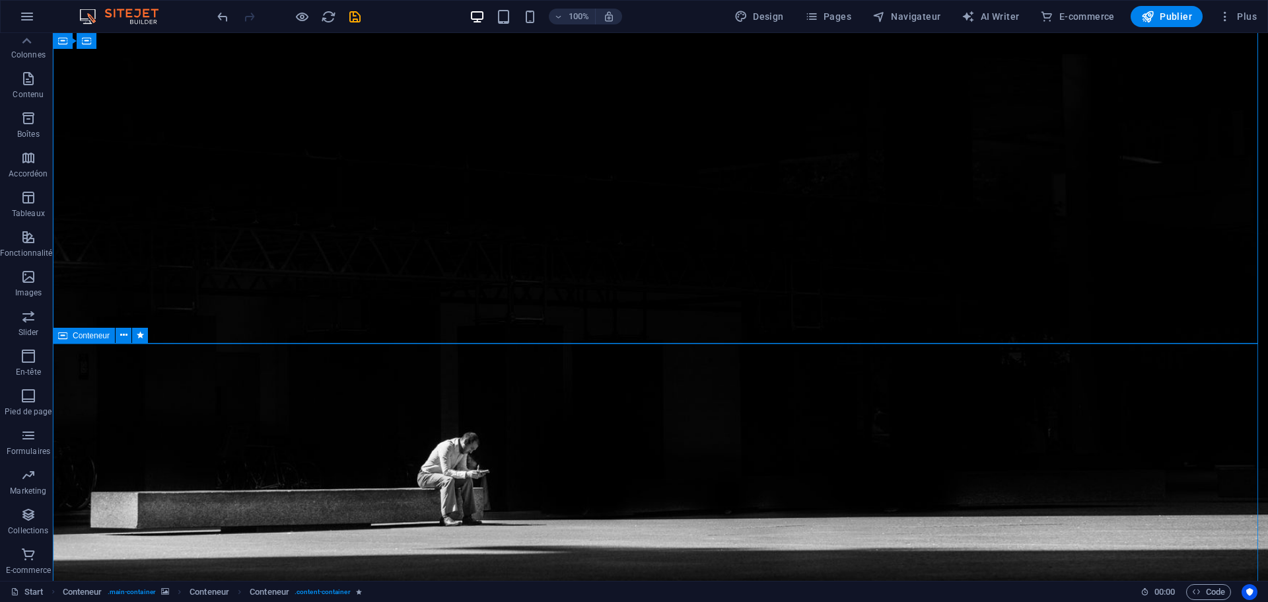
scroll to position [269, 0]
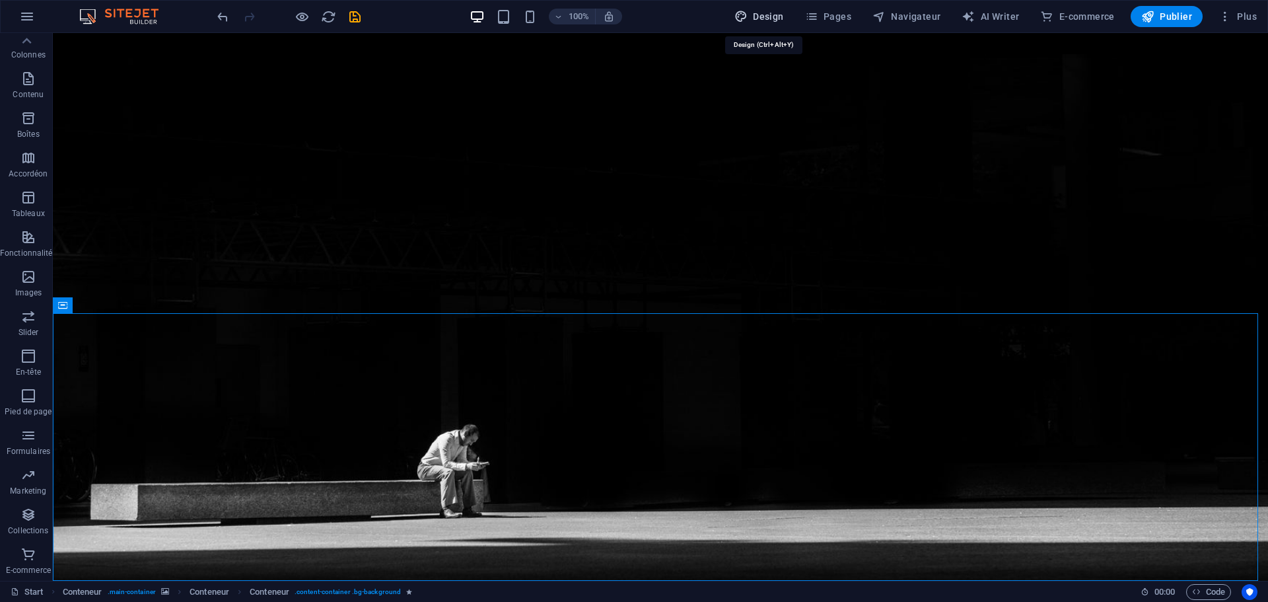
click at [765, 17] on span "Design" at bounding box center [759, 16] width 50 height 13
select select "px"
select select "300"
select select "px"
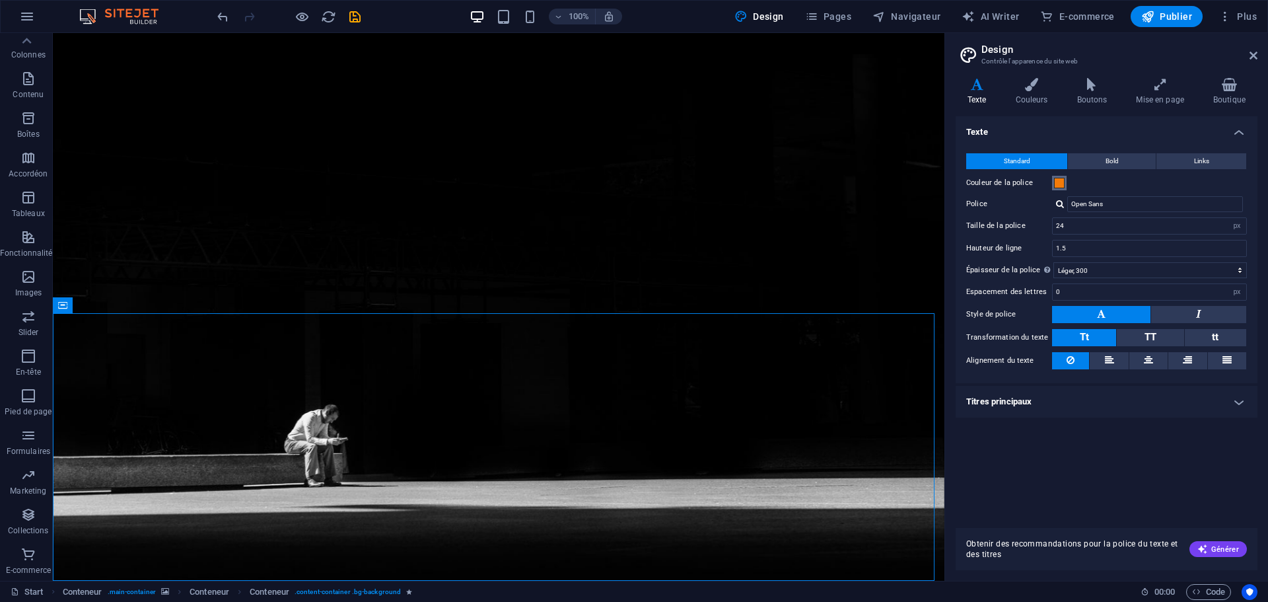
click at [1059, 182] on span at bounding box center [1059, 183] width 11 height 11
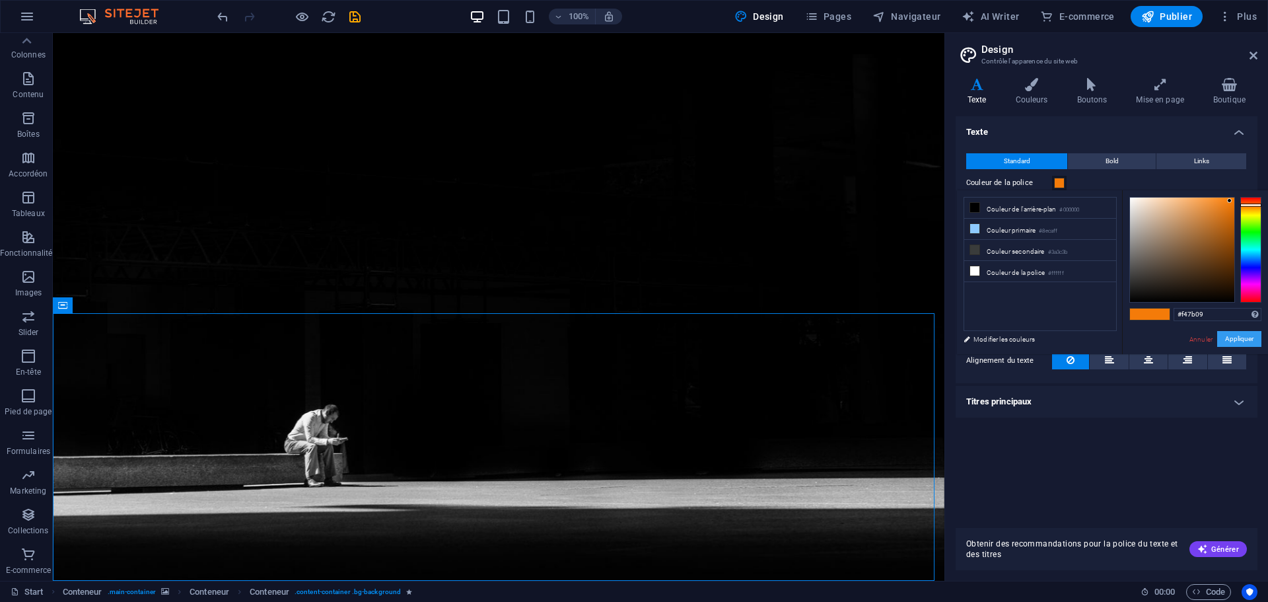
click at [1233, 336] on button "Appliquer" at bounding box center [1239, 339] width 44 height 16
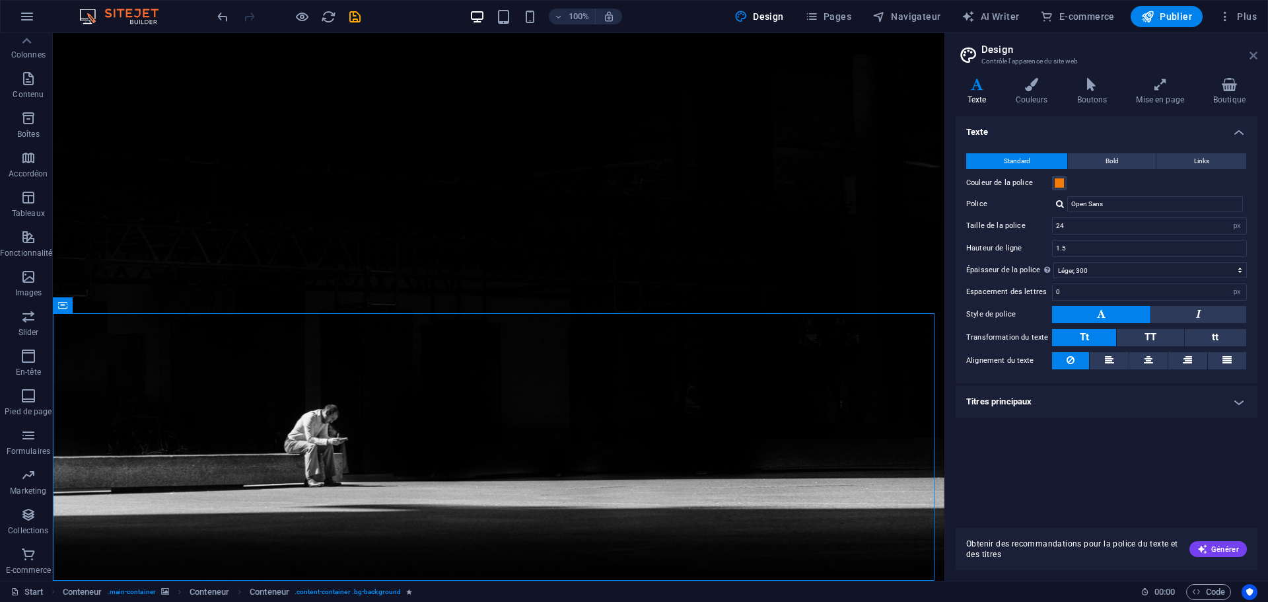
click at [1253, 58] on icon at bounding box center [1254, 55] width 8 height 11
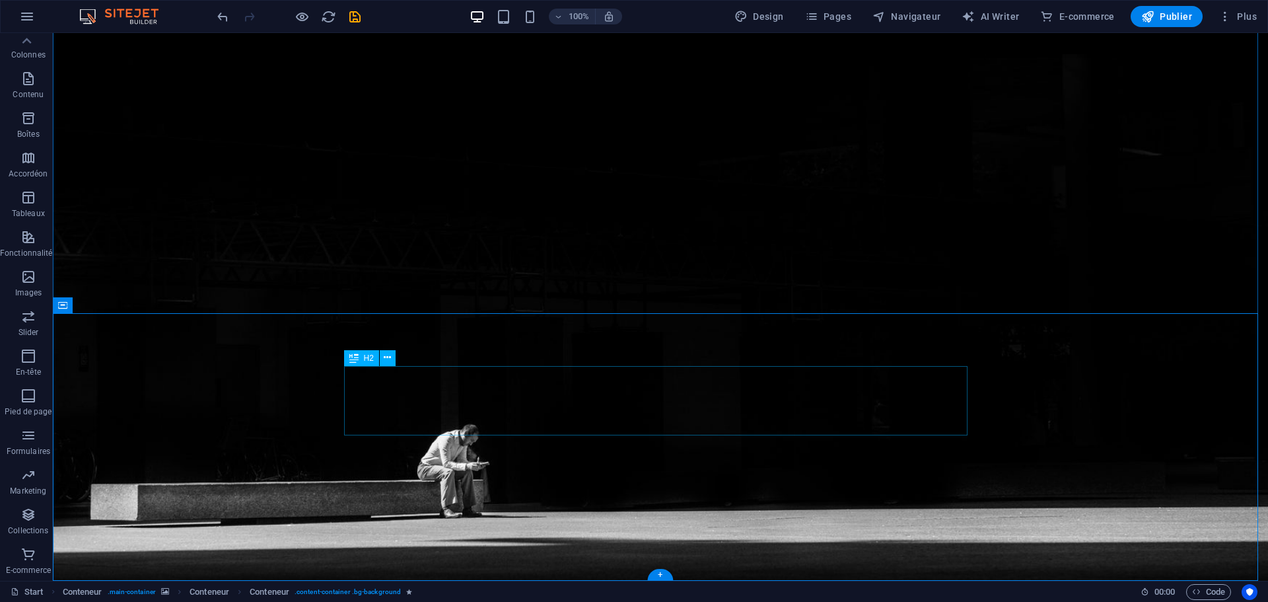
click at [389, 361] on icon at bounding box center [387, 358] width 7 height 14
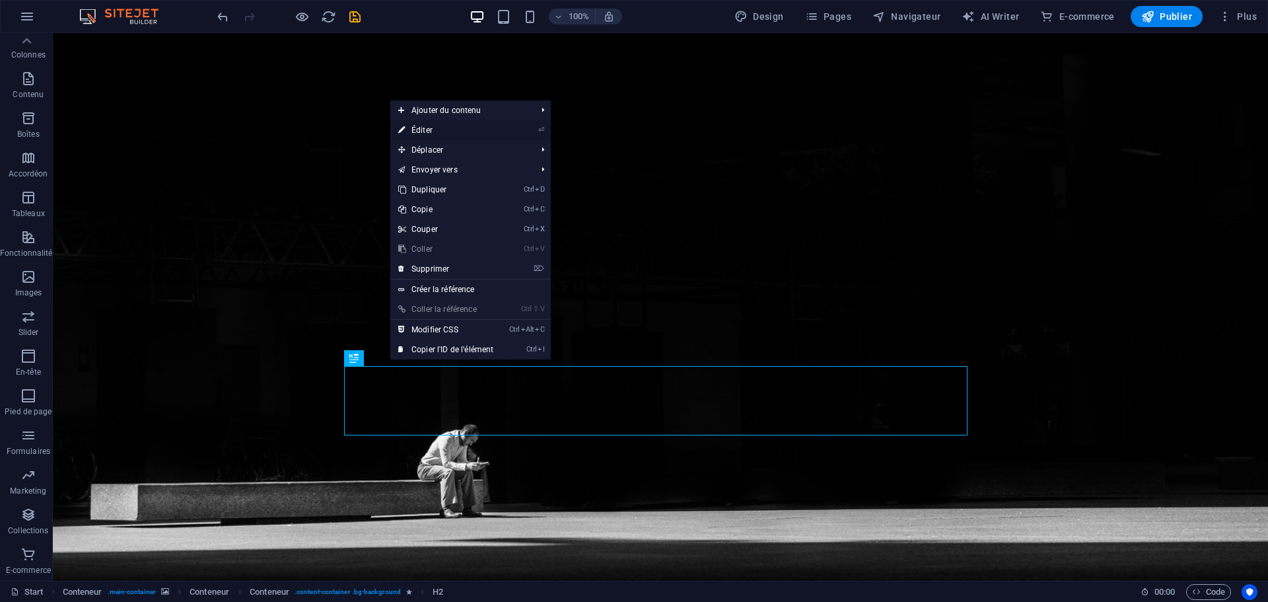
click at [451, 131] on link "⏎ Éditer" at bounding box center [445, 130] width 111 height 20
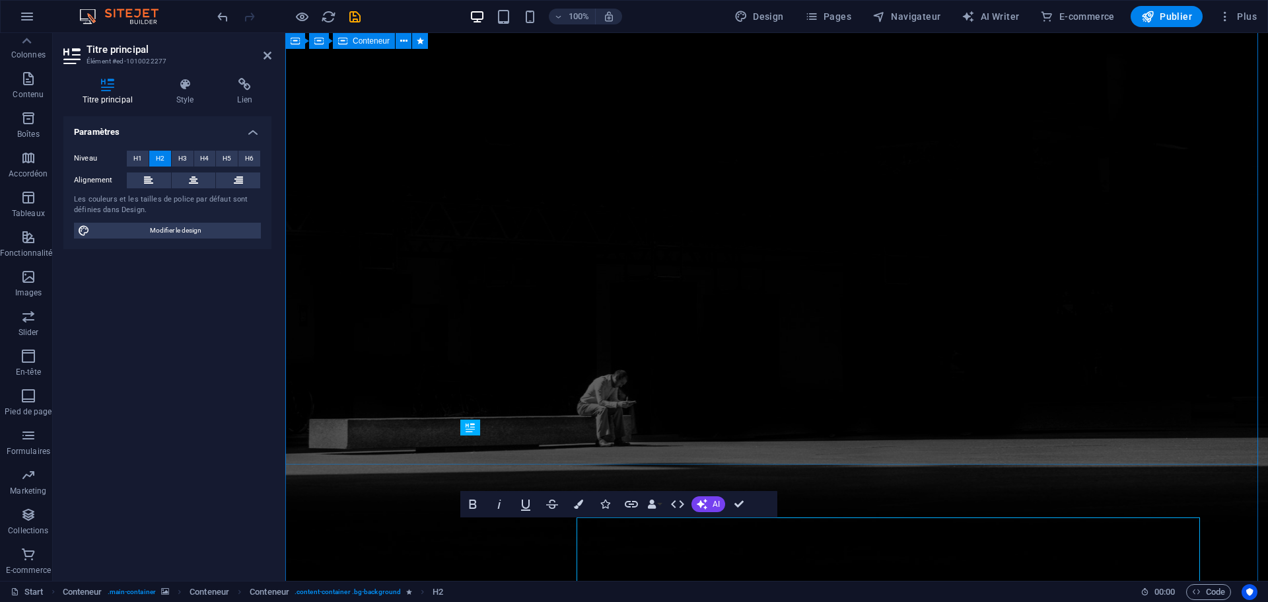
scroll to position [118, 0]
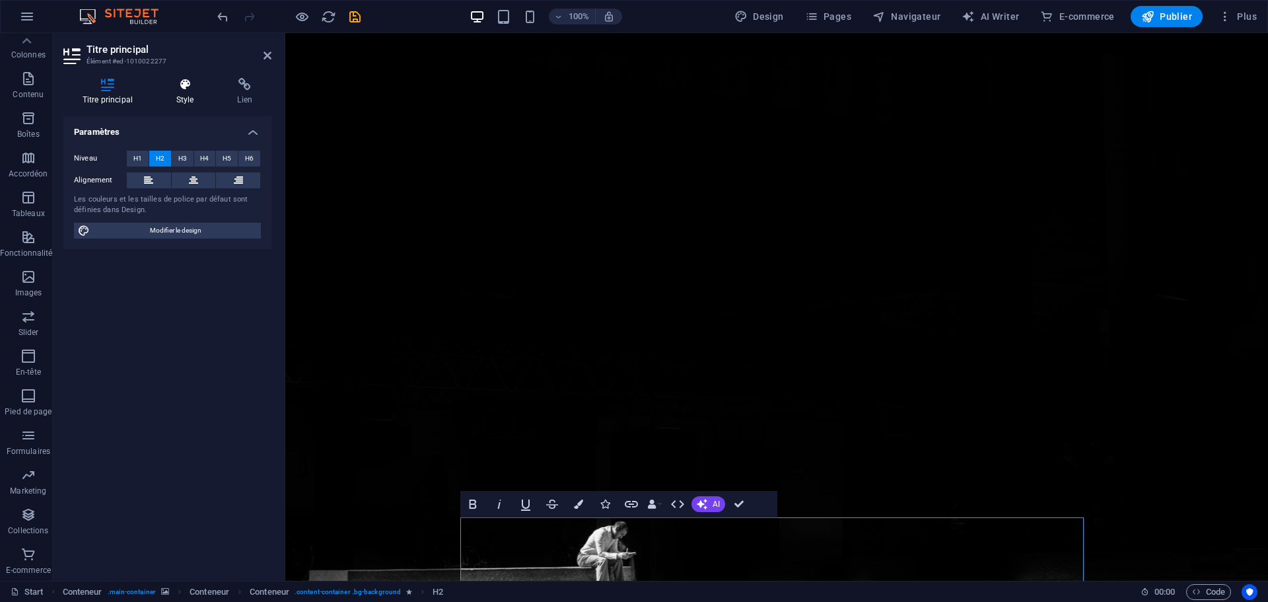
click at [176, 96] on h4 "Style" at bounding box center [187, 92] width 61 height 28
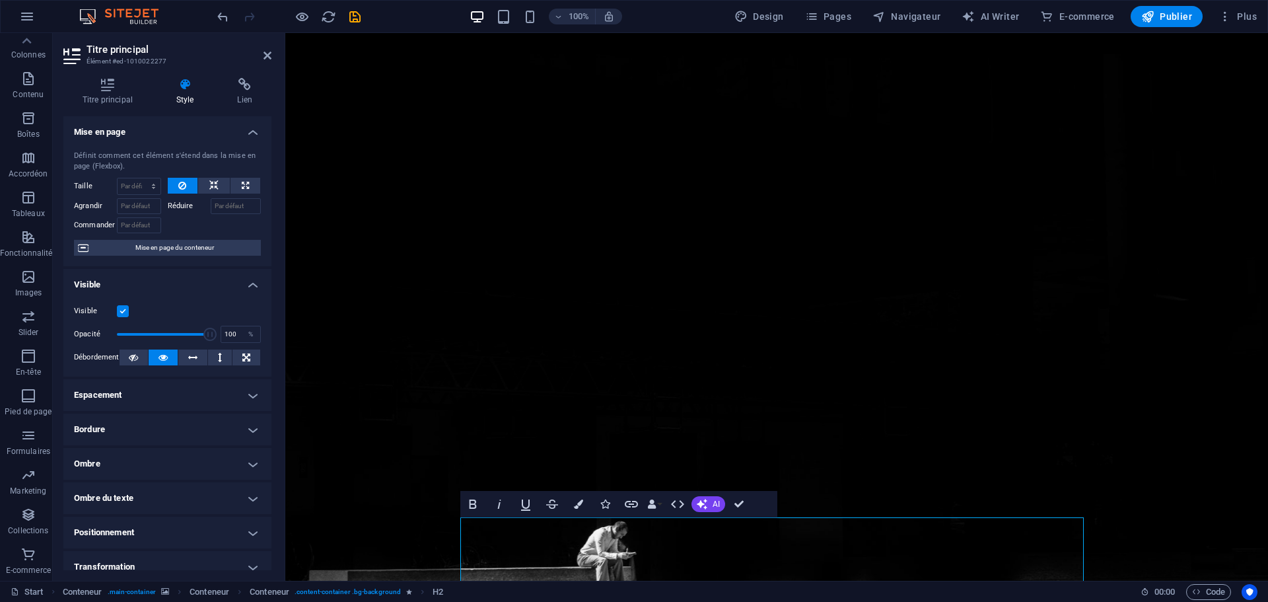
click at [125, 280] on h4 "Visible" at bounding box center [167, 281] width 208 height 24
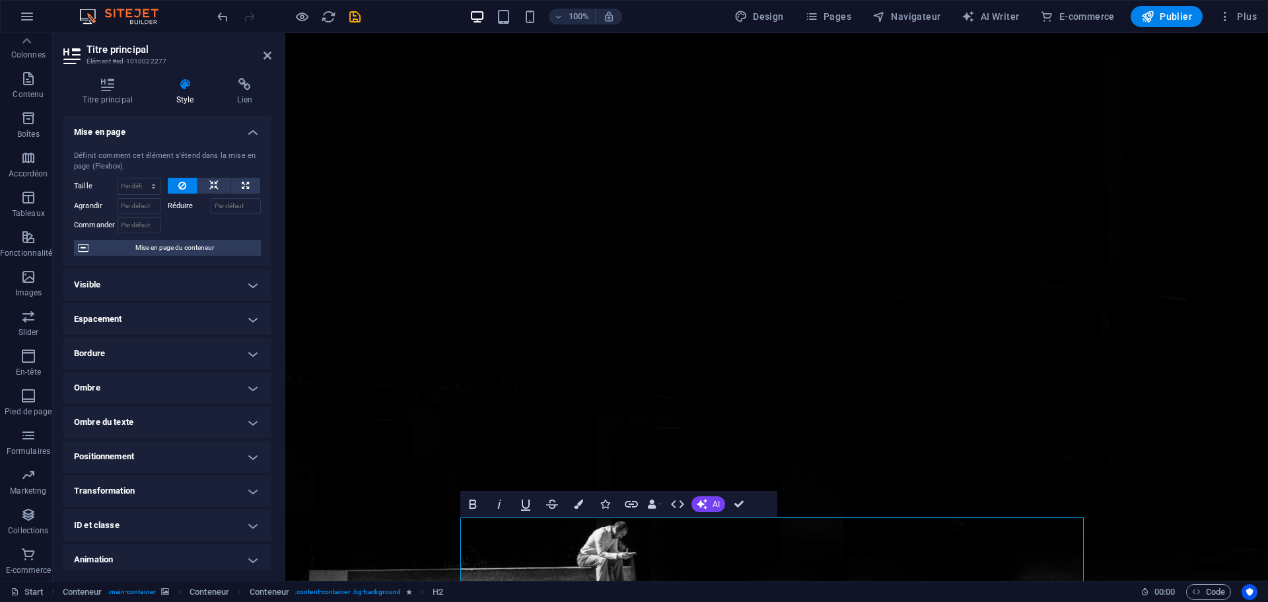
click at [125, 280] on h4 "Visible" at bounding box center [167, 285] width 208 height 32
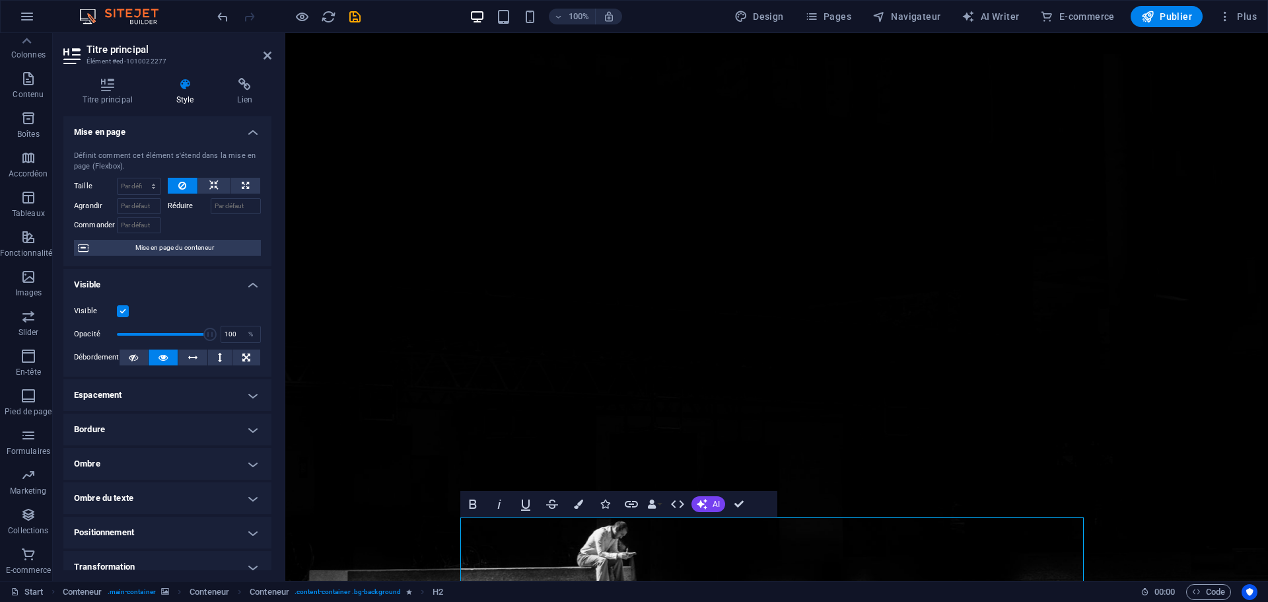
click at [125, 280] on h4 "Visible" at bounding box center [167, 281] width 208 height 24
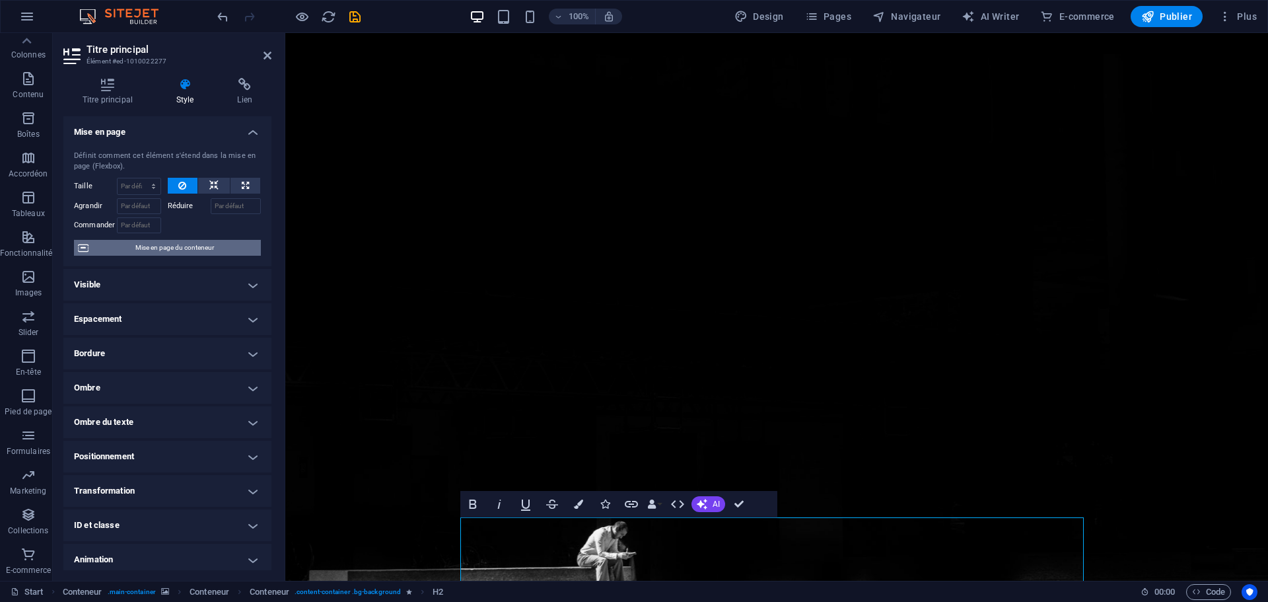
click at [141, 252] on span "Mise en page du conteneur" at bounding box center [174, 248] width 164 height 16
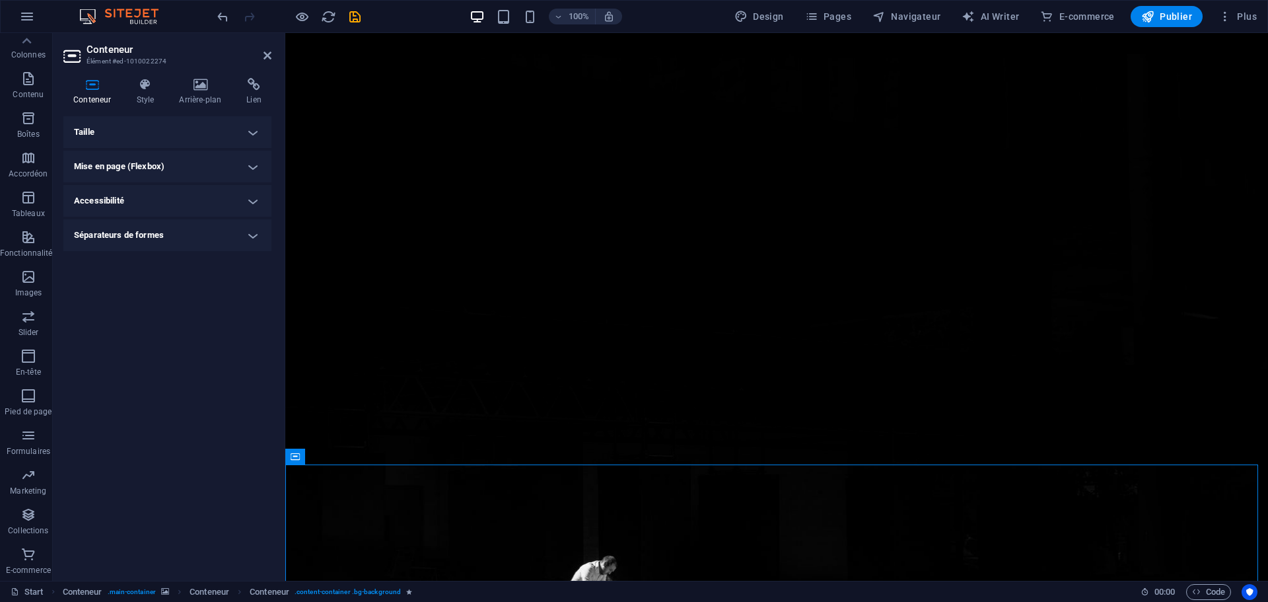
click at [158, 135] on h4 "Taille" at bounding box center [167, 132] width 208 height 32
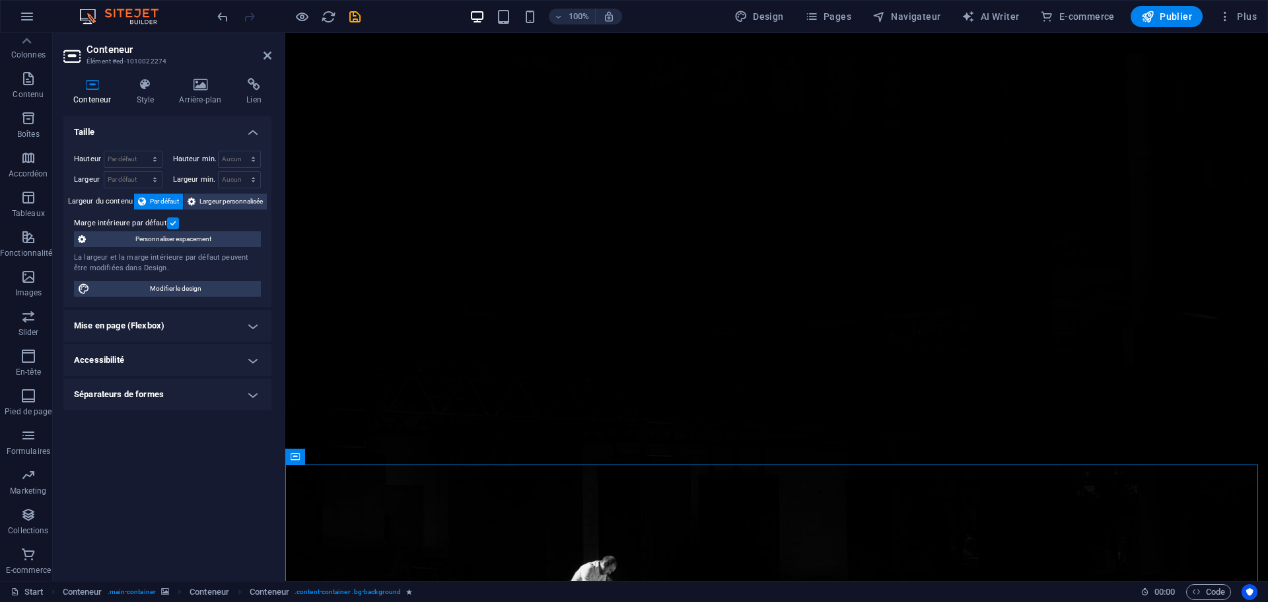
click at [162, 322] on h4 "Mise en page (Flexbox)" at bounding box center [167, 326] width 208 height 32
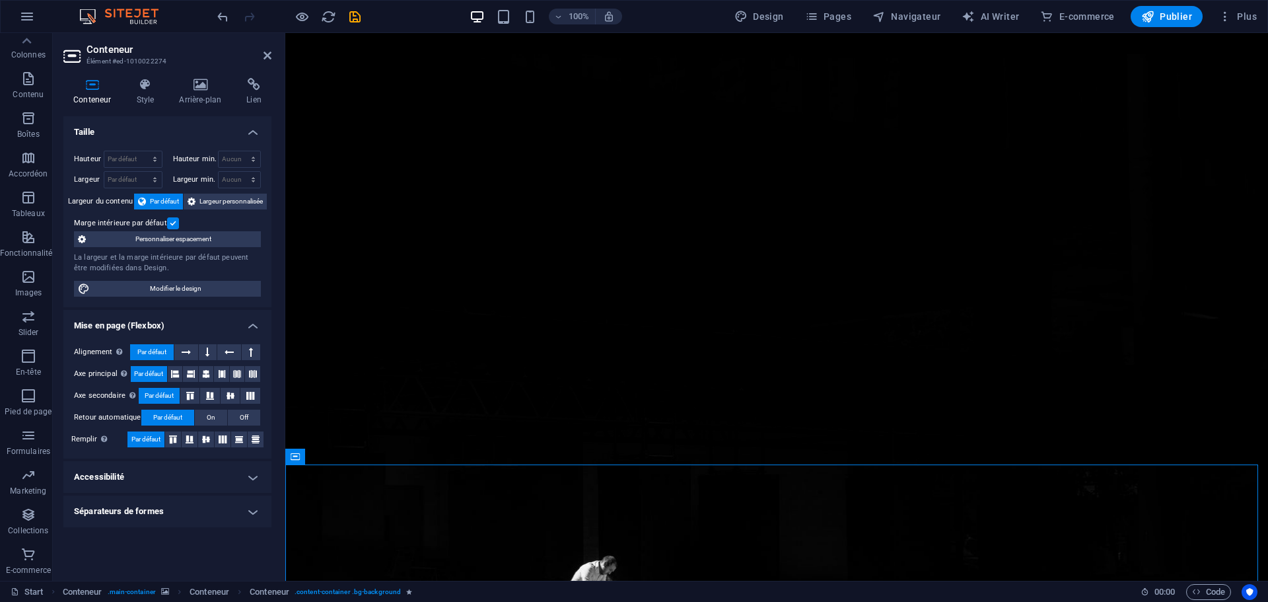
click at [182, 322] on h4 "Mise en page (Flexbox)" at bounding box center [167, 322] width 208 height 24
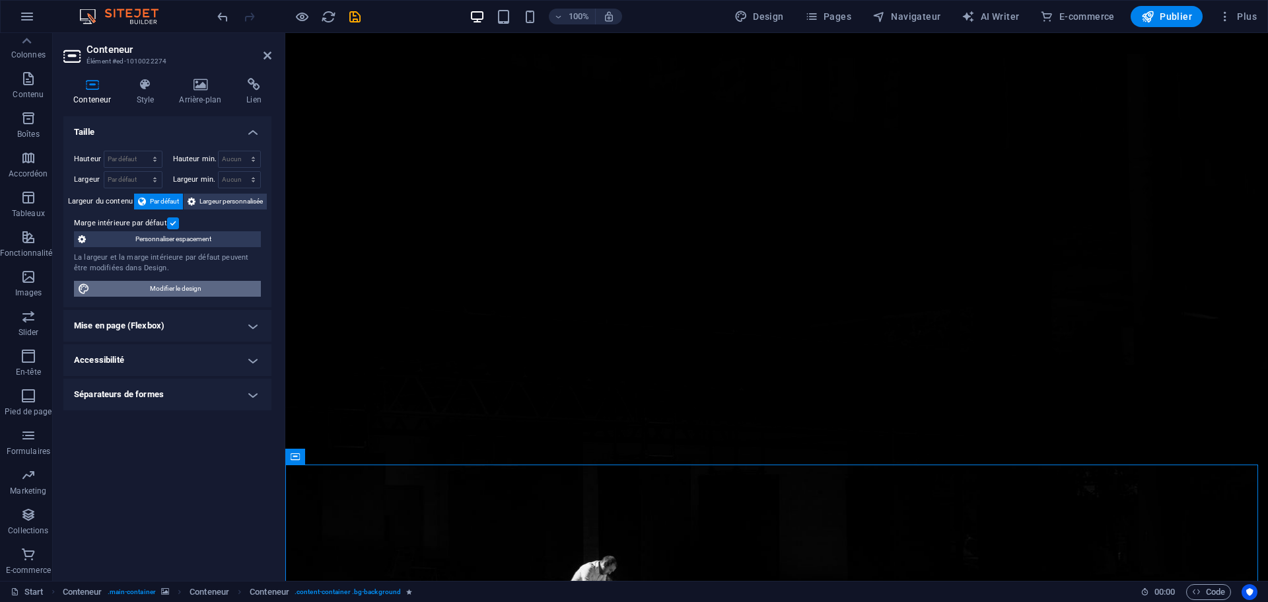
click at [215, 290] on span "Modifier le design" at bounding box center [175, 289] width 163 height 16
select select "rem"
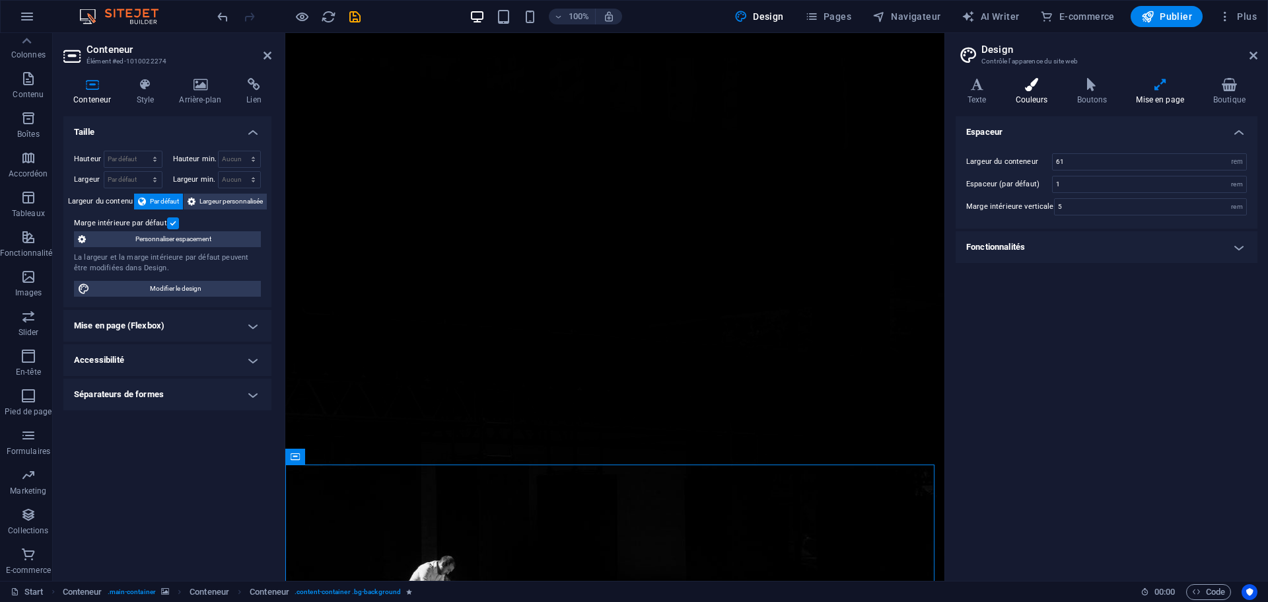
click at [1034, 94] on h4 "Couleurs" at bounding box center [1034, 92] width 61 height 28
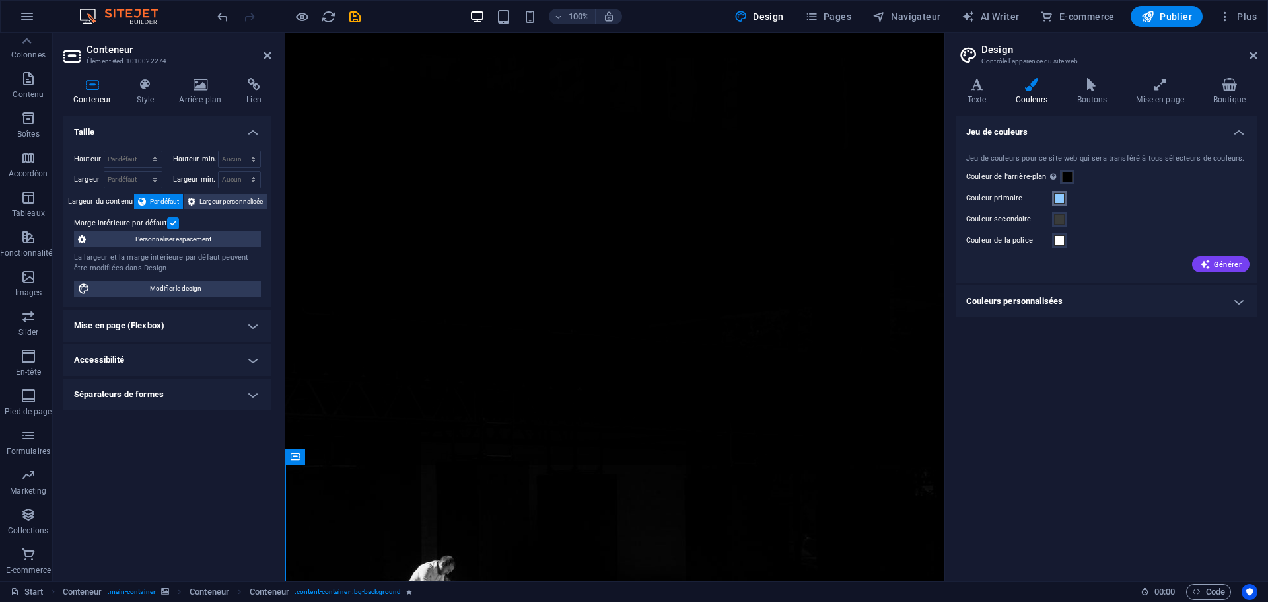
click at [1059, 200] on span at bounding box center [1059, 198] width 11 height 11
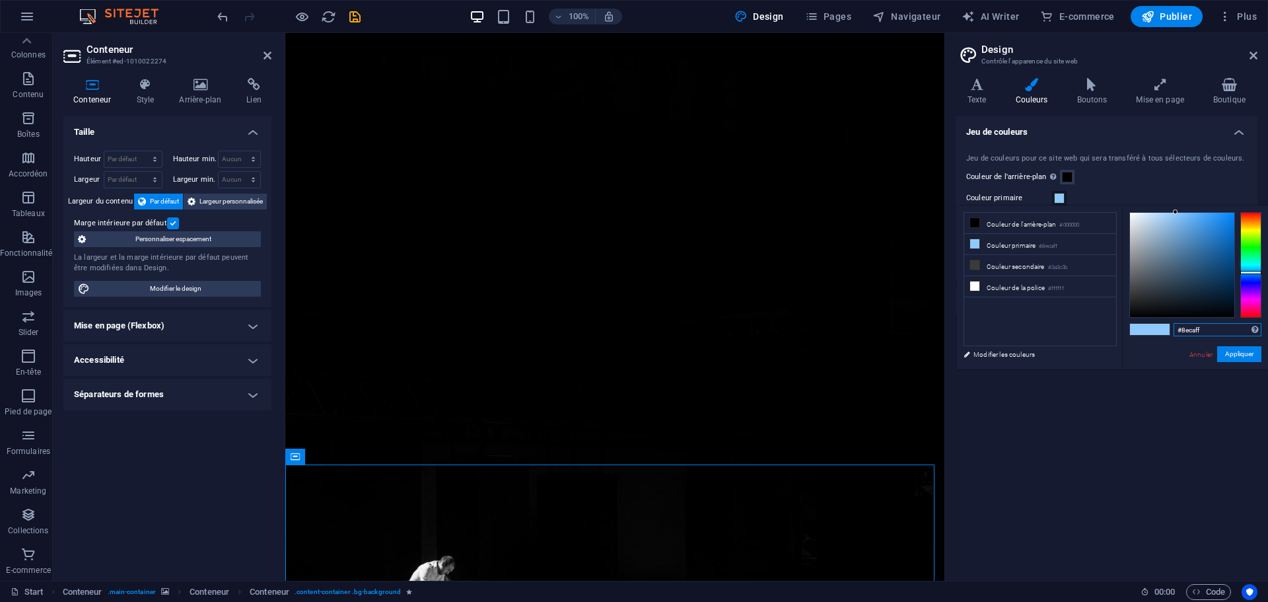
click at [1220, 330] on input "#8ecaff" at bounding box center [1218, 329] width 88 height 13
drag, startPoint x: 1220, startPoint y: 334, endPoint x: 1131, endPoint y: 333, distance: 89.8
click at [1131, 333] on div "#8ecaff Formats pris en charge #0852ed rgb(8, 82, 237) rgba(8, 82, 237, 90%) hs…" at bounding box center [1195, 382] width 146 height 355
paste input "f47b09"
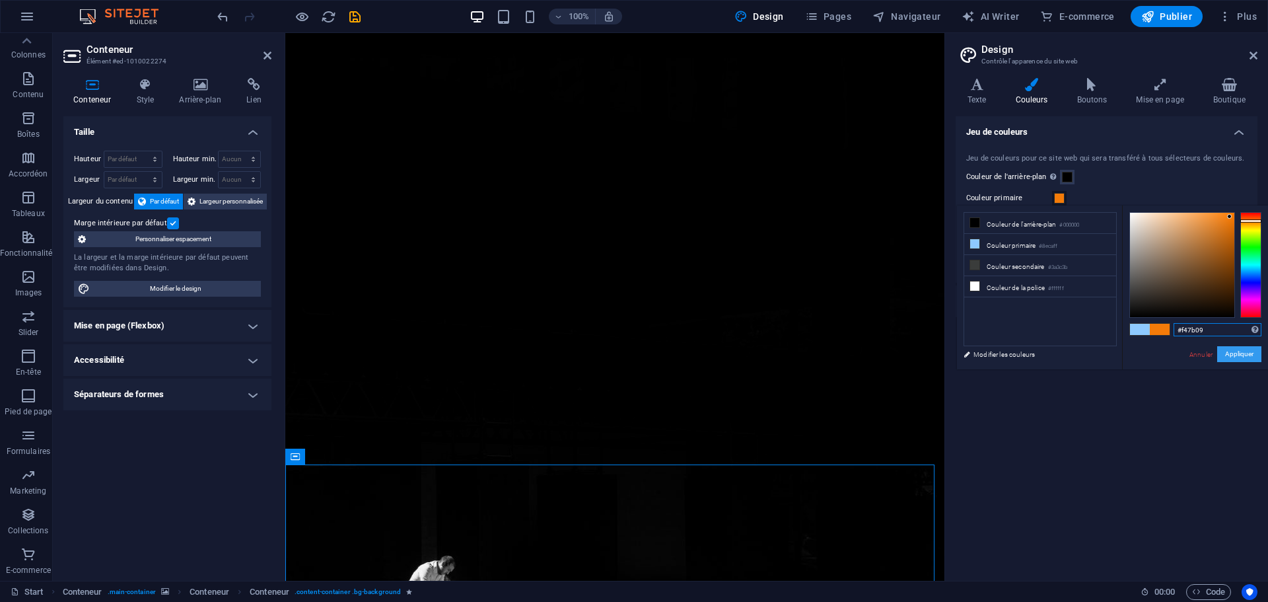
type input "#f47b09"
click at [1244, 353] on button "Appliquer" at bounding box center [1239, 354] width 44 height 16
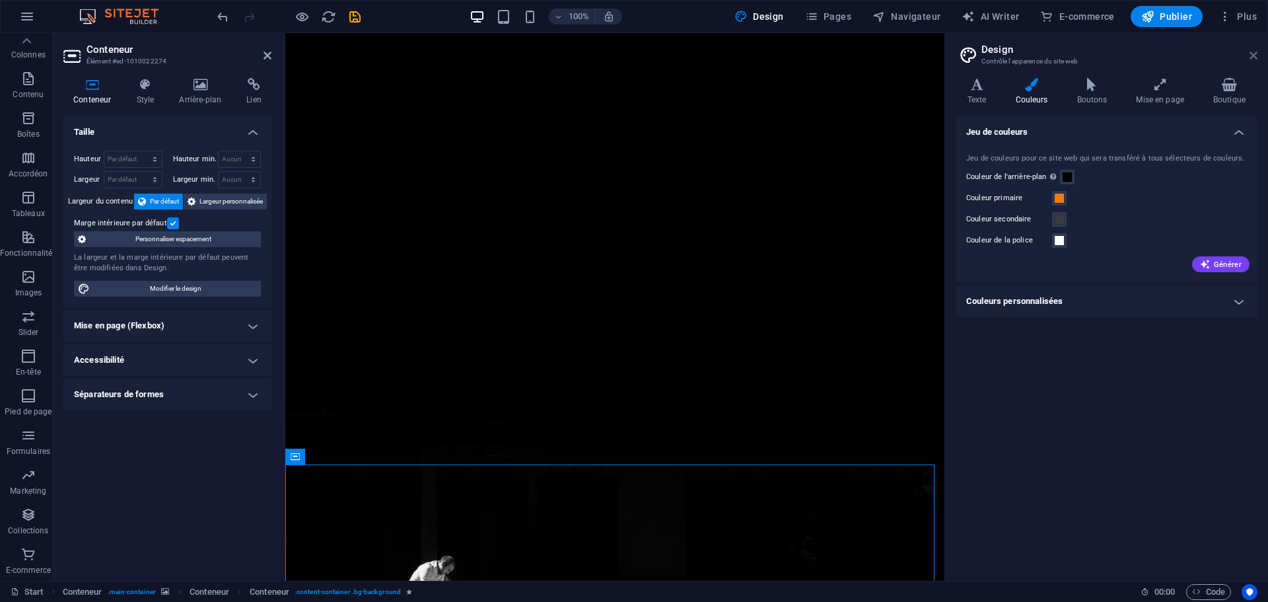
click at [1252, 61] on link at bounding box center [1254, 55] width 8 height 11
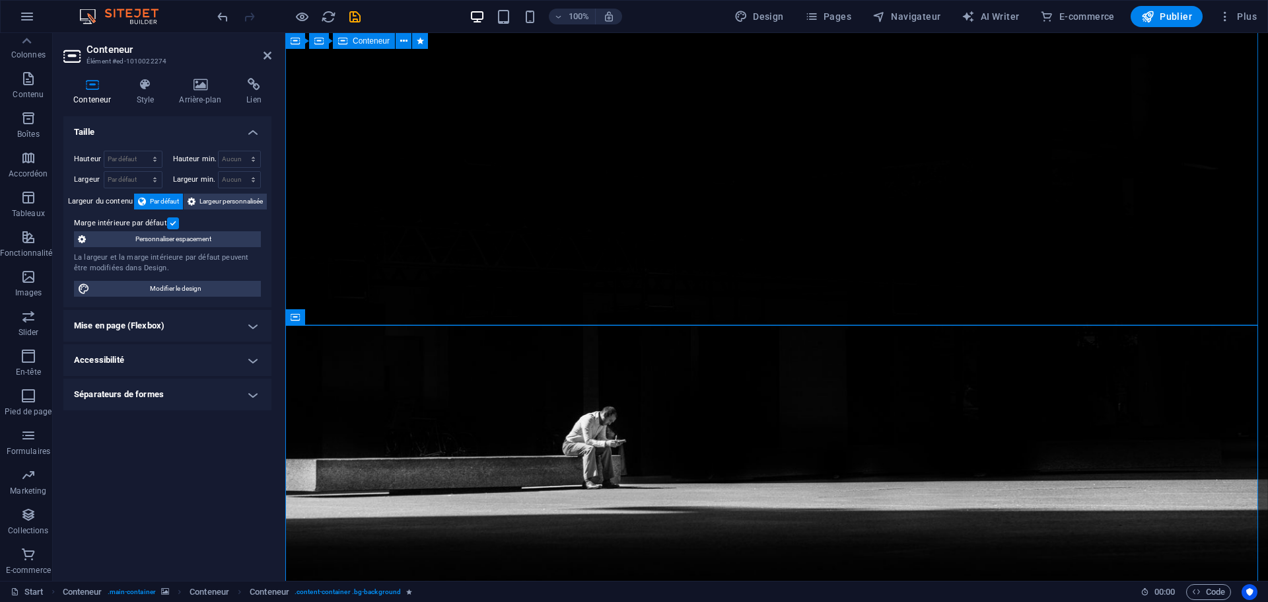
scroll to position [269, 0]
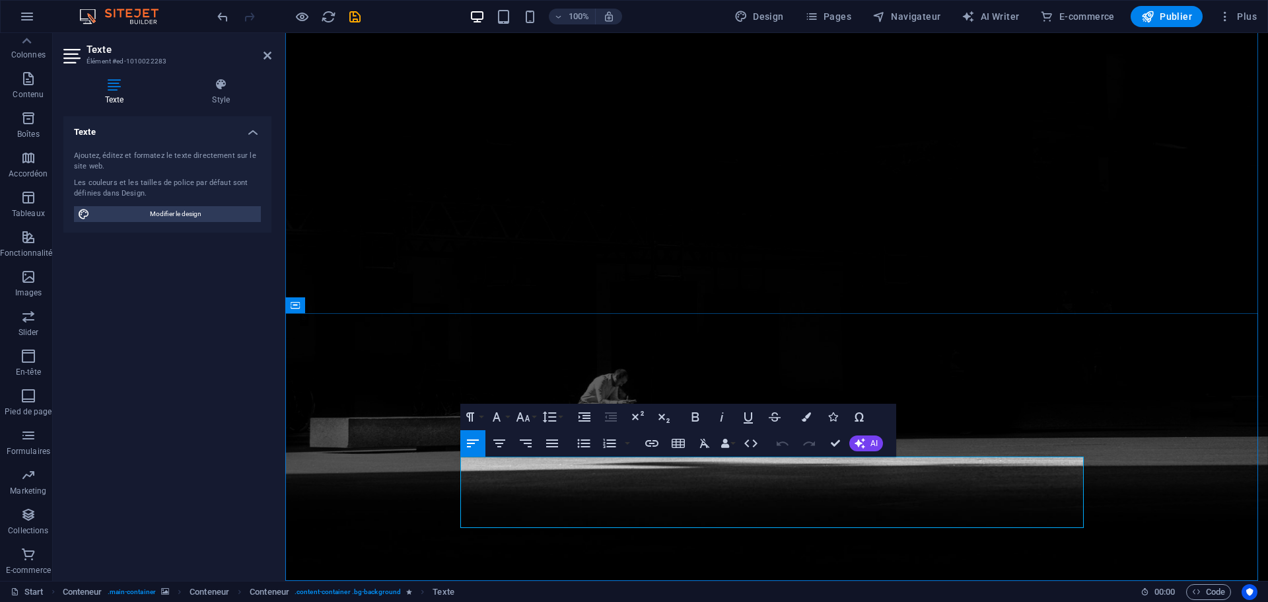
drag, startPoint x: 491, startPoint y: 472, endPoint x: 456, endPoint y: 474, distance: 34.4
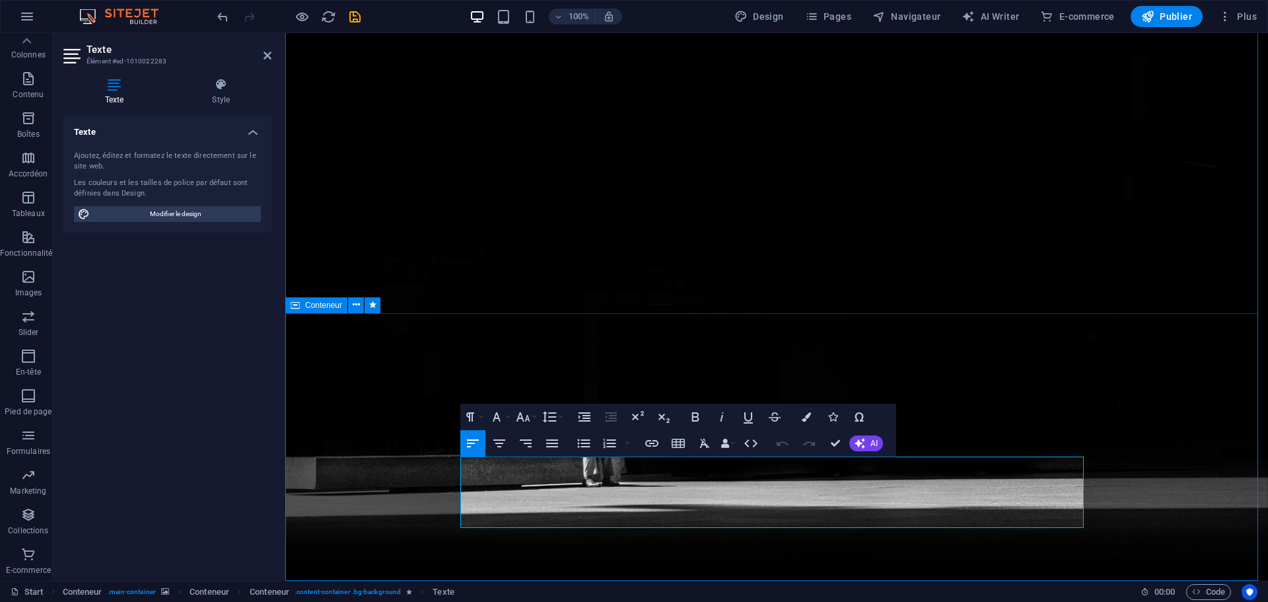
scroll to position [140, 0]
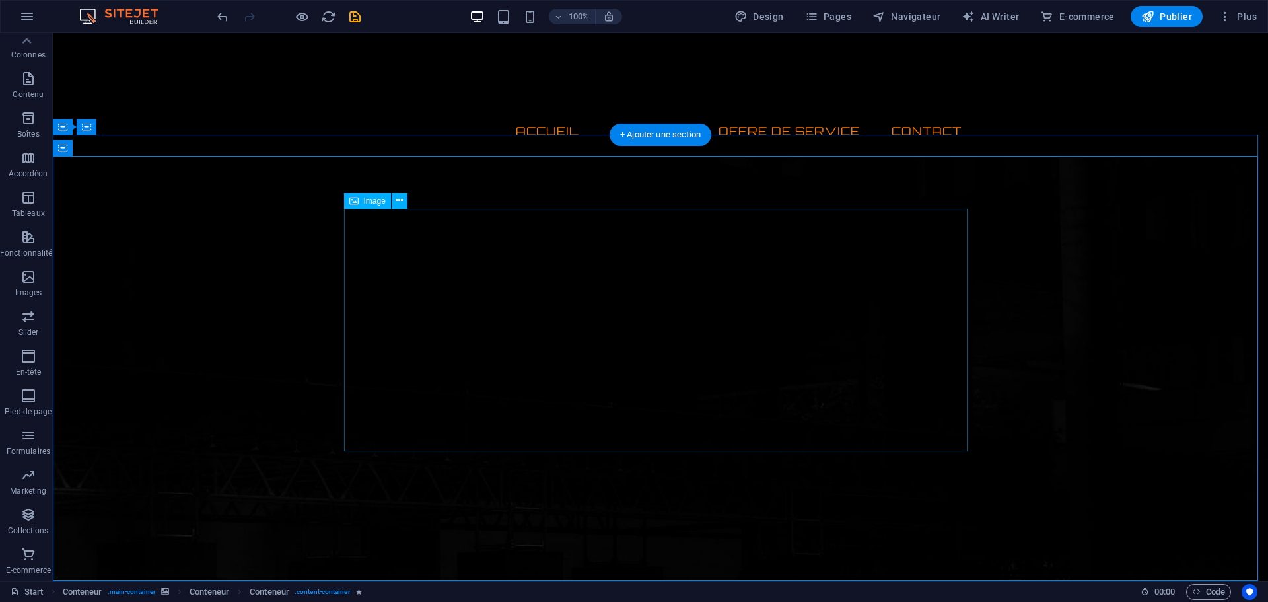
scroll to position [0, 0]
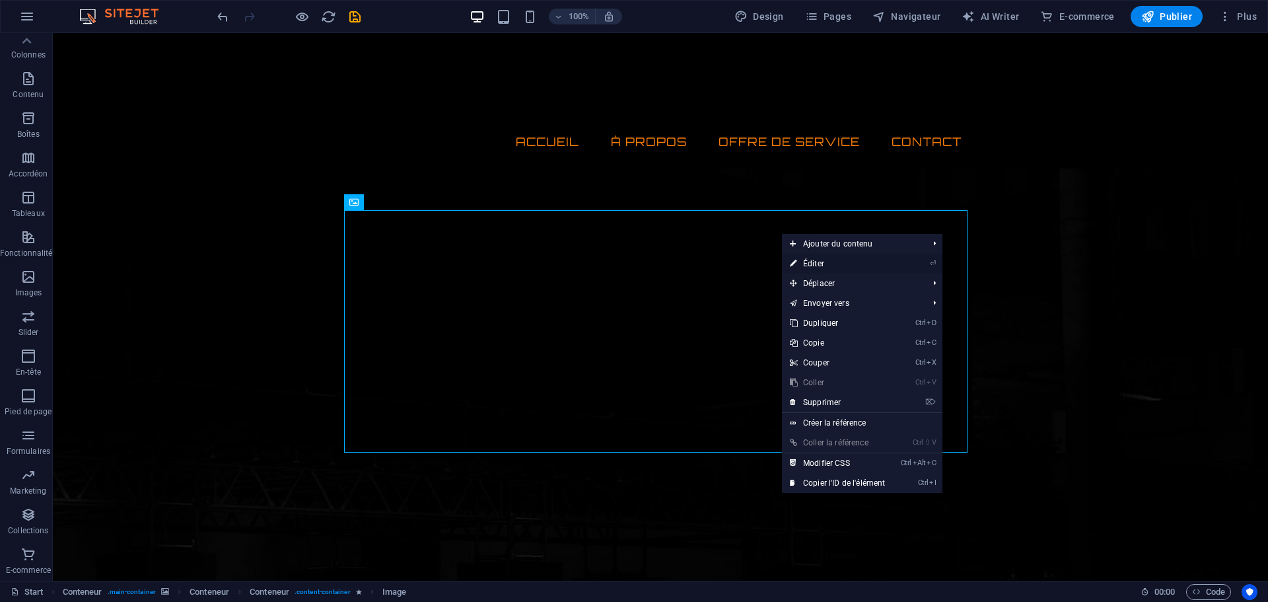
click at [837, 263] on link "⏎ Éditer" at bounding box center [837, 264] width 111 height 20
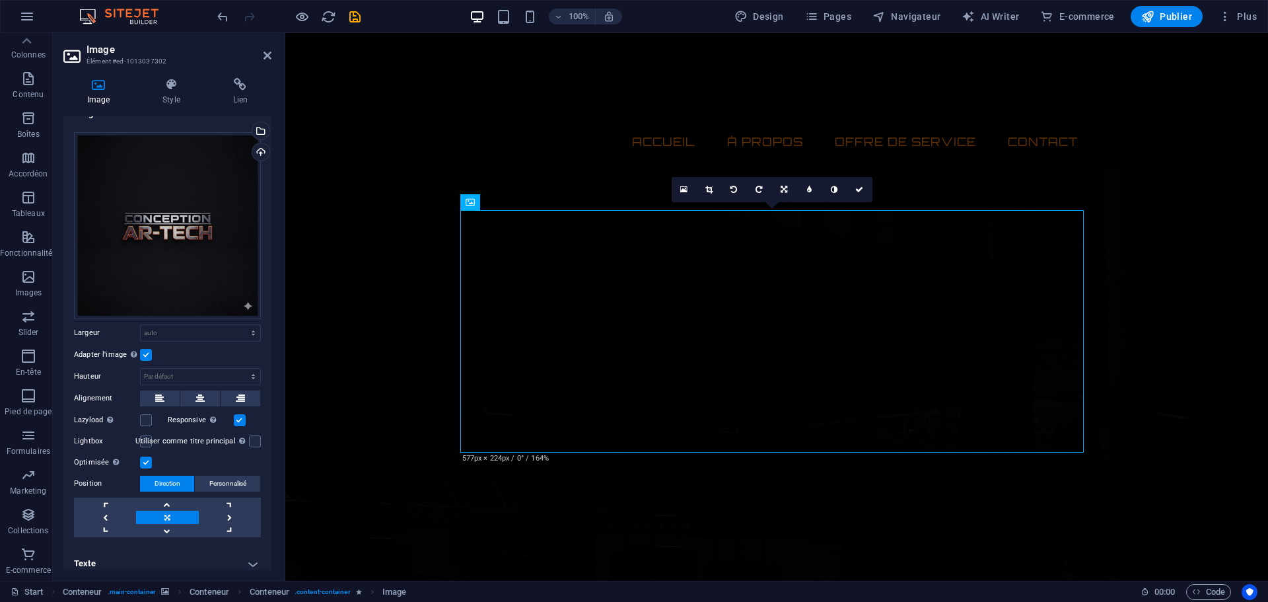
scroll to position [25, 0]
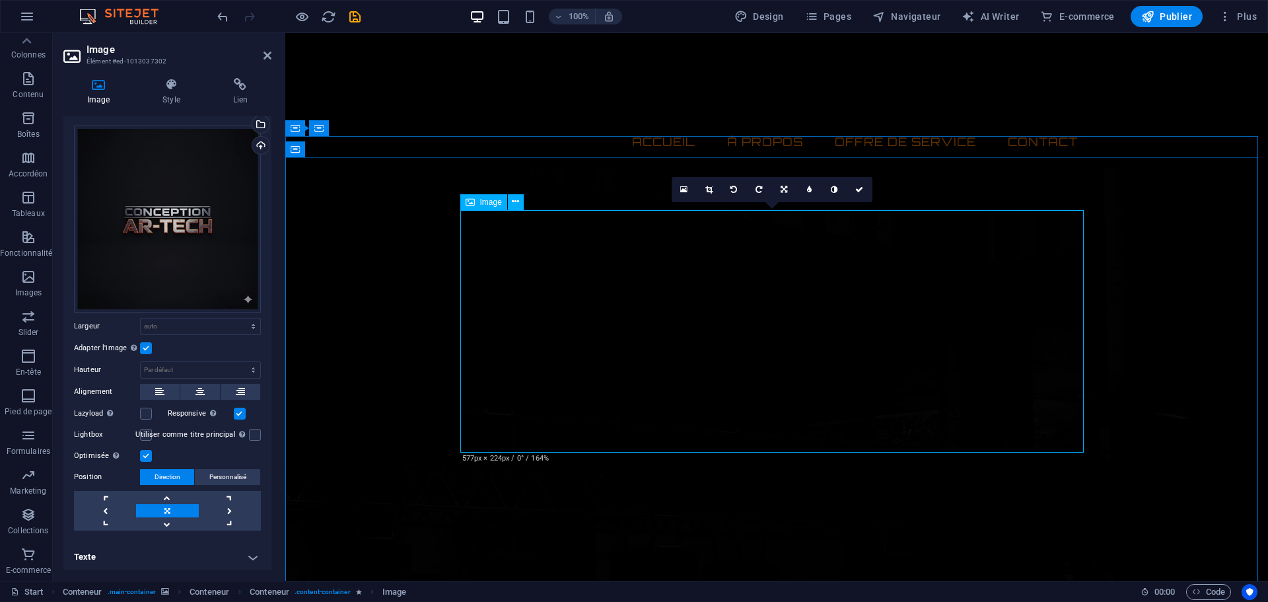
click at [712, 194] on link at bounding box center [709, 189] width 25 height 25
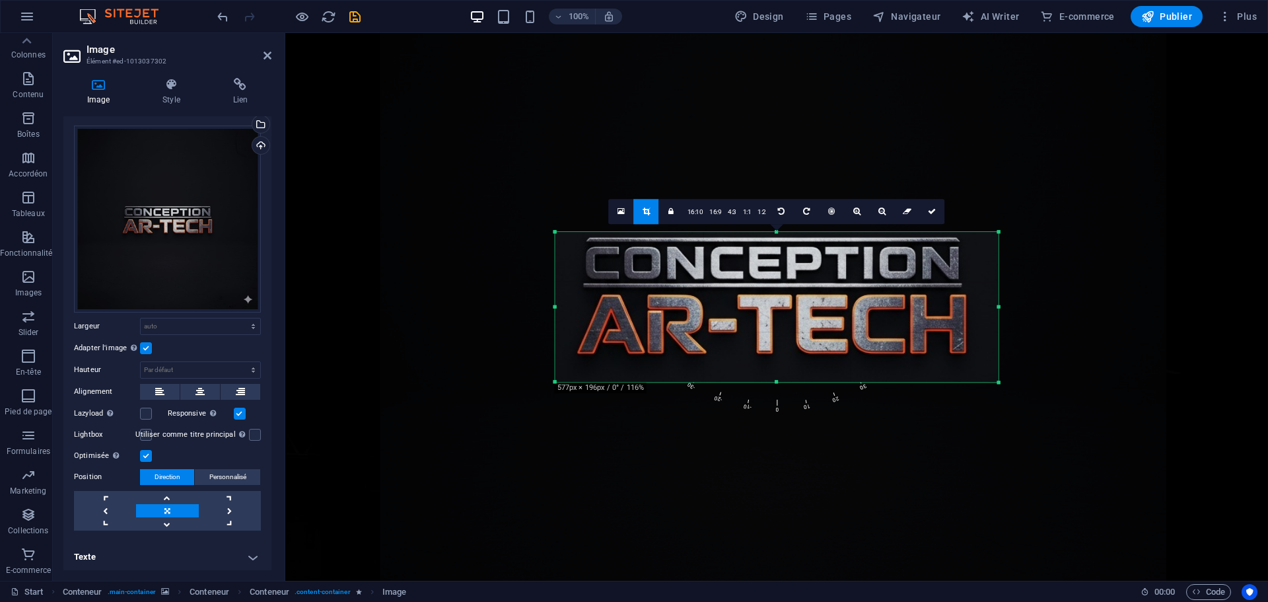
drag, startPoint x: 777, startPoint y: 221, endPoint x: 778, endPoint y: 243, distance: 21.8
click at [778, 243] on div "180 170 160 150 140 130 120 110 100 90 80 70 60 50 40 30 20 10 0 -10 -20 -30 -4…" at bounding box center [776, 307] width 443 height 150
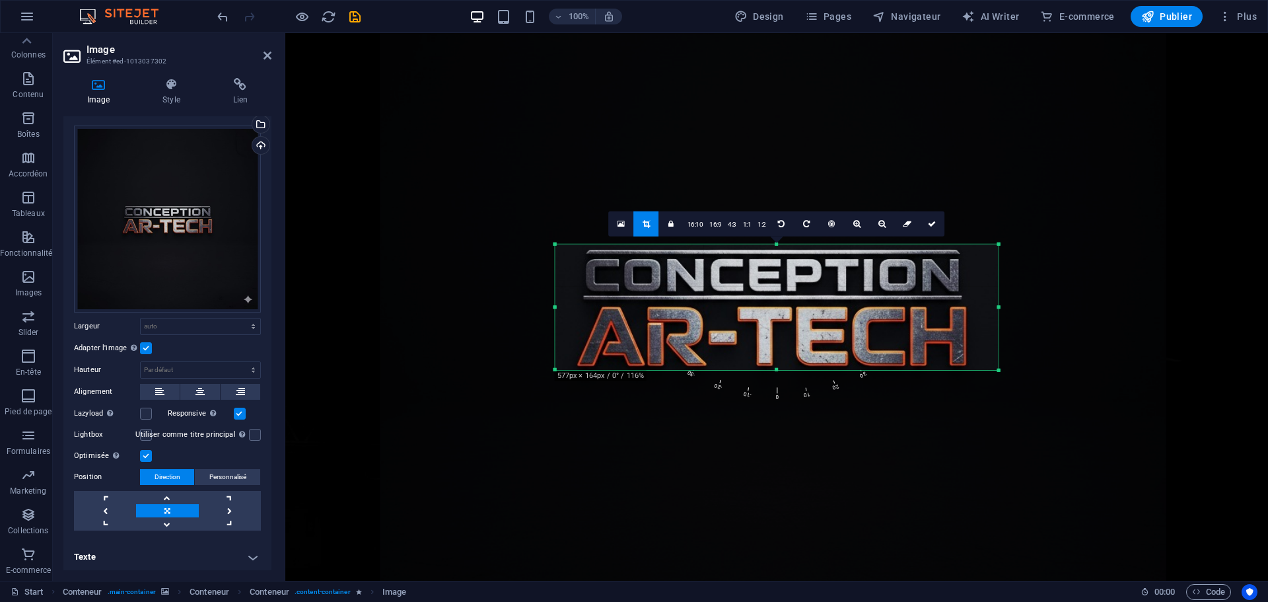
drag, startPoint x: 779, startPoint y: 384, endPoint x: 781, endPoint y: 359, distance: 24.6
click at [781, 359] on div "180 170 160 150 140 130 120 110 100 90 80 70 60 50 40 30 20 10 0 -10 -20 -30 -4…" at bounding box center [776, 306] width 443 height 125
click at [552, 306] on div at bounding box center [773, 305] width 786 height 786
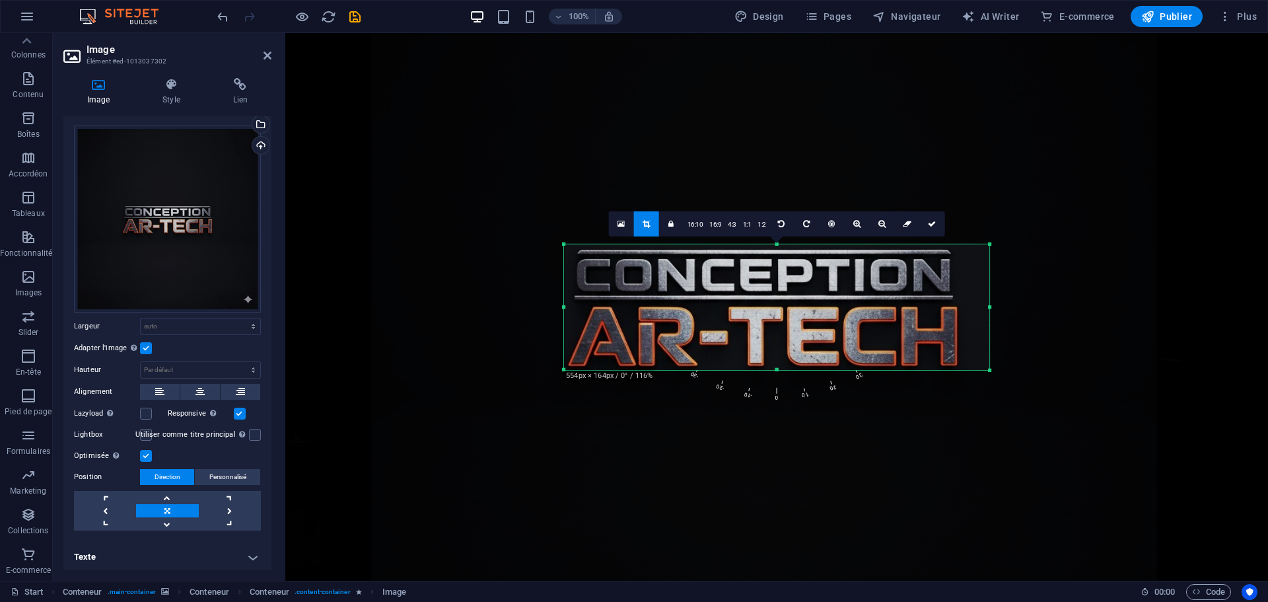
drag, startPoint x: 556, startPoint y: 306, endPoint x: 574, endPoint y: 306, distance: 17.8
click at [574, 306] on div "180 170 160 150 140 130 120 110 100 90 80 70 60 50 40 30 20 10 0 -10 -20 -30 -4…" at bounding box center [776, 306] width 425 height 125
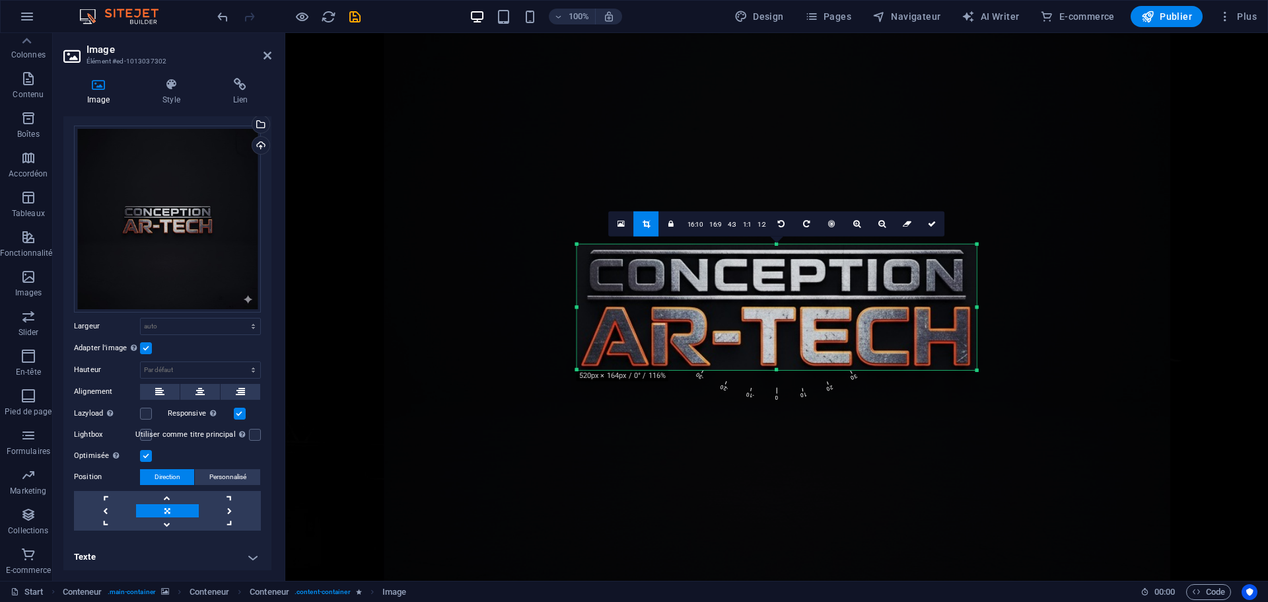
drag, startPoint x: 989, startPoint y: 306, endPoint x: 963, endPoint y: 306, distance: 25.8
click at [963, 306] on div "180 170 160 150 140 130 120 110 100 90 80 70 60 50 40 30 20 10 0 -10 -20 -30 -4…" at bounding box center [777, 306] width 400 height 125
click at [935, 226] on icon at bounding box center [932, 223] width 8 height 8
type input "604"
select select "px"
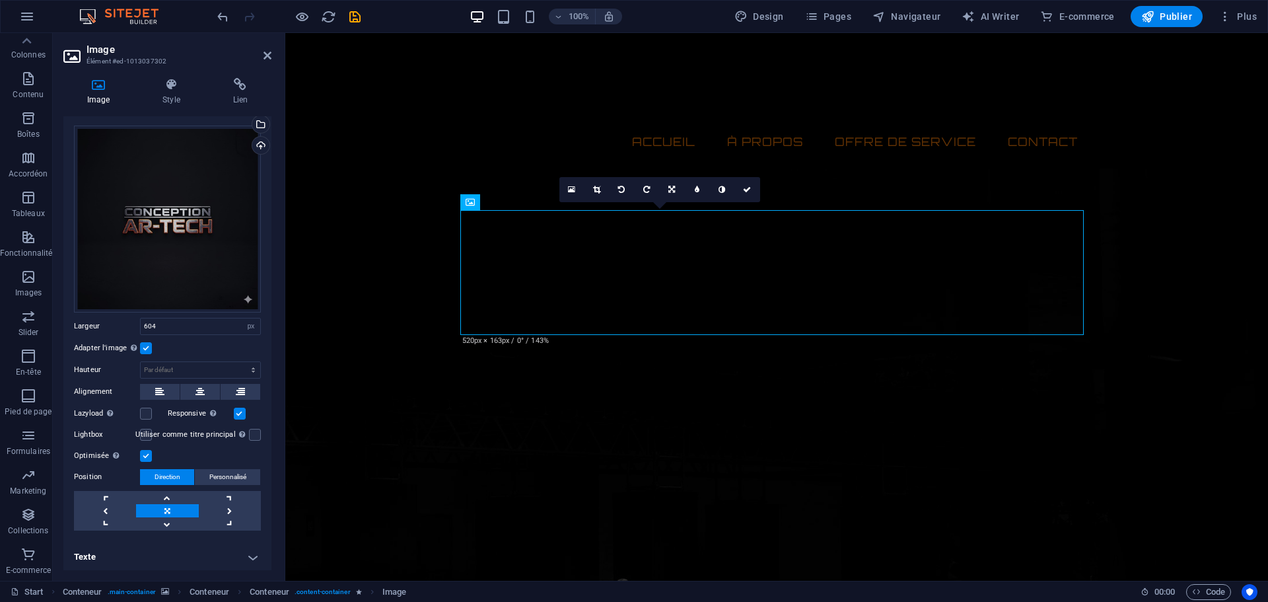
click at [146, 346] on label at bounding box center [146, 348] width 12 height 12
click at [0, 0] on input "Adapter l'image Adapter automatiquement l'image à une largeur et une hauteur fi…" at bounding box center [0, 0] width 0 height 0
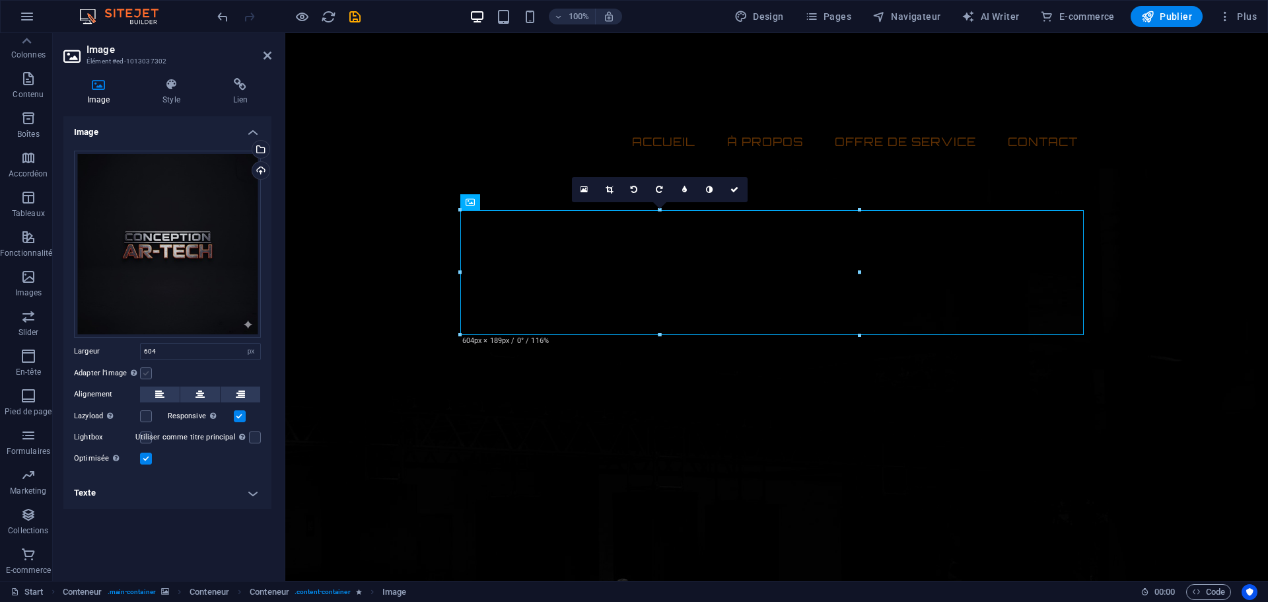
scroll to position [0, 0]
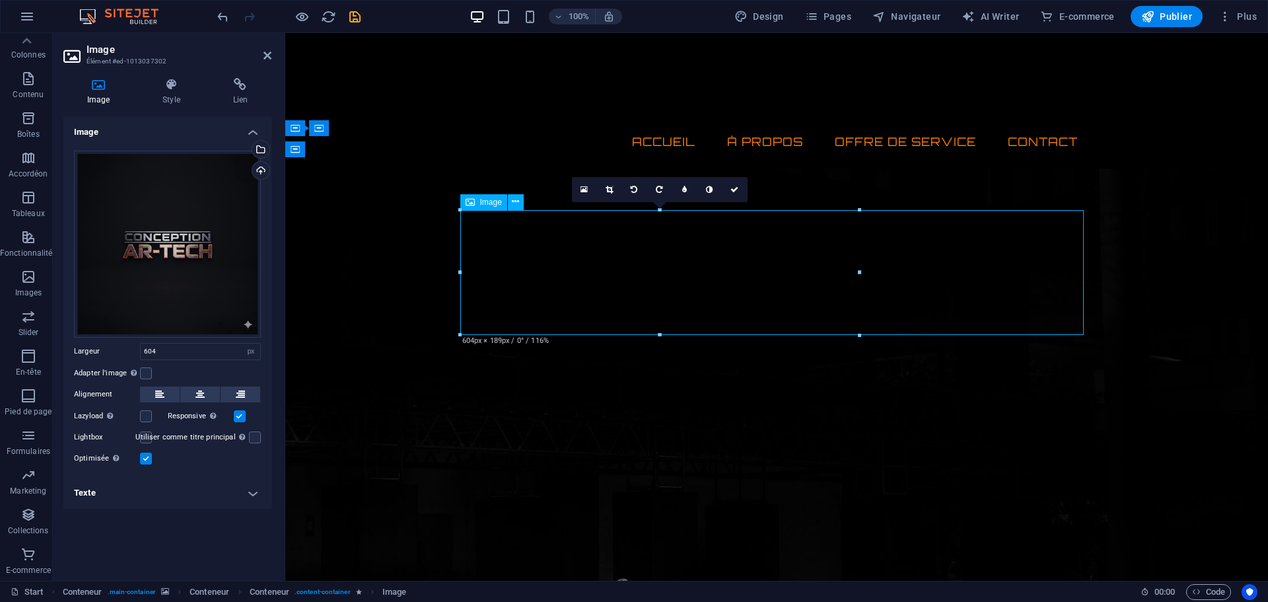
drag, startPoint x: 806, startPoint y: 276, endPoint x: 842, endPoint y: 277, distance: 36.3
drag, startPoint x: 824, startPoint y: 279, endPoint x: 870, endPoint y: 284, distance: 46.5
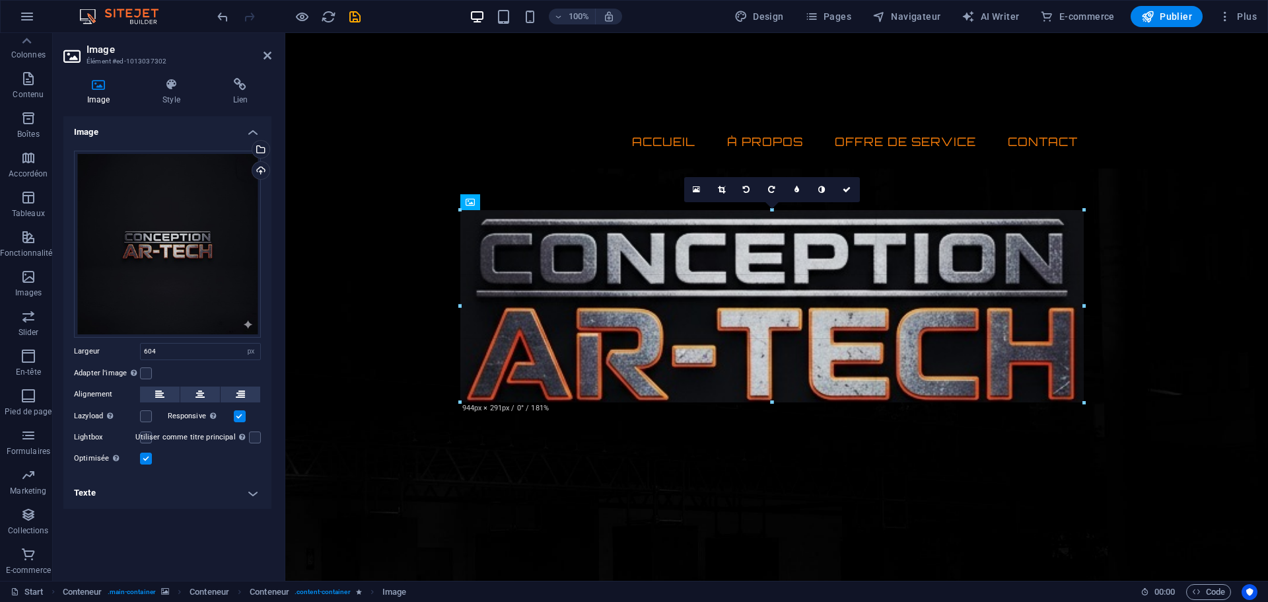
drag, startPoint x: 861, startPoint y: 272, endPoint x: 1084, endPoint y: 299, distance: 224.8
type input "944"
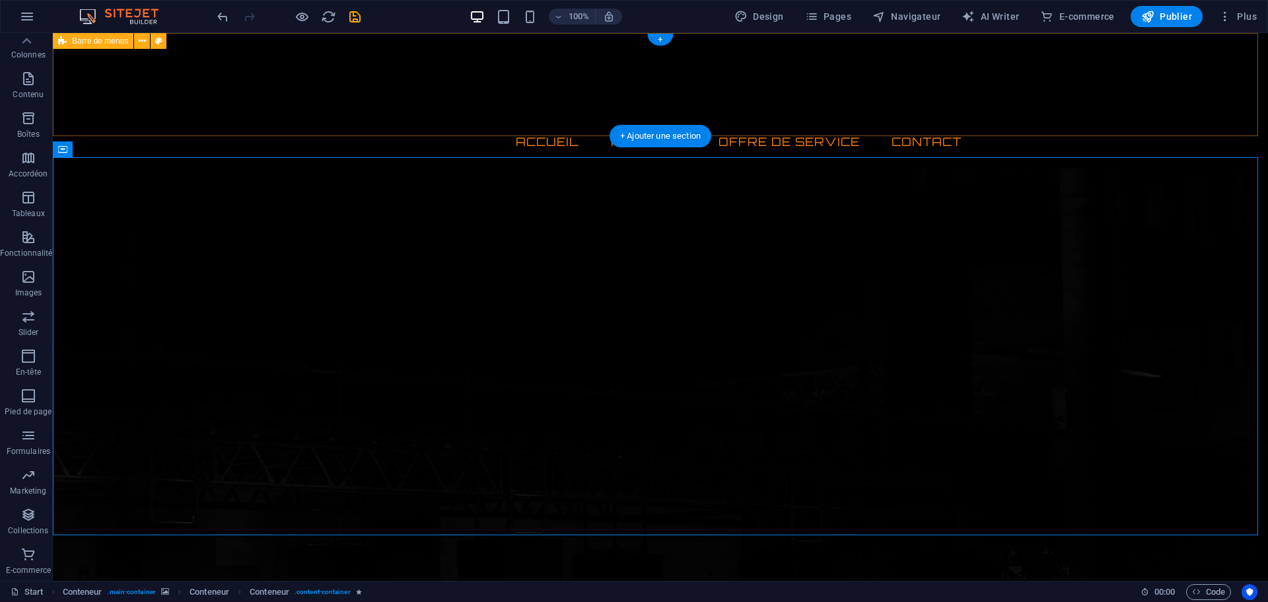
click at [1155, 114] on div "Menu ACCUEIL À Propos offre de service Contact" at bounding box center [660, 100] width 1215 height 135
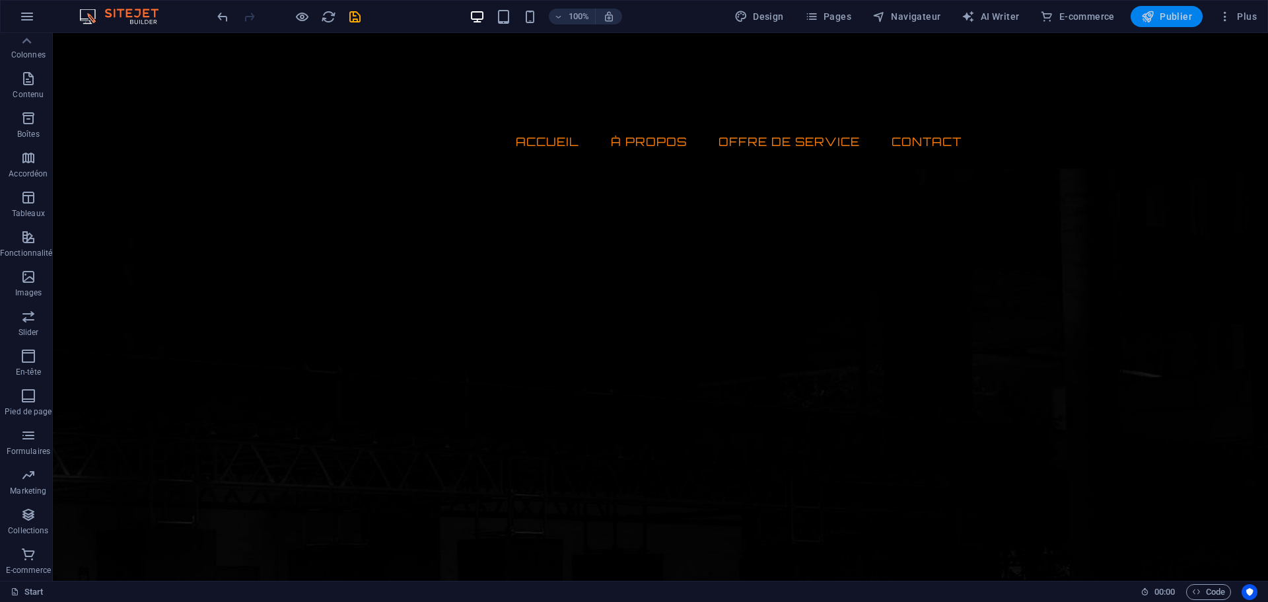
click at [1171, 14] on span "Publier" at bounding box center [1166, 16] width 51 height 13
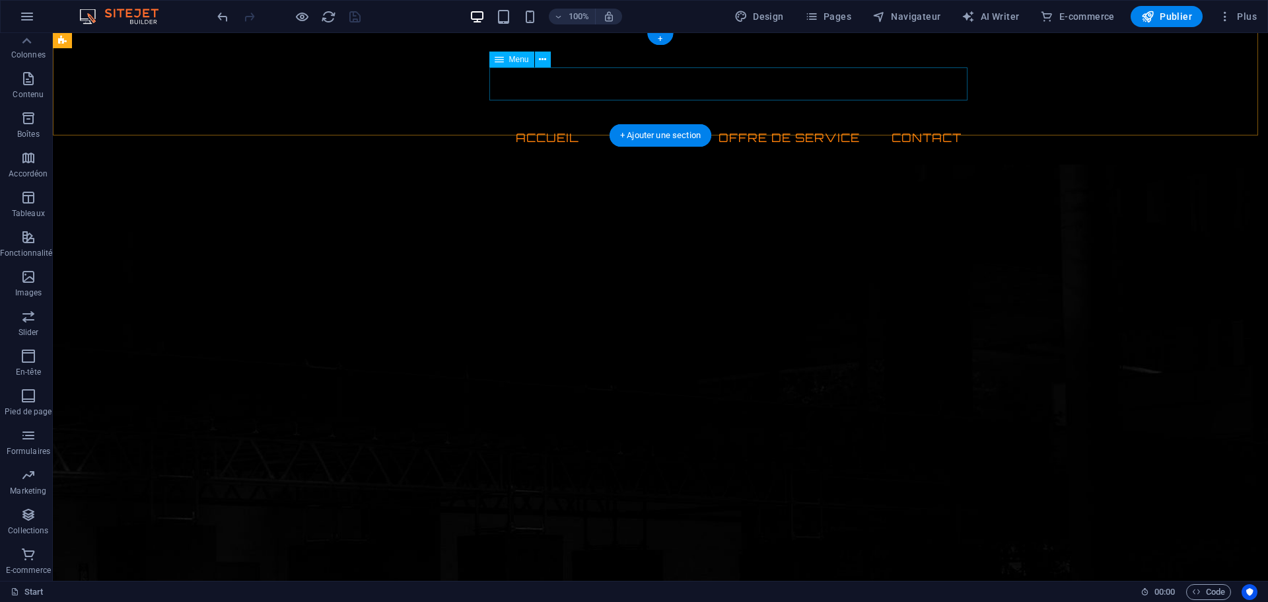
scroll to position [16, 0]
click at [657, 34] on div "+" at bounding box center [660, 40] width 26 height 12
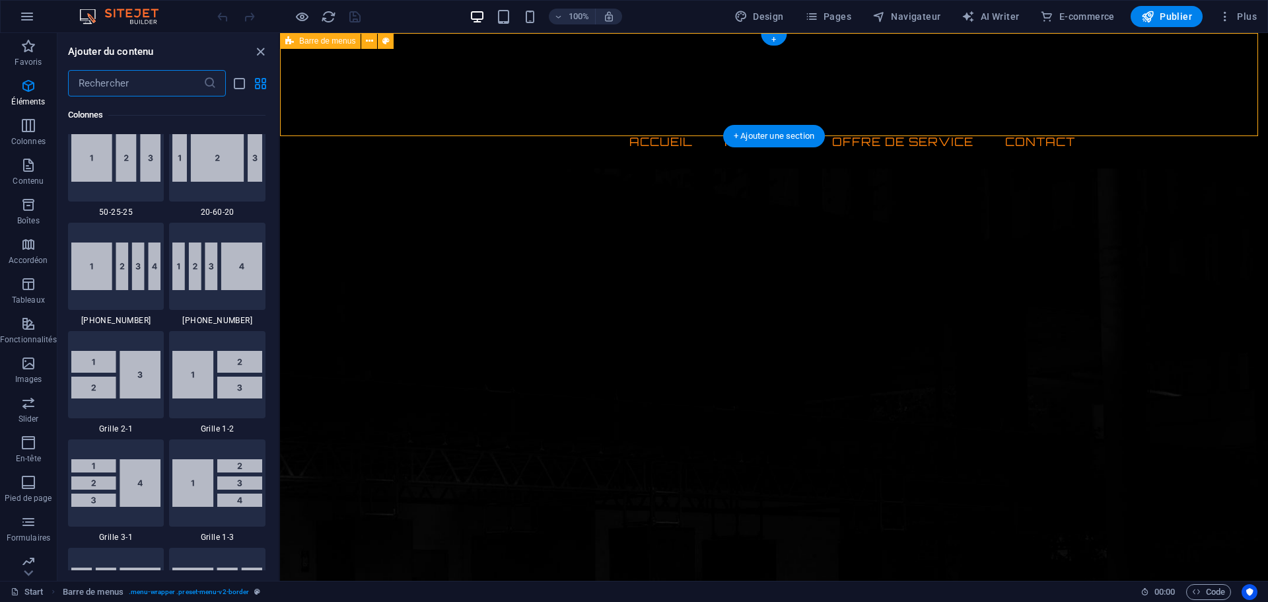
scroll to position [2311, 0]
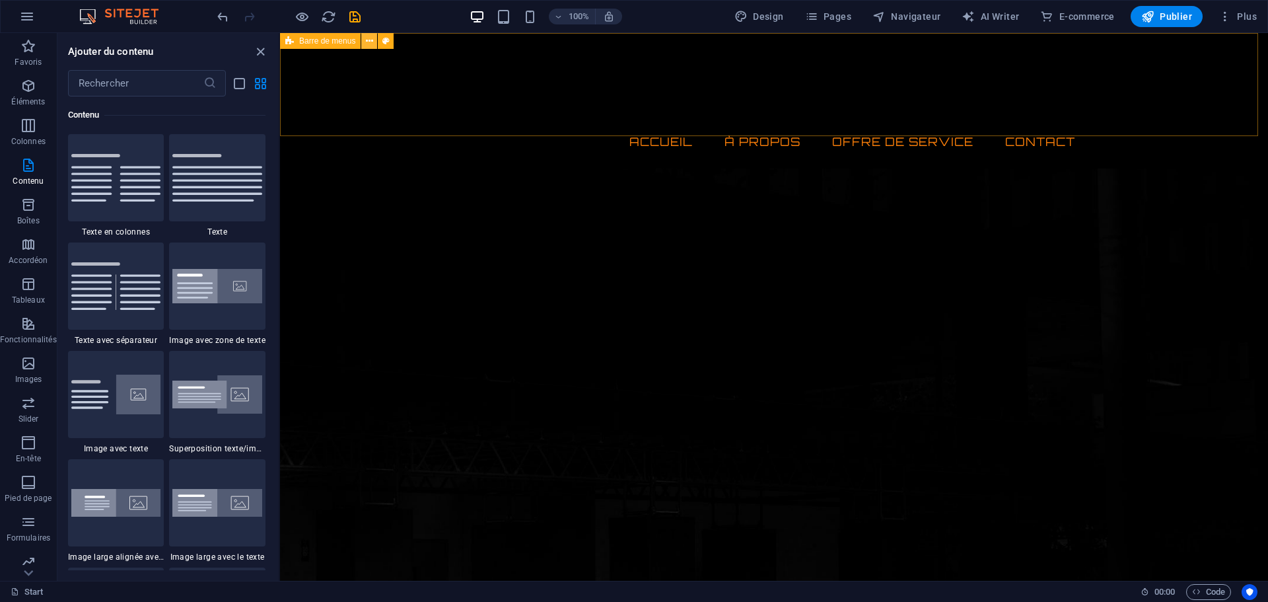
click at [369, 41] on icon at bounding box center [369, 41] width 7 height 14
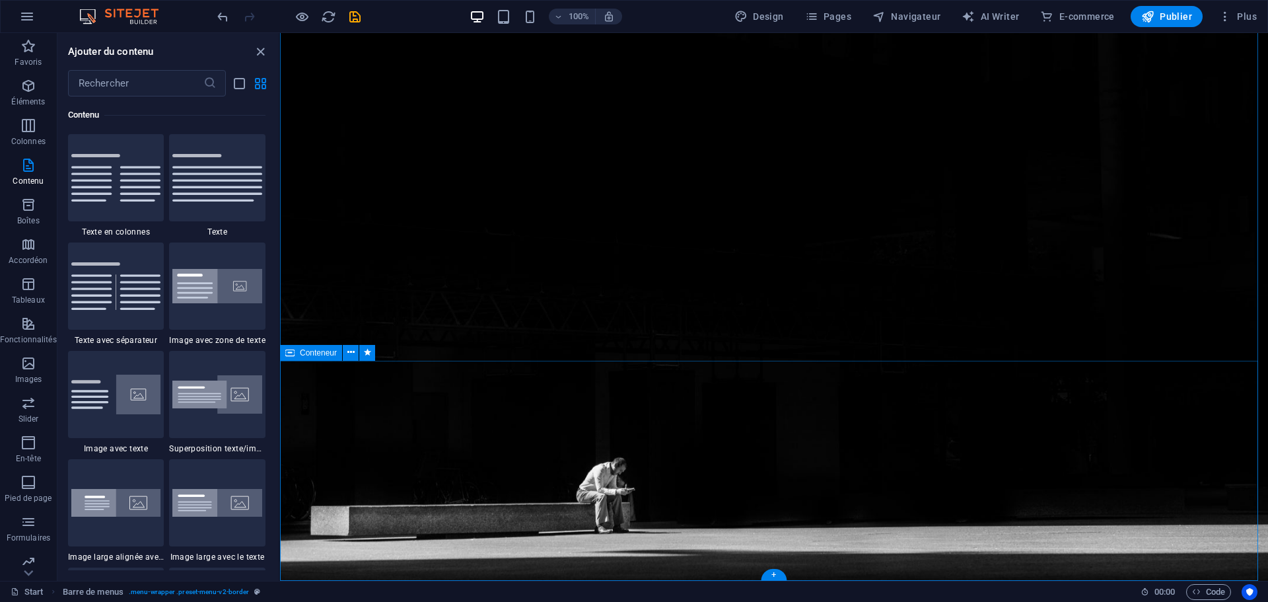
scroll to position [153, 0]
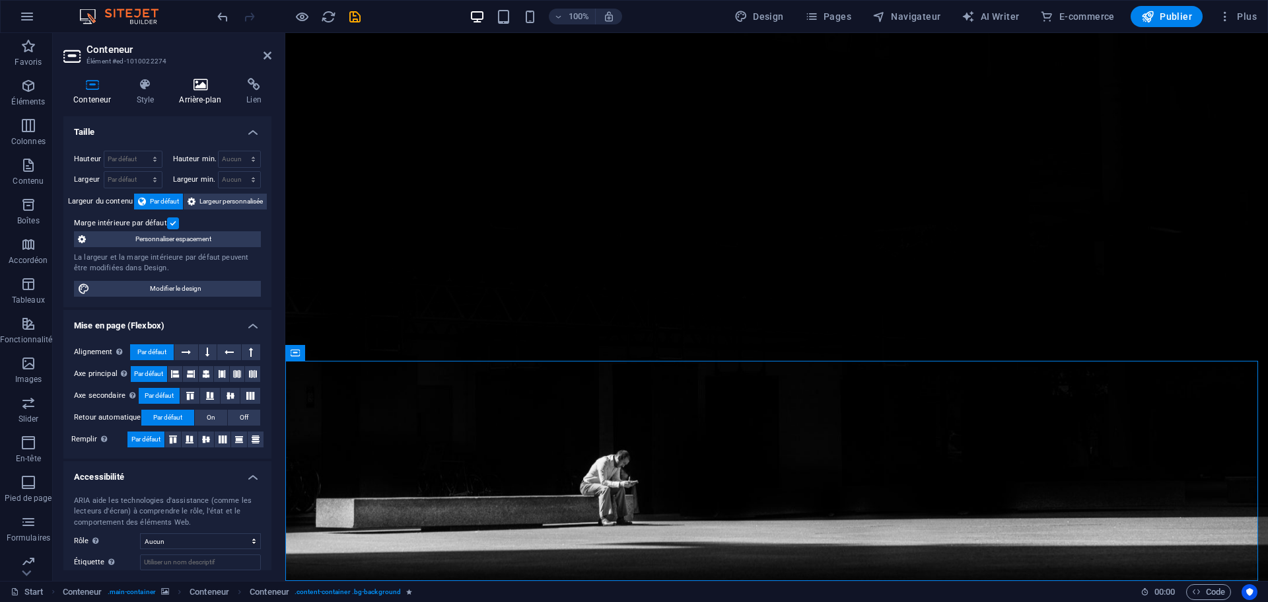
click at [187, 93] on h4 "Arrière-plan" at bounding box center [202, 92] width 67 height 28
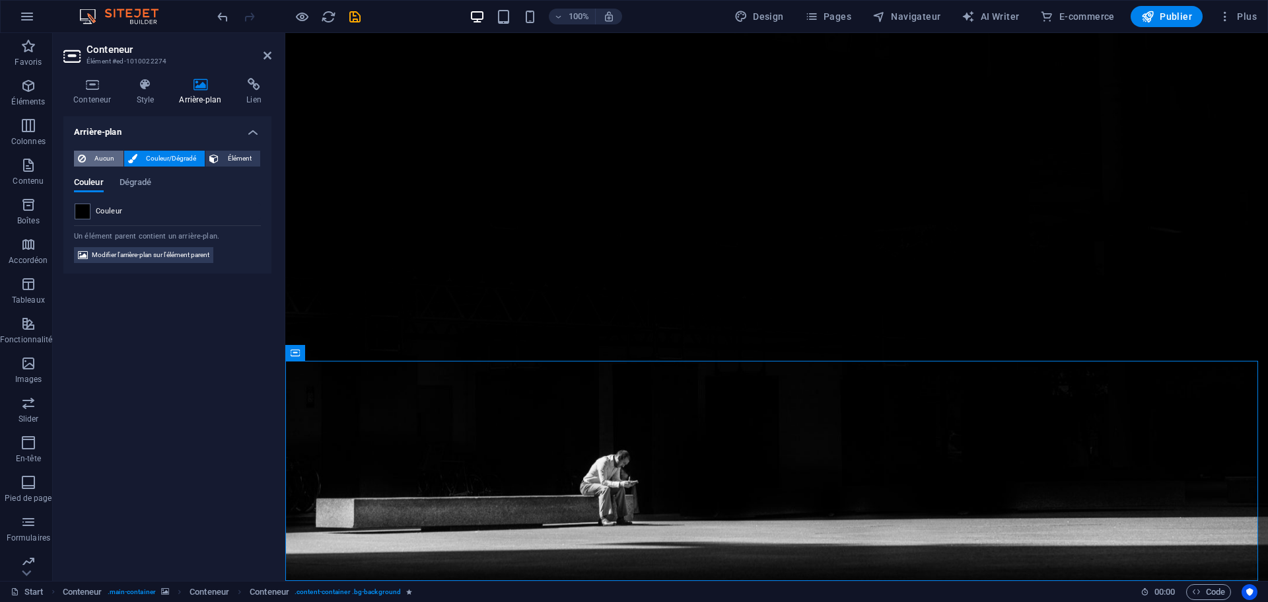
click at [99, 159] on span "Aucun" at bounding box center [105, 159] width 30 height 16
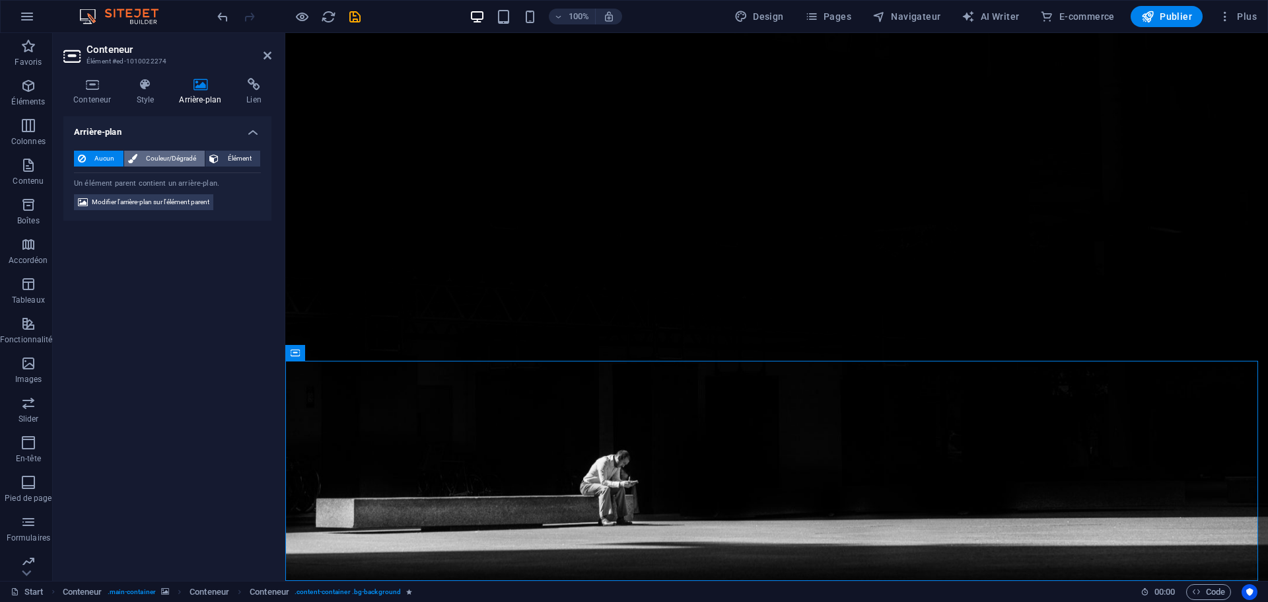
click at [160, 161] on span "Couleur/Dégradé" at bounding box center [171, 159] width 60 height 16
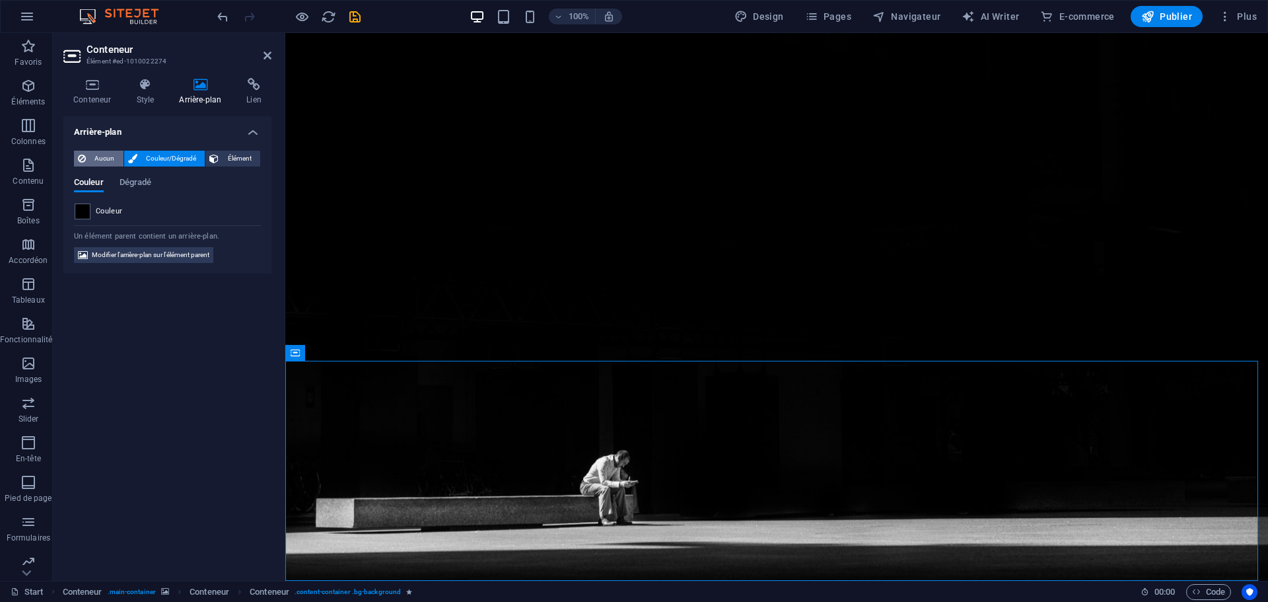
click at [110, 159] on span "Aucun" at bounding box center [105, 159] width 30 height 16
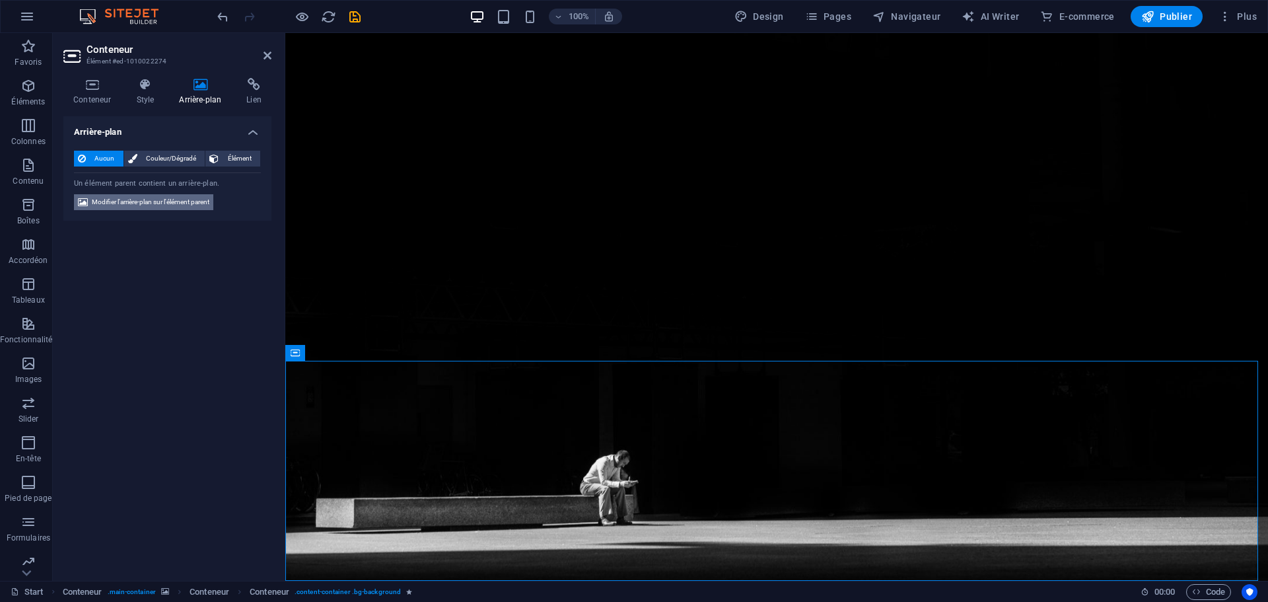
click at [106, 201] on span "Modifier l'arrière-plan sur l'élément parent" at bounding box center [151, 202] width 118 height 16
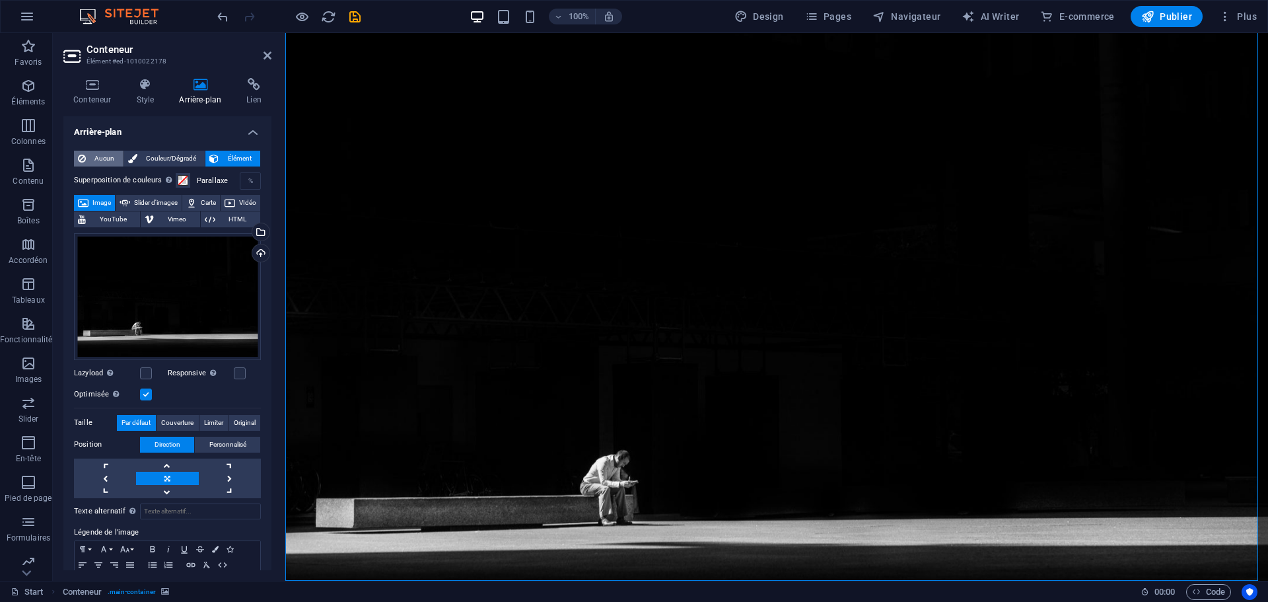
click at [106, 162] on span "Aucun" at bounding box center [105, 159] width 30 height 16
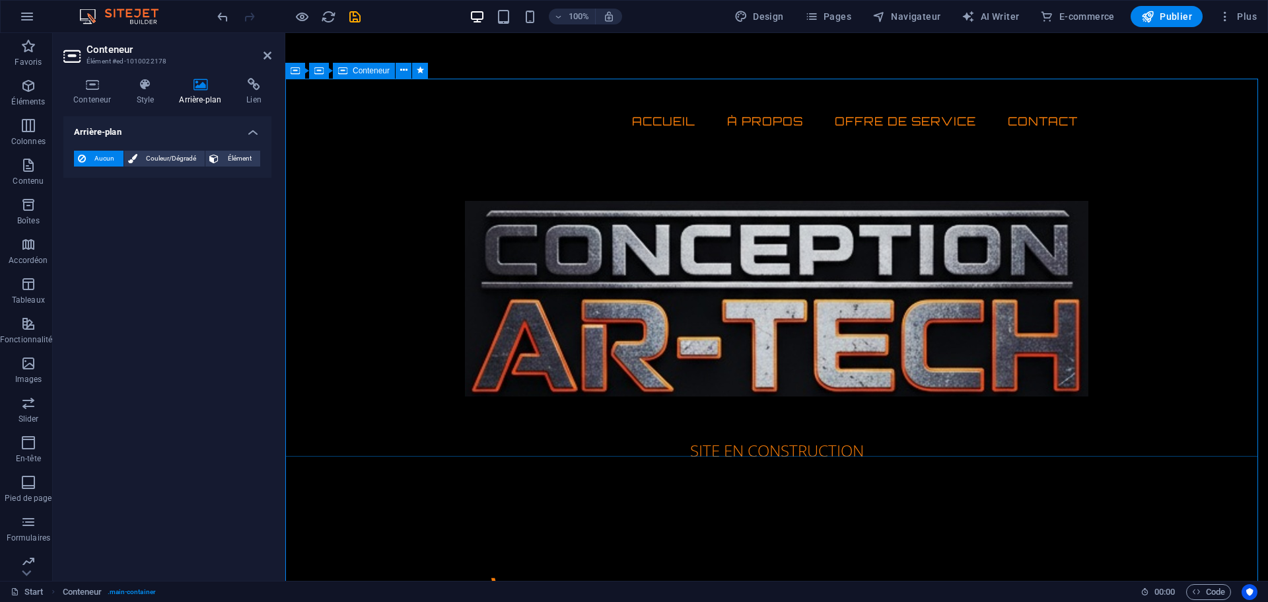
scroll to position [0, 0]
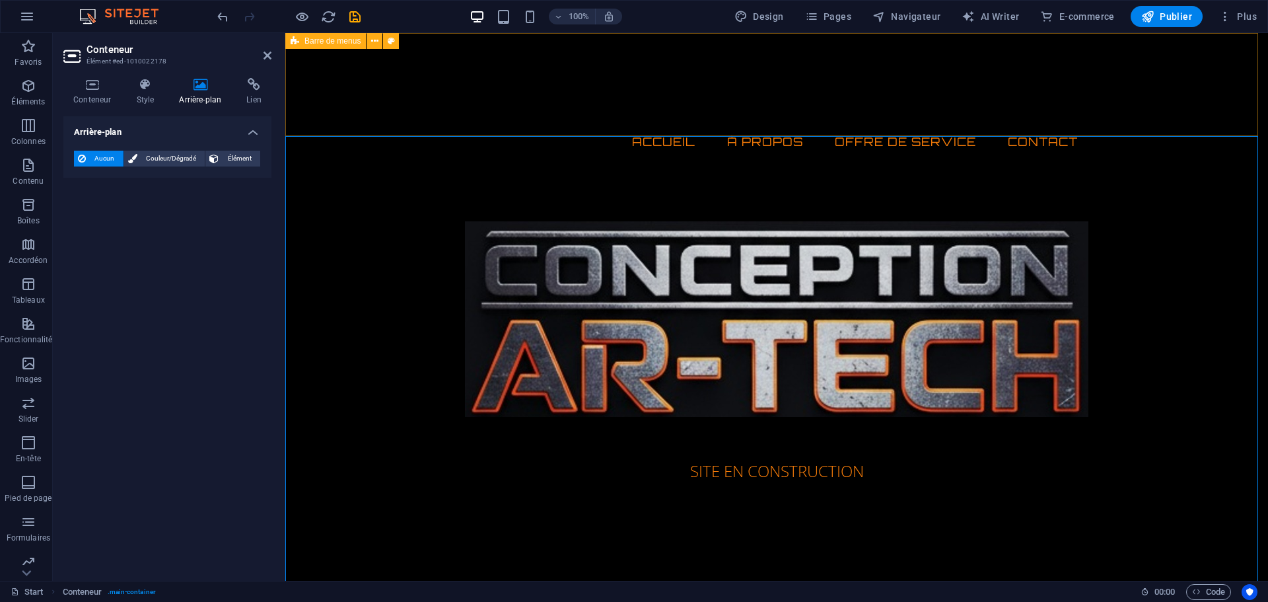
click at [768, 113] on div "Menu ACCUEIL À Propos offre de service Contact" at bounding box center [776, 100] width 983 height 135
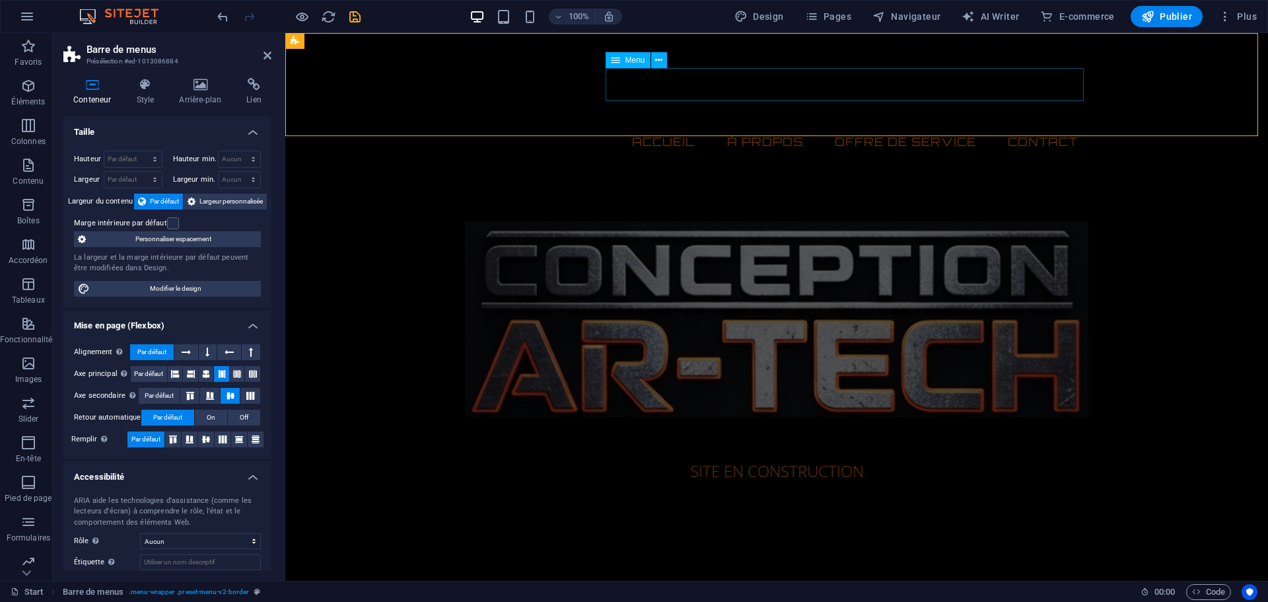
click at [760, 125] on nav "ACCUEIL À Propos offre de service Contact" at bounding box center [776, 141] width 623 height 33
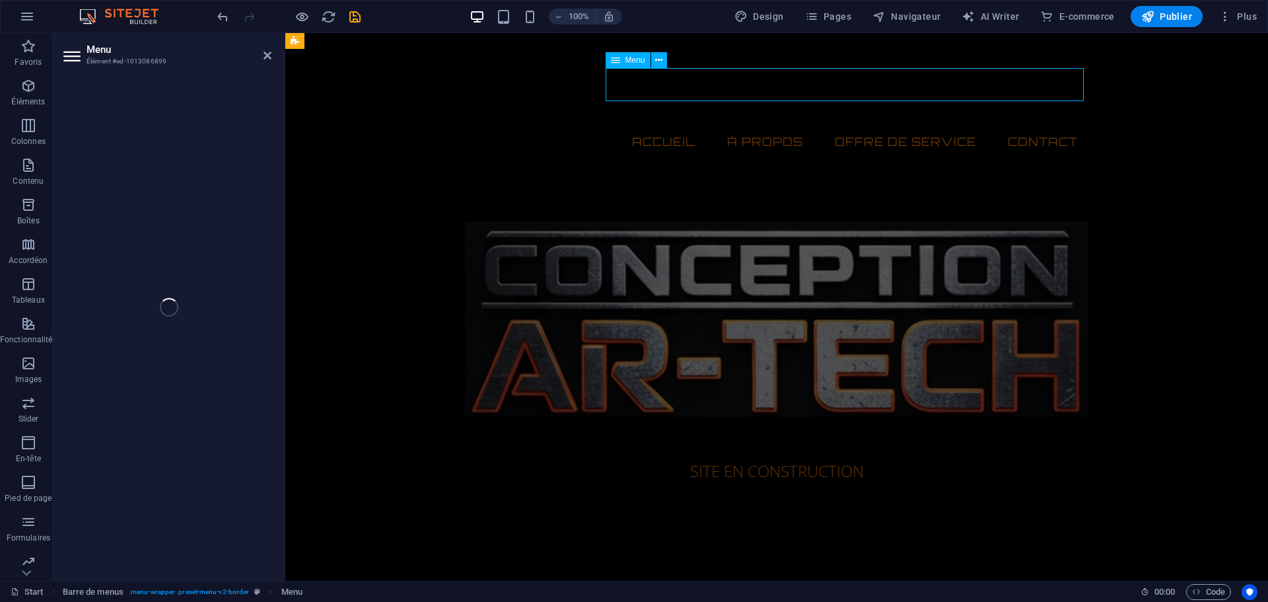
select select
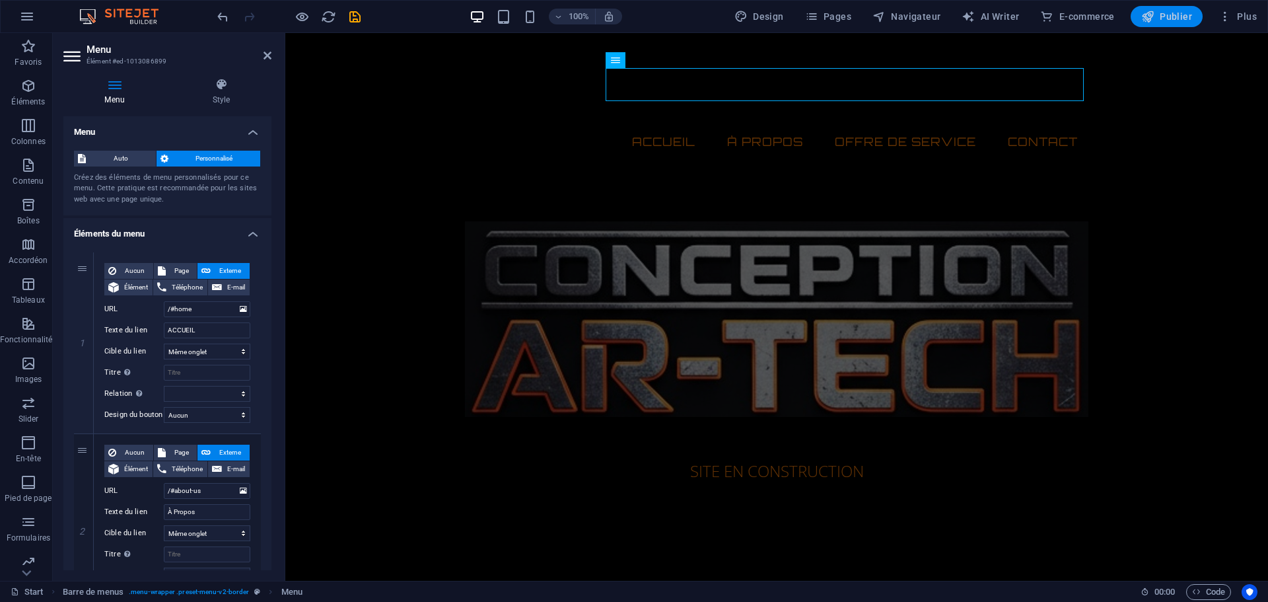
click at [1187, 17] on span "Publier" at bounding box center [1166, 16] width 51 height 13
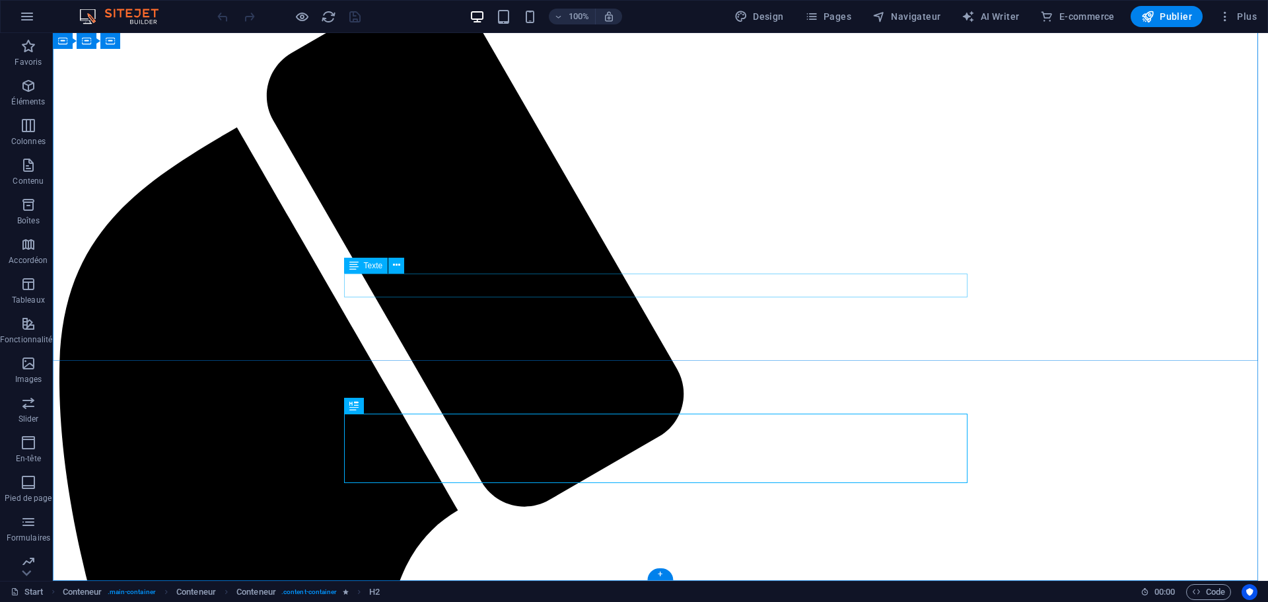
scroll to position [153, 0]
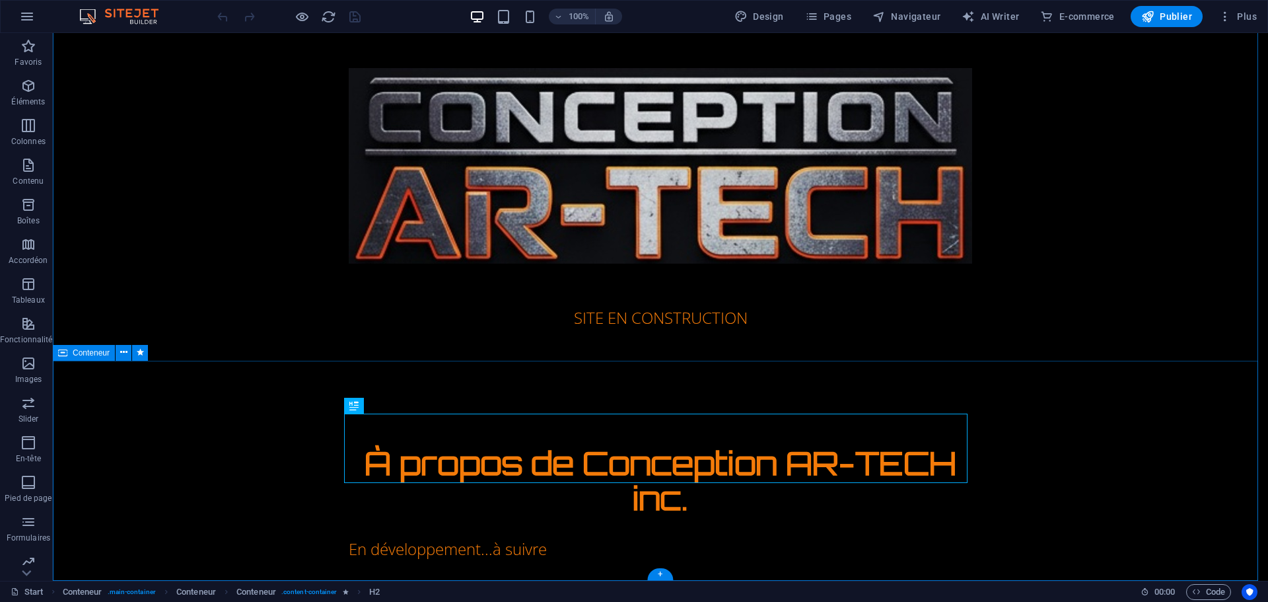
click at [267, 414] on div "À propos de Conception AR-TECH inc. En développement...à suivre" at bounding box center [660, 503] width 1215 height 221
click at [361, 446] on div "À propos de Conception AR-TECH inc." at bounding box center [660, 481] width 623 height 70
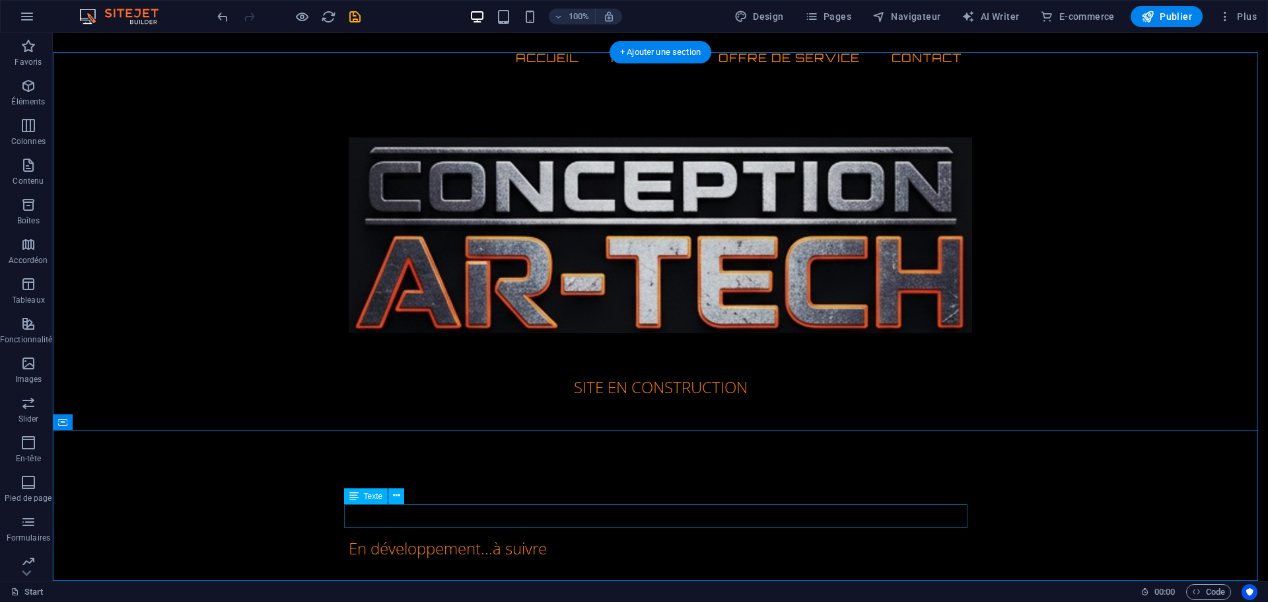
click at [414, 536] on div "En développement...à suivre" at bounding box center [660, 548] width 623 height 24
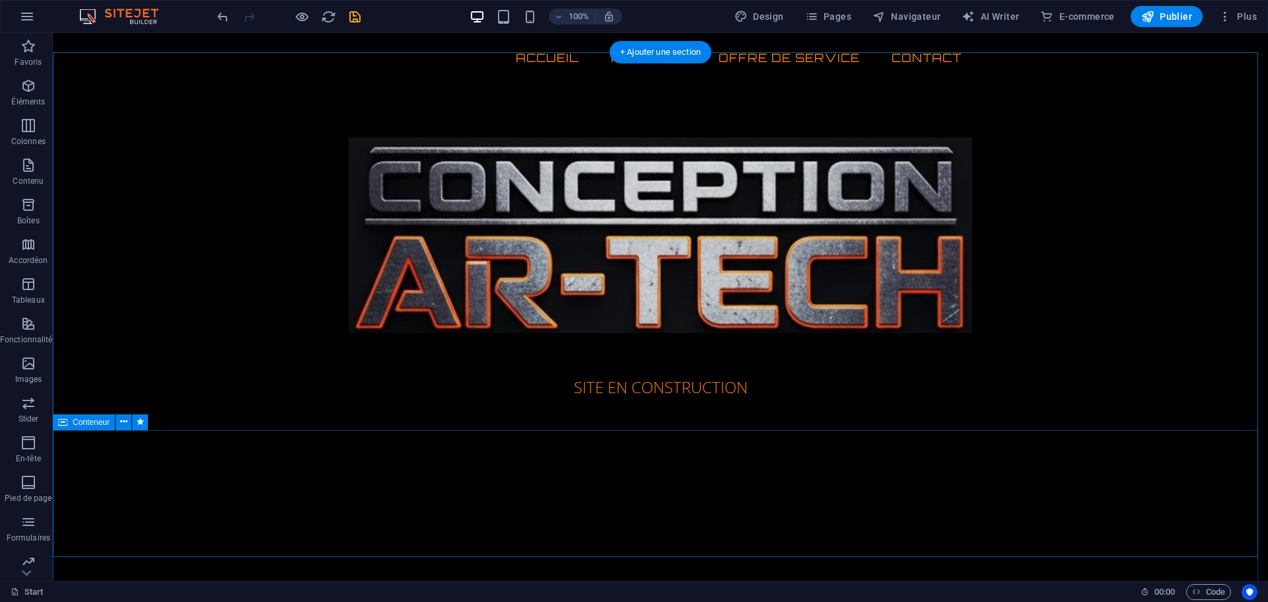
click at [536, 463] on div at bounding box center [660, 525] width 1215 height 127
click at [494, 515] on div at bounding box center [660, 525] width 623 height 21
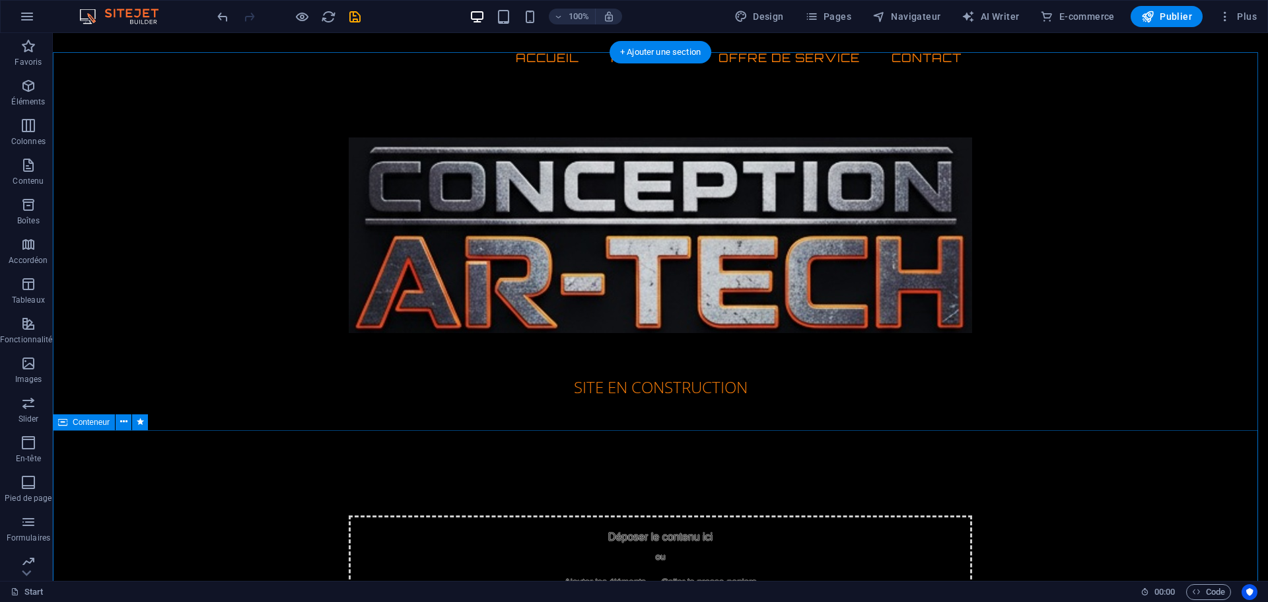
click at [598, 515] on div "Déposer le contenu ici ou Ajouter les éléments Coller le presse-papiers" at bounding box center [660, 562] width 623 height 94
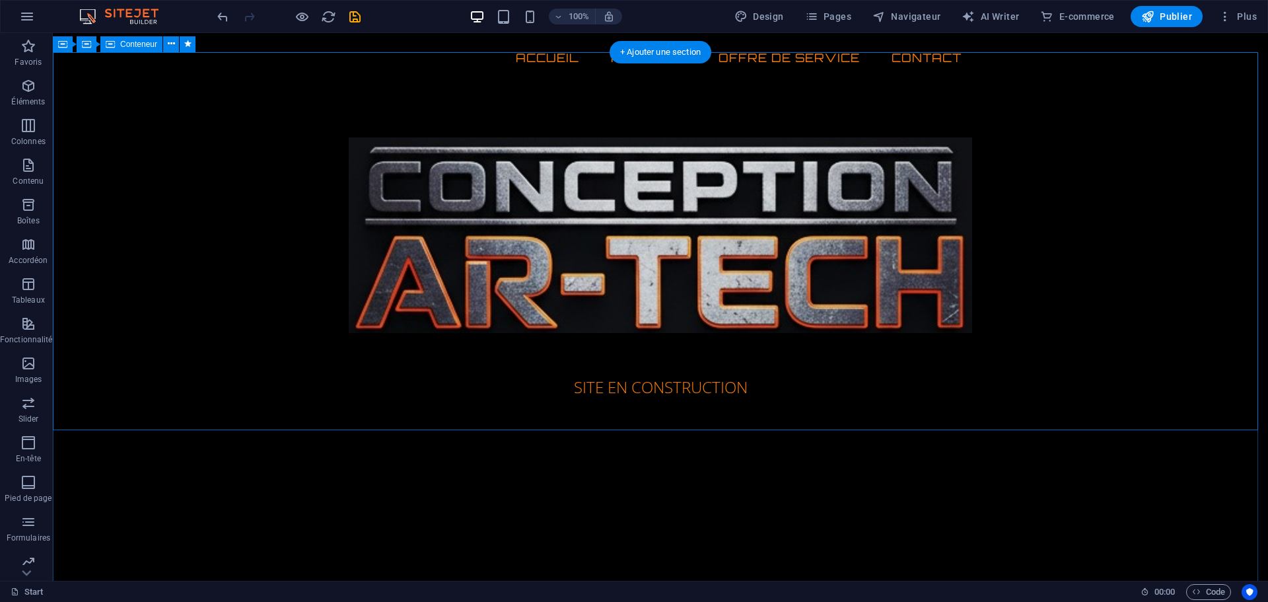
click at [614, 409] on div "SITE EN CONSTRUCTION" at bounding box center [660, 274] width 1215 height 378
click at [536, 464] on div "SITE EN CONSTRUCTION" at bounding box center [660, 358] width 1215 height 547
click at [462, 518] on div "SITE EN CONSTRUCTION" at bounding box center [660, 358] width 1215 height 547
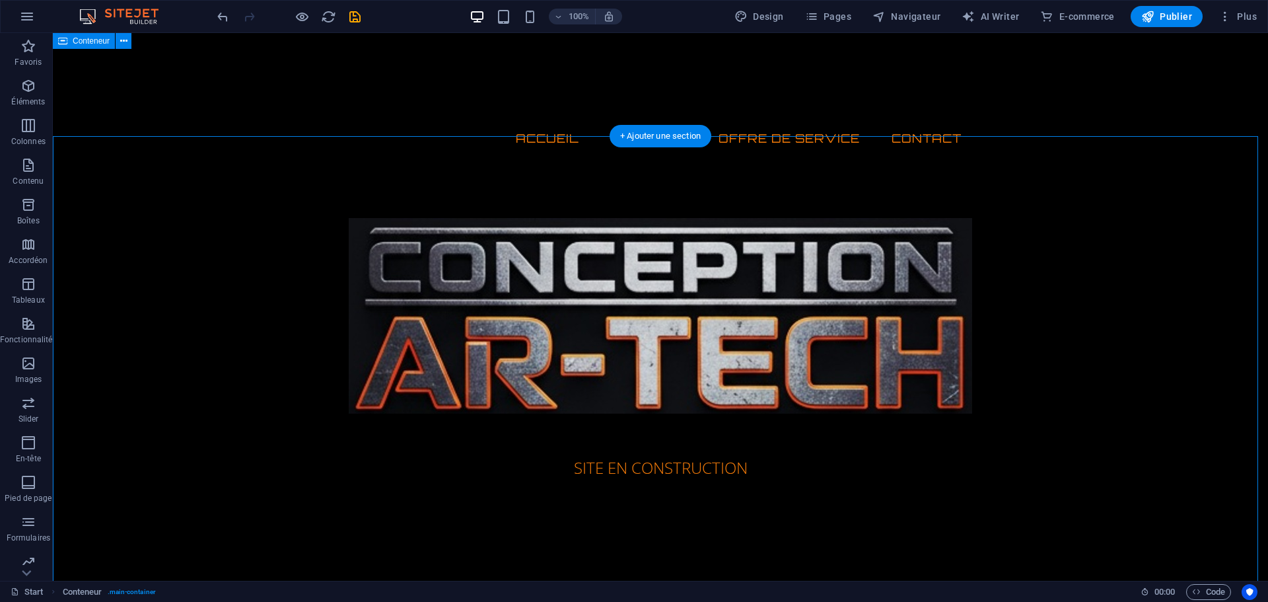
scroll to position [0, 0]
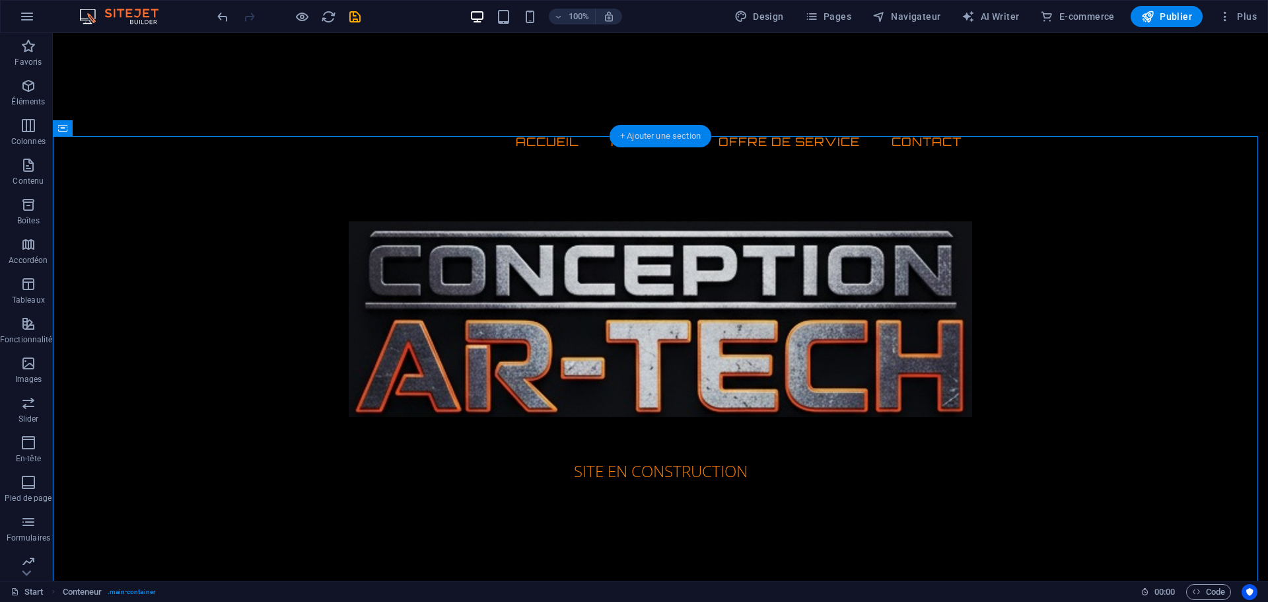
click at [668, 132] on div "+ Ajouter une section" at bounding box center [661, 136] width 102 height 22
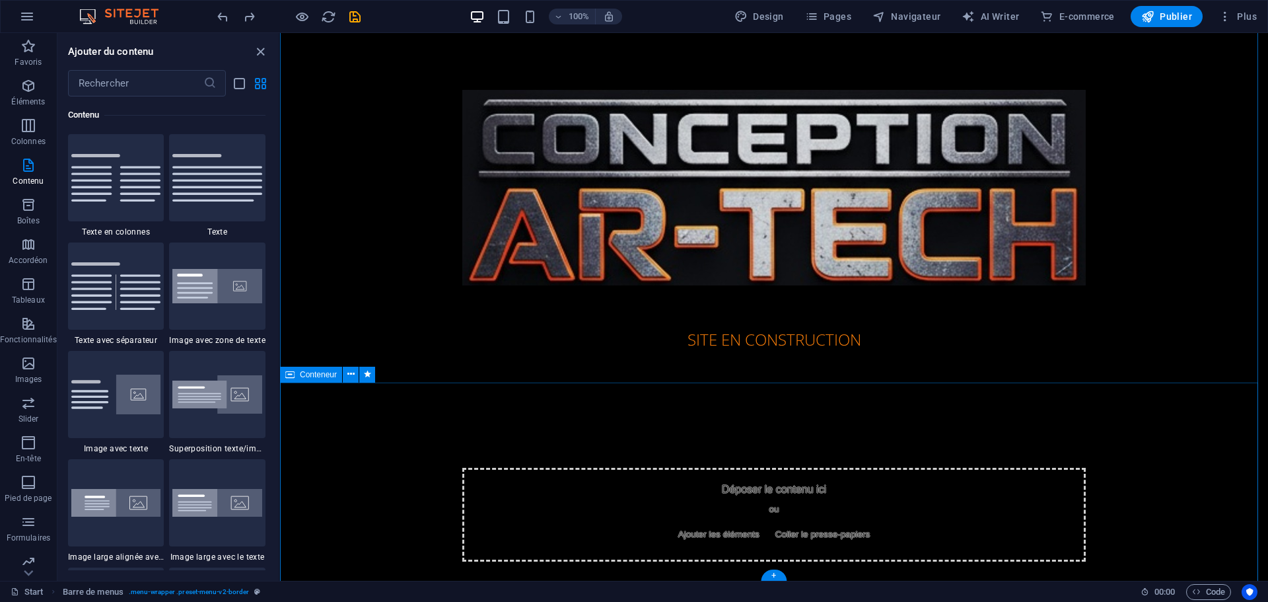
scroll to position [132, 0]
click at [672, 467] on div "Déposer le contenu ici ou Ajouter les éléments Coller le presse-papiers" at bounding box center [773, 514] width 623 height 94
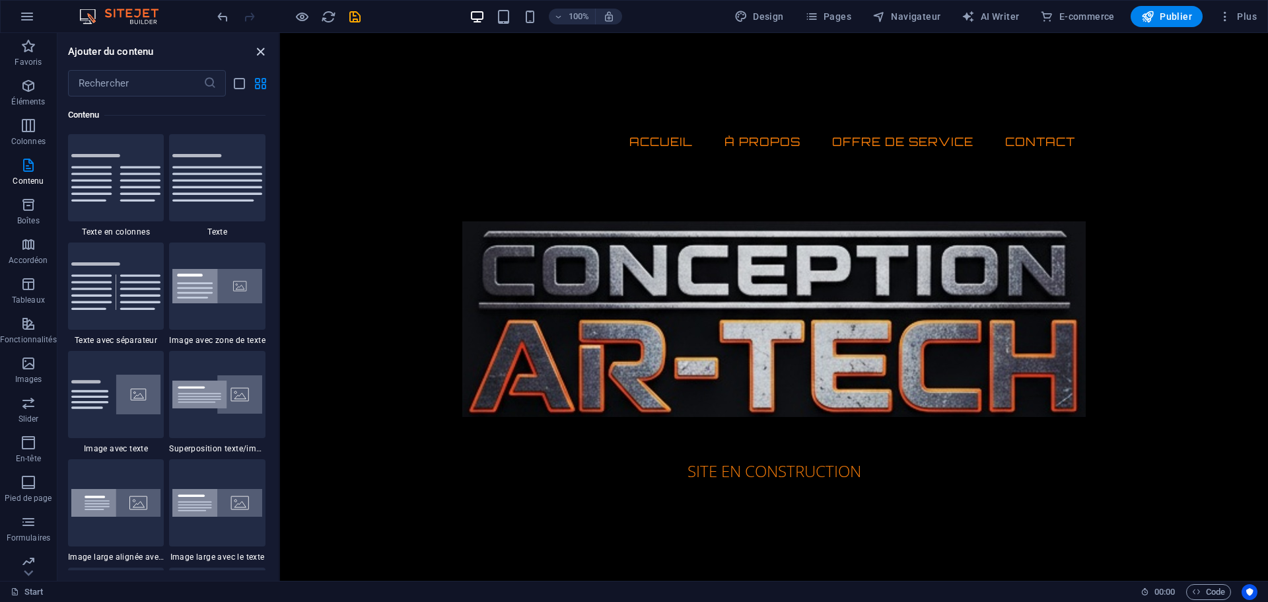
drag, startPoint x: 254, startPoint y: 53, endPoint x: 203, endPoint y: 20, distance: 60.6
click at [254, 53] on icon "close panel" at bounding box center [260, 51] width 15 height 15
